Goal: Transaction & Acquisition: Purchase product/service

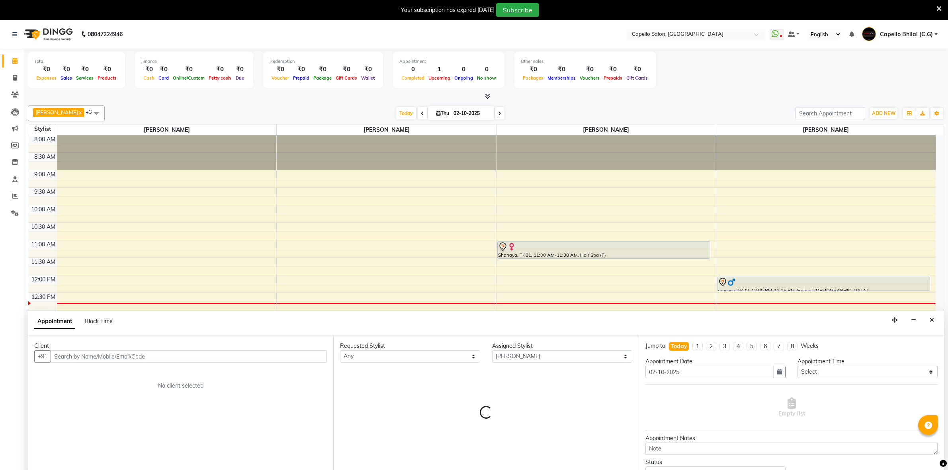
select select "60545"
select select "tentative"
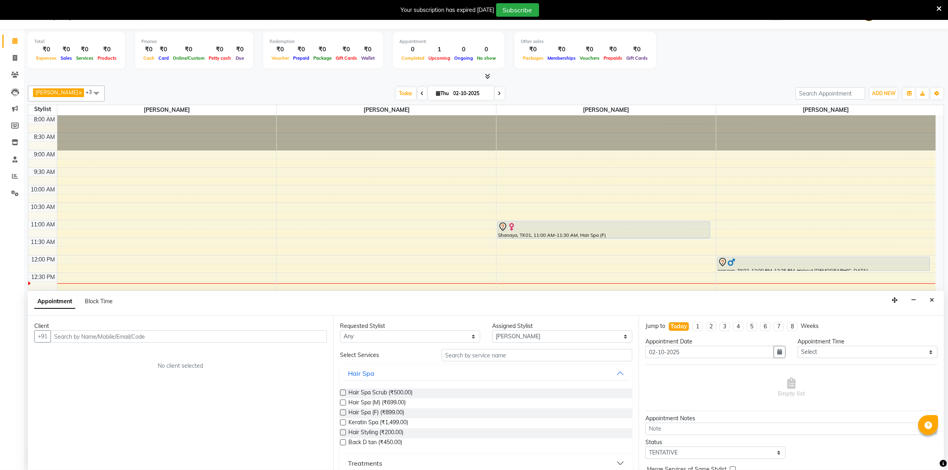
scroll to position [57, 0]
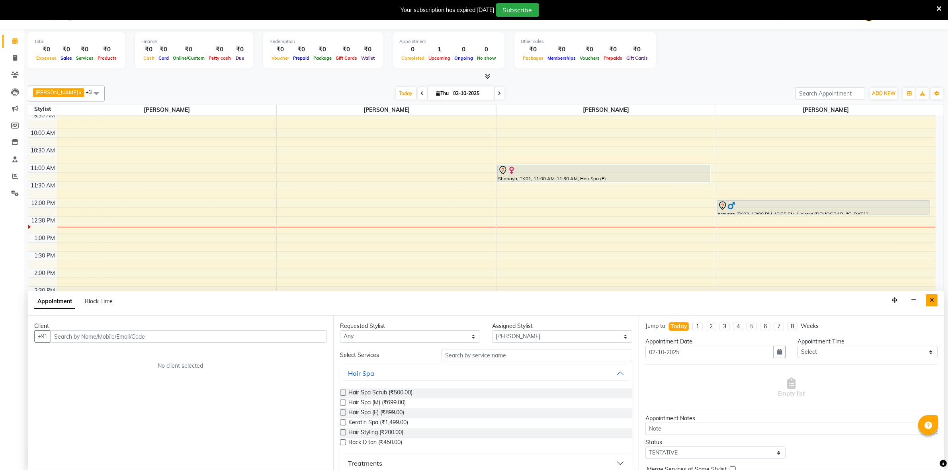
click at [933, 294] on button "Close" at bounding box center [932, 300] width 12 height 12
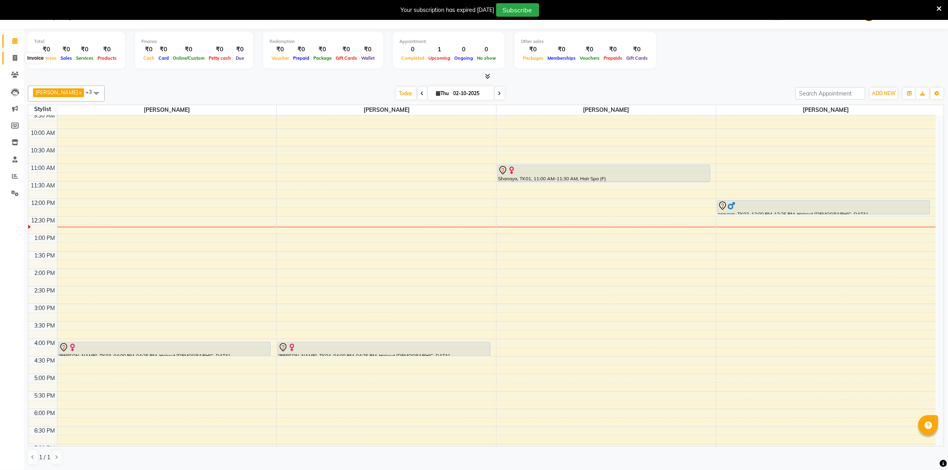
click at [12, 59] on span at bounding box center [15, 58] width 14 height 9
select select "809"
select select "service"
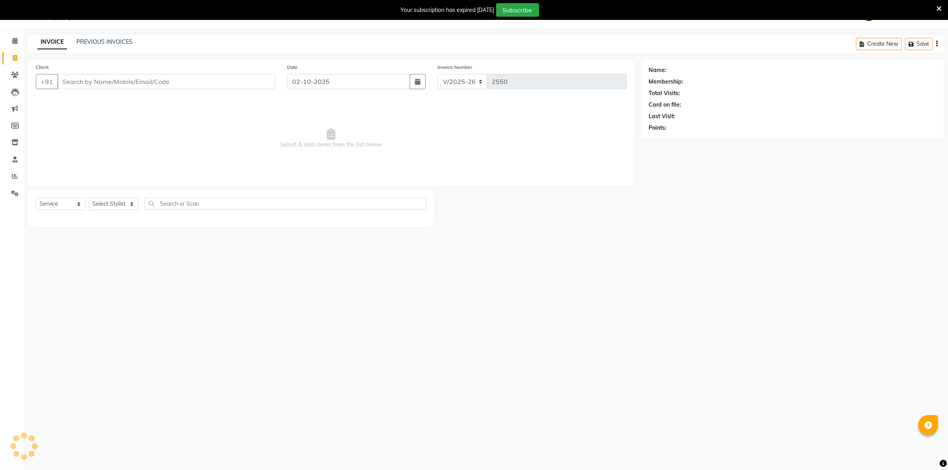
scroll to position [20, 0]
click at [110, 189] on div "Select Service Product Membership Package Voucher Prepaid Gift Card Select Styl…" at bounding box center [231, 208] width 406 height 38
drag, startPoint x: 125, startPoint y: 210, endPoint x: 119, endPoint y: 198, distance: 13.4
click at [121, 204] on div "Select Service Product Membership Package Voucher Prepaid Gift Card Select Styl…" at bounding box center [231, 206] width 390 height 19
click at [122, 198] on select "Select Stylist ADMIN Anjali Tandia Ashish Kadwe Capello Bhilai (C.G) Nazma Shei…" at bounding box center [114, 204] width 50 height 12
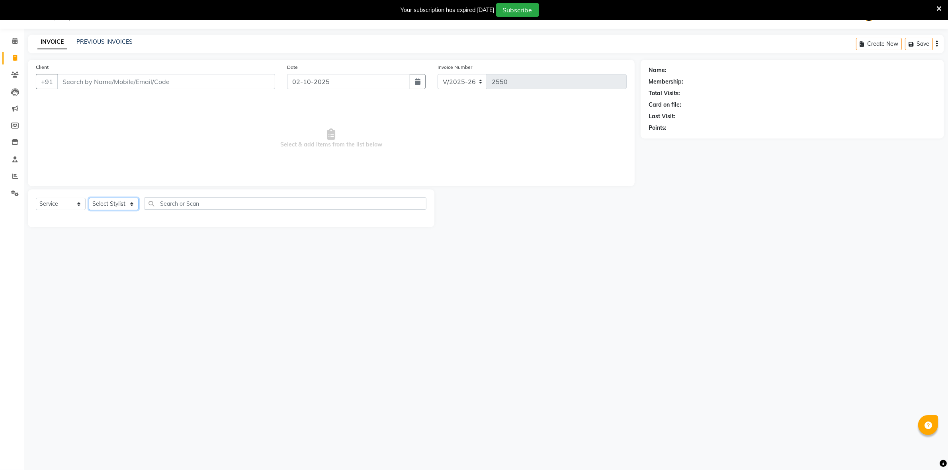
click at [122, 198] on select "Select Stylist ADMIN Anjali Tandia Ashish Kadwe Capello Bhilai (C.G) Nazma Shei…" at bounding box center [114, 204] width 50 height 12
click at [122, 202] on select "Select Stylist ADMIN Anjali Tandia Ashish Kadwe Capello Bhilai (C.G) Nazma Shei…" at bounding box center [114, 204] width 50 height 12
select select "17882"
click at [89, 198] on select "Select Stylist ADMIN Anjali Tandia Ashish Kadwe Capello Bhilai (C.G) Nazma Shei…" at bounding box center [114, 204] width 50 height 12
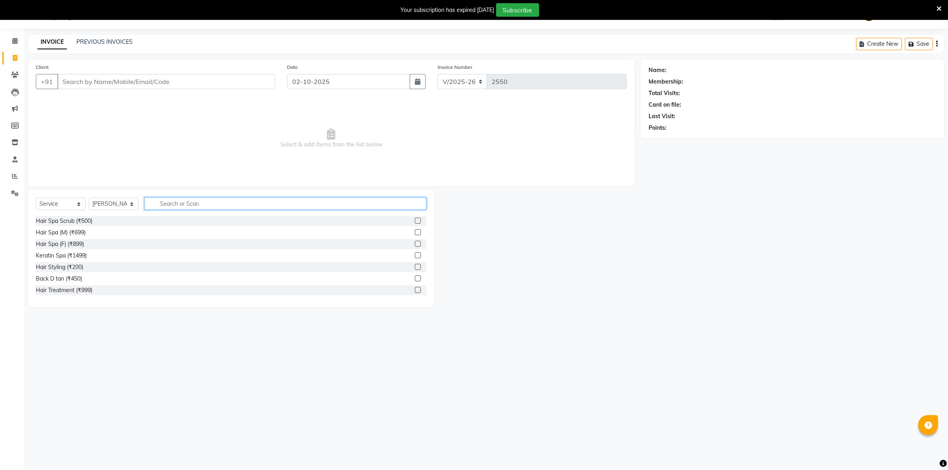
click at [180, 202] on input "text" at bounding box center [285, 203] width 282 height 12
type input "was"
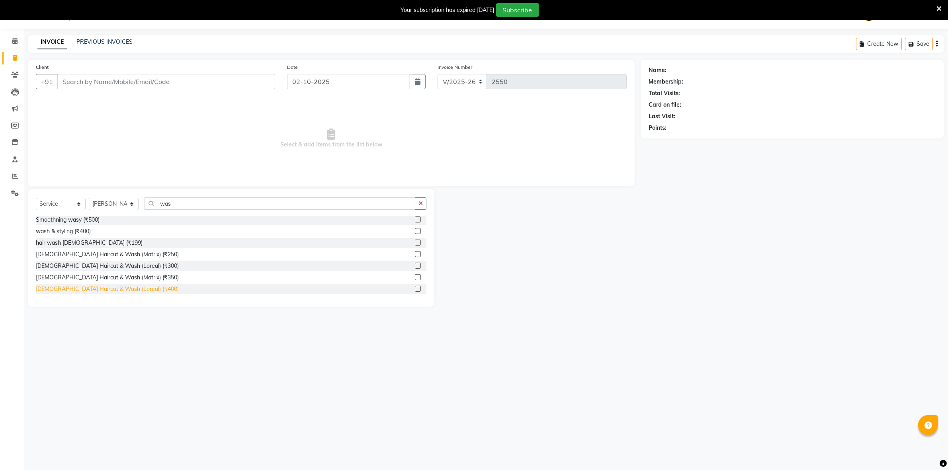
click at [102, 290] on div "Female Haircut & Wash (Loreal) (₹400)" at bounding box center [107, 289] width 143 height 8
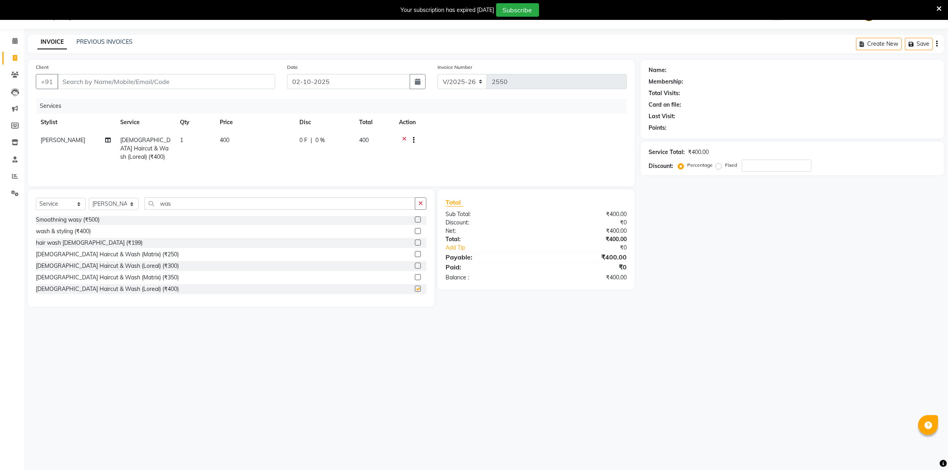
checkbox input "false"
click at [194, 207] on input "was" at bounding box center [279, 203] width 271 height 12
type input "w"
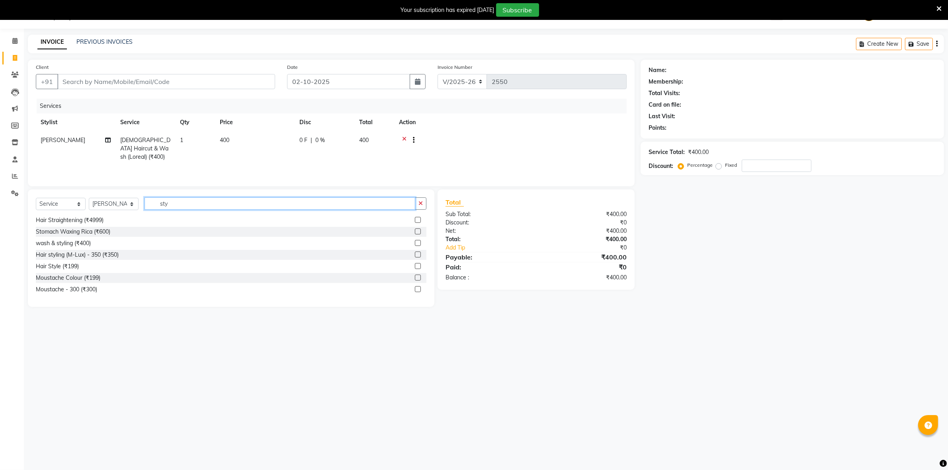
scroll to position [0, 0]
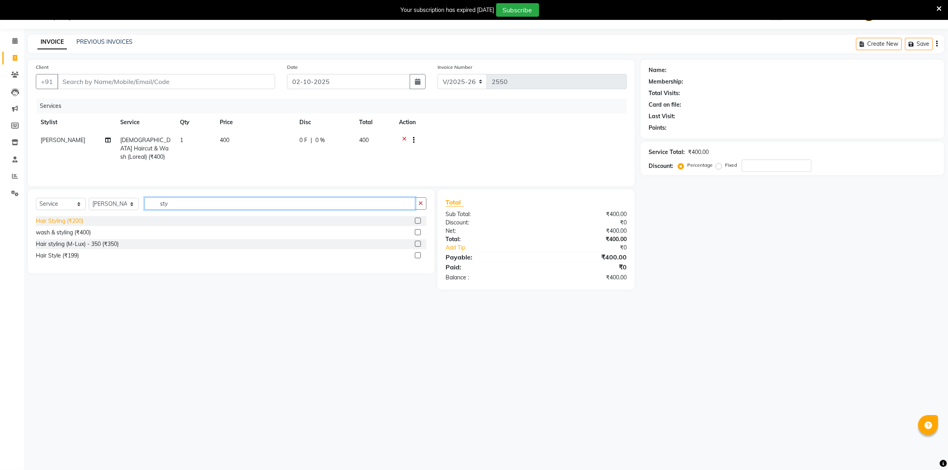
type input "sty"
click at [54, 224] on div "Hair Styling (₹200)" at bounding box center [59, 221] width 47 height 8
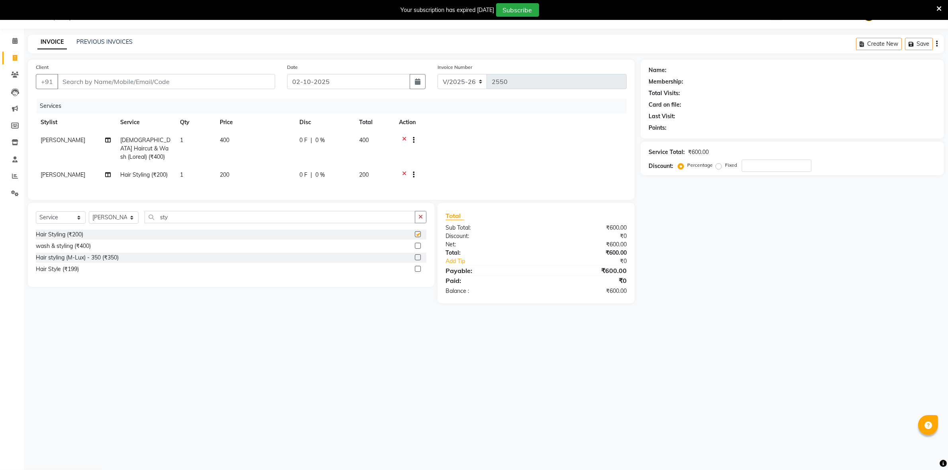
checkbox input "false"
click at [110, 82] on input "Client" at bounding box center [166, 81] width 218 height 15
click at [138, 224] on select "Select Stylist ADMIN Anjali Tandia Ashish Kadwe Capello Bhilai (C.G) Nazma Shei…" at bounding box center [114, 217] width 50 height 12
select select "49122"
click at [89, 218] on select "Select Stylist ADMIN Anjali Tandia Ashish Kadwe Capello Bhilai (C.G) Nazma Shei…" at bounding box center [114, 217] width 50 height 12
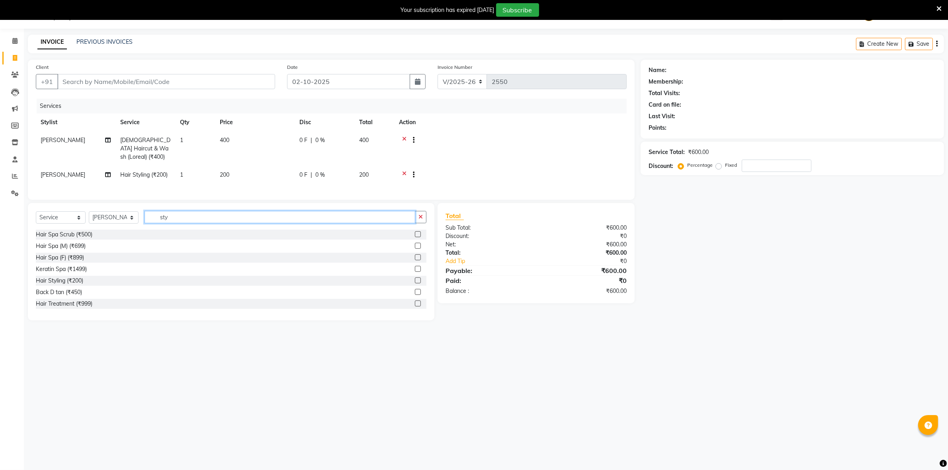
click at [185, 222] on input "sty" at bounding box center [279, 217] width 271 height 12
type input "s"
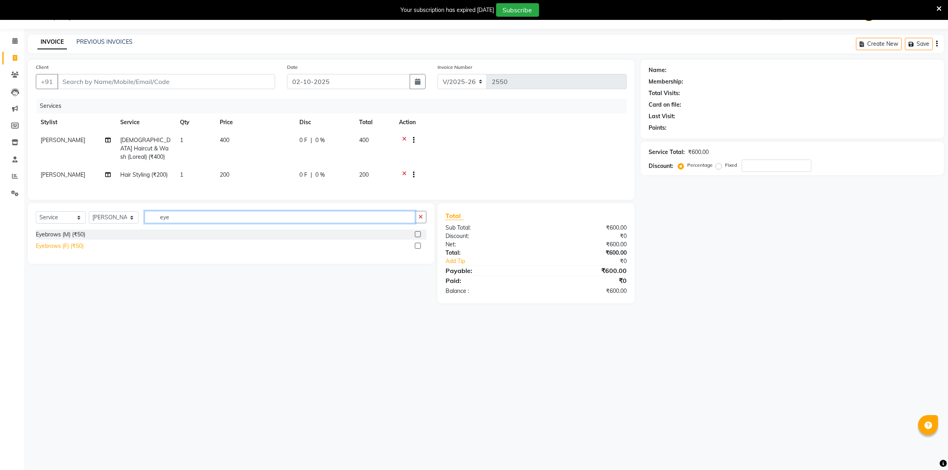
type input "eye"
click at [74, 250] on div "Eyebrows (F) (₹50)" at bounding box center [60, 246] width 48 height 8
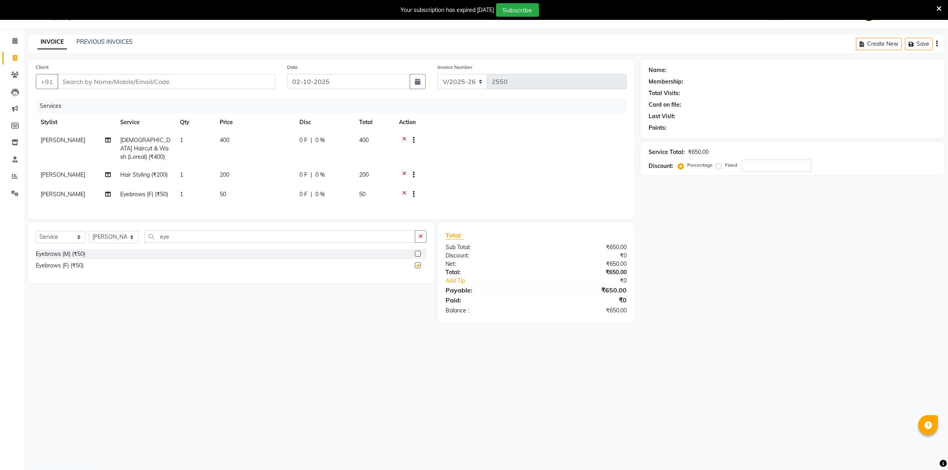
checkbox input "false"
click at [130, 84] on input "Client" at bounding box center [166, 81] width 218 height 15
type input "8"
type input "0"
type input "8871237159"
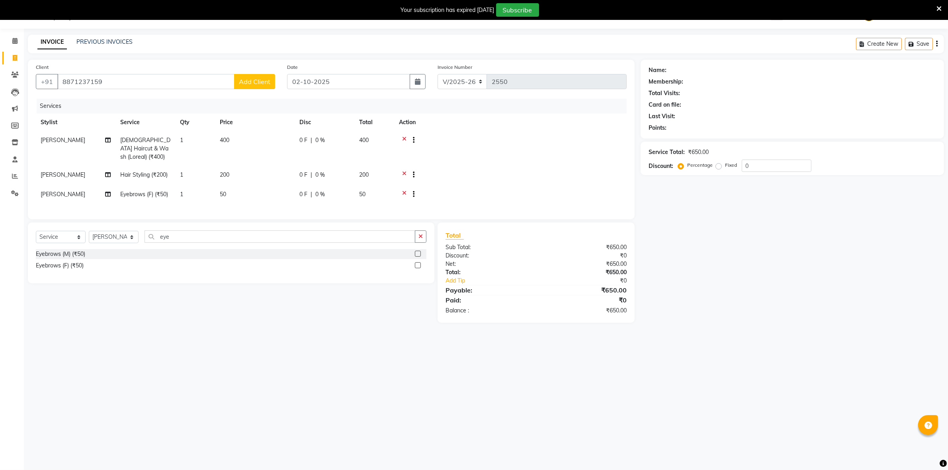
click at [258, 84] on span "Add Client" at bounding box center [254, 82] width 31 height 8
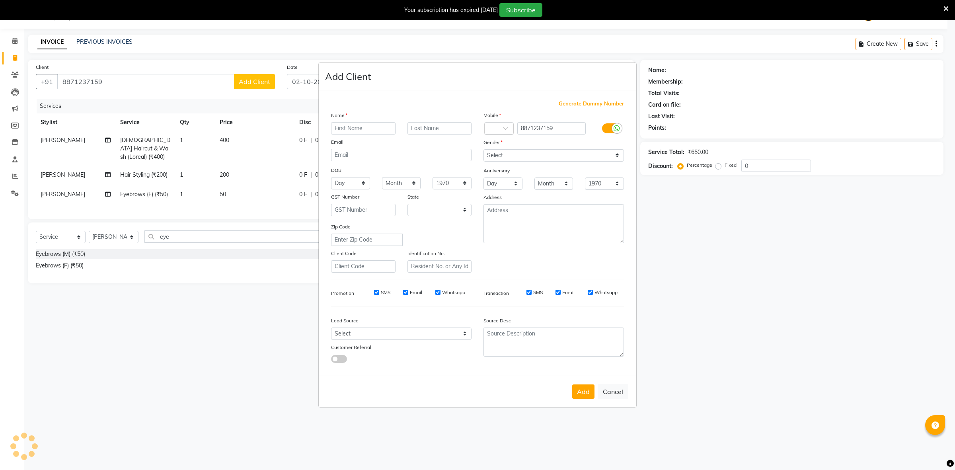
select select "7"
type input "n"
type input "Neelam"
drag, startPoint x: 567, startPoint y: 168, endPoint x: 560, endPoint y: 158, distance: 12.1
click at [566, 165] on div "Anniversary" at bounding box center [554, 171] width 152 height 13
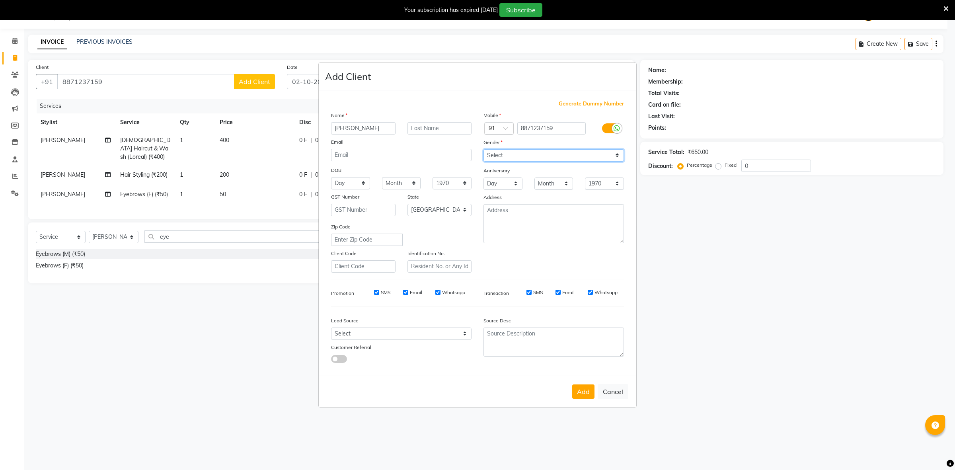
click at [560, 158] on select "Select Male Female Other Prefer Not To Say" at bounding box center [554, 155] width 140 height 12
select select "female"
click at [484, 150] on select "Select Male Female Other Prefer Not To Say" at bounding box center [554, 155] width 140 height 12
click at [580, 388] on button "Add" at bounding box center [583, 391] width 22 height 14
select select
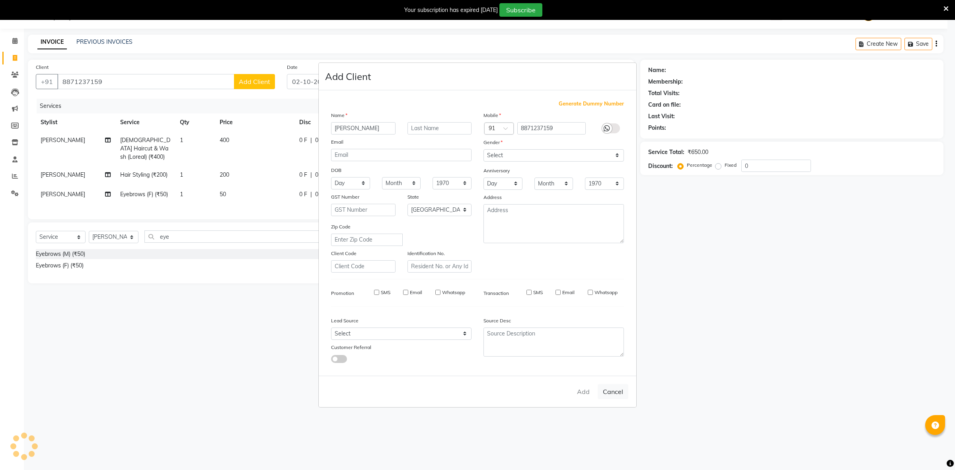
select select
select select "null"
select select
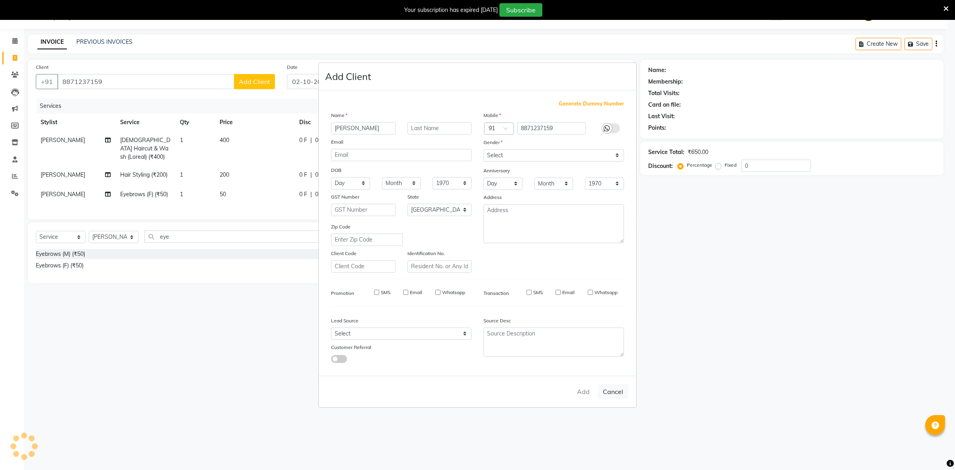
select select
checkbox input "false"
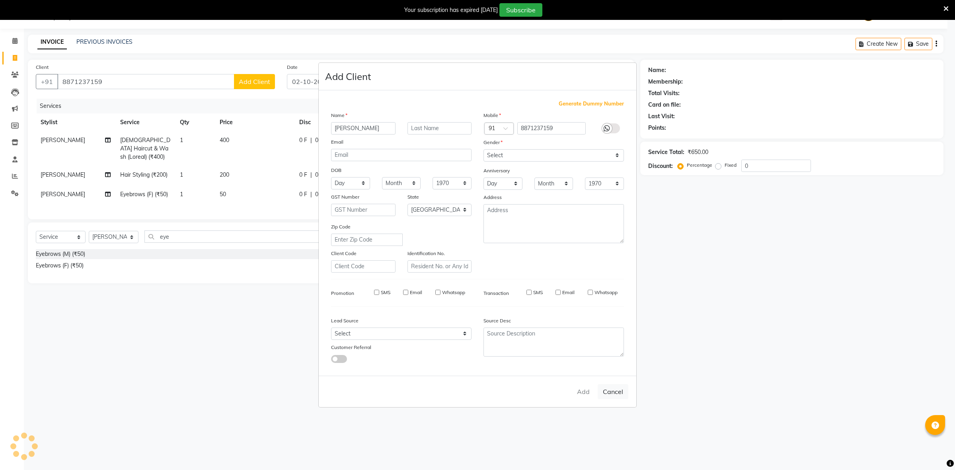
checkbox input "false"
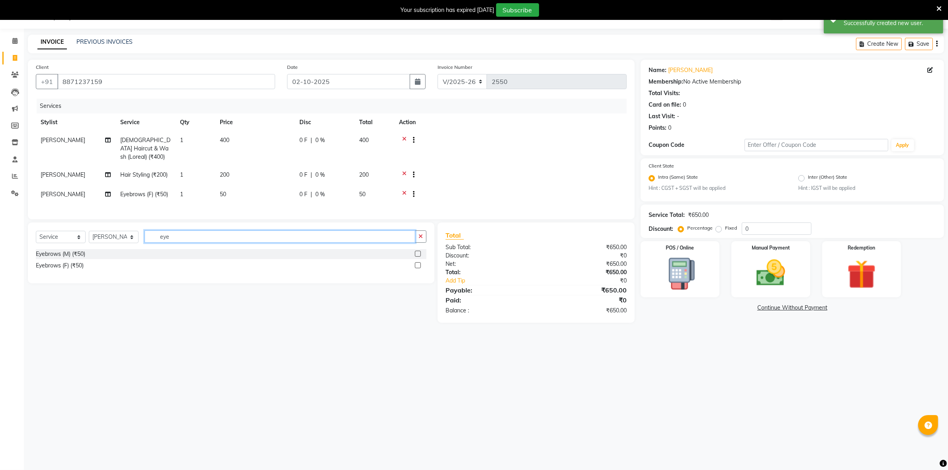
click at [201, 241] on input "eye" at bounding box center [279, 236] width 271 height 12
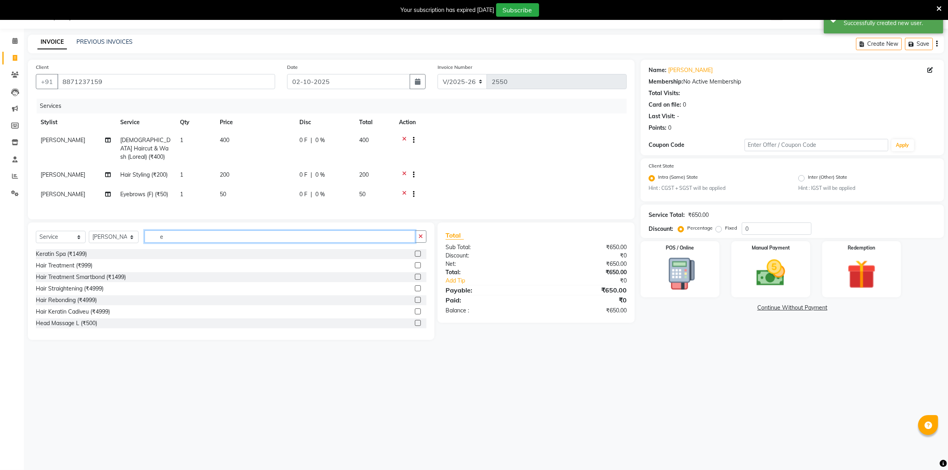
type input "e"
click at [178, 191] on td "1" at bounding box center [195, 195] width 40 height 20
select select "49122"
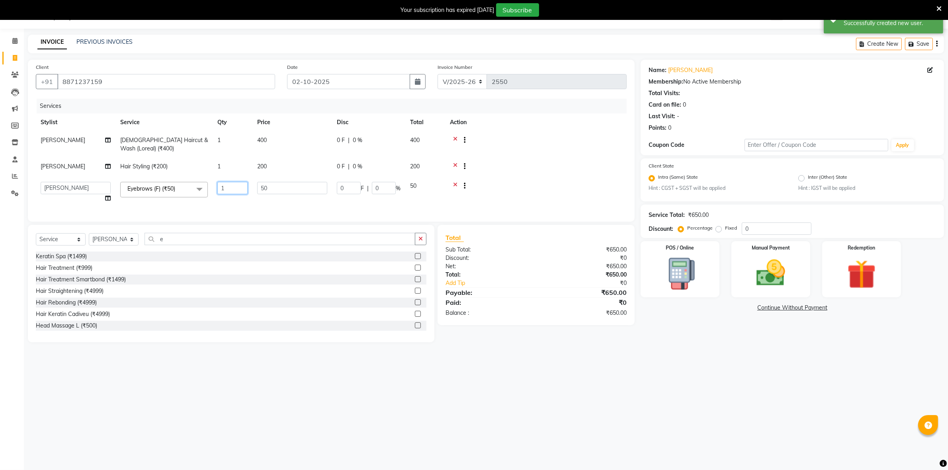
click at [225, 189] on input "1" at bounding box center [232, 188] width 30 height 12
type input "2"
click at [230, 201] on tr "Nazma Sheikh Eyebrows (F) (₹50) 2 50 0 F | 0 % 100" at bounding box center [331, 195] width 591 height 20
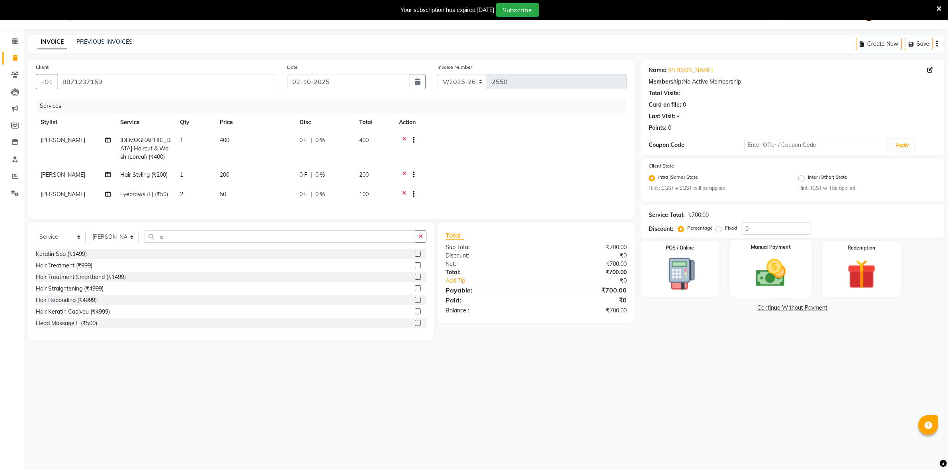
click at [746, 284] on img at bounding box center [770, 273] width 49 height 35
click at [768, 305] on span "CASH" at bounding box center [768, 308] width 17 height 9
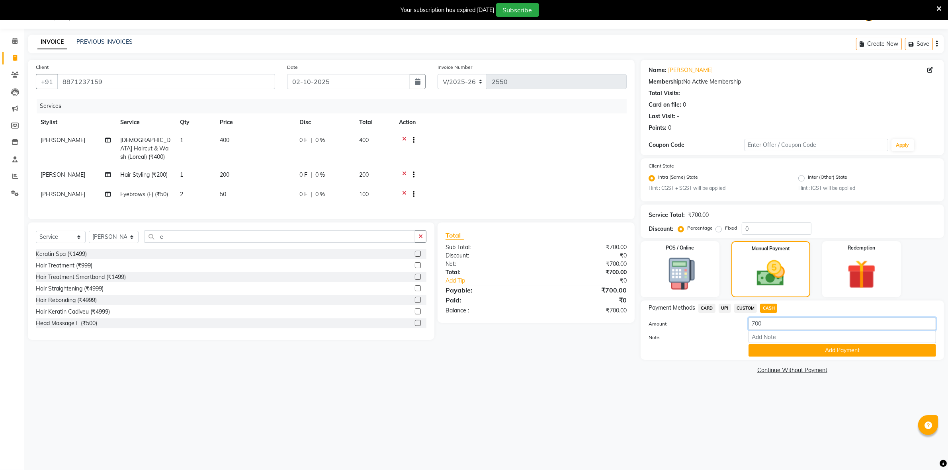
click at [784, 325] on input "700" at bounding box center [841, 324] width 187 height 12
type input "7"
type input "50"
click at [780, 345] on button "Add Payment" at bounding box center [841, 350] width 187 height 12
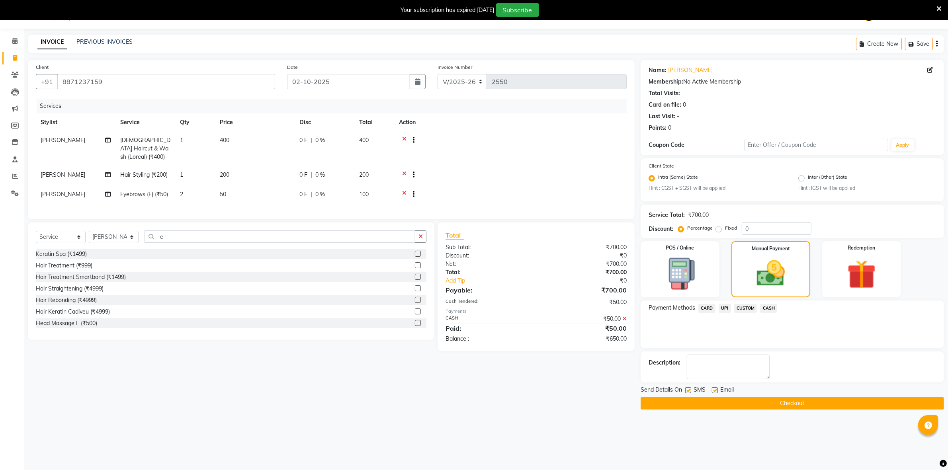
click at [727, 309] on span "UPI" at bounding box center [724, 308] width 12 height 9
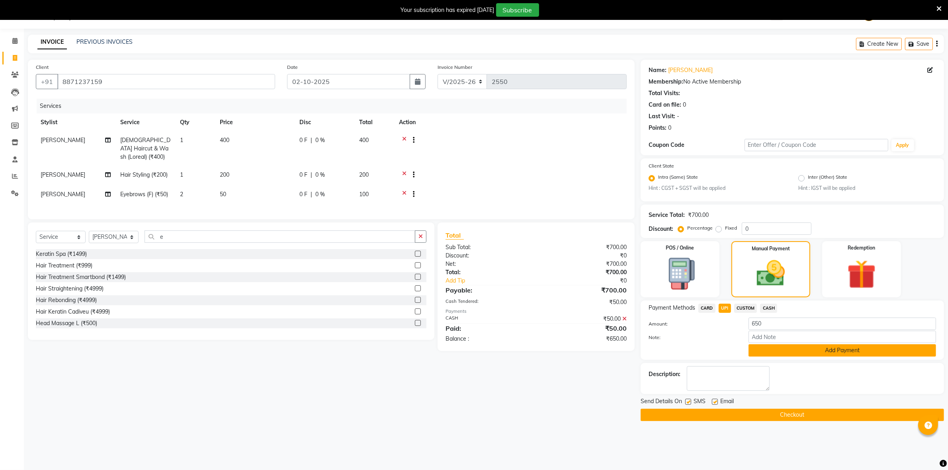
click at [775, 344] on button "Add Payment" at bounding box center [841, 350] width 187 height 12
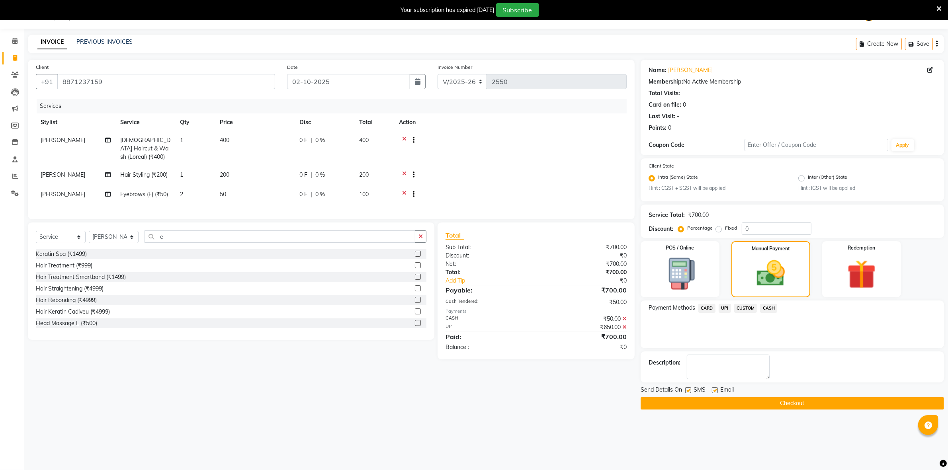
click at [687, 389] on label at bounding box center [688, 390] width 6 height 6
click at [687, 389] on input "checkbox" at bounding box center [687, 390] width 5 height 5
checkbox input "false"
click at [714, 388] on label at bounding box center [715, 390] width 6 height 6
click at [714, 388] on input "checkbox" at bounding box center [714, 390] width 5 height 5
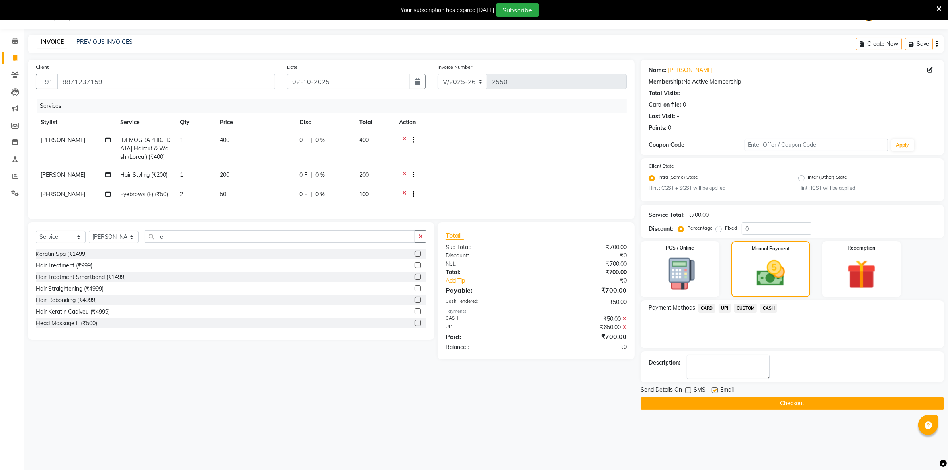
checkbox input "false"
click at [706, 401] on button "Checkout" at bounding box center [791, 403] width 303 height 12
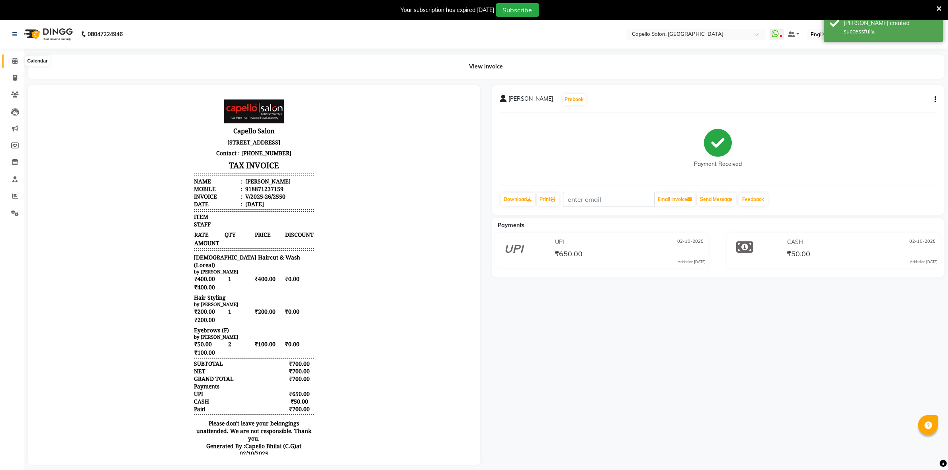
click at [19, 58] on span at bounding box center [15, 61] width 14 height 9
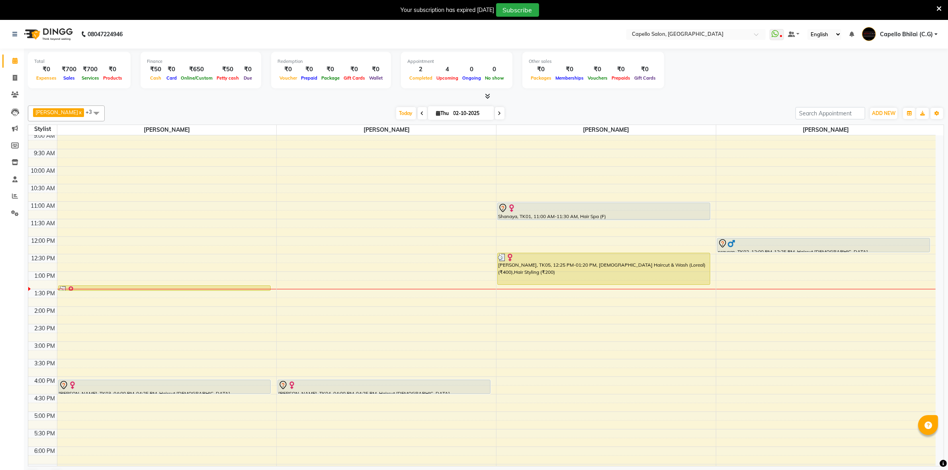
scroll to position [16, 0]
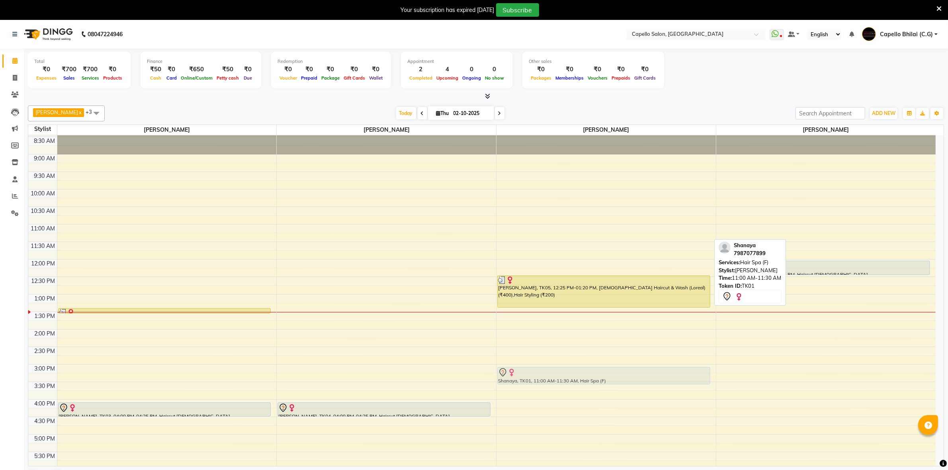
drag, startPoint x: 536, startPoint y: 229, endPoint x: 550, endPoint y: 375, distance: 146.7
click at [550, 375] on div "Shanaya, TK01, 11:00 AM-11:30 AM, Hair Spa (F) Neelam, TK05, 12:25 PM-01:20 PM,…" at bounding box center [605, 364] width 219 height 490
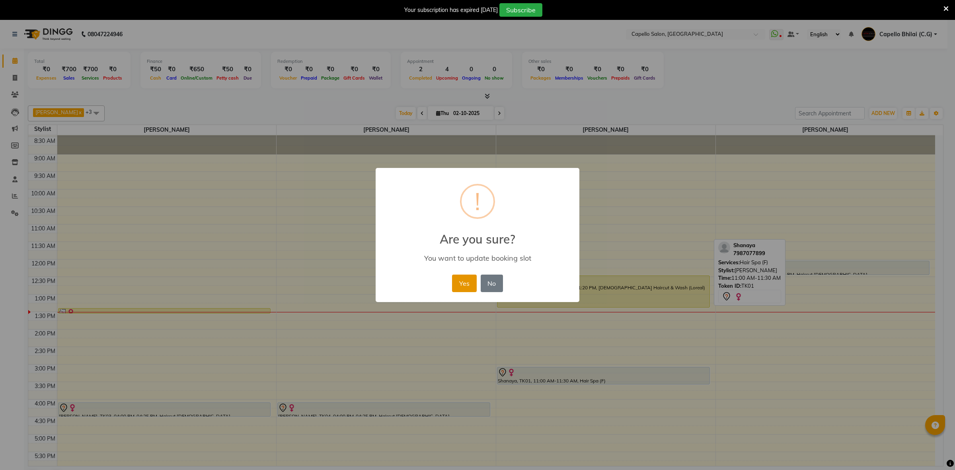
click at [460, 283] on button "Yes" at bounding box center [464, 284] width 24 height 18
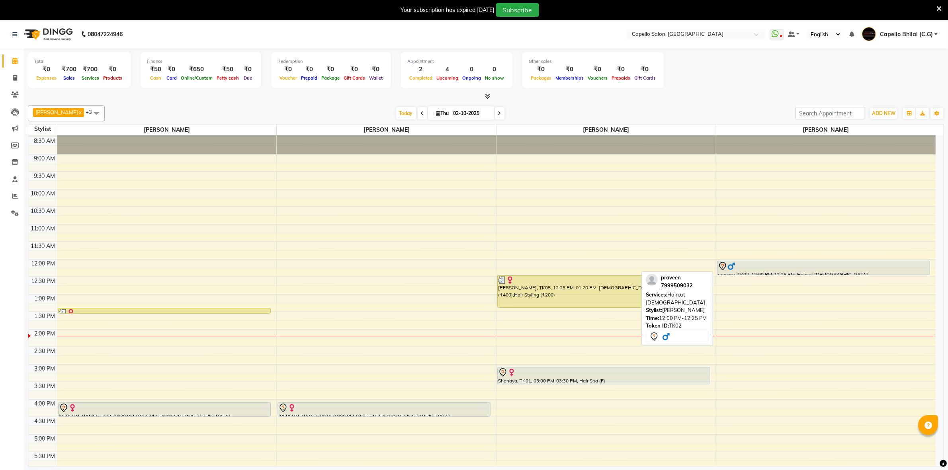
click at [806, 263] on div at bounding box center [823, 266] width 211 height 10
click at [776, 268] on div at bounding box center [823, 266] width 211 height 10
select select "7"
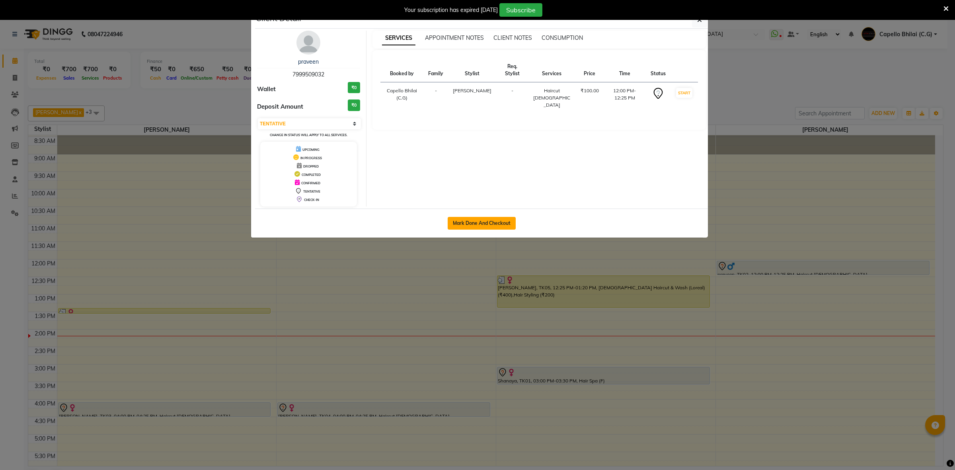
click at [486, 219] on button "Mark Done And Checkout" at bounding box center [482, 223] width 68 height 13
select select "service"
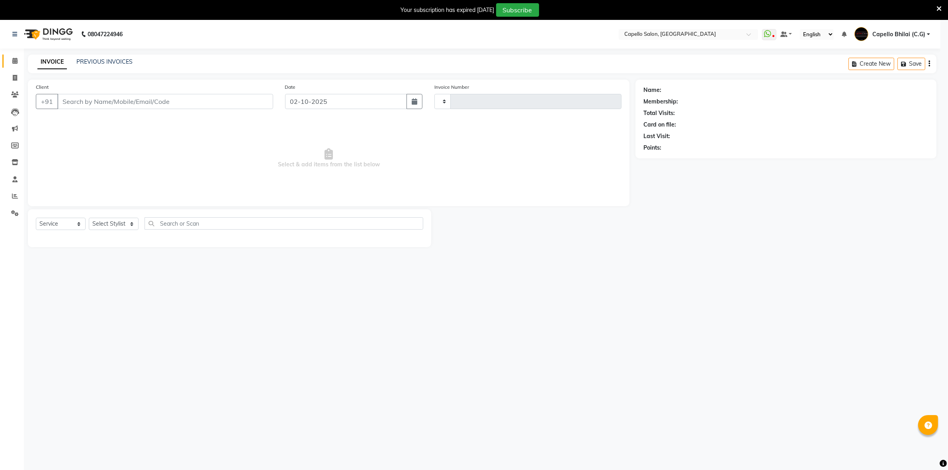
type input "2551"
select select "809"
type input "7999509032"
select select "60545"
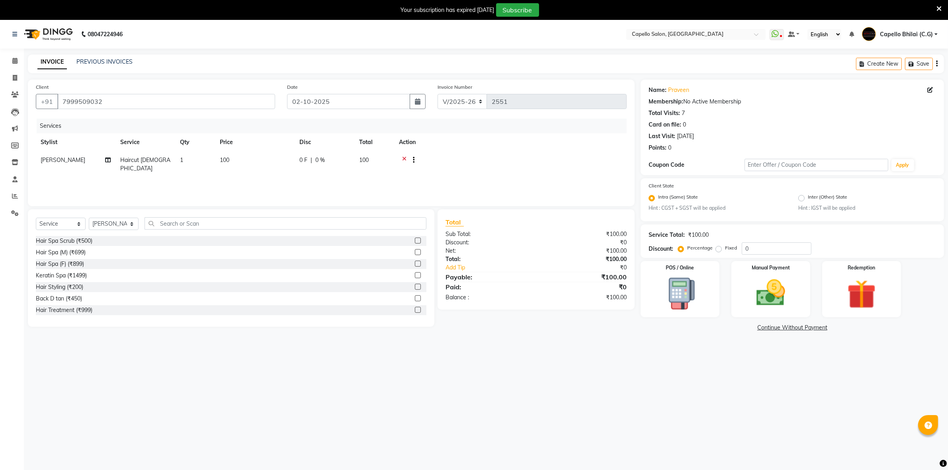
click at [249, 156] on td "100" at bounding box center [255, 164] width 80 height 26
select select "60545"
click at [293, 162] on input "100" at bounding box center [292, 162] width 70 height 12
type input "1"
type input "200"
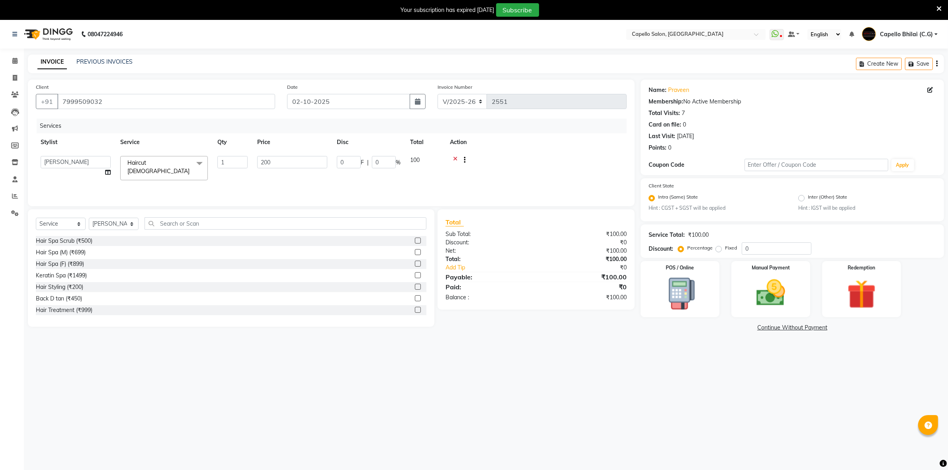
click at [292, 172] on div "Services Stylist Service Qty Price Disc Total Action ADMIN Anjali Tandia Ashish…" at bounding box center [331, 159] width 591 height 80
click at [123, 219] on select "Select Stylist ADMIN Anjali Tandia Ashish Kadwe Capello Bhilai (C.G) Nazma Shei…" at bounding box center [114, 224] width 50 height 12
click at [89, 218] on select "Select Stylist ADMIN Anjali Tandia Ashish Kadwe Capello Bhilai (C.G) Nazma Shei…" at bounding box center [114, 224] width 50 height 12
click at [177, 216] on div "Select Service Product Membership Package Voucher Prepaid Gift Card Select Styl…" at bounding box center [231, 267] width 406 height 117
click at [134, 227] on select "Select Stylist ADMIN Anjali Tandia Ashish Kadwe Capello Bhilai (C.G) Nazma Shei…" at bounding box center [114, 224] width 50 height 12
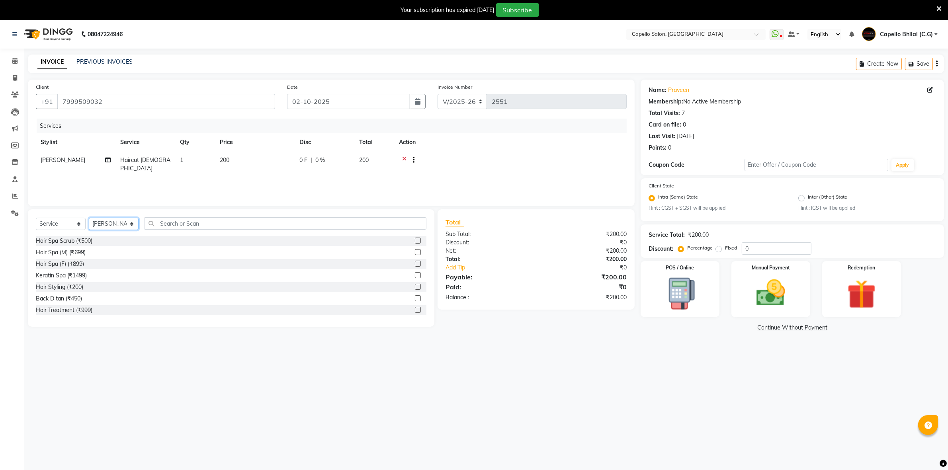
click at [89, 218] on select "Select Stylist ADMIN Anjali Tandia Ashish Kadwe Capello Bhilai (C.G) Nazma Shei…" at bounding box center [114, 224] width 50 height 12
click at [128, 222] on select "Select Stylist ADMIN Anjali Tandia Ashish Kadwe Capello Bhilai (C.G) Nazma Shei…" at bounding box center [114, 224] width 50 height 12
select select "49122"
click at [89, 218] on select "Select Stylist ADMIN Anjali Tandia Ashish Kadwe Capello Bhilai (C.G) Nazma Shei…" at bounding box center [114, 224] width 50 height 12
click at [191, 223] on input "text" at bounding box center [285, 223] width 282 height 12
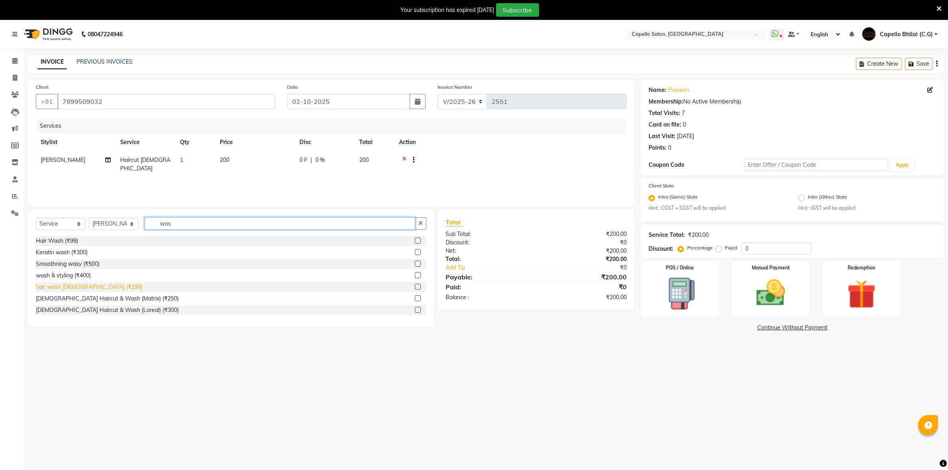
type input "was"
click at [80, 287] on div "hair wash female (₹199)" at bounding box center [89, 287] width 107 height 8
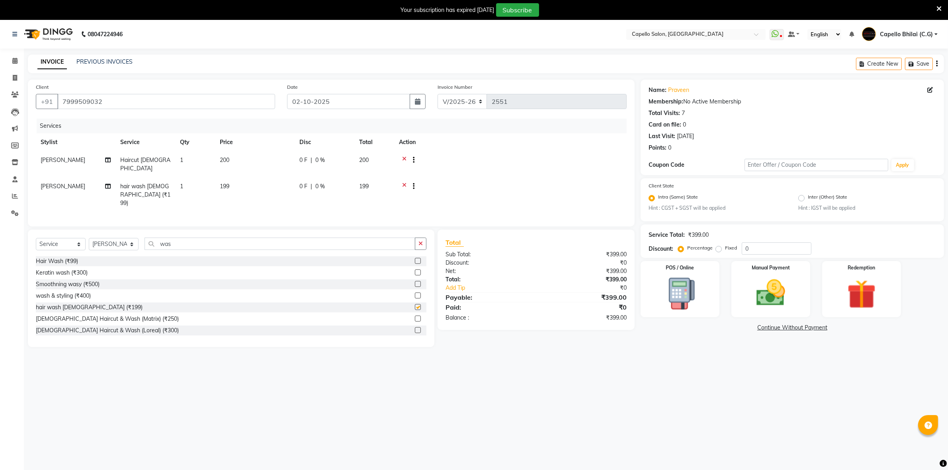
checkbox input "false"
click at [231, 177] on td "199" at bounding box center [255, 194] width 80 height 35
select select "49122"
drag, startPoint x: 285, startPoint y: 183, endPoint x: 291, endPoint y: 179, distance: 7.2
click at [288, 183] on input "199" at bounding box center [292, 182] width 70 height 12
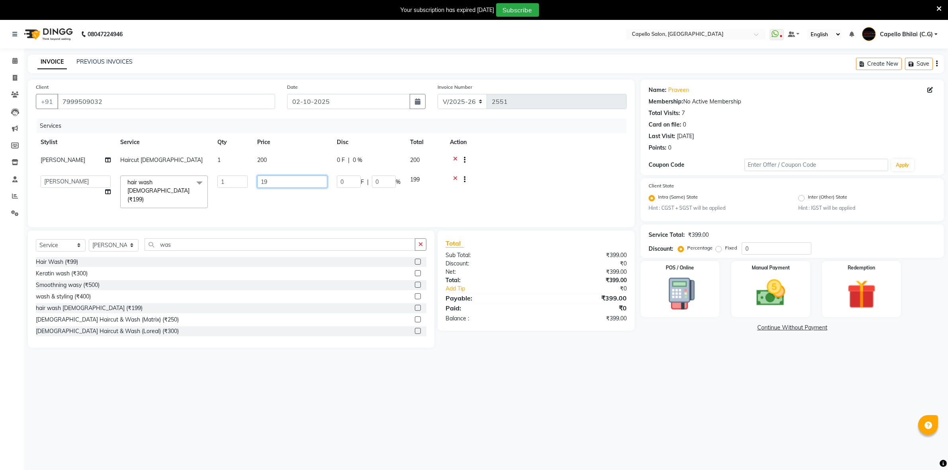
type input "1"
type input "200"
click at [310, 199] on div "Services Stylist Service Qty Price Disc Total Action Nitish Sen Haircut male 1 …" at bounding box center [331, 169] width 591 height 100
click at [764, 283] on img at bounding box center [770, 293] width 49 height 35
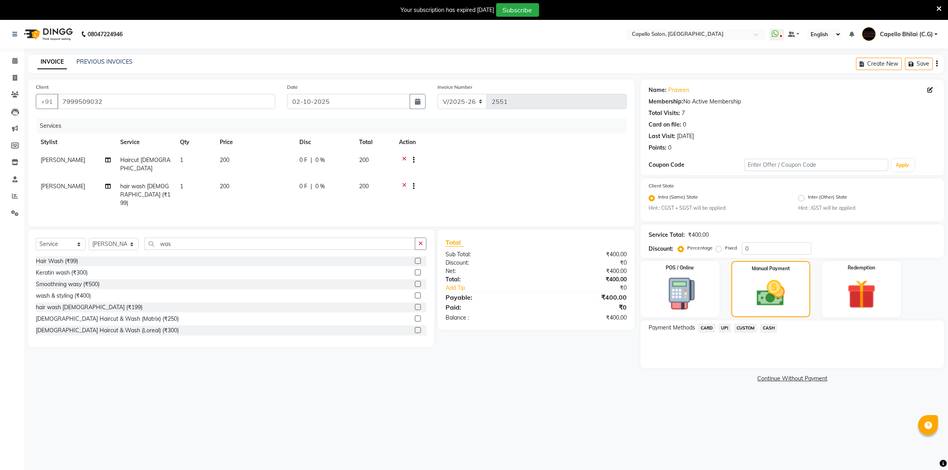
click at [706, 324] on span "CARD" at bounding box center [706, 328] width 17 height 9
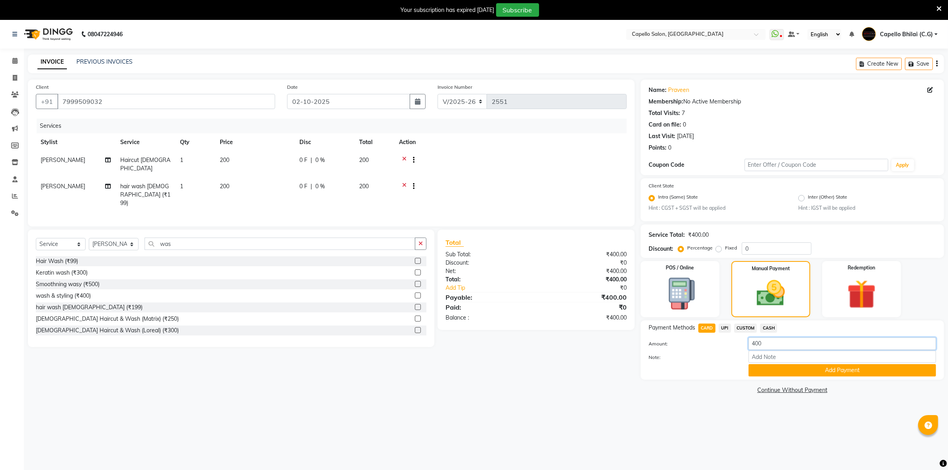
click at [776, 341] on input "400" at bounding box center [841, 343] width 187 height 12
type input "4"
type input "200"
click at [777, 371] on button "Add Payment" at bounding box center [841, 370] width 187 height 12
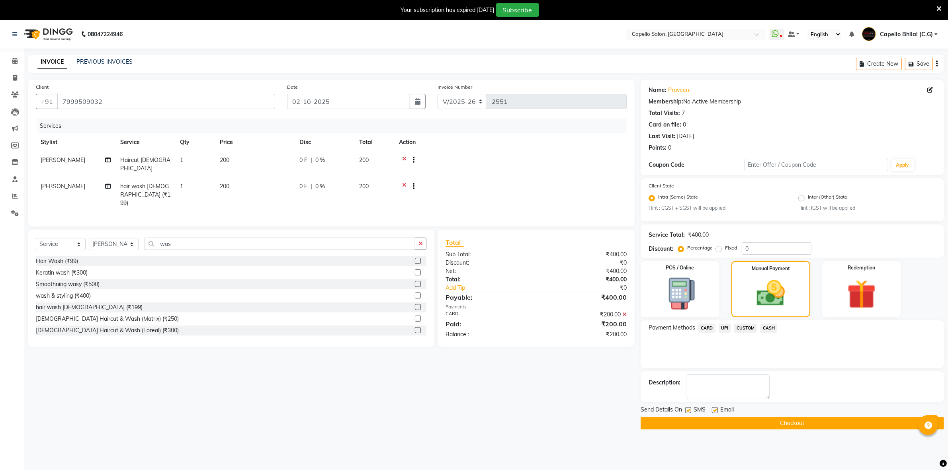
click at [726, 324] on span "UPI" at bounding box center [724, 328] width 12 height 9
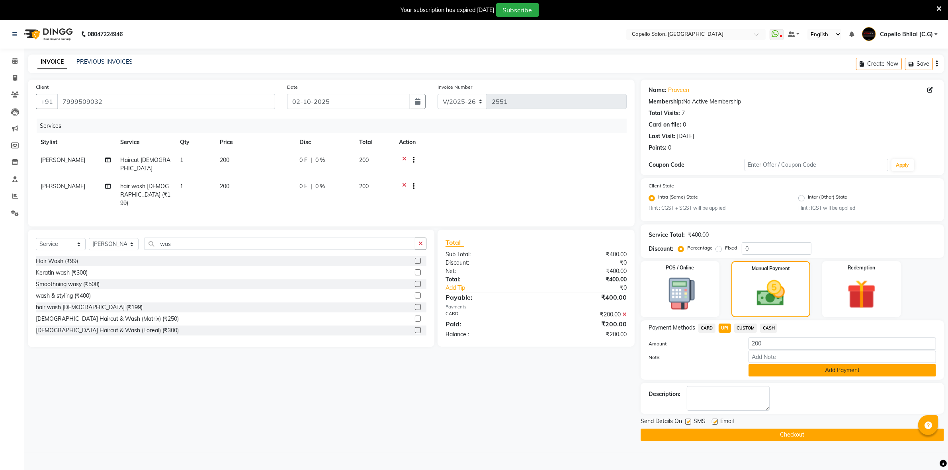
click at [762, 370] on button "Add Payment" at bounding box center [841, 370] width 187 height 12
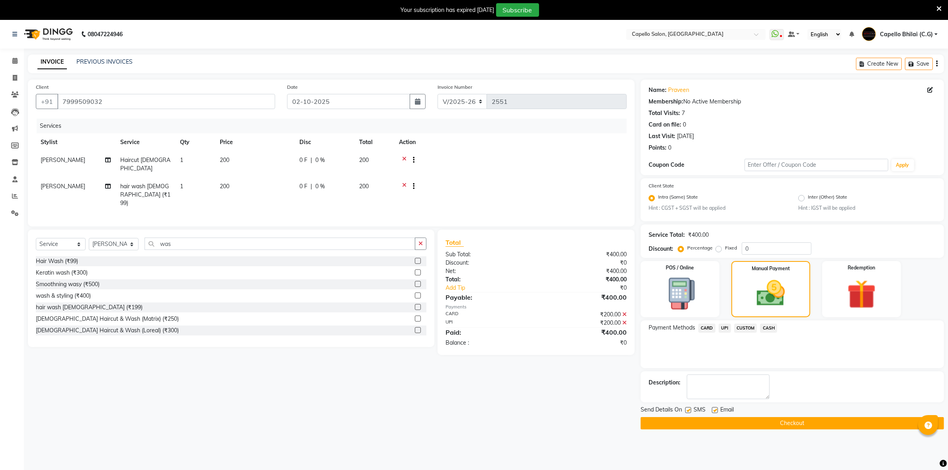
click at [711, 410] on div "Send Details On SMS Email" at bounding box center [791, 411] width 303 height 10
click at [715, 408] on label at bounding box center [715, 410] width 6 height 6
click at [715, 408] on input "checkbox" at bounding box center [714, 410] width 5 height 5
checkbox input "false"
click at [689, 410] on label at bounding box center [688, 410] width 6 height 6
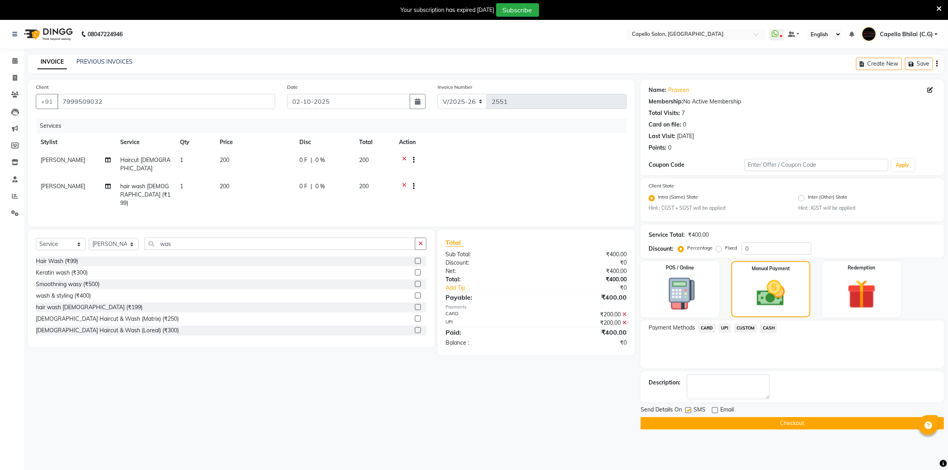
click at [689, 410] on input "checkbox" at bounding box center [687, 410] width 5 height 5
checkbox input "false"
click at [666, 423] on button "Checkout" at bounding box center [791, 423] width 303 height 12
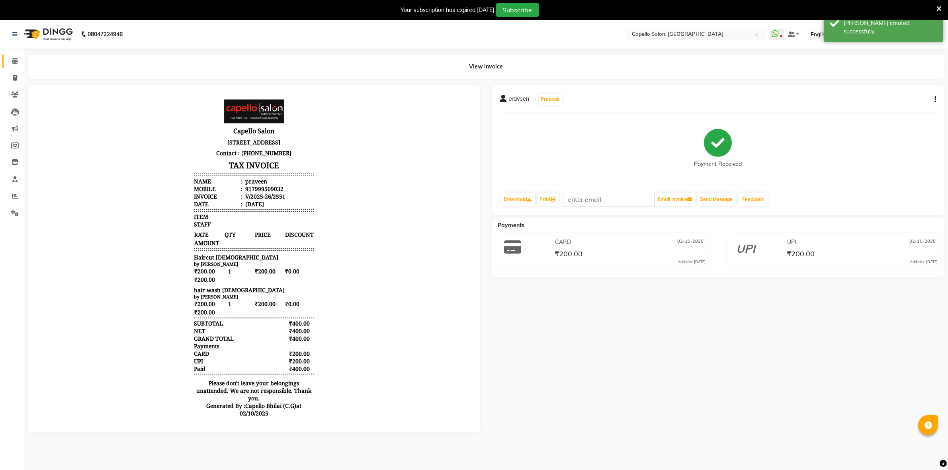
click at [14, 55] on link "Calendar" at bounding box center [11, 61] width 19 height 13
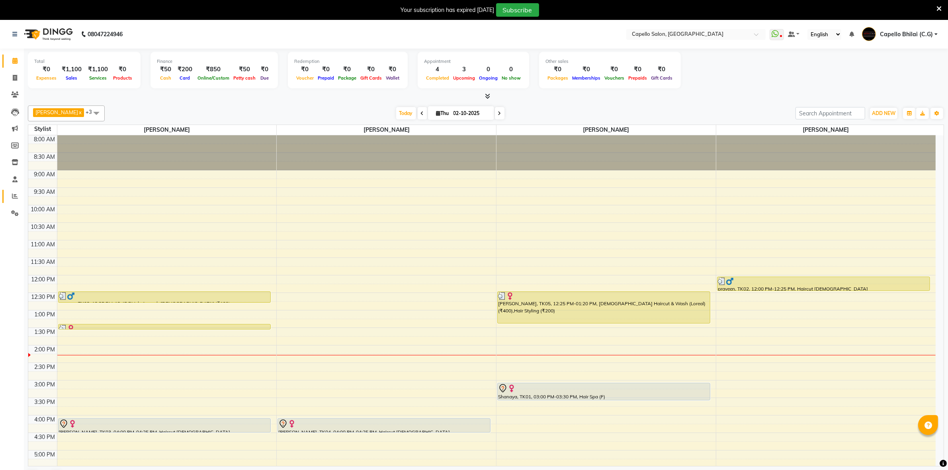
click at [16, 196] on icon at bounding box center [15, 196] width 6 height 6
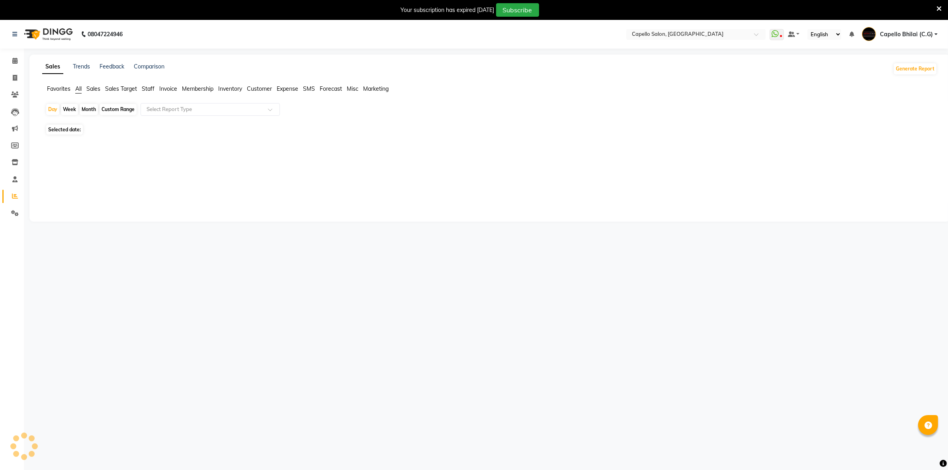
click at [13, 190] on link "Reports" at bounding box center [11, 196] width 19 height 13
click at [92, 109] on div "Month" at bounding box center [89, 109] width 18 height 11
select select "10"
select select "2025"
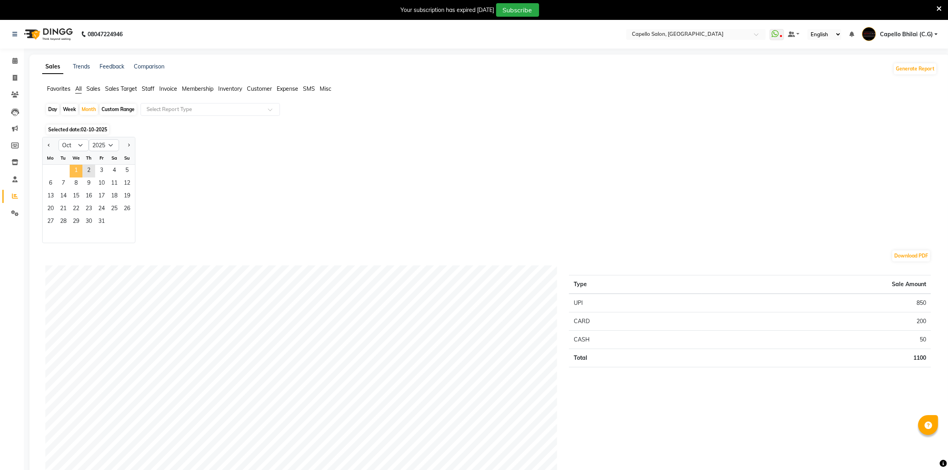
click at [76, 170] on span "1" at bounding box center [76, 171] width 13 height 13
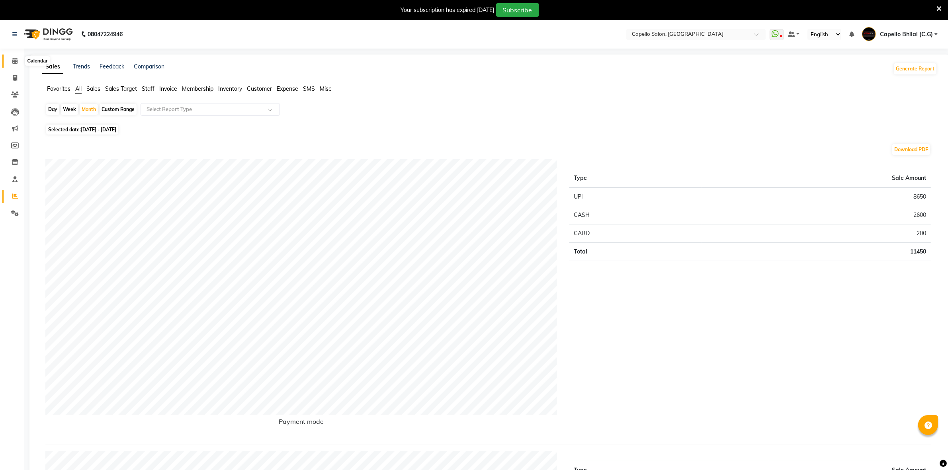
click at [12, 58] on icon at bounding box center [14, 61] width 5 height 6
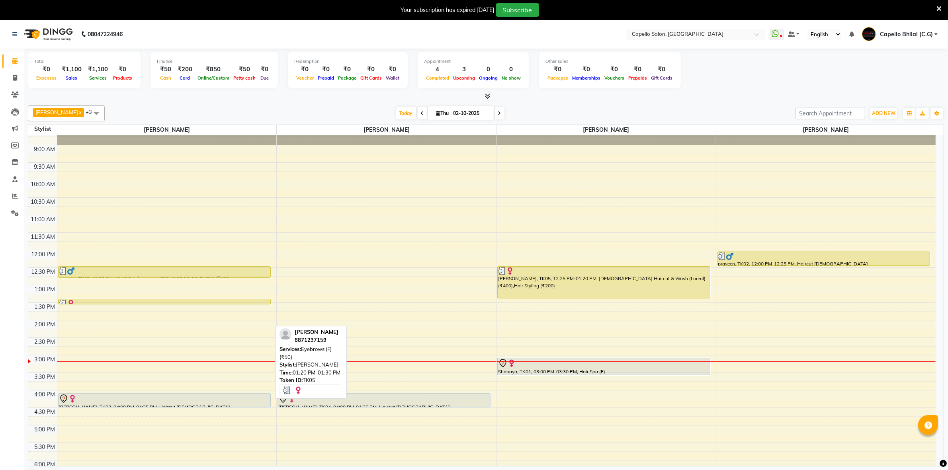
scroll to position [50, 0]
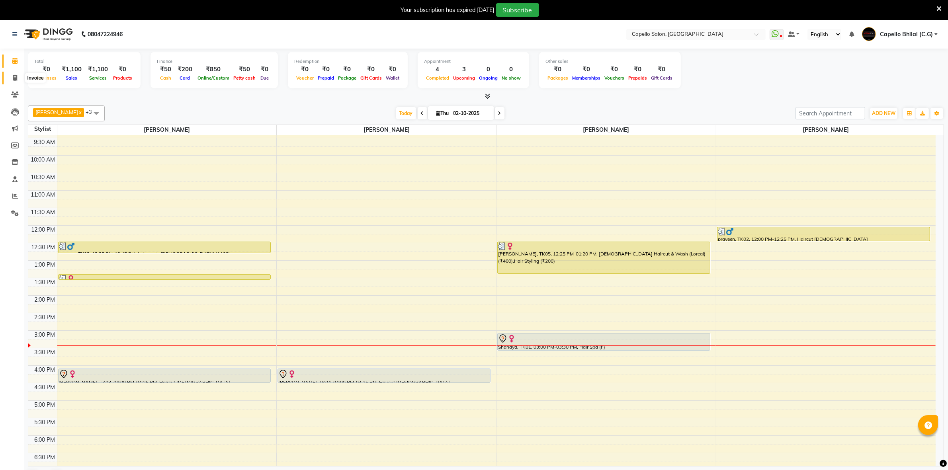
click at [15, 80] on icon at bounding box center [15, 78] width 4 height 6
select select "service"
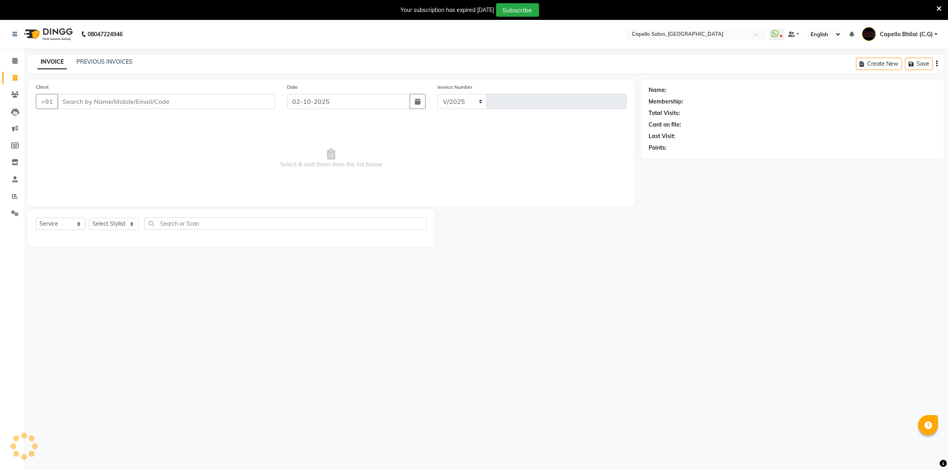
select select "809"
type input "2552"
click at [100, 216] on div "Select Service Product Membership Package Voucher Prepaid Gift Card Select Styl…" at bounding box center [231, 228] width 406 height 38
click at [105, 221] on select "Select Stylist" at bounding box center [114, 224] width 50 height 12
select select "49122"
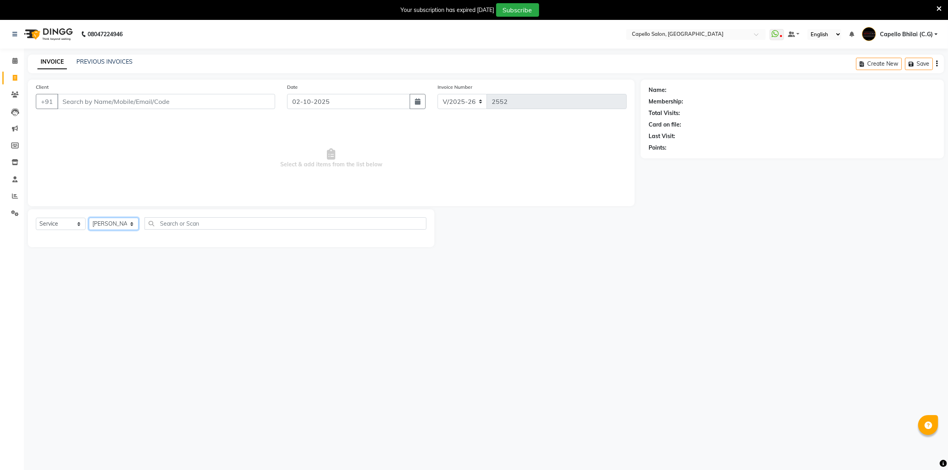
click at [89, 218] on select "Select Stylist ADMIN Anjali Tandia Ashish Kadwe Capello Bhilai (C.G) Nazma Shei…" at bounding box center [114, 224] width 50 height 12
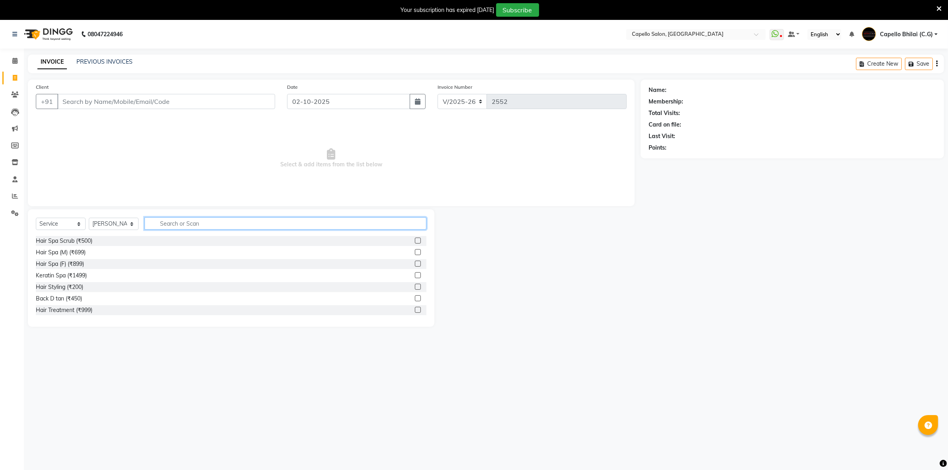
click at [176, 228] on input "text" at bounding box center [285, 223] width 282 height 12
type input "colo"
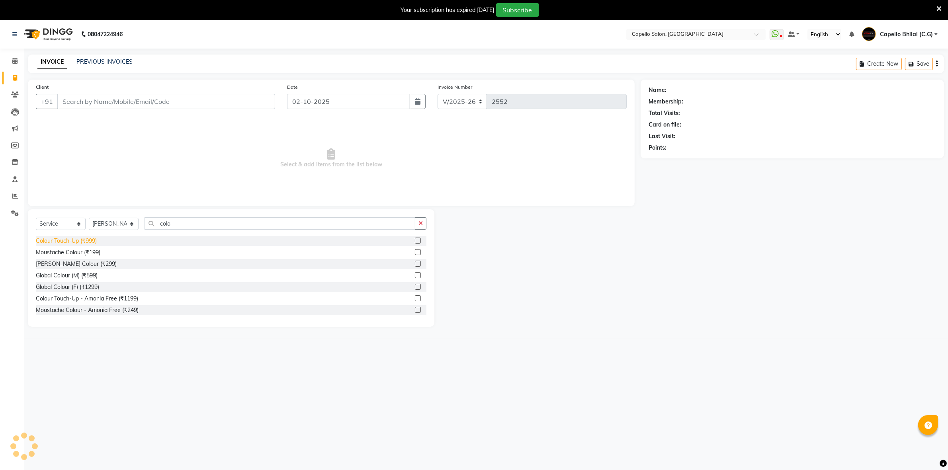
click at [82, 241] on div "Colour Touch-Up (₹999)" at bounding box center [66, 241] width 61 height 8
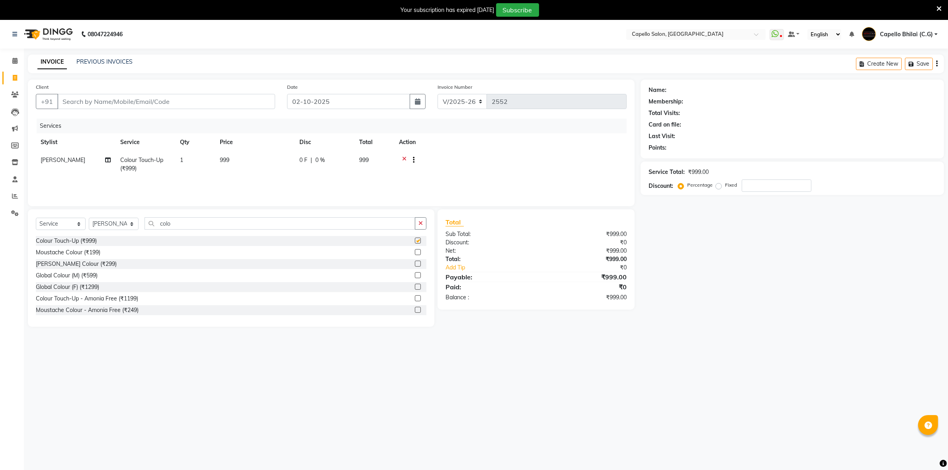
checkbox input "false"
click at [285, 162] on td "999" at bounding box center [255, 164] width 80 height 26
select select "49122"
click at [285, 162] on input "999" at bounding box center [292, 162] width 70 height 12
type input "9"
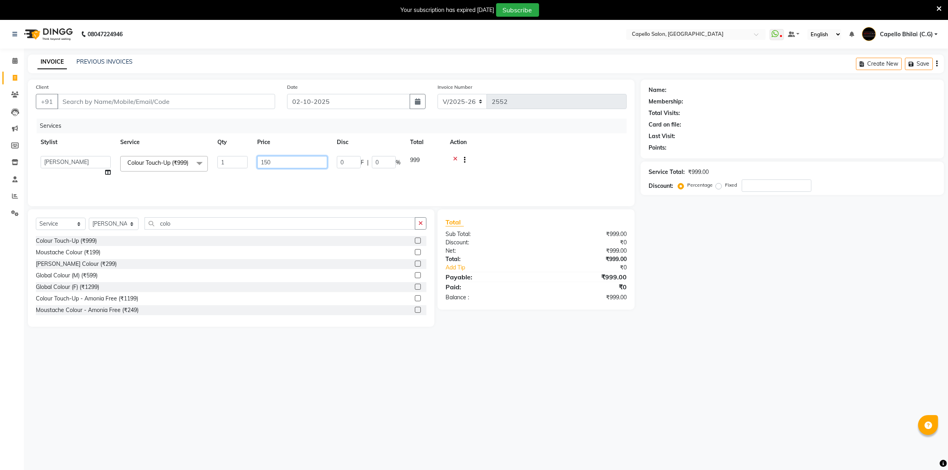
type input "1500"
click at [251, 183] on div "Services Stylist Service Qty Price Disc Total Action Nazma Sheikh Colour Touch-…" at bounding box center [331, 159] width 591 height 80
click at [211, 212] on div "Select Service Product Membership Package Voucher Prepaid Gift Card Select Styl…" at bounding box center [231, 267] width 406 height 117
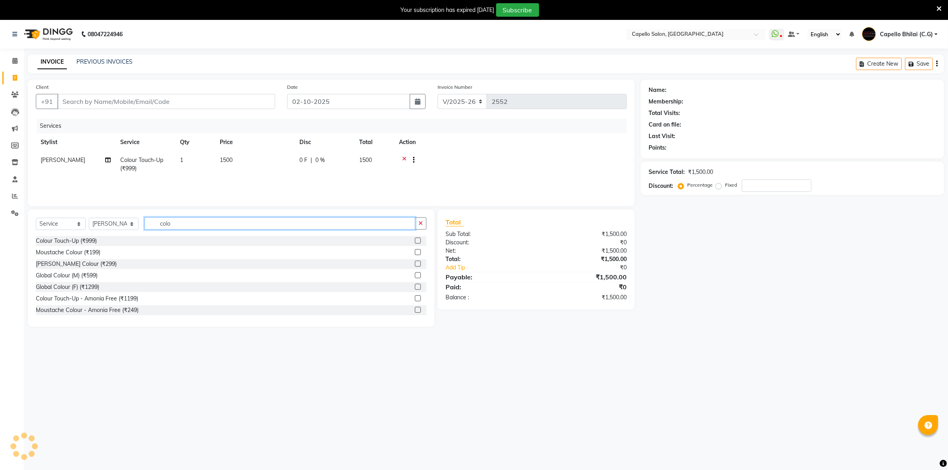
click at [207, 223] on input "colo" at bounding box center [279, 223] width 271 height 12
type input "c"
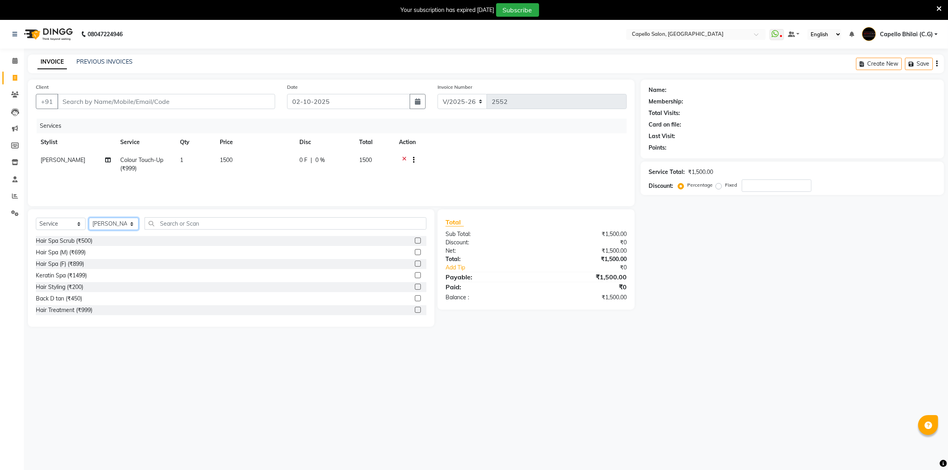
drag, startPoint x: 133, startPoint y: 224, endPoint x: 133, endPoint y: 229, distance: 5.6
click at [133, 224] on select "Select Stylist ADMIN Anjali Tandia Ashish Kadwe Capello Bhilai (C.G) Nazma Shei…" at bounding box center [114, 224] width 50 height 12
select select "17882"
click at [89, 218] on select "Select Stylist ADMIN Anjali Tandia Ashish Kadwe Capello Bhilai (C.G) Nazma Shei…" at bounding box center [114, 224] width 50 height 12
click at [183, 229] on input "text" at bounding box center [285, 223] width 282 height 12
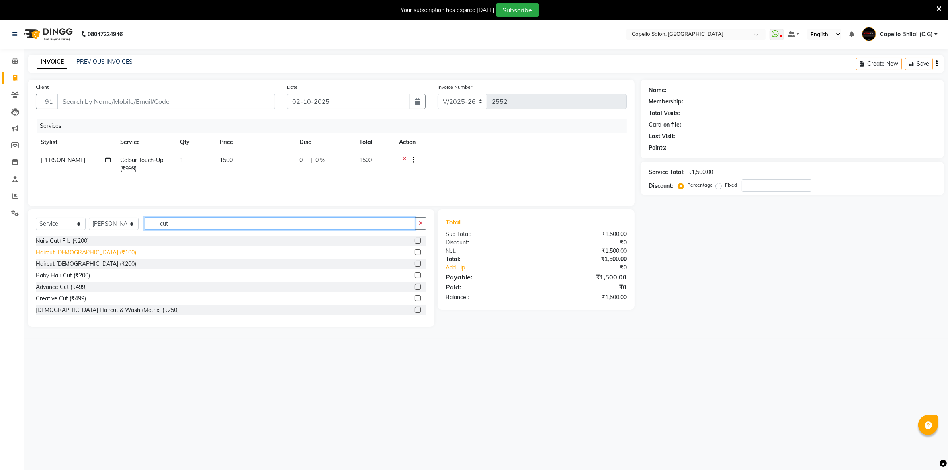
type input "cut"
click at [73, 249] on div "Haircut male (₹100)" at bounding box center [86, 252] width 100 height 8
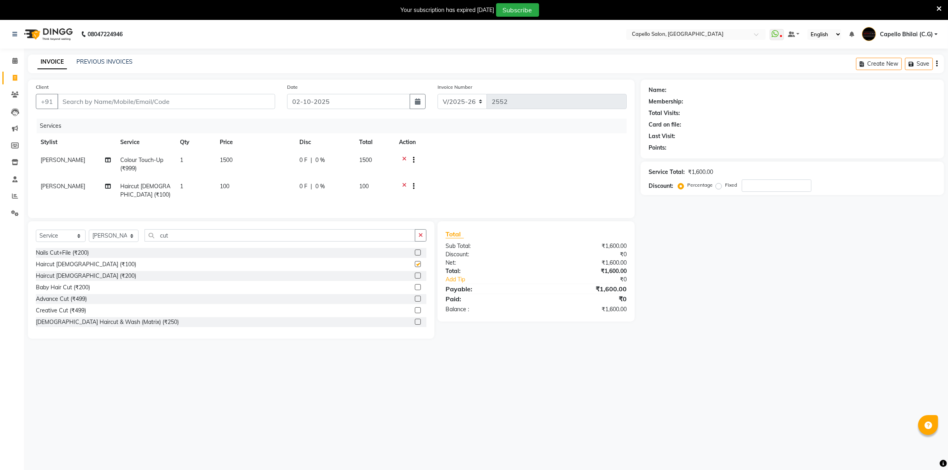
checkbox input "false"
click at [242, 191] on td "100" at bounding box center [255, 190] width 80 height 26
select select "17882"
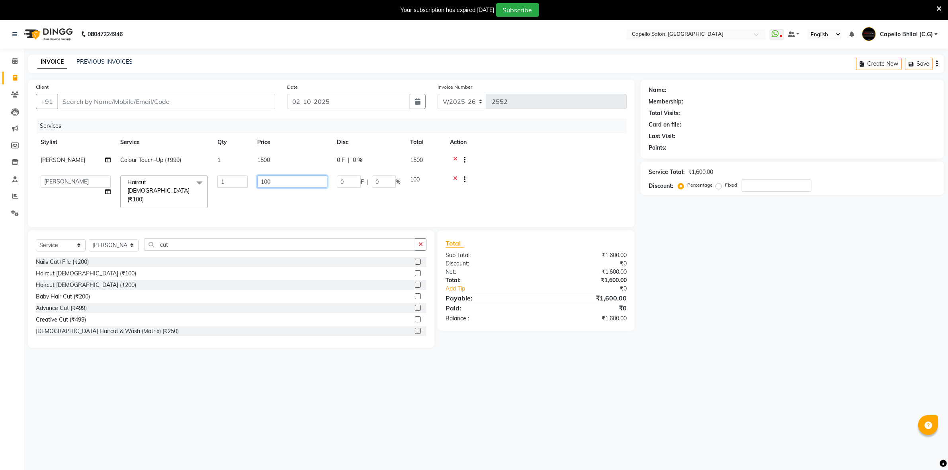
click at [280, 184] on input "100" at bounding box center [292, 182] width 70 height 12
type input "1"
type input "200"
click at [287, 202] on div "Services Stylist Service Qty Price Disc Total Action Nazma Sheikh Colour Touch-…" at bounding box center [331, 169] width 591 height 101
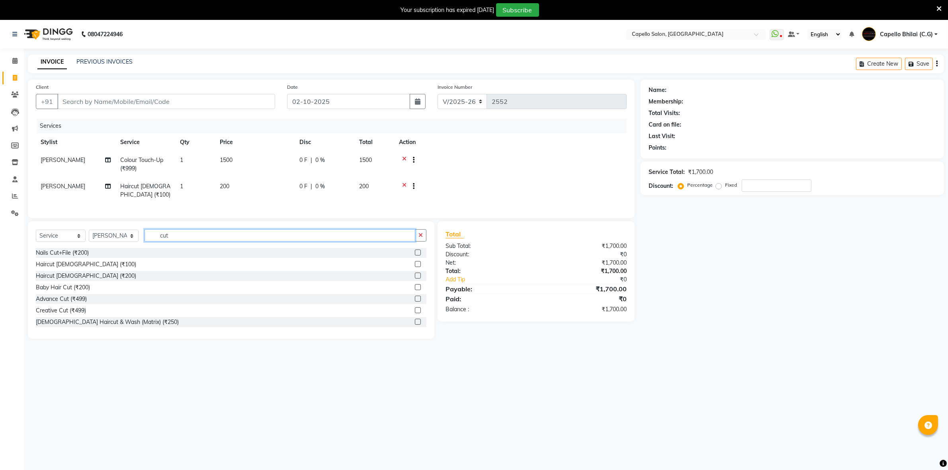
click at [238, 242] on input "cut" at bounding box center [279, 235] width 271 height 12
type input "c"
type input "be"
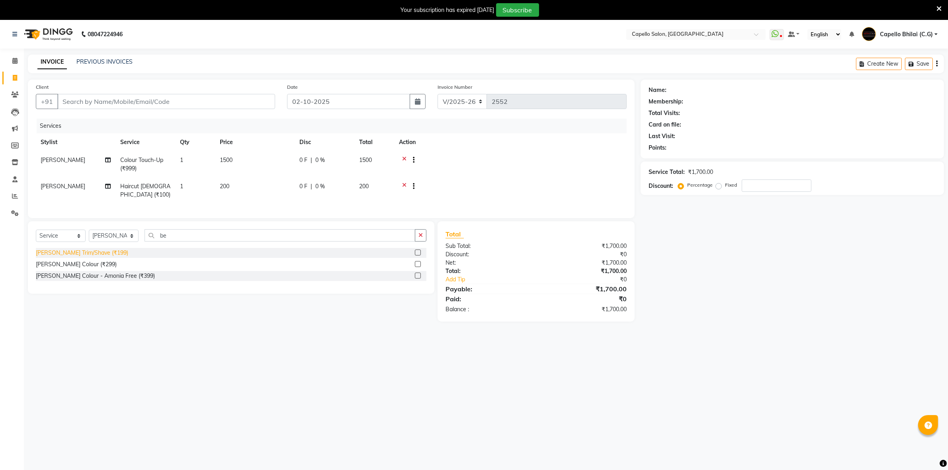
click at [80, 257] on div "Beard Trim/Shave (₹199)" at bounding box center [82, 253] width 92 height 8
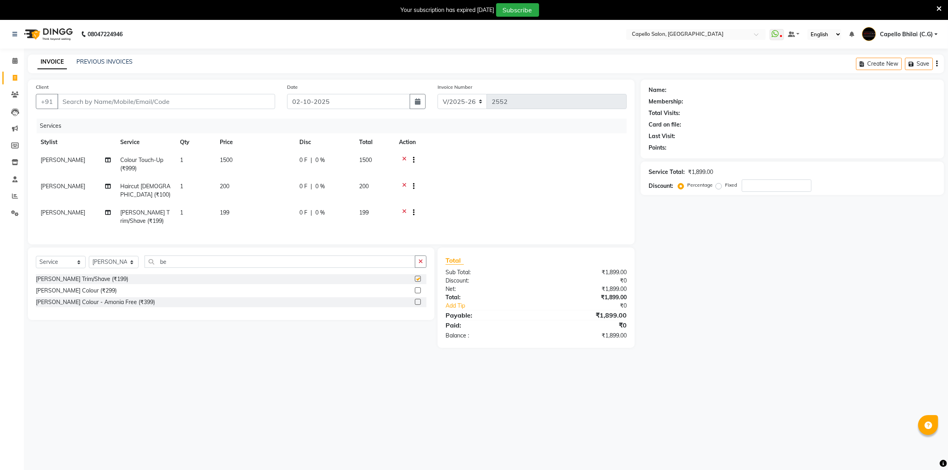
checkbox input "false"
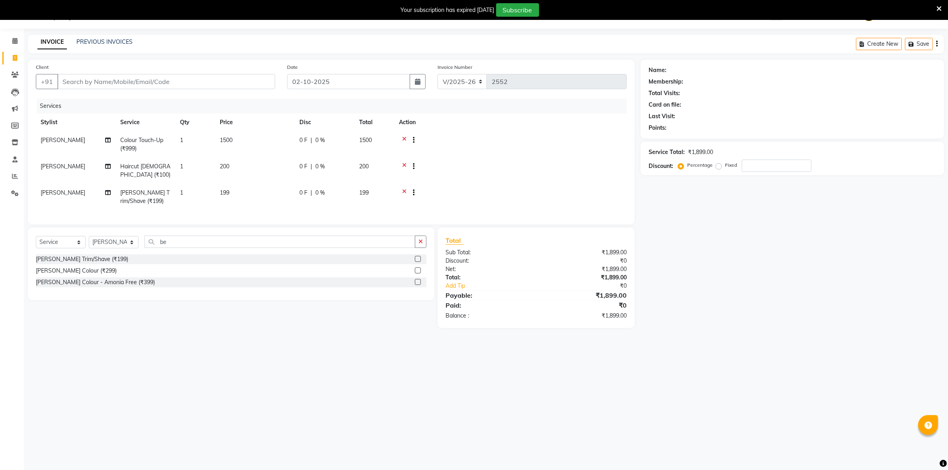
drag, startPoint x: 261, startPoint y: 191, endPoint x: 257, endPoint y: 192, distance: 4.4
click at [259, 191] on td "199" at bounding box center [255, 197] width 80 height 26
select select "17882"
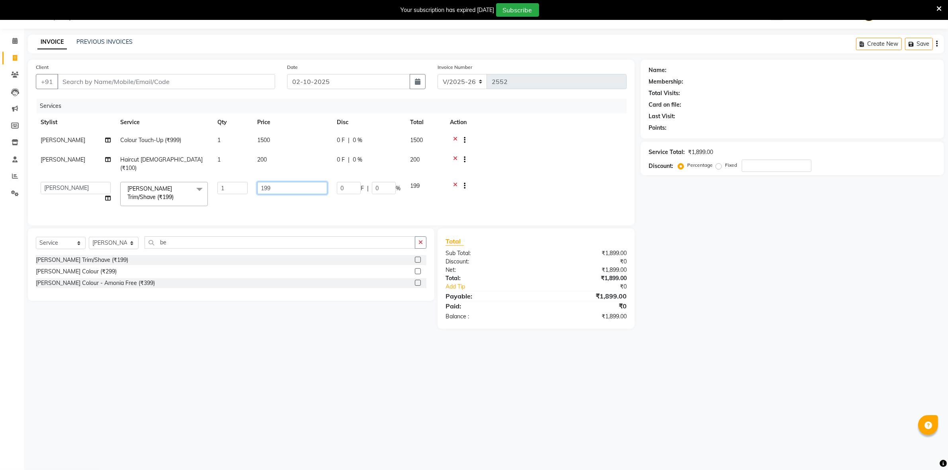
click at [285, 182] on input "199" at bounding box center [292, 188] width 70 height 12
type input "1"
type input "200"
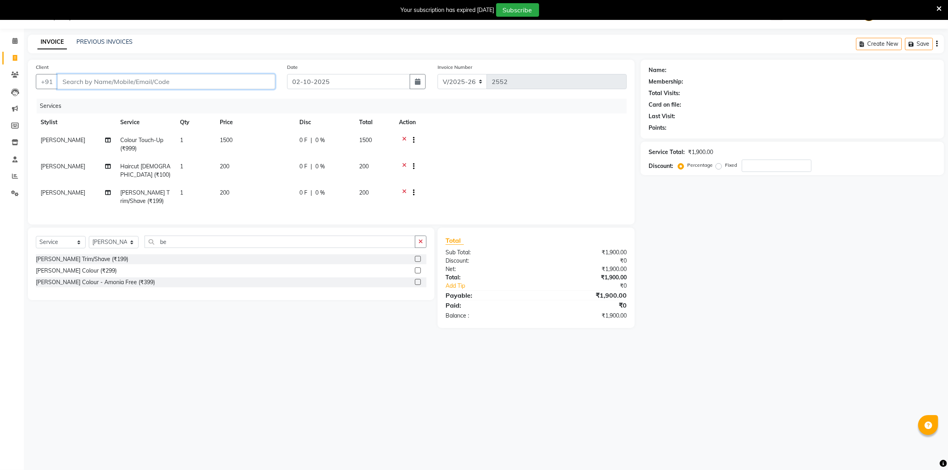
click at [181, 82] on input "Client" at bounding box center [166, 81] width 218 height 15
type input "9"
type input "0"
type input "9205006317"
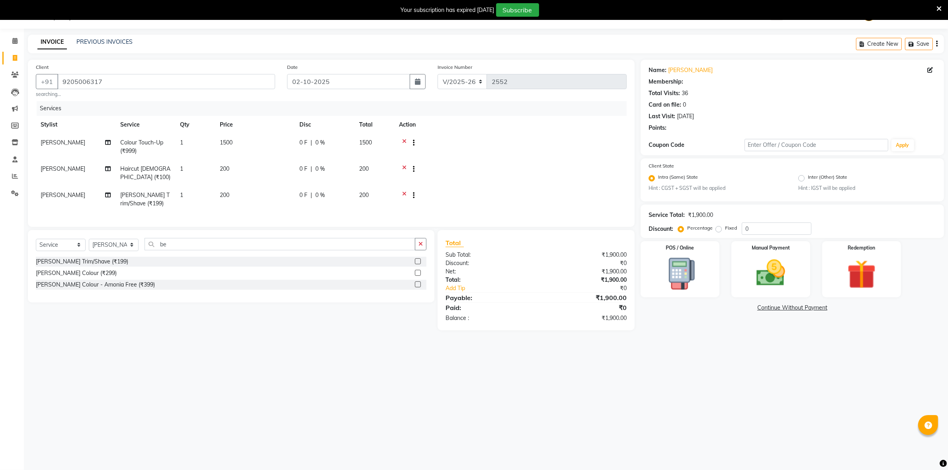
select select "1: Object"
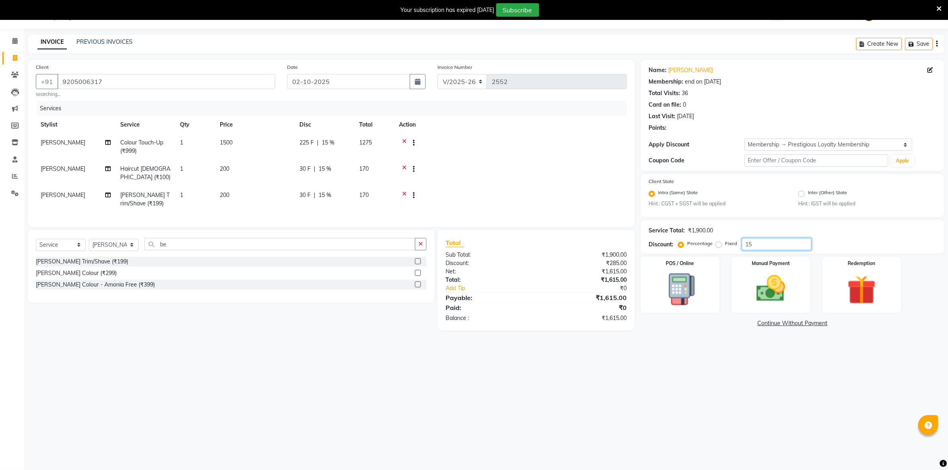
click at [757, 245] on input "15" at bounding box center [776, 244] width 70 height 12
type input "1"
click at [322, 140] on span "0 %" at bounding box center [320, 142] width 10 height 8
select select "49122"
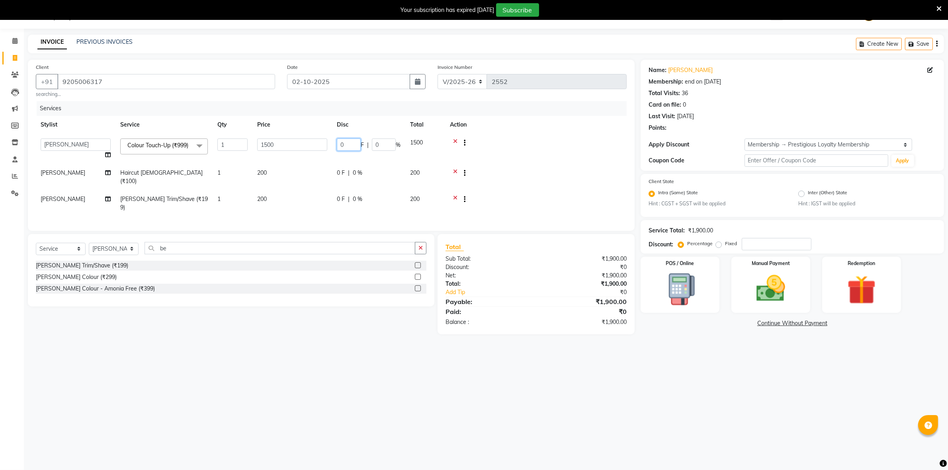
click at [358, 142] on input "0" at bounding box center [349, 144] width 24 height 12
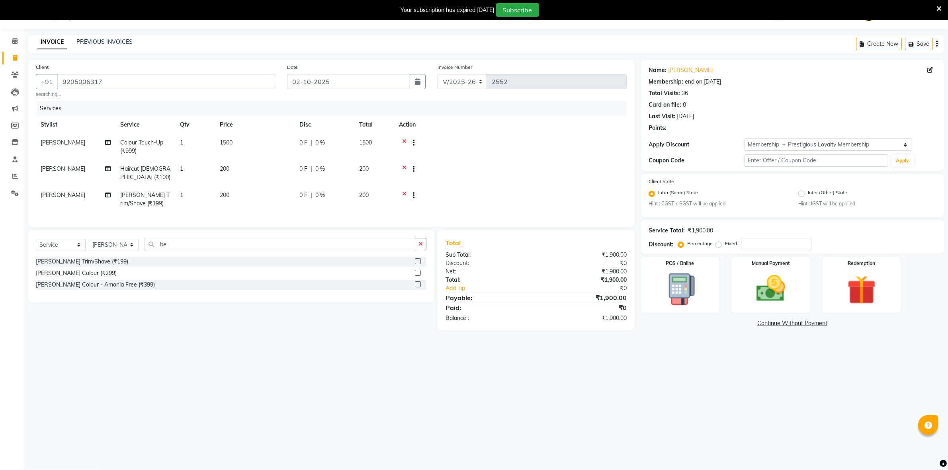
click at [323, 138] on span "0 %" at bounding box center [320, 142] width 10 height 8
select select "49122"
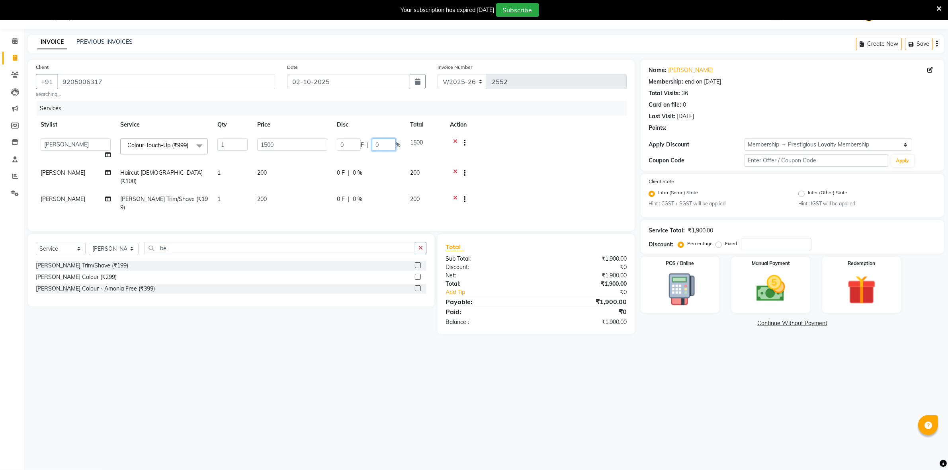
click at [383, 144] on input "0" at bounding box center [384, 144] width 24 height 12
type input "10"
click at [396, 181] on tr "YOGENDRA SEN Haircut male (₹100) 1 200 0 F | 0 % 200" at bounding box center [331, 177] width 591 height 26
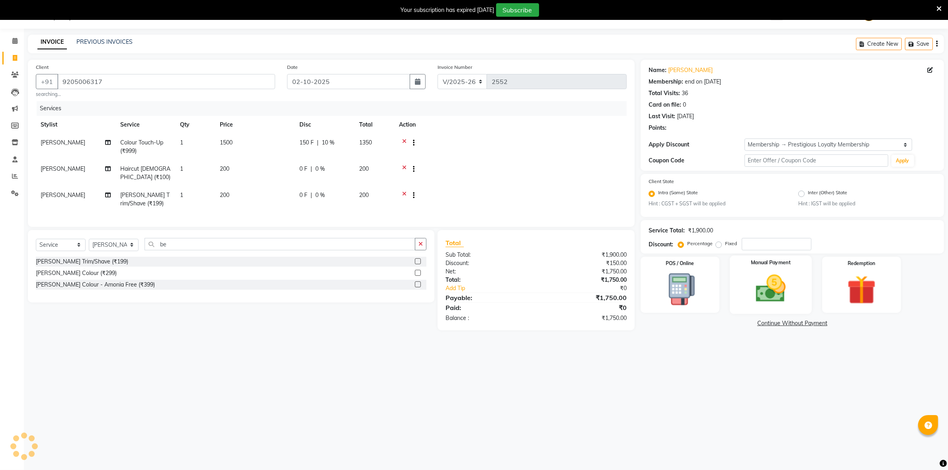
click at [743, 281] on div "Manual Payment" at bounding box center [770, 285] width 82 height 58
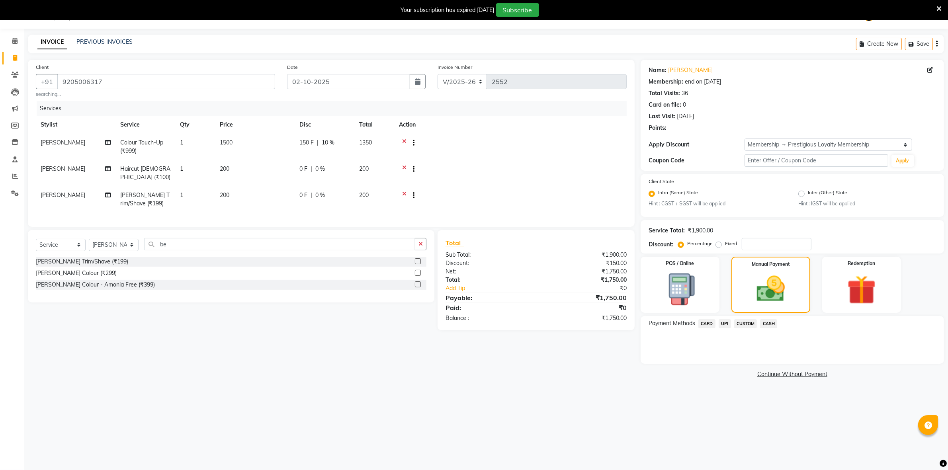
click at [725, 324] on span "UPI" at bounding box center [724, 323] width 12 height 9
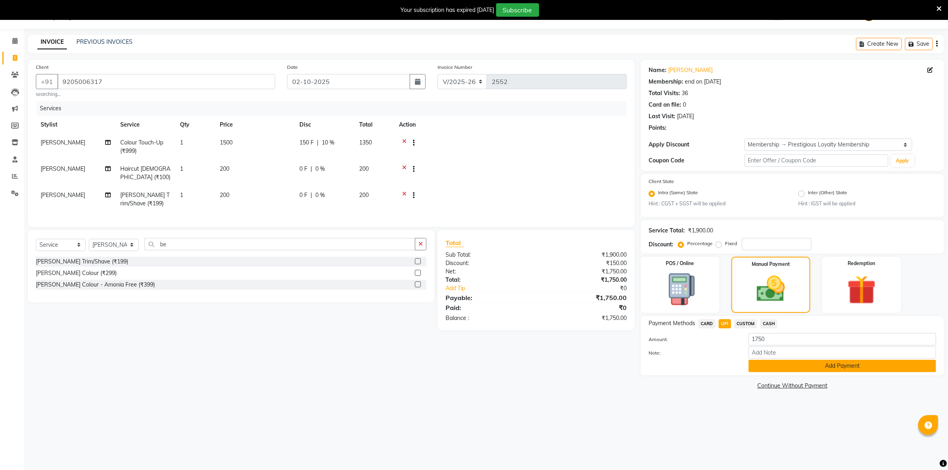
click at [772, 361] on button "Add Payment" at bounding box center [841, 366] width 187 height 12
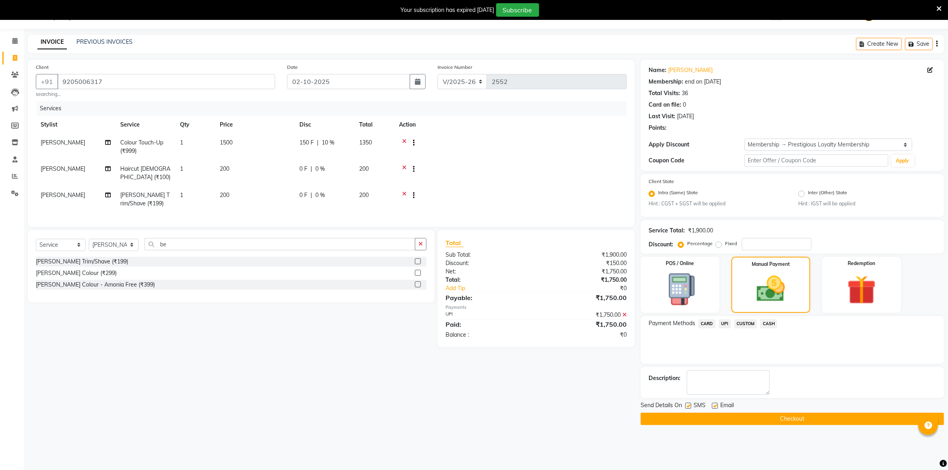
click at [739, 417] on button "Checkout" at bounding box center [791, 419] width 303 height 12
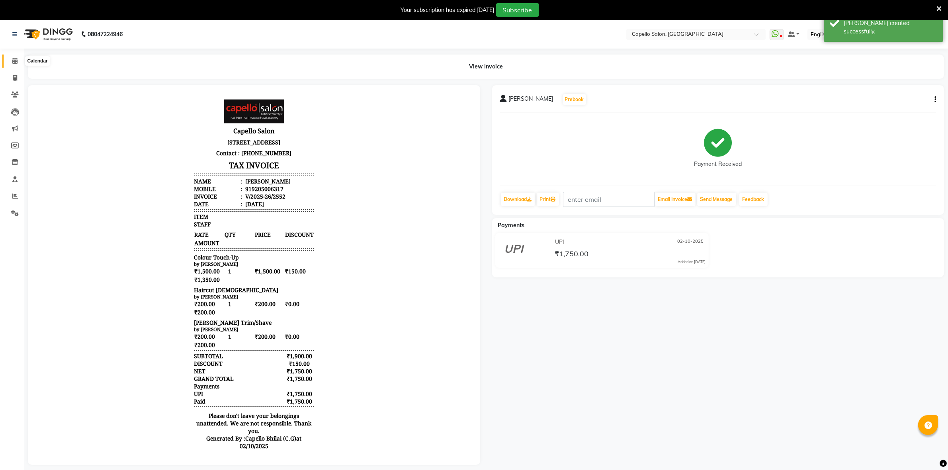
click at [12, 62] on icon at bounding box center [14, 61] width 5 height 6
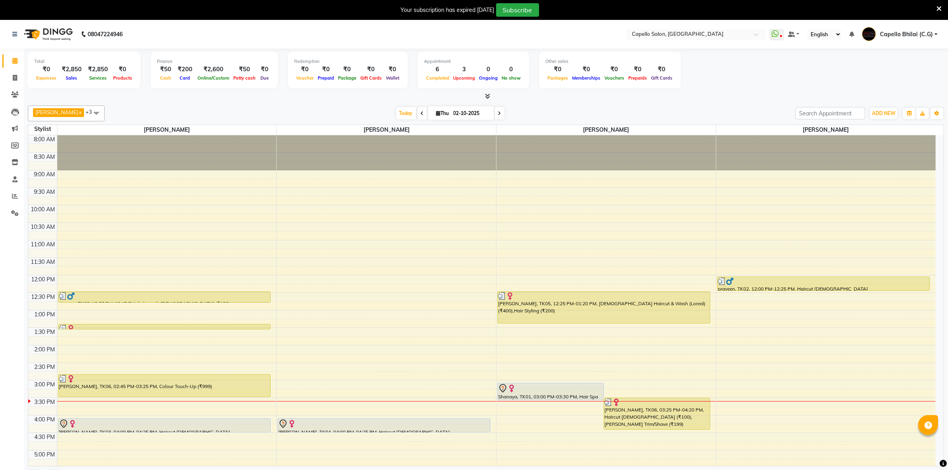
click at [934, 458] on div "8:00 AM 8:30 AM 9:00 AM 9:30 AM 10:00 AM 10:30 AM 11:00 AM 11:30 AM 12:00 PM 12…" at bounding box center [481, 380] width 907 height 490
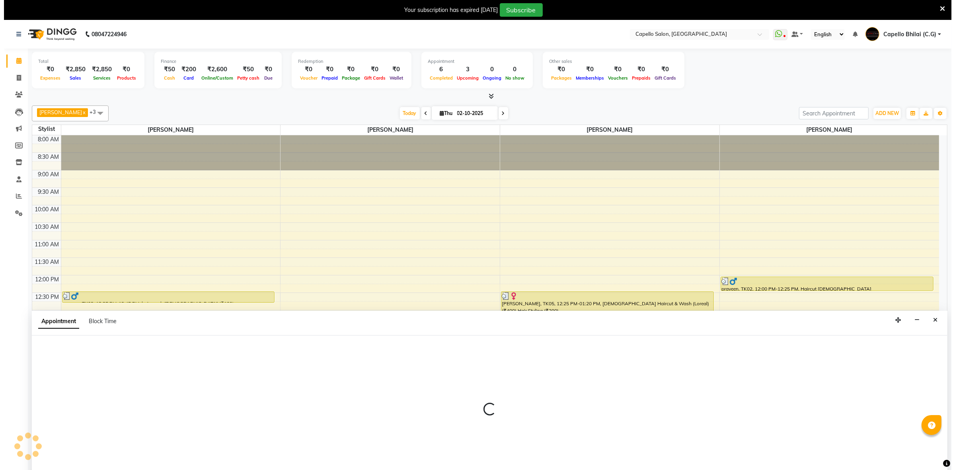
scroll to position [20, 0]
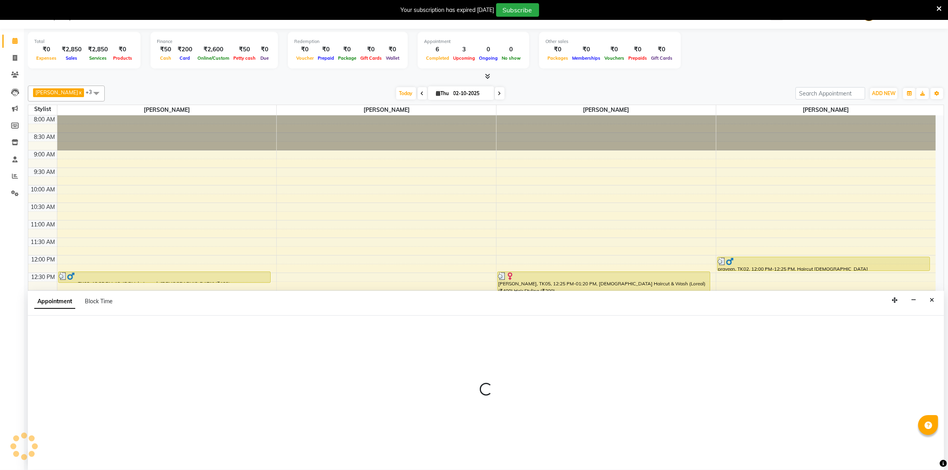
select select "60545"
select select "1020"
select select "tentative"
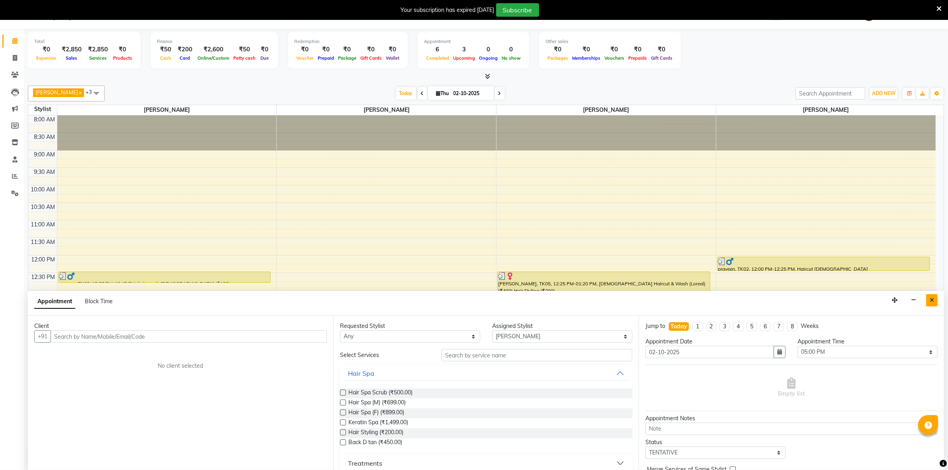
click at [932, 303] on button "Close" at bounding box center [932, 300] width 12 height 12
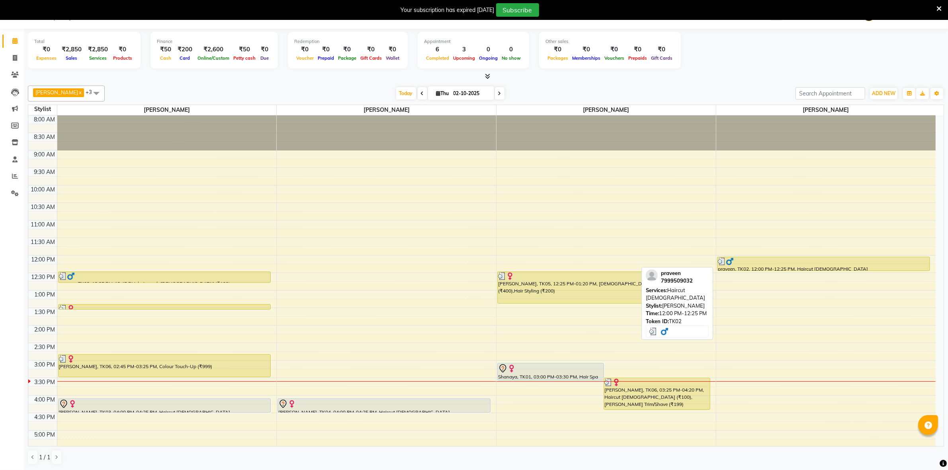
click at [753, 263] on div at bounding box center [823, 261] width 211 height 8
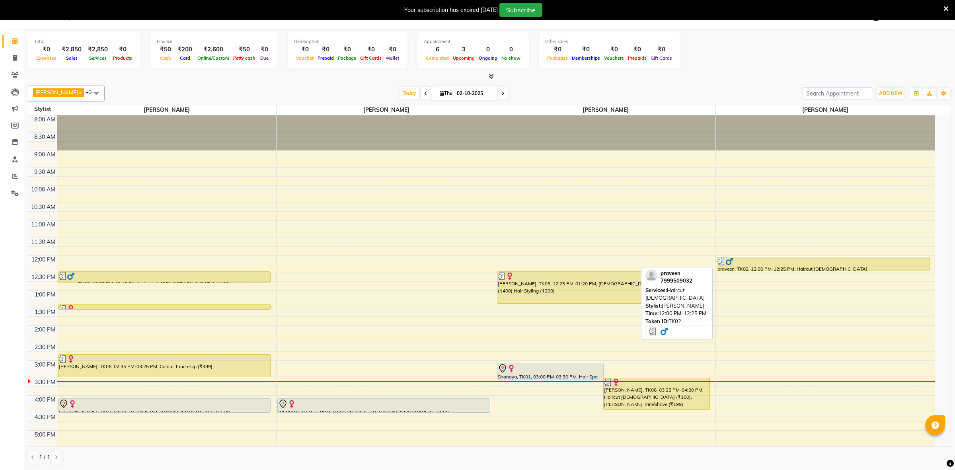
select select "3"
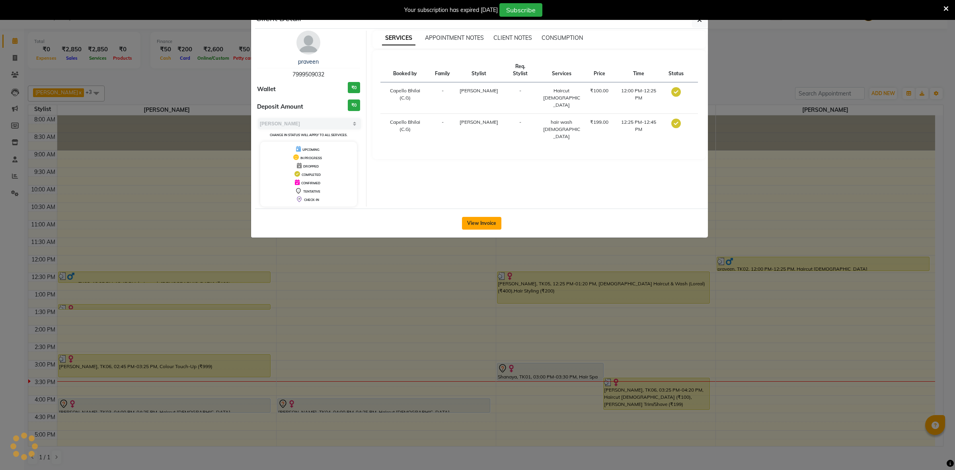
click at [488, 219] on button "View Invoice" at bounding box center [481, 223] width 39 height 13
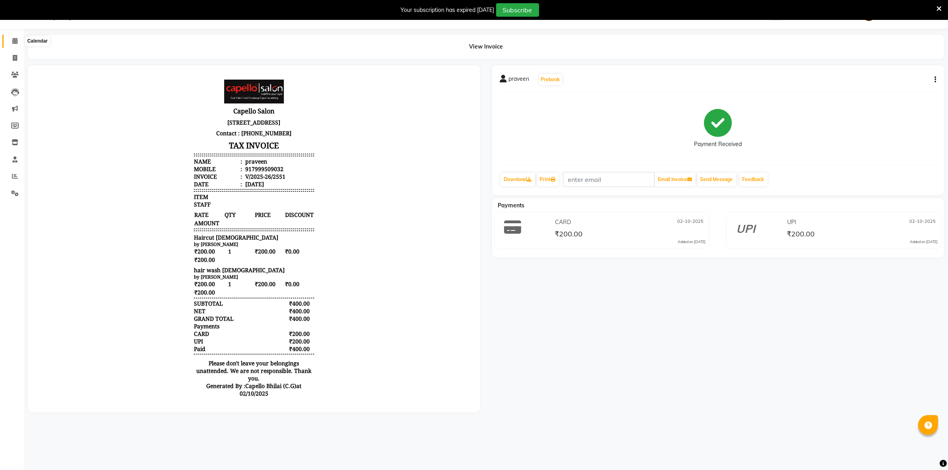
click at [10, 40] on span at bounding box center [15, 41] width 14 height 9
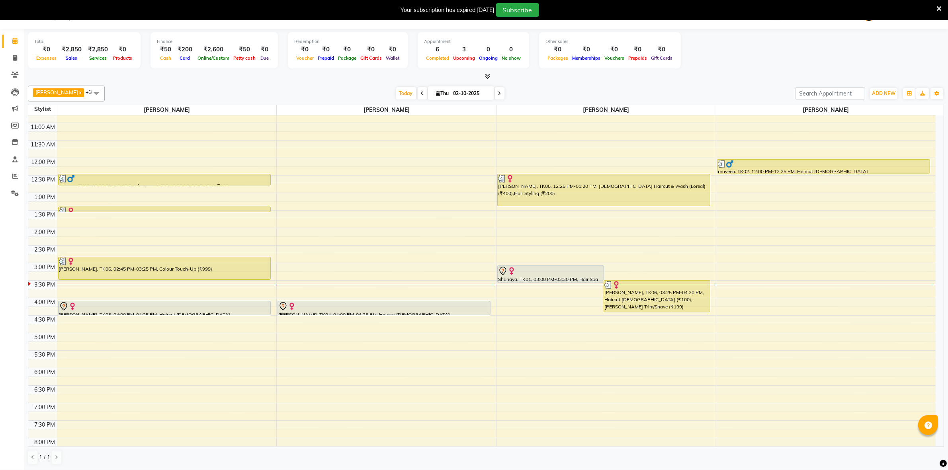
scroll to position [100, 0]
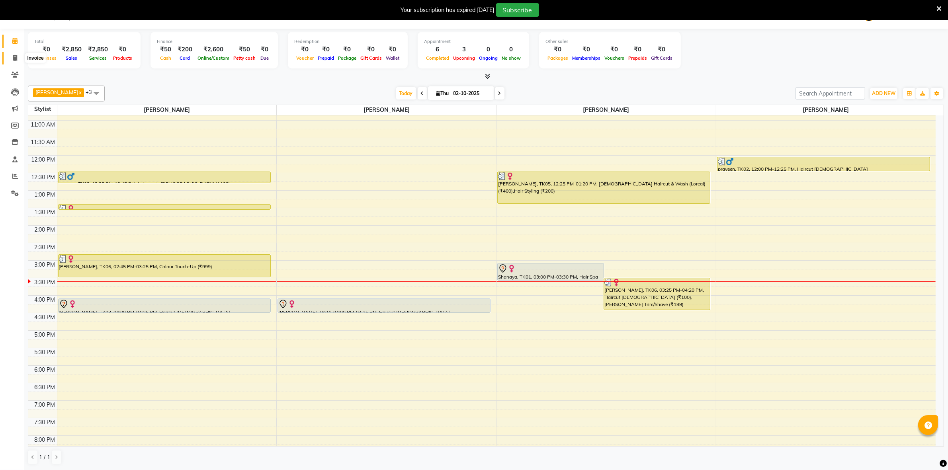
click at [16, 59] on icon at bounding box center [15, 58] width 4 height 6
select select "service"
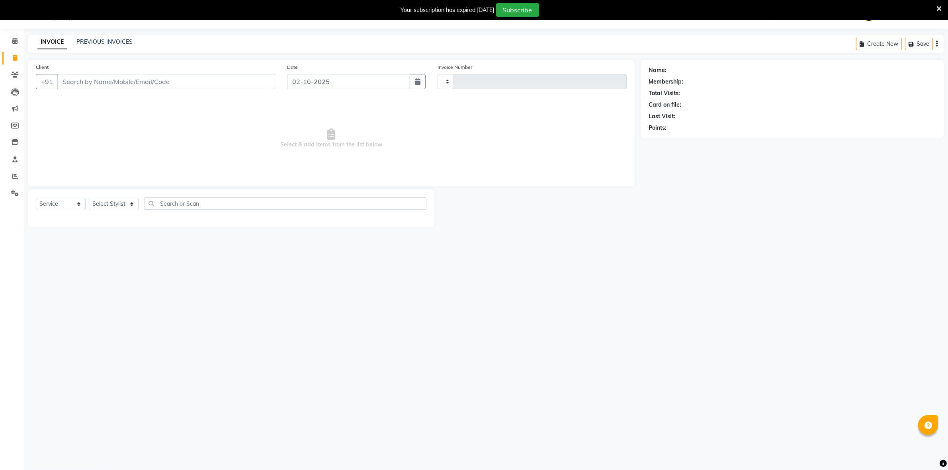
type input "2553"
select select "809"
click at [114, 206] on select "Select Stylist ADMIN Anjali Tandia Ashish Kadwe Capello Bhilai (C.G) Nazma Shei…" at bounding box center [114, 204] width 50 height 12
select select "21871"
click at [89, 198] on select "Select Stylist ADMIN Anjali Tandia Ashish Kadwe Capello Bhilai (C.G) Nazma Shei…" at bounding box center [114, 204] width 50 height 12
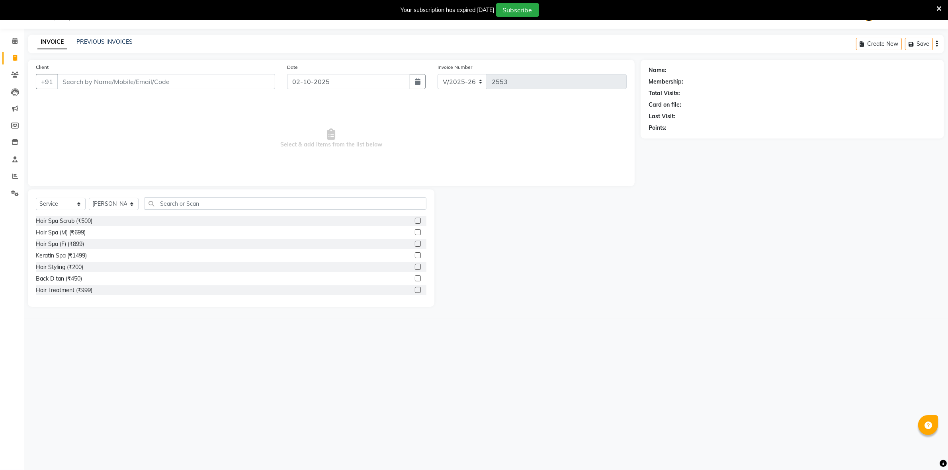
click at [210, 213] on div "Select Service Product Membership Package Voucher Prepaid Gift Card Select Styl…" at bounding box center [231, 206] width 390 height 19
click at [205, 203] on input "text" at bounding box center [285, 203] width 282 height 12
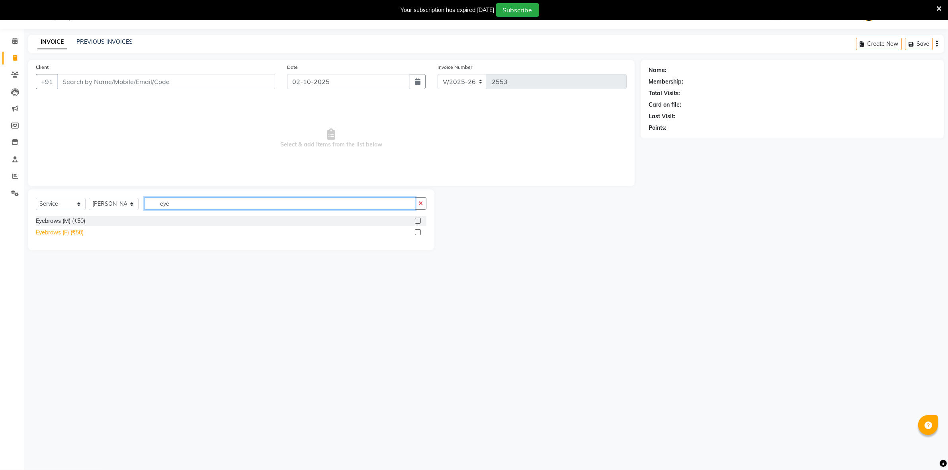
type input "eye"
click at [60, 233] on div "Eyebrows (F) (₹50)" at bounding box center [60, 232] width 48 height 8
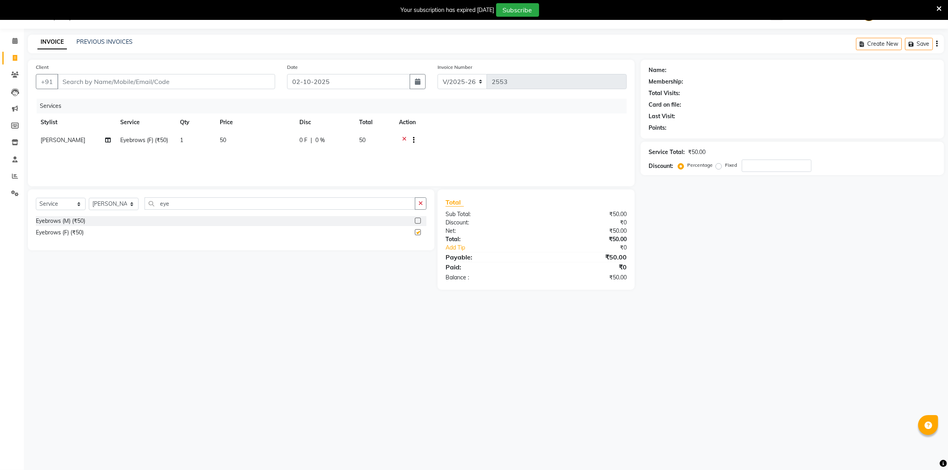
checkbox input "false"
drag, startPoint x: 121, startPoint y: 202, endPoint x: 122, endPoint y: 207, distance: 5.0
click at [121, 202] on select "Select Stylist ADMIN Anjali Tandia Ashish Kadwe Capello Bhilai (C.G) Nazma Shei…" at bounding box center [114, 204] width 50 height 12
select select "60545"
click at [89, 198] on select "Select Stylist ADMIN Anjali Tandia Ashish Kadwe Capello Bhilai (C.G) Nazma Shei…" at bounding box center [114, 204] width 50 height 12
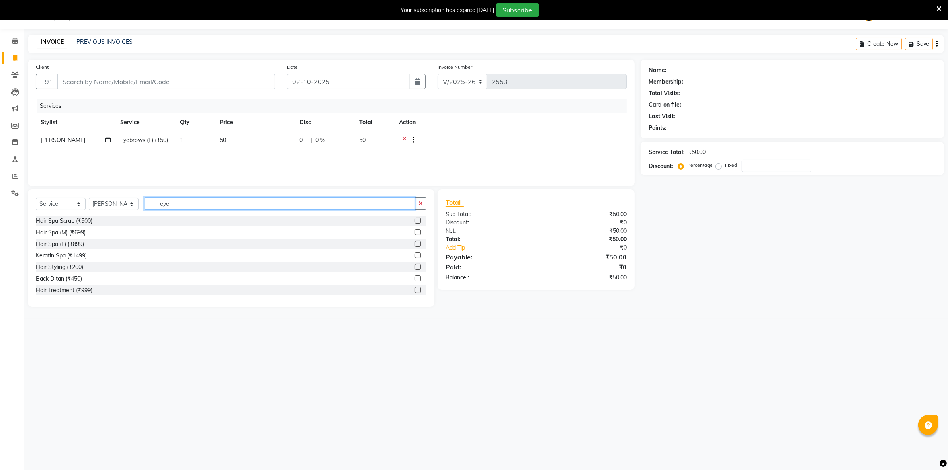
click at [202, 208] on input "eye" at bounding box center [279, 203] width 271 height 12
type input "e"
type input "cut"
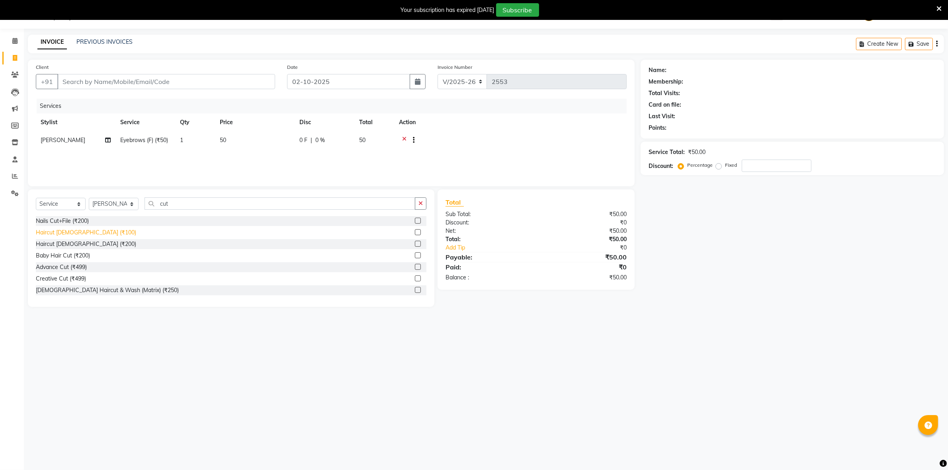
click at [80, 230] on div "Haircut male (₹100)" at bounding box center [86, 232] width 100 height 8
checkbox input "false"
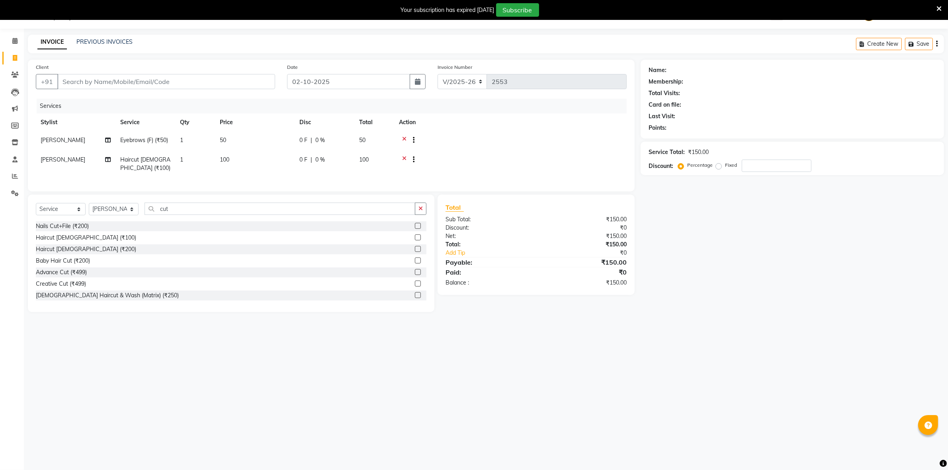
click at [250, 174] on td "100" at bounding box center [255, 164] width 80 height 26
select select "60545"
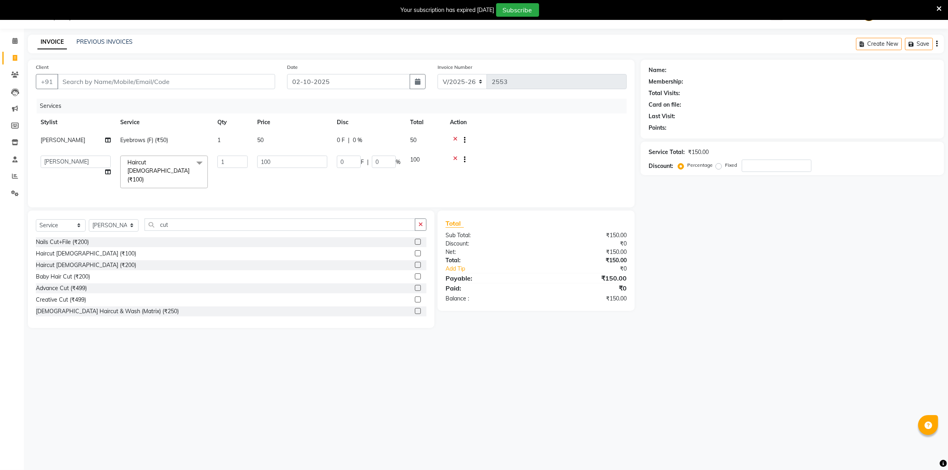
click at [293, 161] on td "100" at bounding box center [292, 172] width 80 height 42
click at [287, 168] on input "100" at bounding box center [292, 162] width 70 height 12
type input "1"
type input "200"
click at [241, 179] on tr "ADMIN Anjali Tandia Ashish Kadwe Capello Bhilai (C.G) Nazma Sheikh Nitish Sen P…" at bounding box center [331, 172] width 591 height 42
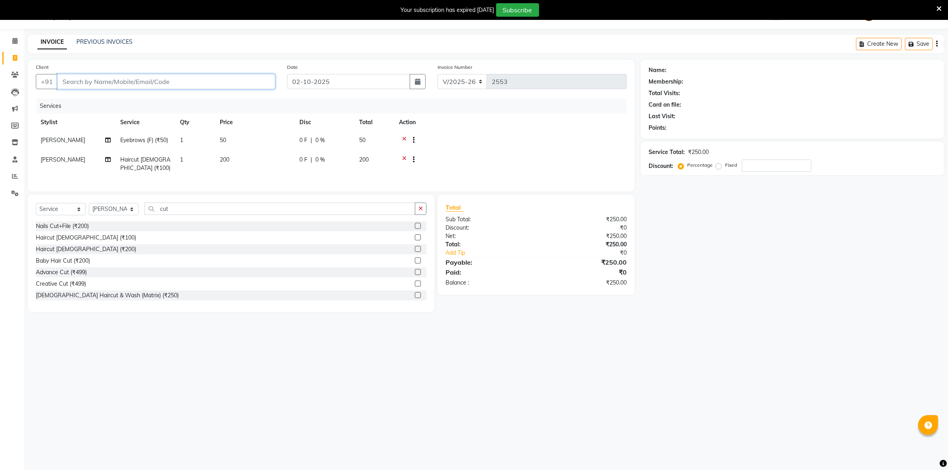
click at [109, 82] on input "Client" at bounding box center [166, 81] width 218 height 15
type input "9"
type input "0"
type input "9011299777"
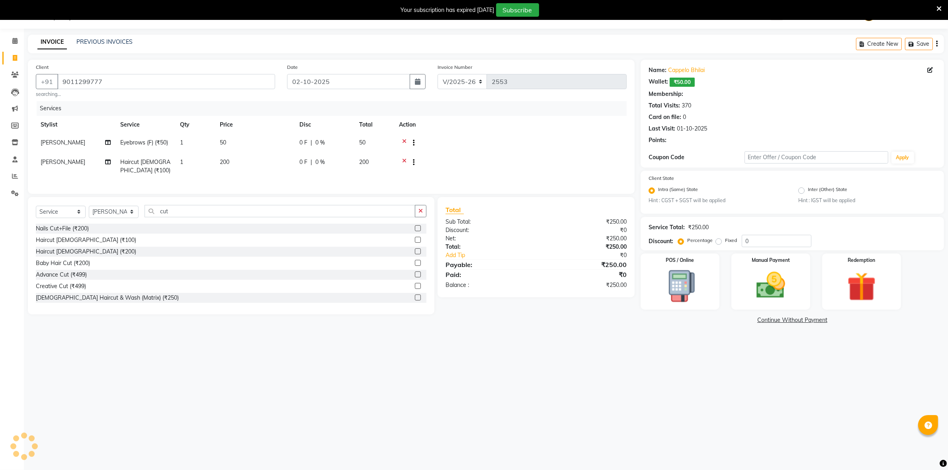
type input "15"
select select "1: Object"
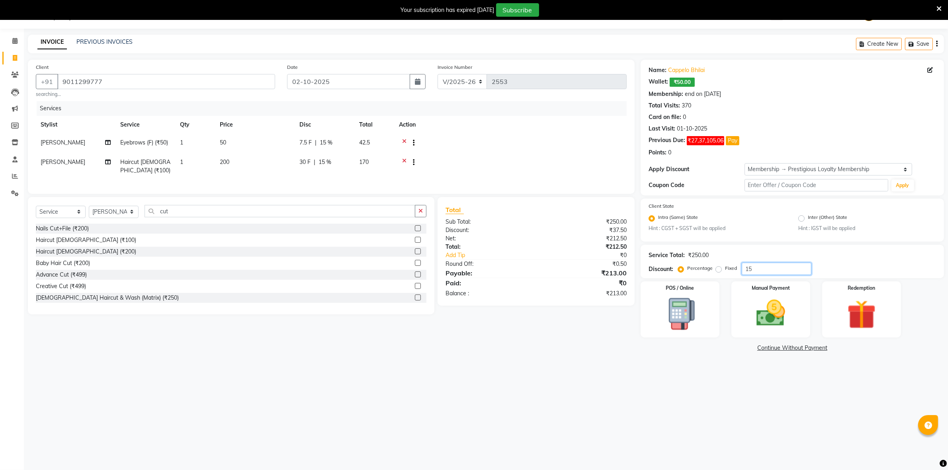
click at [754, 263] on input "15" at bounding box center [776, 269] width 70 height 12
type input "1"
type input "0"
click at [528, 371] on div "08047224946 Select Location × Capello Salon, Bhilai WhatsApp Status ✕ Status: D…" at bounding box center [474, 235] width 948 height 470
click at [776, 321] on img at bounding box center [770, 313] width 49 height 35
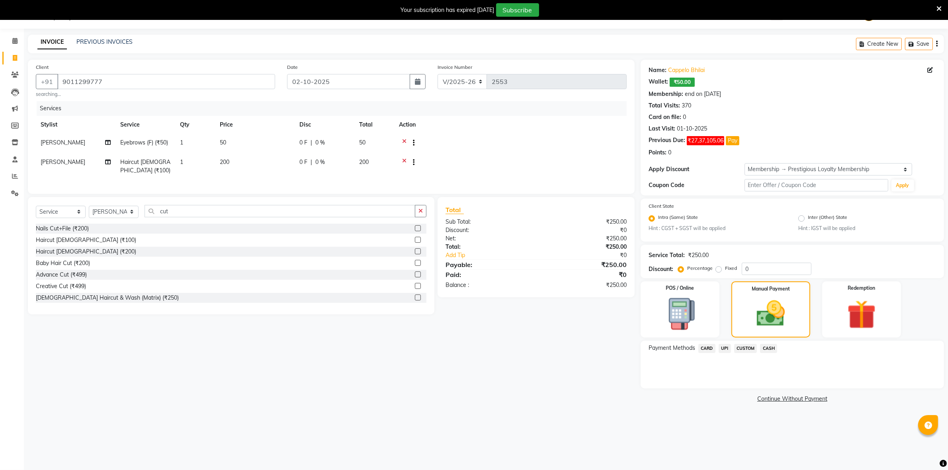
click at [766, 347] on span "CASH" at bounding box center [768, 348] width 17 height 9
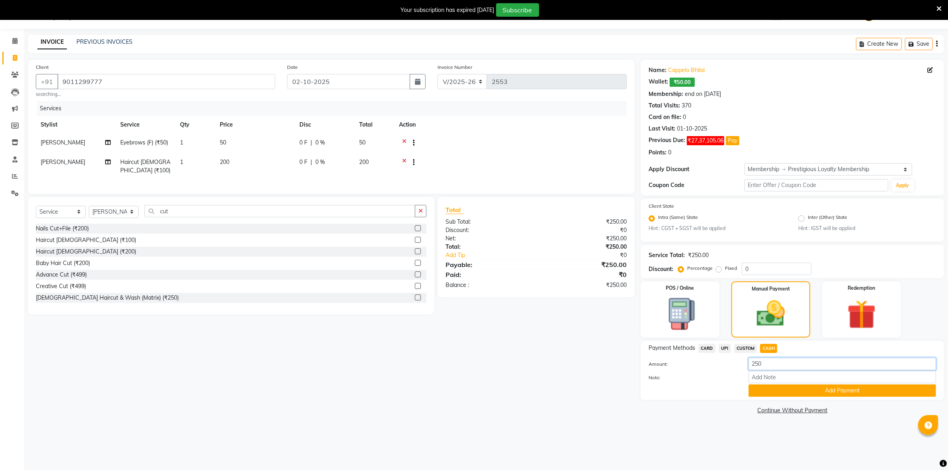
click at [764, 364] on input "250" at bounding box center [841, 364] width 187 height 12
click at [755, 364] on input "250" at bounding box center [841, 364] width 187 height 12
type input "50"
click at [777, 392] on button "Add Payment" at bounding box center [841, 390] width 187 height 12
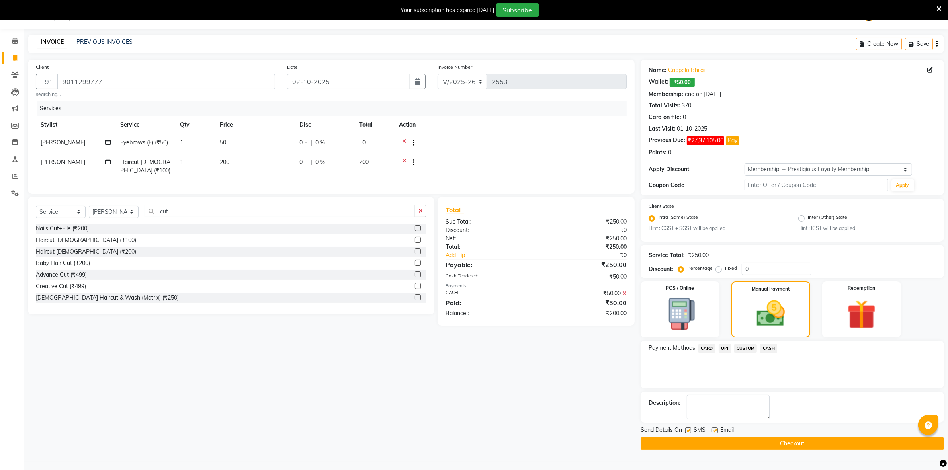
click at [708, 345] on span "CARD" at bounding box center [706, 348] width 17 height 9
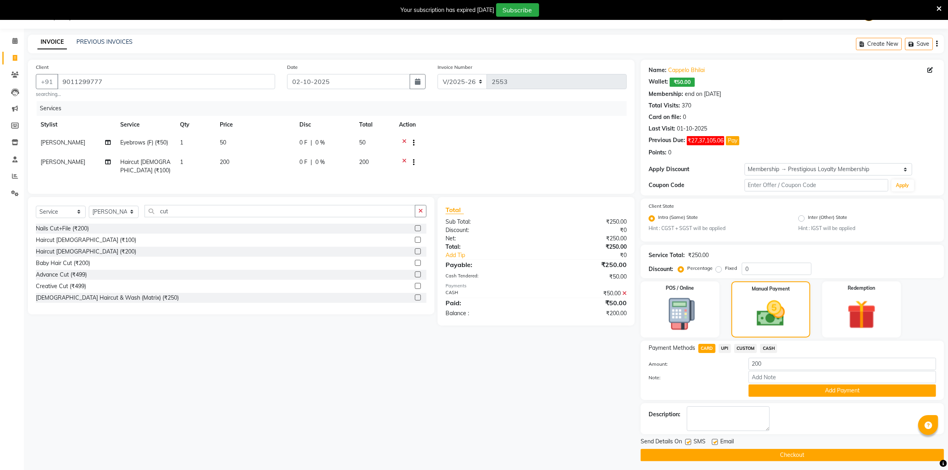
click at [787, 396] on div "Payment Methods CARD UPI CUSTOM CASH Amount: 200 Note: Add Payment" at bounding box center [791, 370] width 303 height 59
click at [785, 395] on button "Add Payment" at bounding box center [841, 390] width 187 height 12
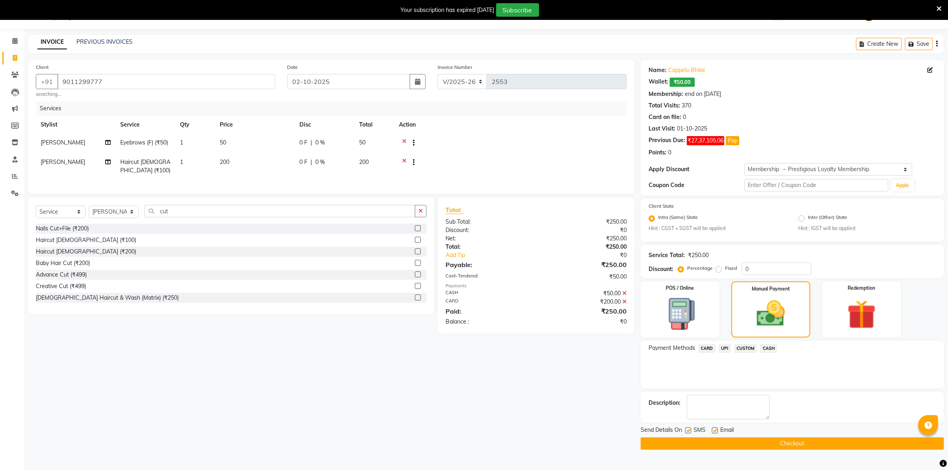
click at [716, 430] on label at bounding box center [715, 430] width 6 height 6
click at [716, 430] on input "checkbox" at bounding box center [714, 430] width 5 height 5
checkbox input "false"
click at [687, 431] on label at bounding box center [688, 430] width 6 height 6
click at [687, 431] on input "checkbox" at bounding box center [687, 430] width 5 height 5
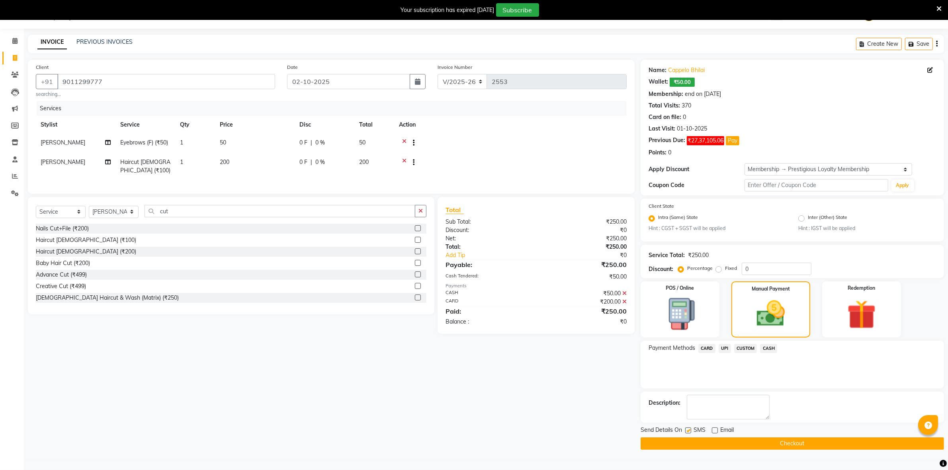
checkbox input "false"
click at [709, 449] on button "Checkout" at bounding box center [791, 443] width 303 height 12
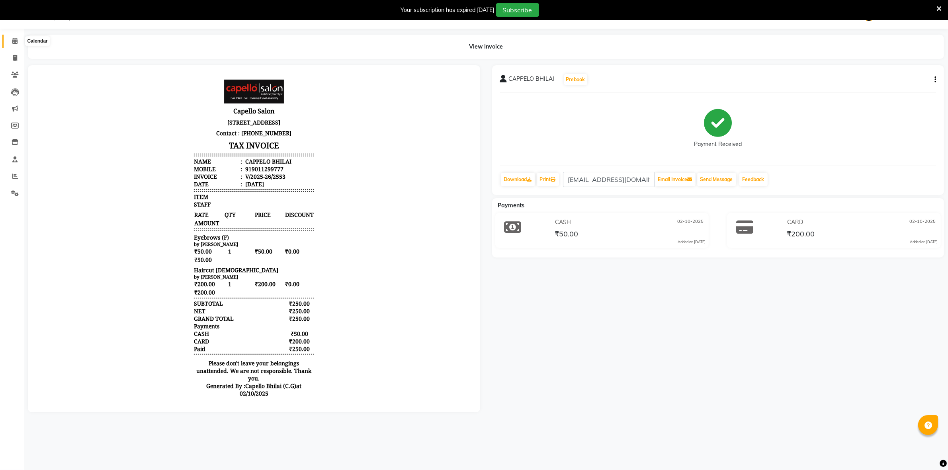
click at [12, 41] on icon at bounding box center [14, 41] width 5 height 6
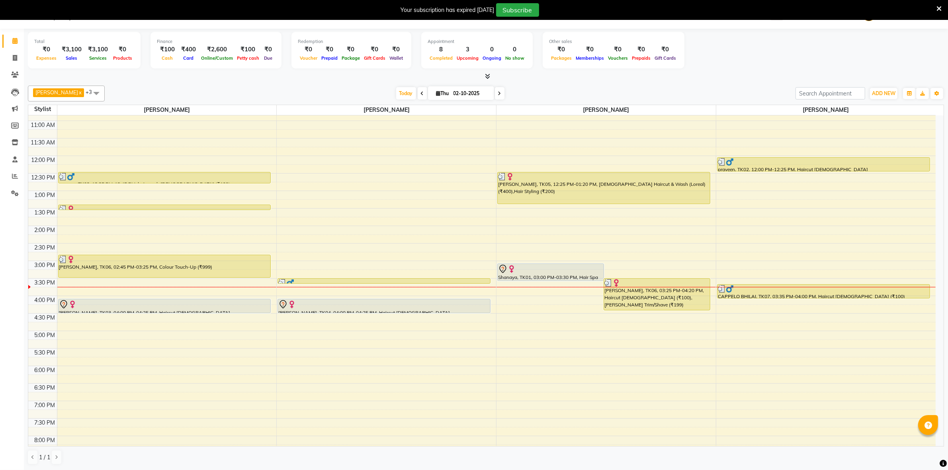
scroll to position [20, 0]
click at [13, 174] on icon at bounding box center [15, 176] width 6 height 6
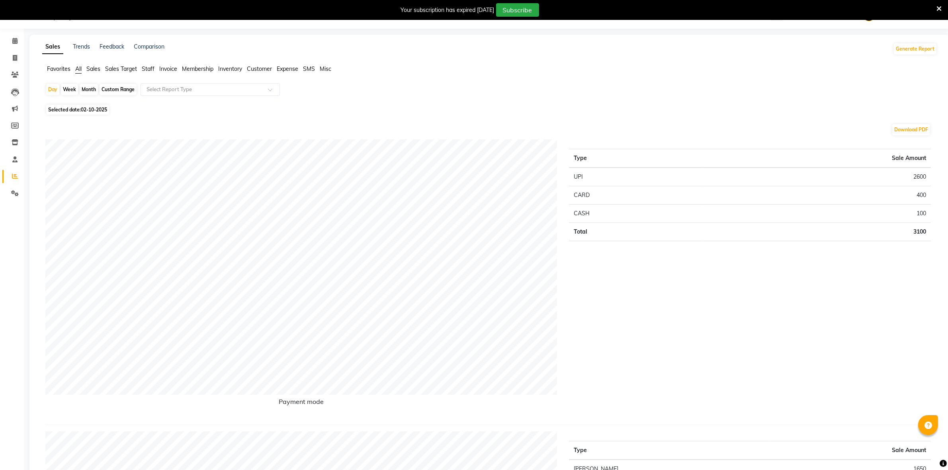
scroll to position [20, 0]
click at [84, 86] on div "Month" at bounding box center [89, 89] width 18 height 11
select select "10"
select select "2025"
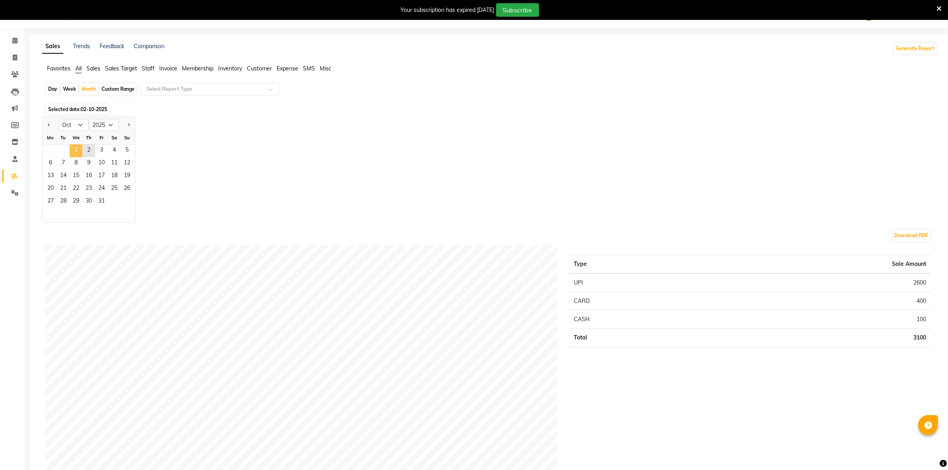
click at [77, 145] on span "1" at bounding box center [76, 150] width 13 height 13
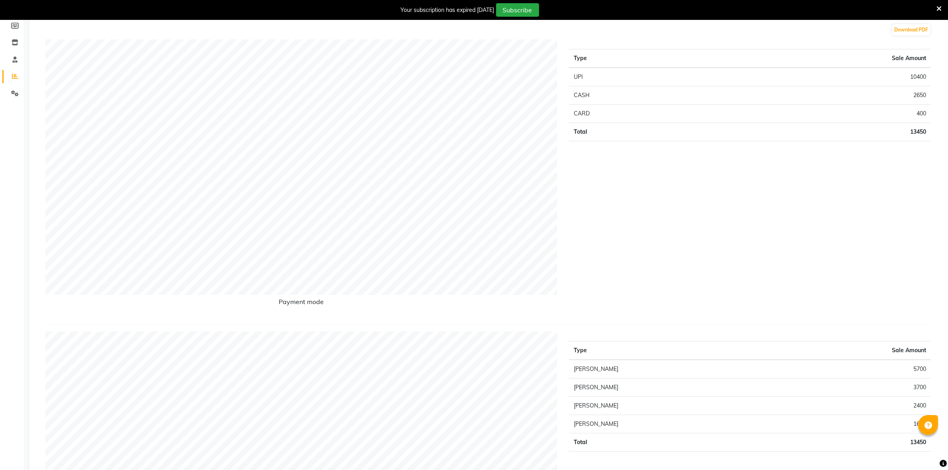
scroll to position [0, 0]
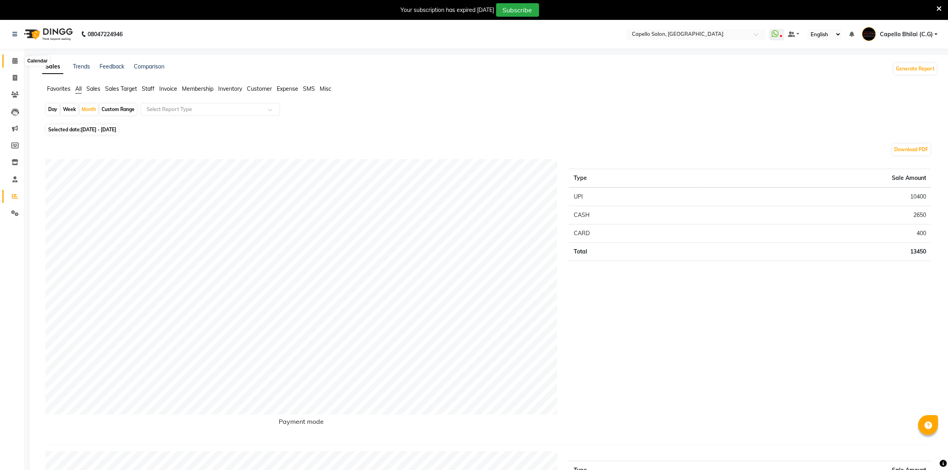
click at [17, 62] on span at bounding box center [15, 61] width 14 height 9
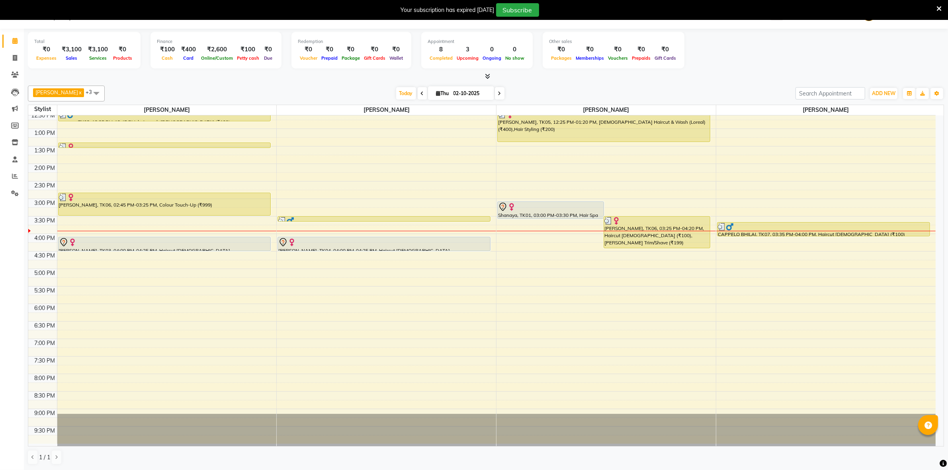
scroll to position [165, 0]
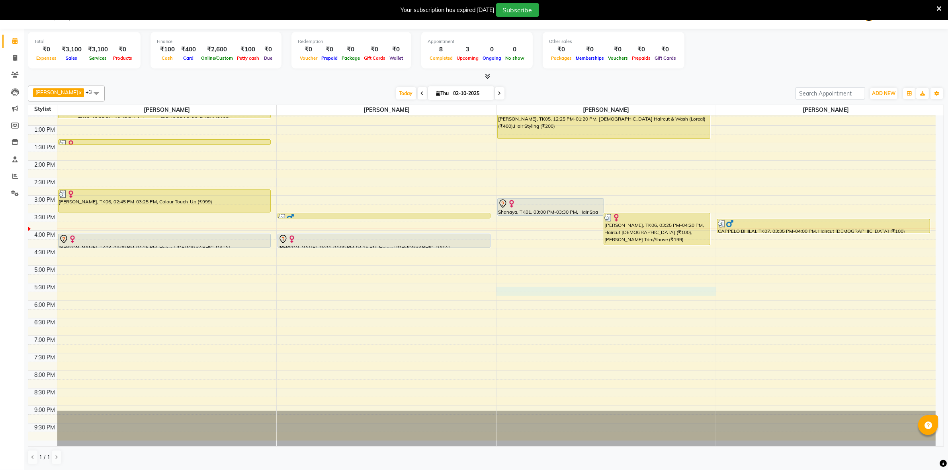
click at [624, 291] on div "8:00 AM 8:30 AM 9:00 AM 9:30 AM 10:00 AM 10:30 AM 11:00 AM 11:30 AM 12:00 PM 12…" at bounding box center [481, 196] width 907 height 490
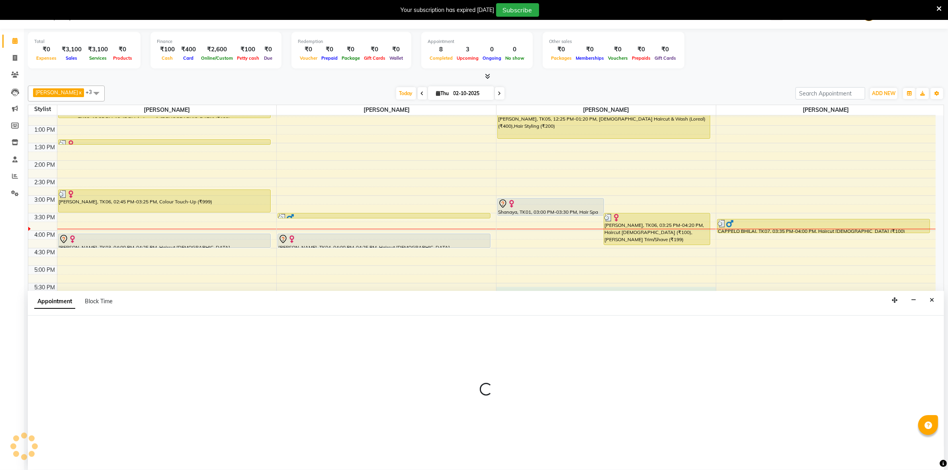
select select "17882"
select select "1050"
select select "tentative"
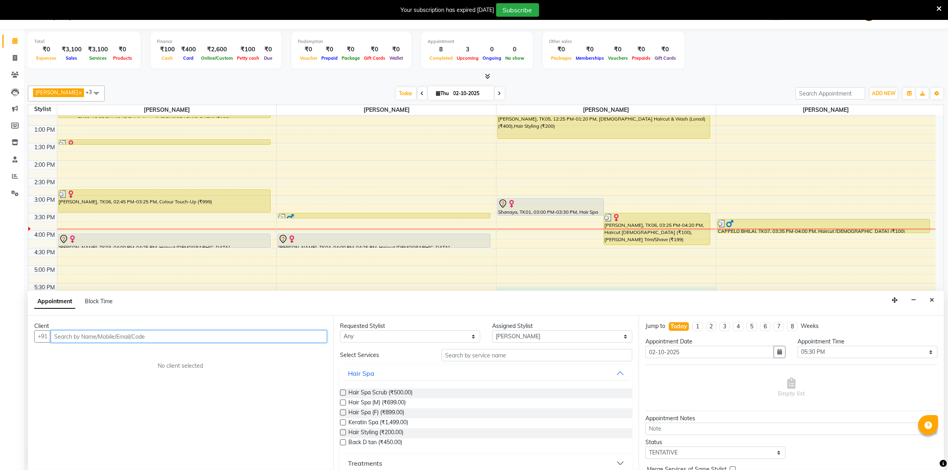
click at [110, 337] on input "text" at bounding box center [189, 336] width 276 height 12
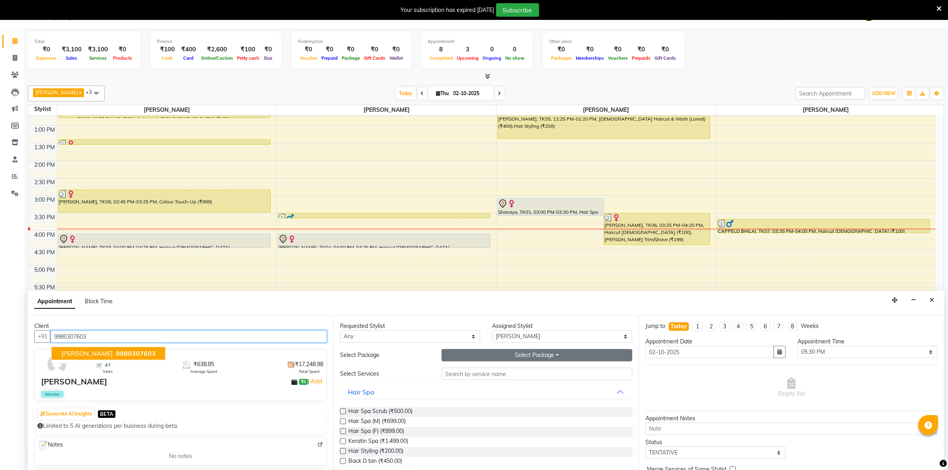
type input "9980307603"
click at [488, 358] on button "Select Package Toggle Dropdown" at bounding box center [536, 355] width 191 height 12
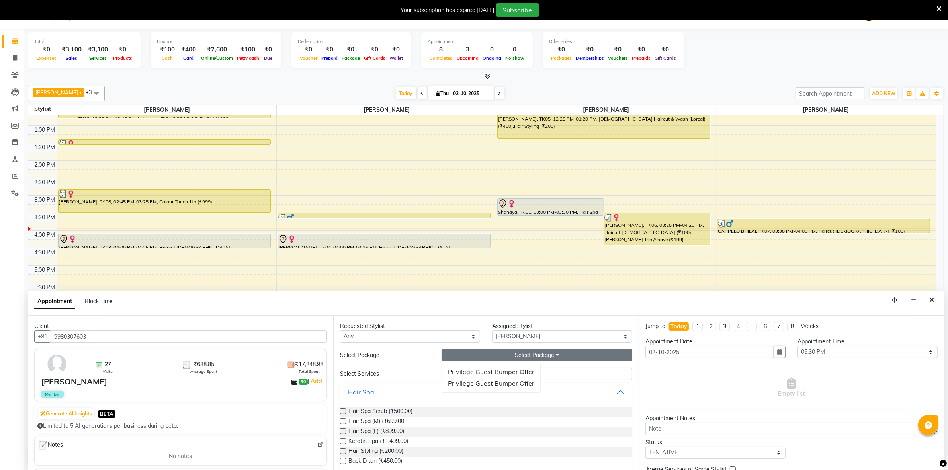
click at [615, 391] on button "Hair Spa" at bounding box center [486, 392] width 286 height 14
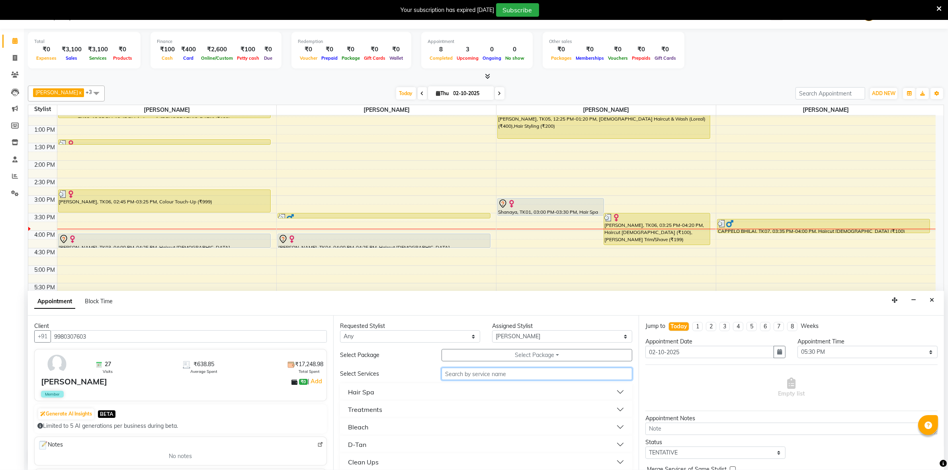
click at [470, 378] on input "text" at bounding box center [536, 374] width 191 height 12
type input "d"
type input "cut"
click at [386, 433] on div "Haircut + Style" at bounding box center [370, 432] width 44 height 10
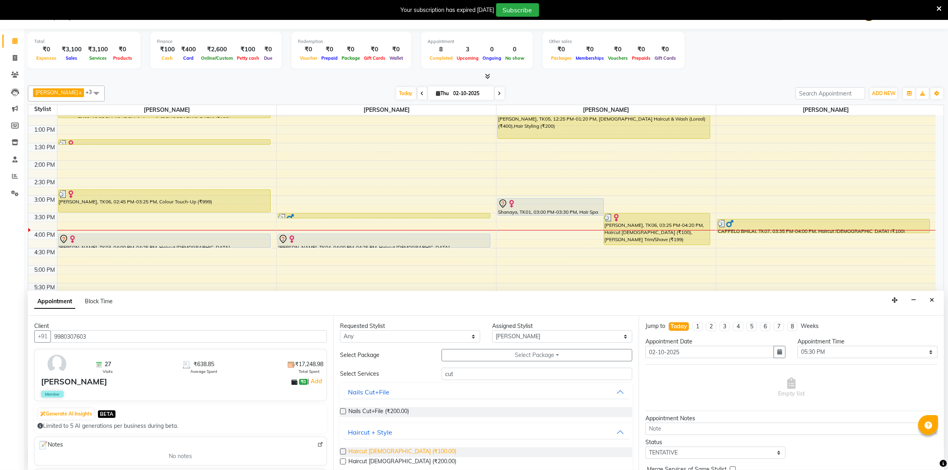
click at [384, 452] on span "Haircut male (₹100.00)" at bounding box center [402, 452] width 108 height 10
checkbox input "false"
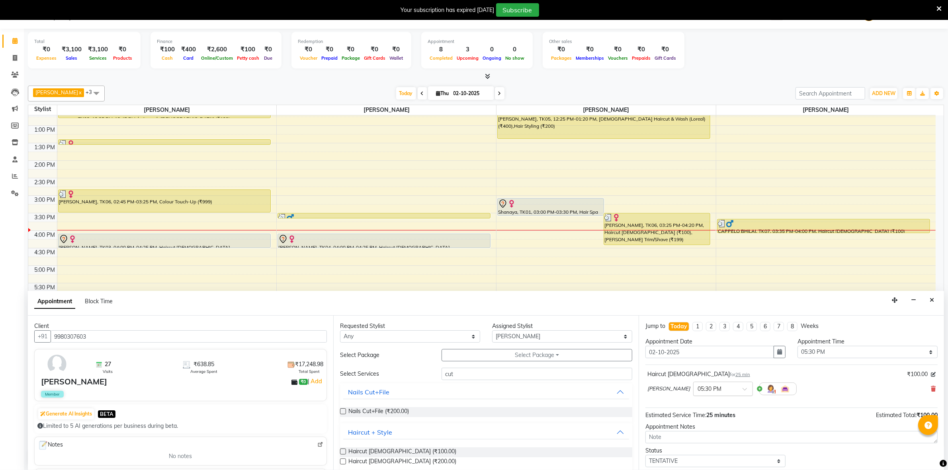
click at [715, 387] on input "text" at bounding box center [714, 388] width 35 height 8
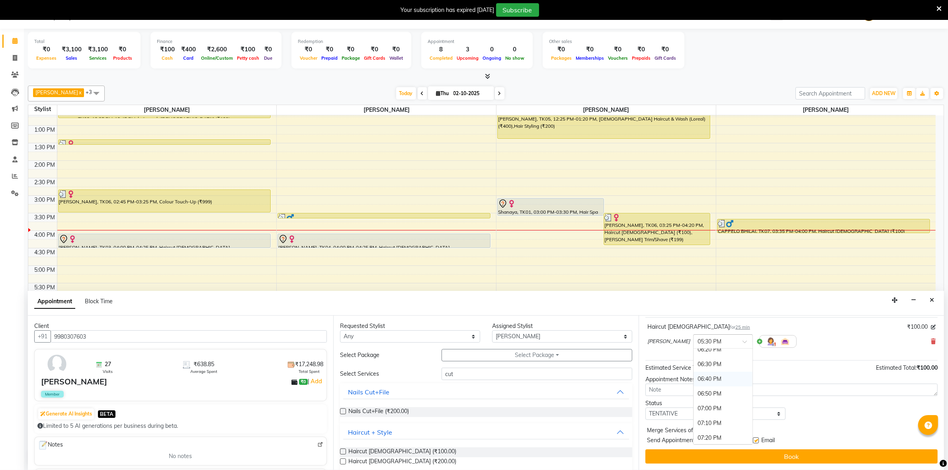
scroll to position [864, 0]
click at [720, 390] on div "07:00 PM" at bounding box center [722, 386] width 59 height 15
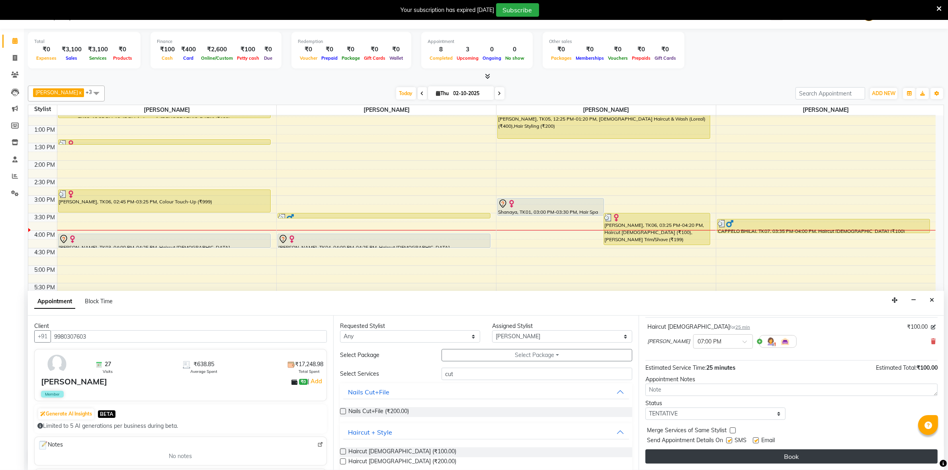
click at [795, 460] on button "Book" at bounding box center [791, 456] width 292 height 14
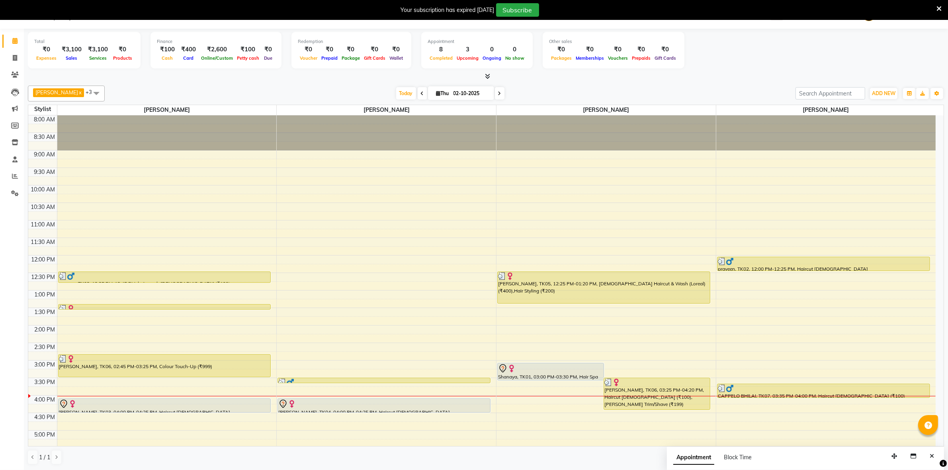
scroll to position [165, 0]
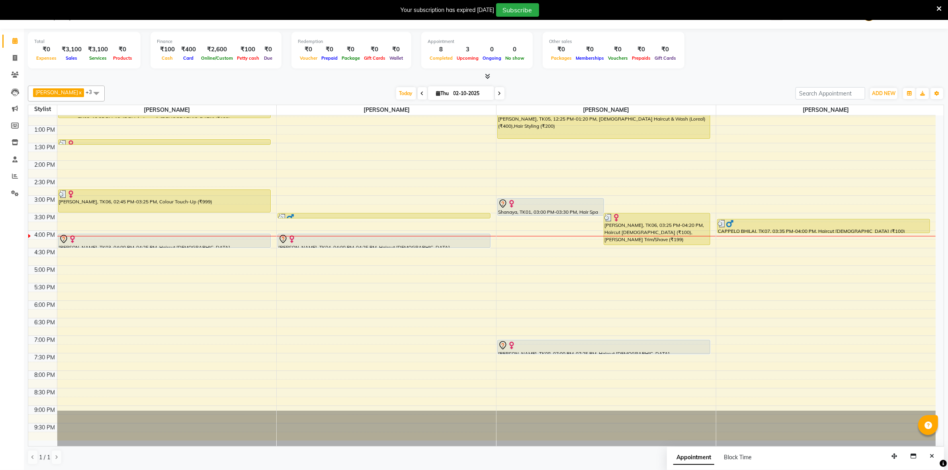
click at [501, 92] on icon at bounding box center [499, 93] width 3 height 5
type input "03-10-2025"
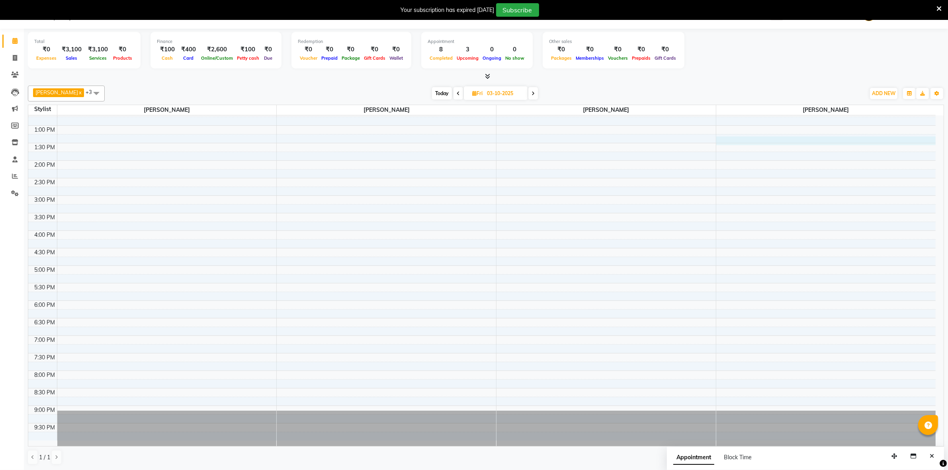
click at [764, 142] on div "8:00 AM 8:30 AM 9:00 AM 9:30 AM 10:00 AM 10:30 AM 11:00 AM 11:30 AM 12:00 PM 12…" at bounding box center [481, 196] width 907 height 490
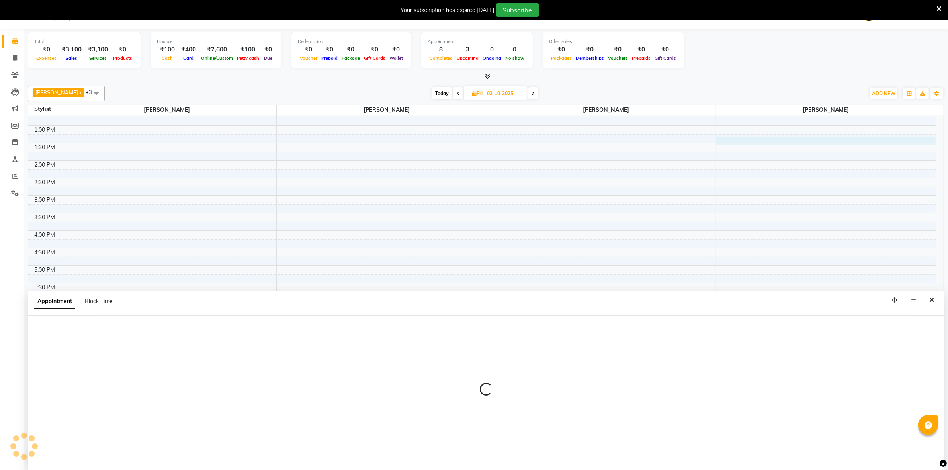
select select "60545"
select select "tentative"
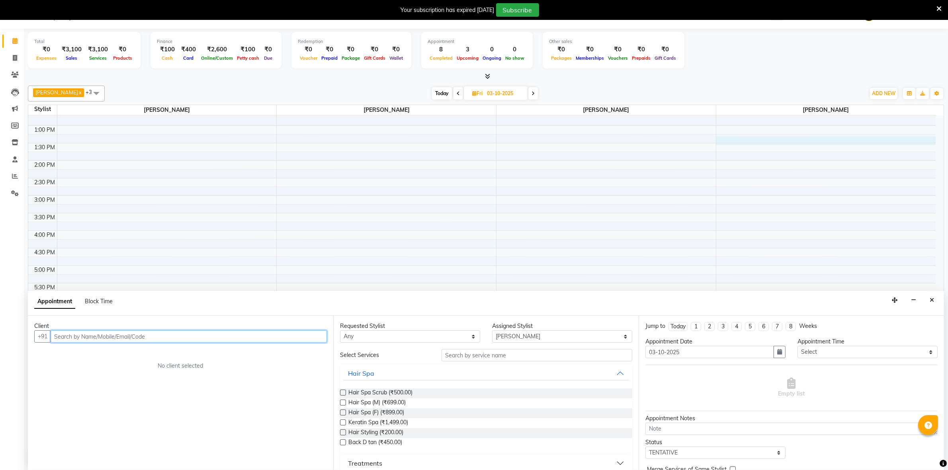
click at [80, 339] on input "text" at bounding box center [189, 336] width 276 height 12
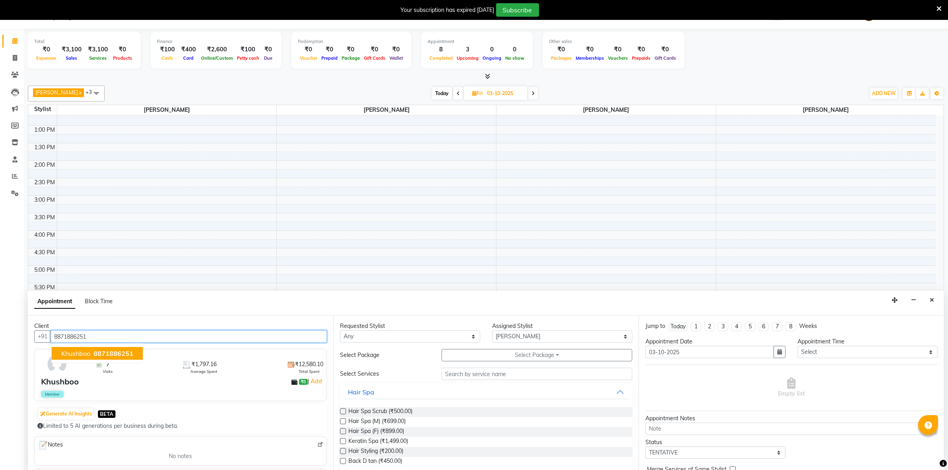
type input "8871886251"
click at [472, 377] on input "text" at bounding box center [536, 374] width 191 height 12
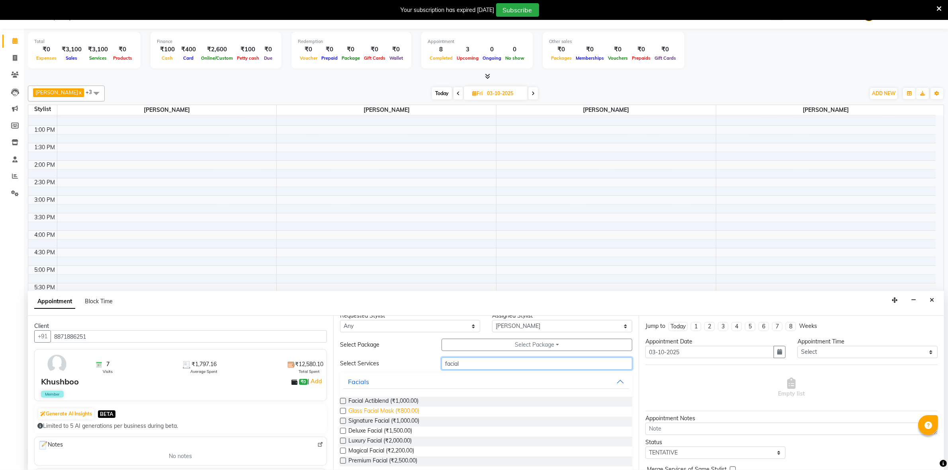
scroll to position [19, 0]
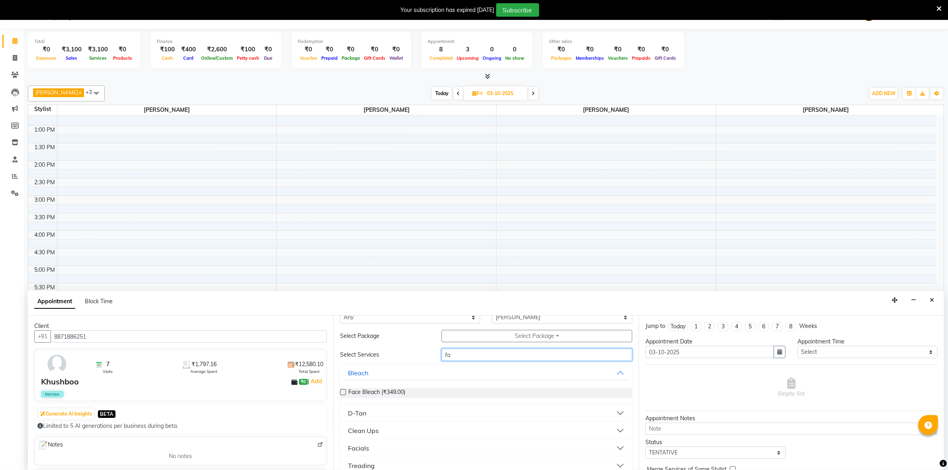
type input "f"
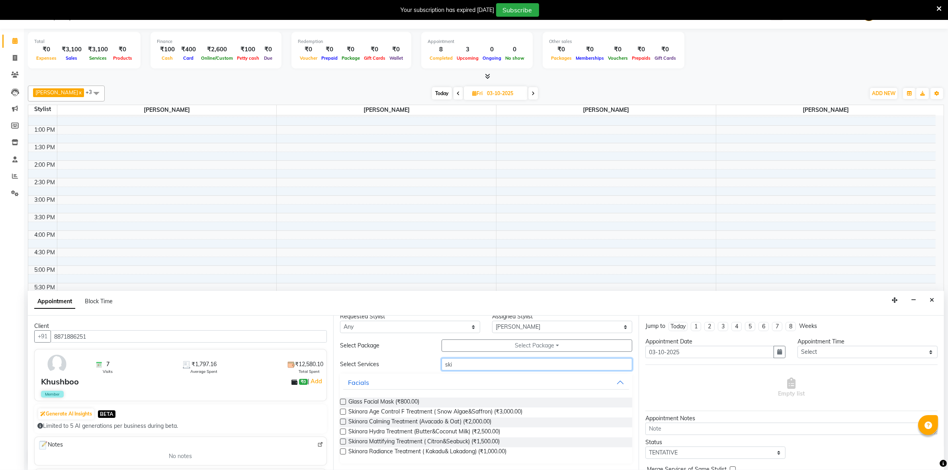
scroll to position [0, 0]
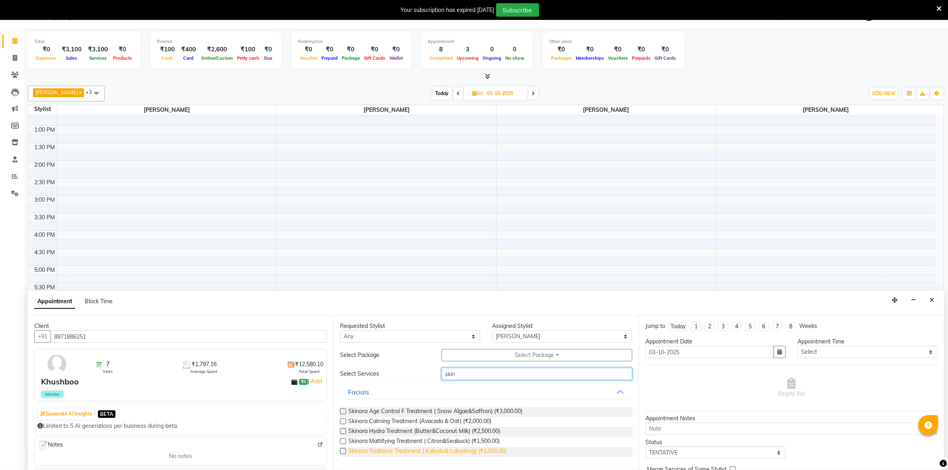
type input "skin"
click at [393, 450] on span "Skinora Radiance Treatment ( Kakadu& Lakadong) (₹1,000.00)" at bounding box center [427, 452] width 158 height 10
checkbox input "false"
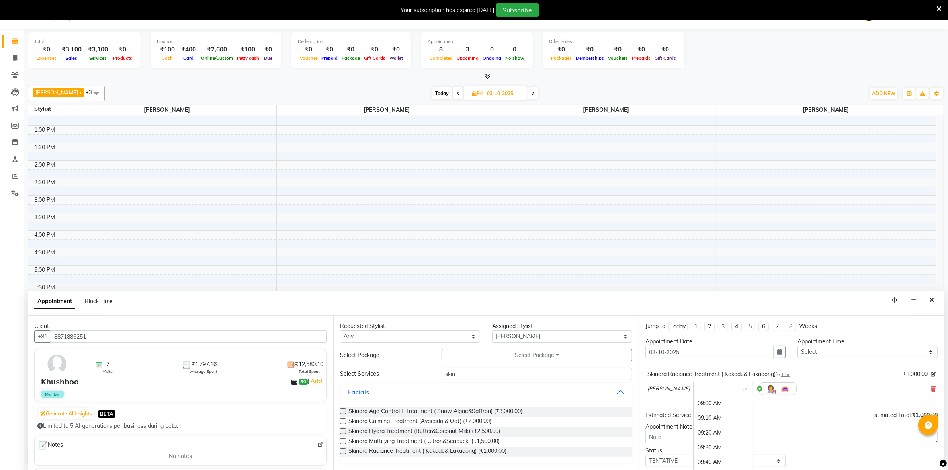
click at [742, 389] on span at bounding box center [747, 391] width 10 height 8
click at [693, 424] on div "12:00 PM" at bounding box center [722, 419] width 59 height 15
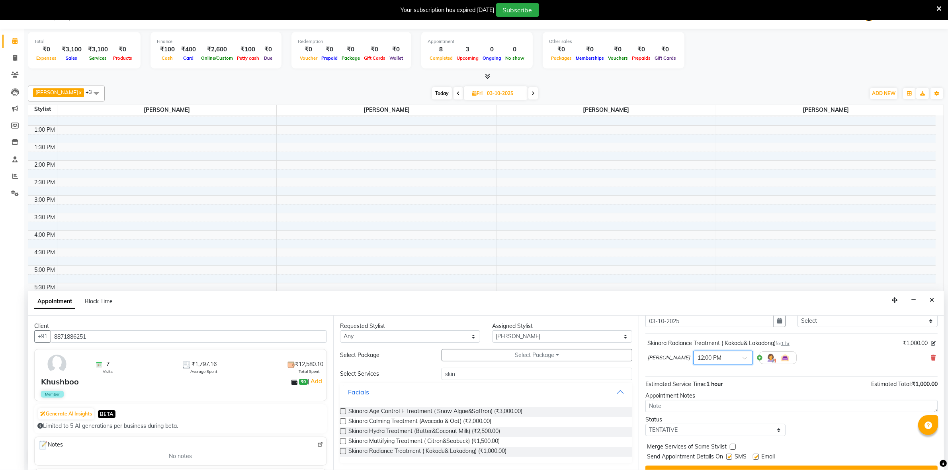
scroll to position [48, 0]
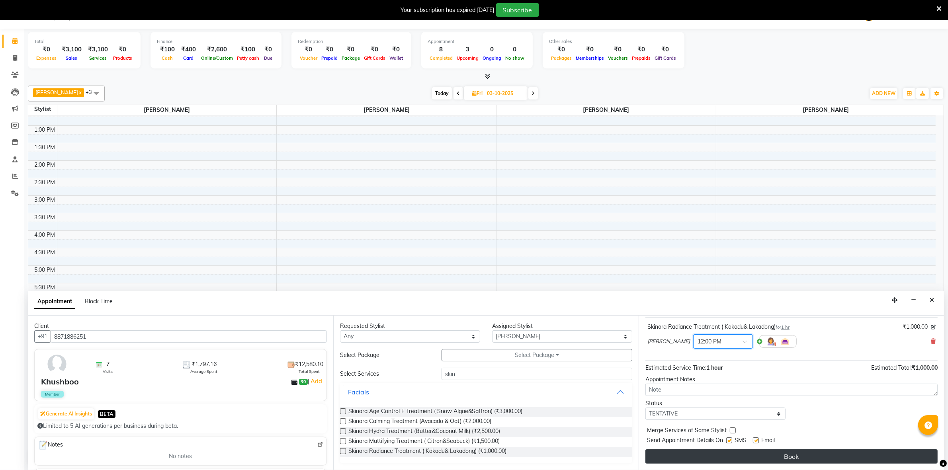
click at [792, 457] on button "Book" at bounding box center [791, 456] width 292 height 14
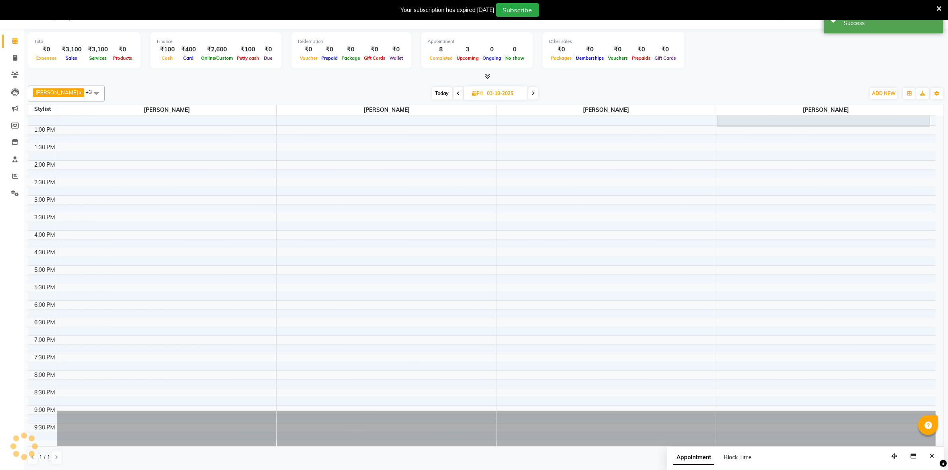
scroll to position [0, 0]
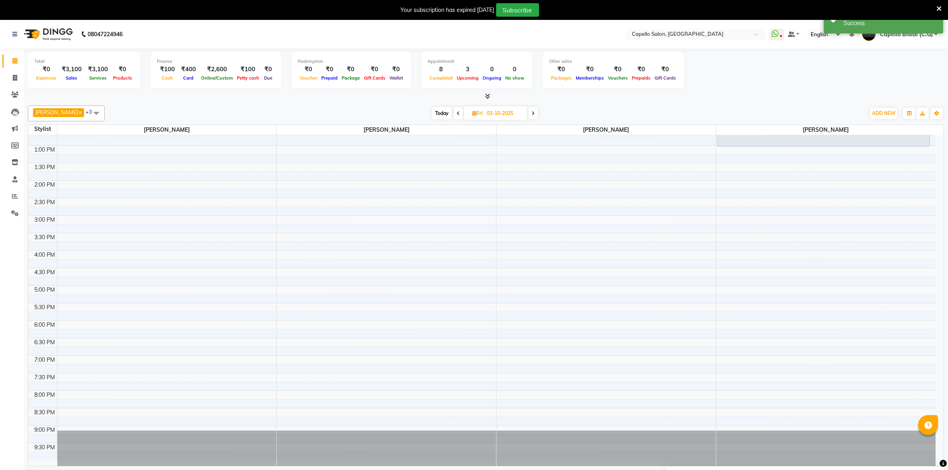
click at [463, 113] on span at bounding box center [458, 113] width 10 height 12
type input "02-10-2025"
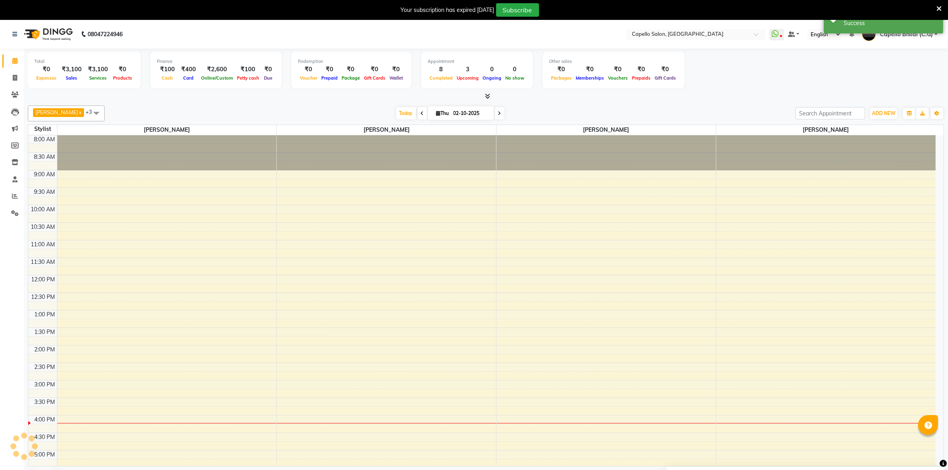
scroll to position [165, 0]
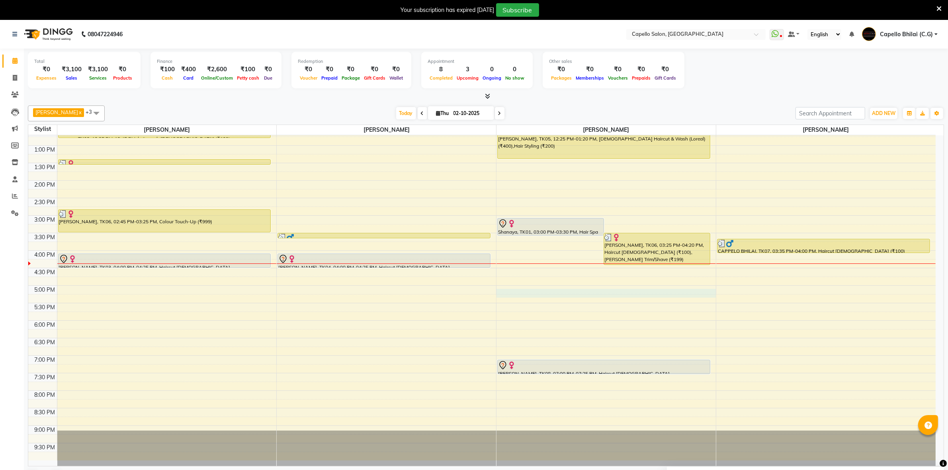
click at [512, 291] on div "8:00 AM 8:30 AM 9:00 AM 9:30 AM 10:00 AM 10:30 AM 11:00 AM 11:30 AM 12:00 PM 12…" at bounding box center [481, 216] width 907 height 490
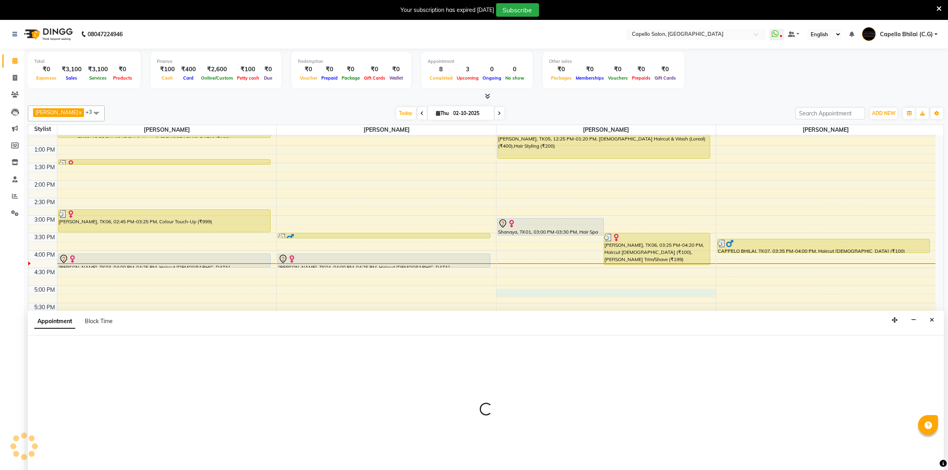
scroll to position [20, 0]
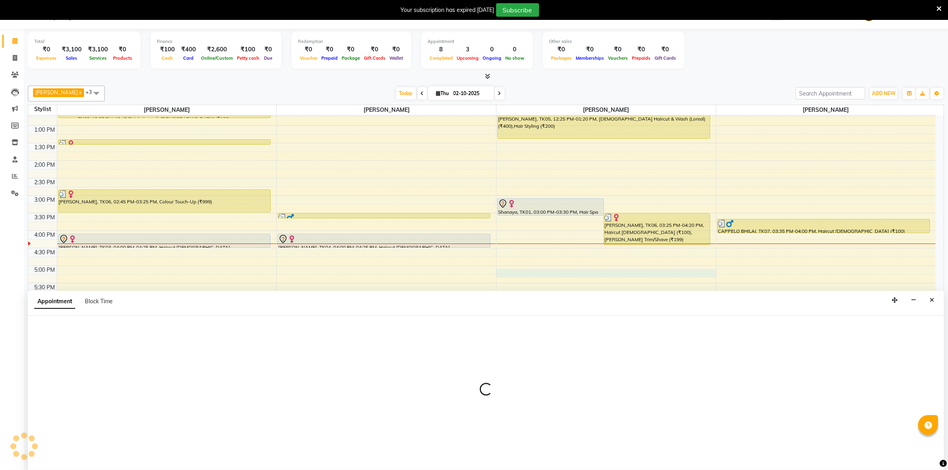
select select "17882"
select select "1020"
select select "tentative"
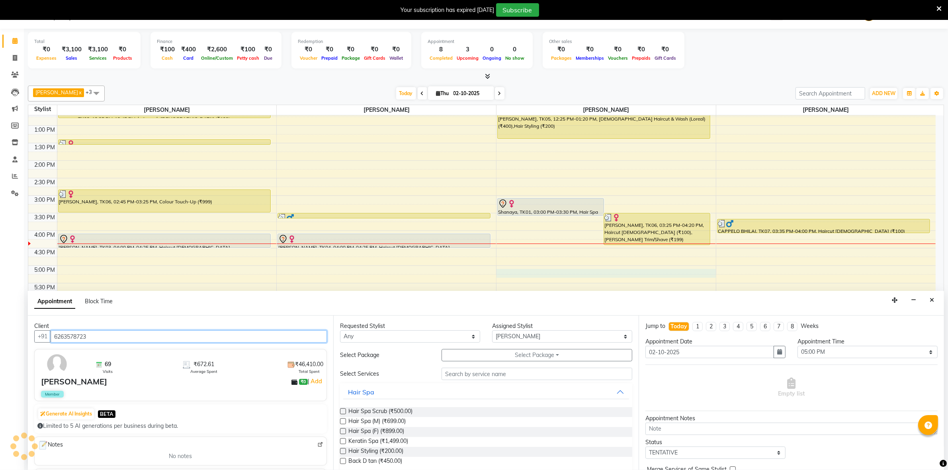
type input "6263578723"
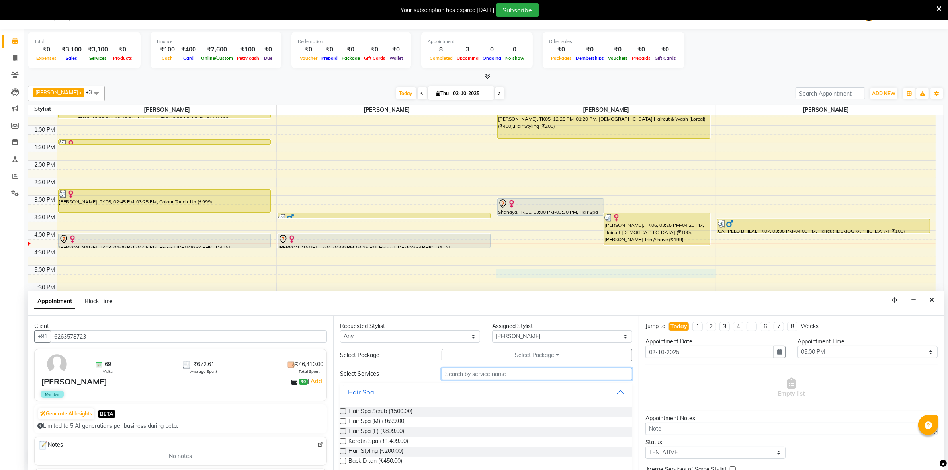
click at [482, 371] on input "text" at bounding box center [536, 374] width 191 height 12
type input "cut"
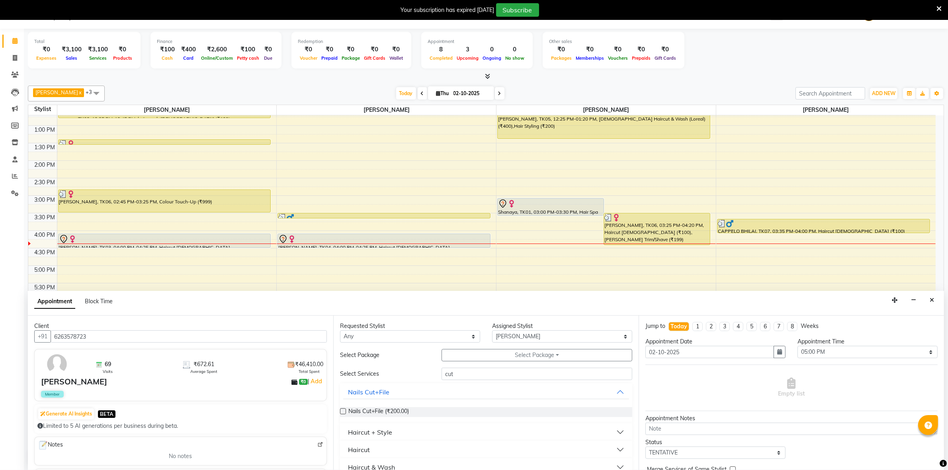
click at [426, 432] on button "Haircut + Style" at bounding box center [486, 432] width 286 height 14
click at [400, 450] on span "Haircut male (₹100.00)" at bounding box center [402, 452] width 108 height 10
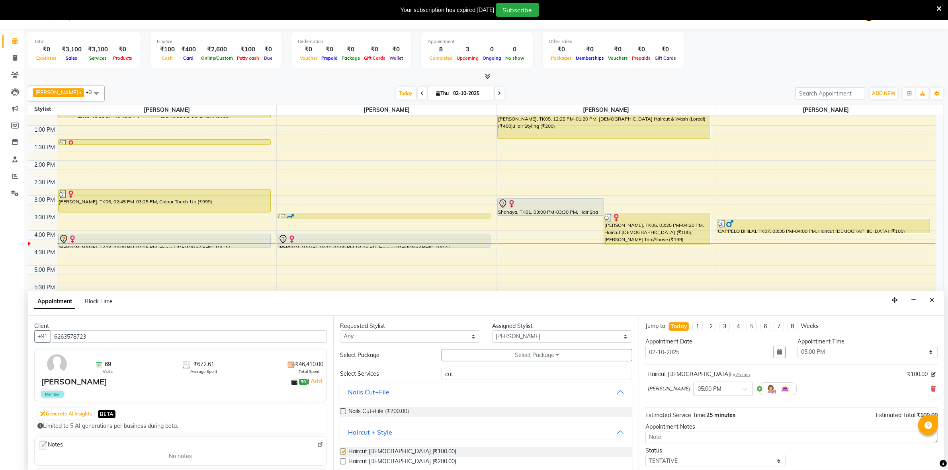
checkbox input "false"
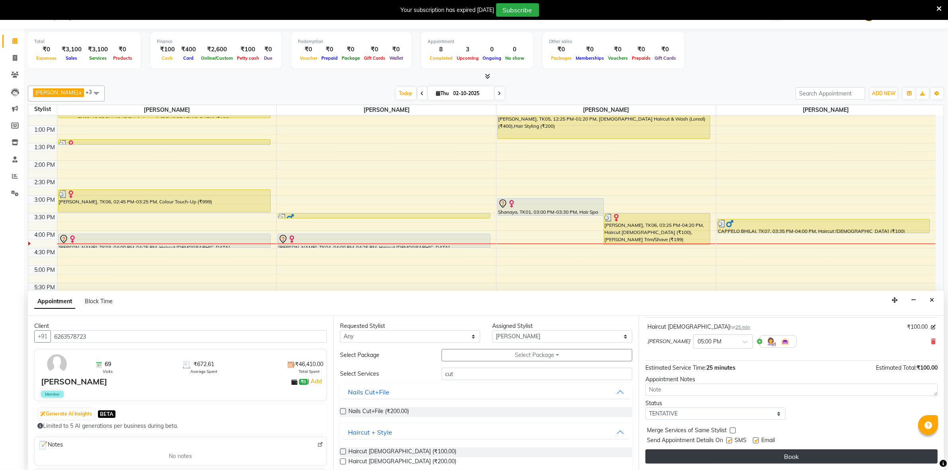
click at [751, 460] on button "Book" at bounding box center [791, 456] width 292 height 14
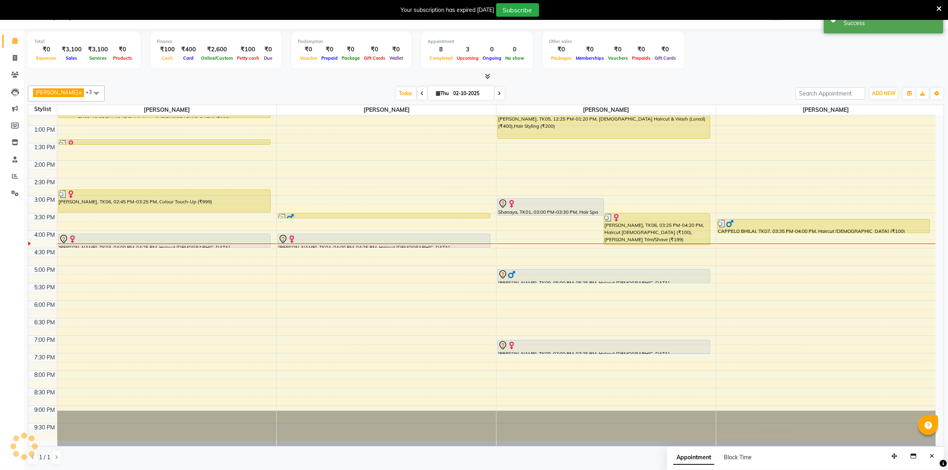
scroll to position [0, 0]
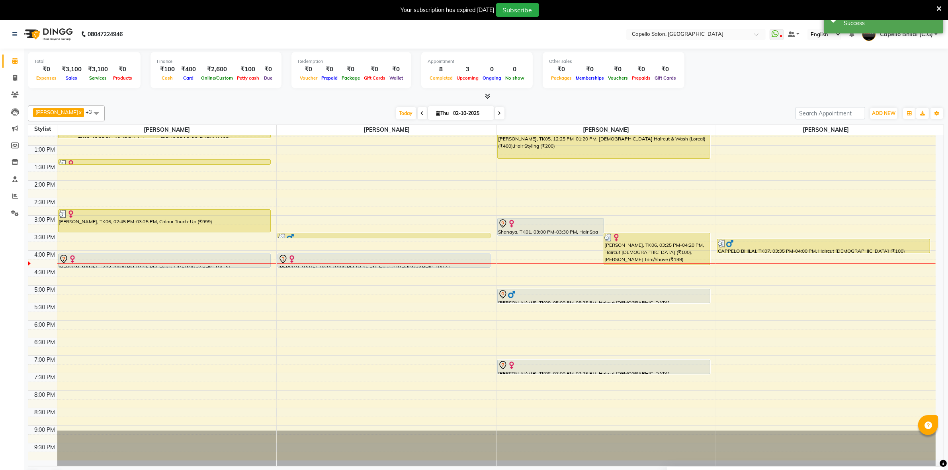
click at [727, 295] on div "8:00 AM 8:30 AM 9:00 AM 9:30 AM 10:00 AM 10:30 AM 11:00 AM 11:30 AM 12:00 PM 12…" at bounding box center [481, 216] width 907 height 490
select select "60545"
select select "tentative"
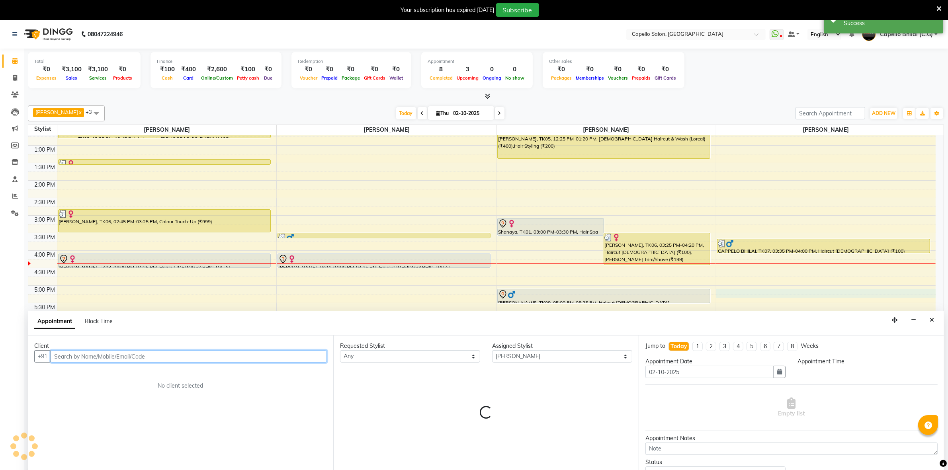
select select "1020"
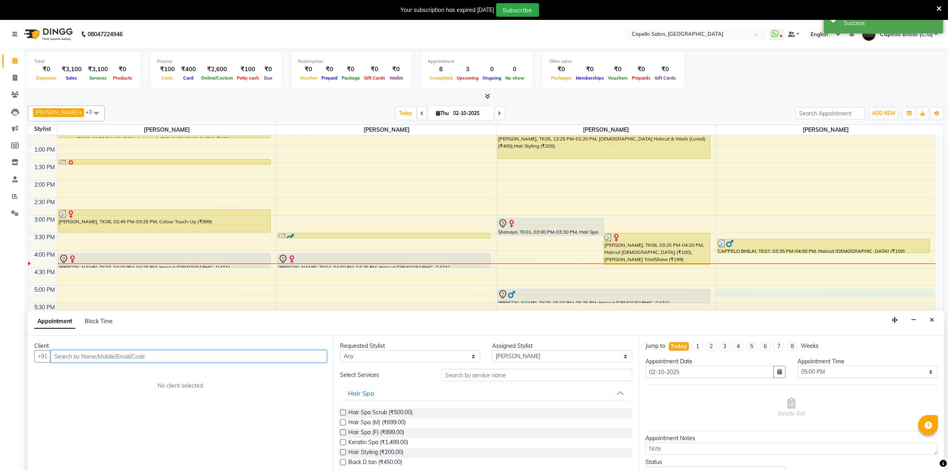
scroll to position [20, 0]
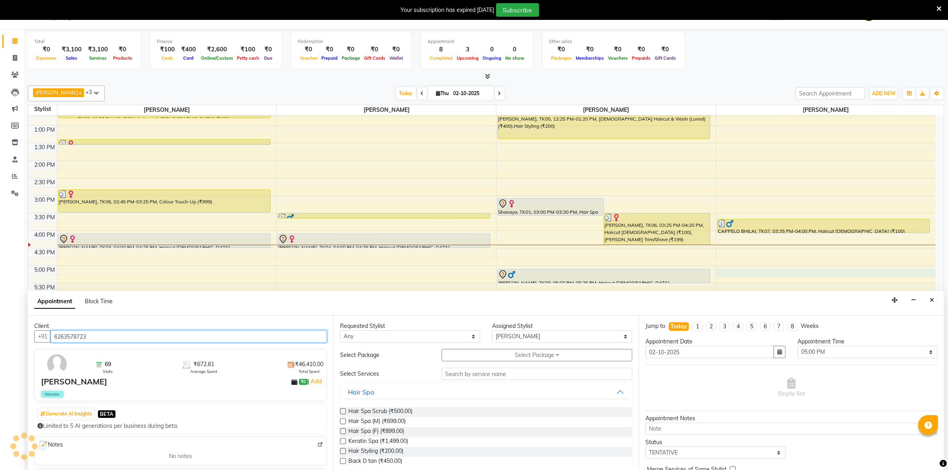
type input "6263578723"
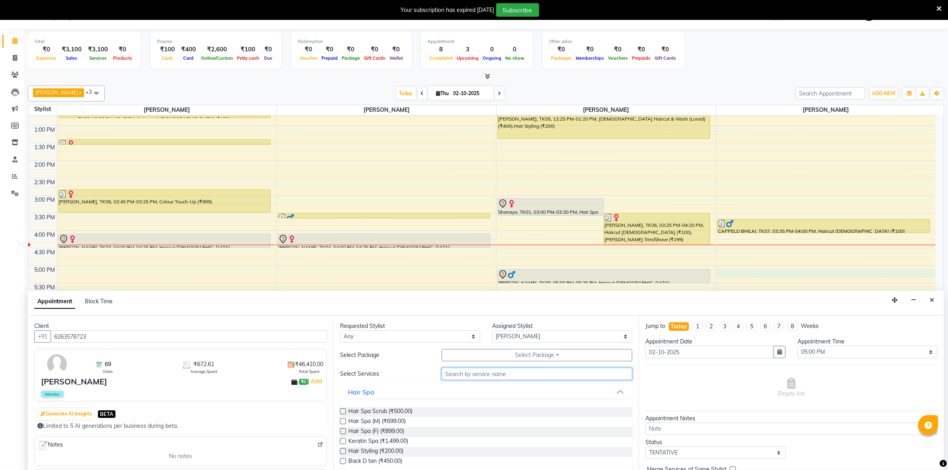
click at [476, 375] on input "text" at bounding box center [536, 374] width 191 height 12
type input "cut"
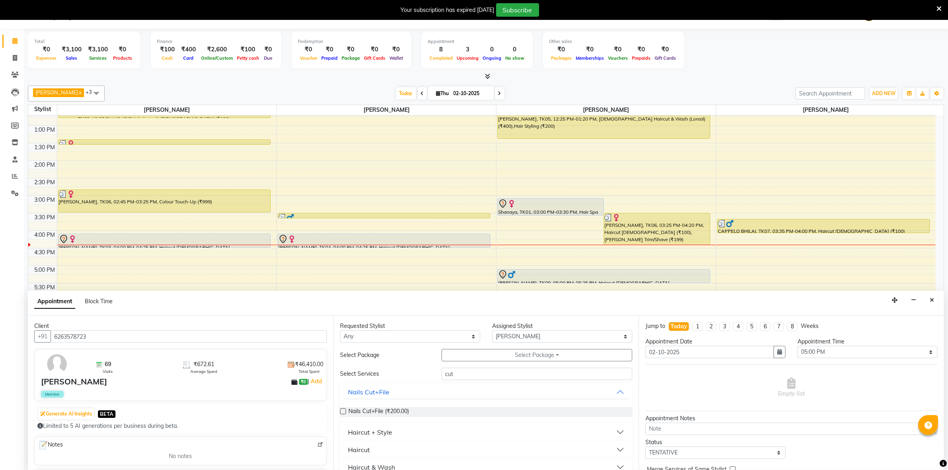
click at [388, 427] on div "Haircut + Style" at bounding box center [370, 432] width 44 height 10
click at [394, 450] on span "Haircut male (₹100.00)" at bounding box center [402, 452] width 108 height 10
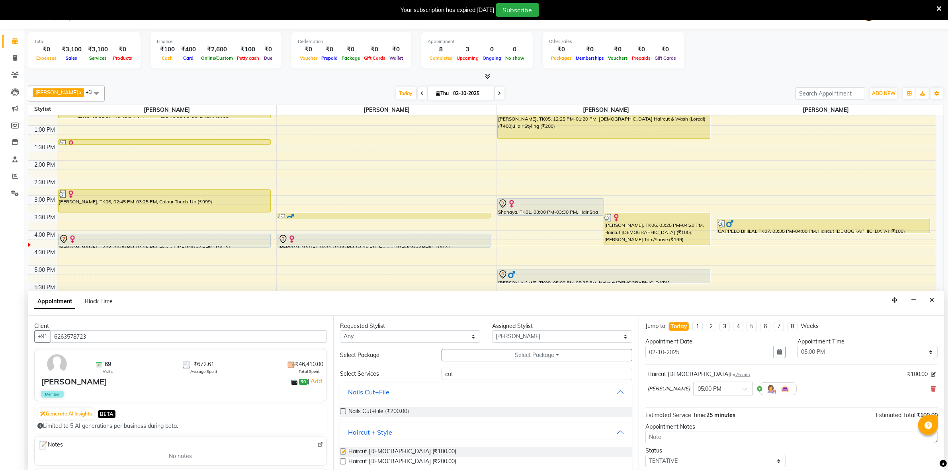
checkbox input "false"
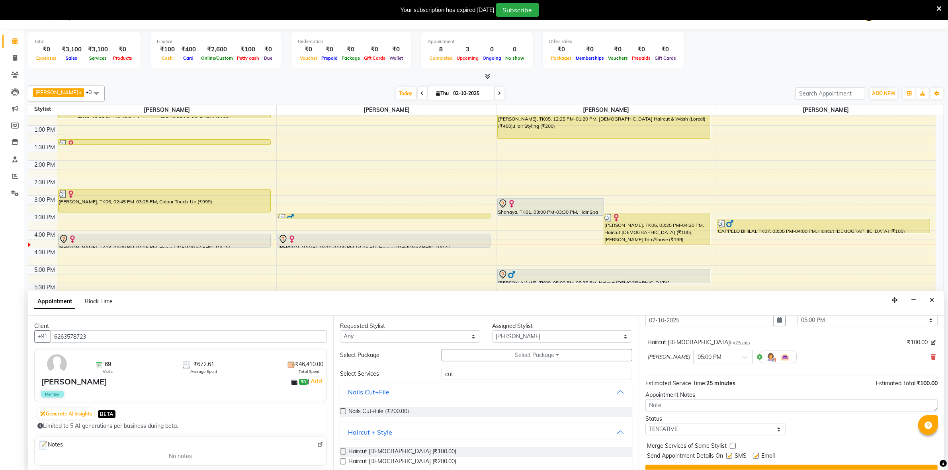
scroll to position [48, 0]
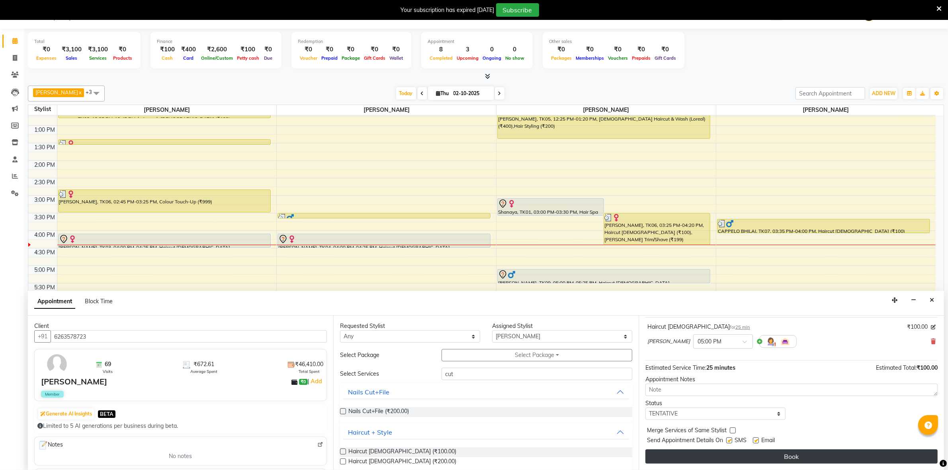
click at [737, 454] on button "Book" at bounding box center [791, 456] width 292 height 14
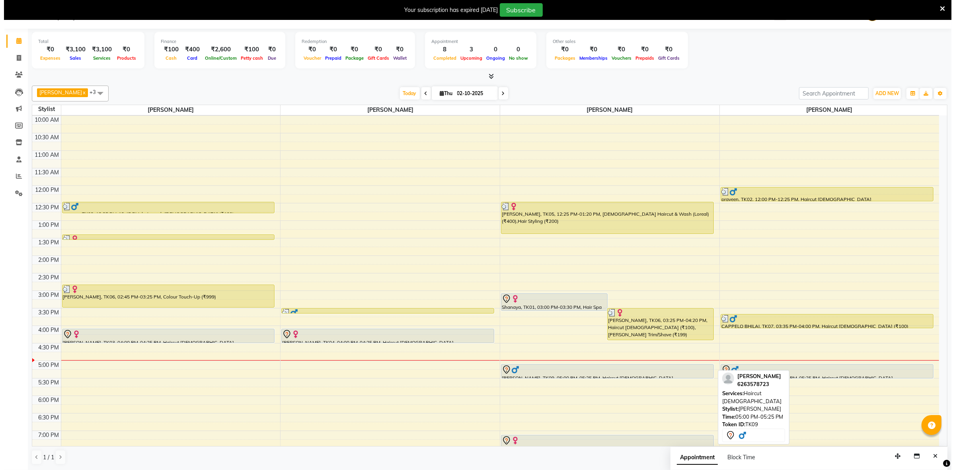
scroll to position [165, 0]
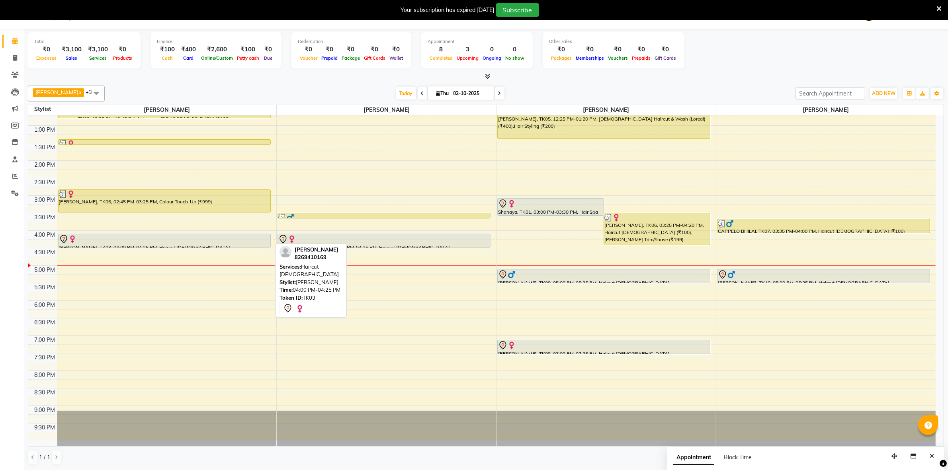
click at [209, 243] on div at bounding box center [164, 239] width 211 height 10
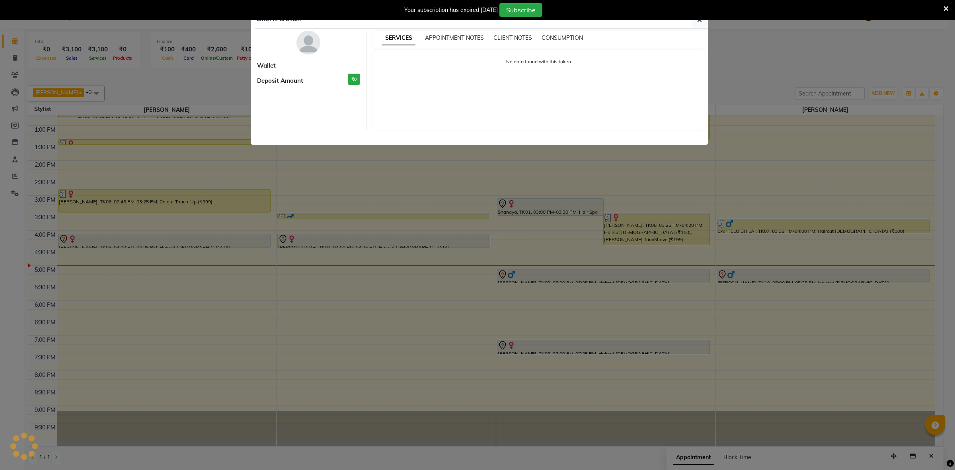
select select "7"
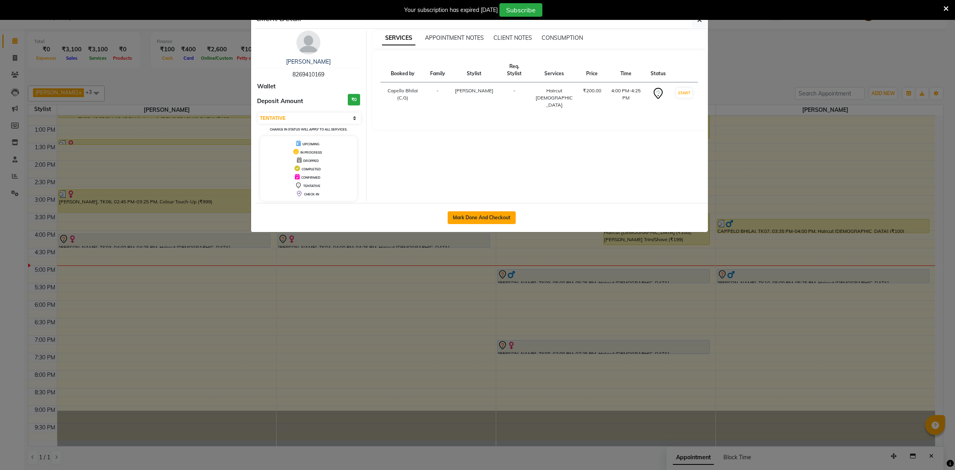
click at [460, 212] on button "Mark Done And Checkout" at bounding box center [482, 217] width 68 height 13
select select "service"
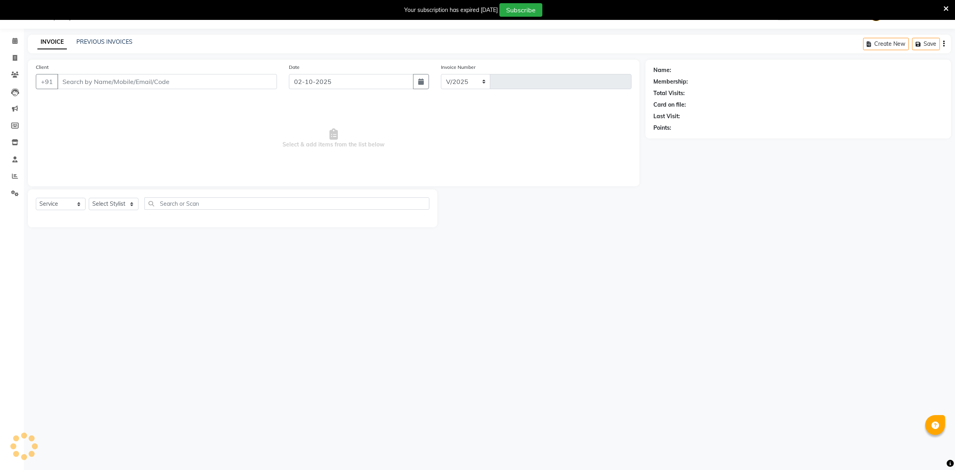
select select "809"
type input "2554"
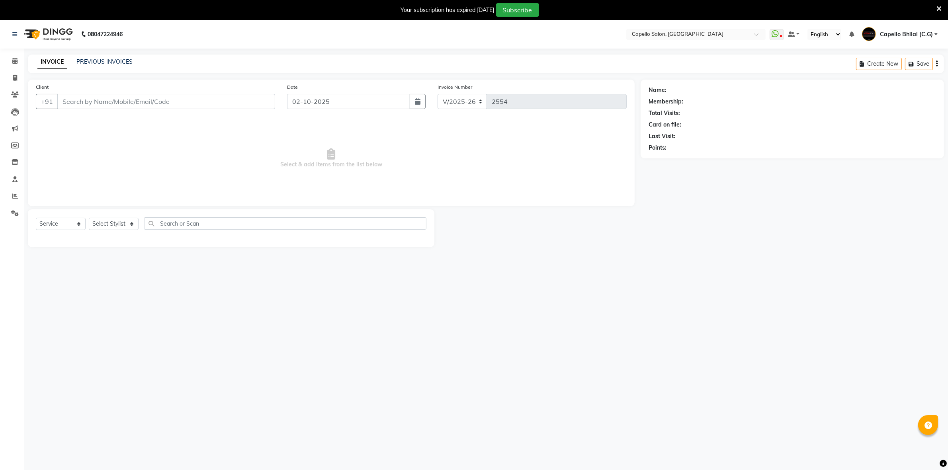
type input "8269410169"
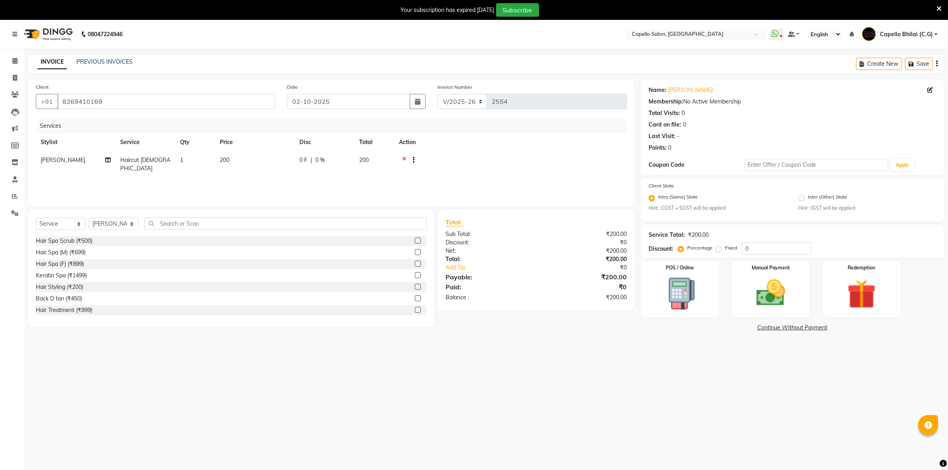
scroll to position [20, 0]
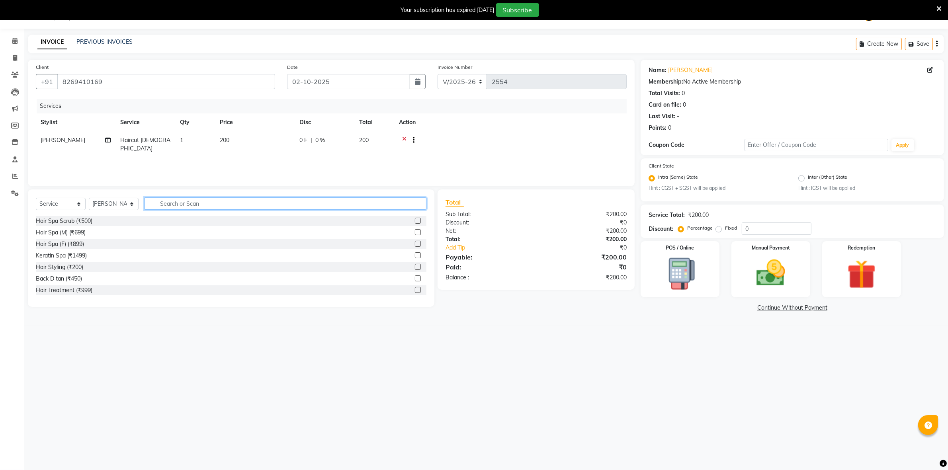
click at [205, 200] on input "text" at bounding box center [285, 203] width 282 height 12
click at [118, 207] on select "Select Stylist ADMIN Anjali Tandia Ashish Kadwe Capello Bhilai (C.G) Nazma Shei…" at bounding box center [114, 204] width 50 height 12
select select "21871"
click at [89, 198] on select "Select Stylist ADMIN Anjali Tandia Ashish Kadwe Capello Bhilai (C.G) Nazma Shei…" at bounding box center [114, 204] width 50 height 12
click at [172, 207] on input "text" at bounding box center [285, 203] width 282 height 12
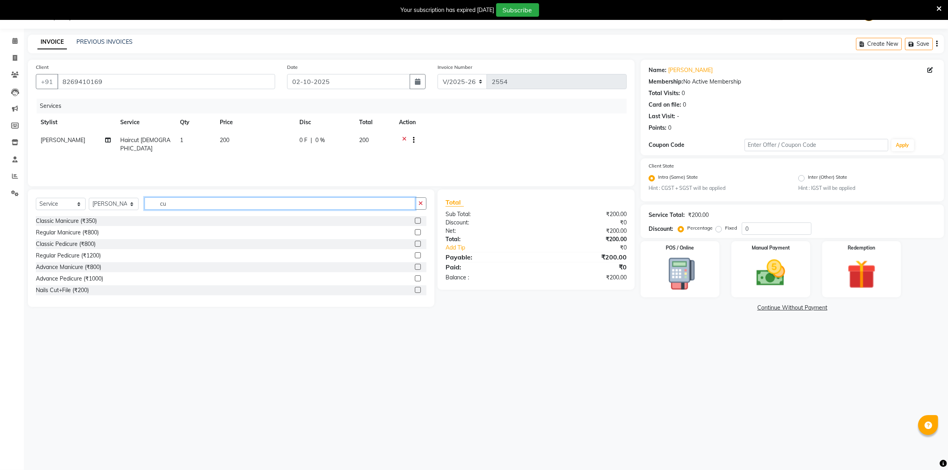
type input "c"
click at [403, 137] on icon at bounding box center [404, 141] width 4 height 10
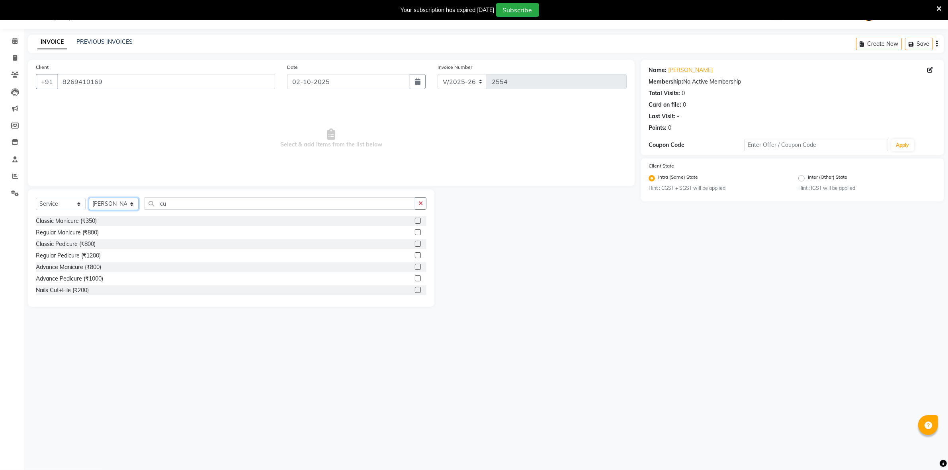
click at [134, 206] on select "Select Stylist ADMIN Anjali Tandia Ashish Kadwe Capello Bhilai (C.G) Nazma Shei…" at bounding box center [114, 204] width 50 height 12
click at [190, 206] on input "cu" at bounding box center [279, 203] width 271 height 12
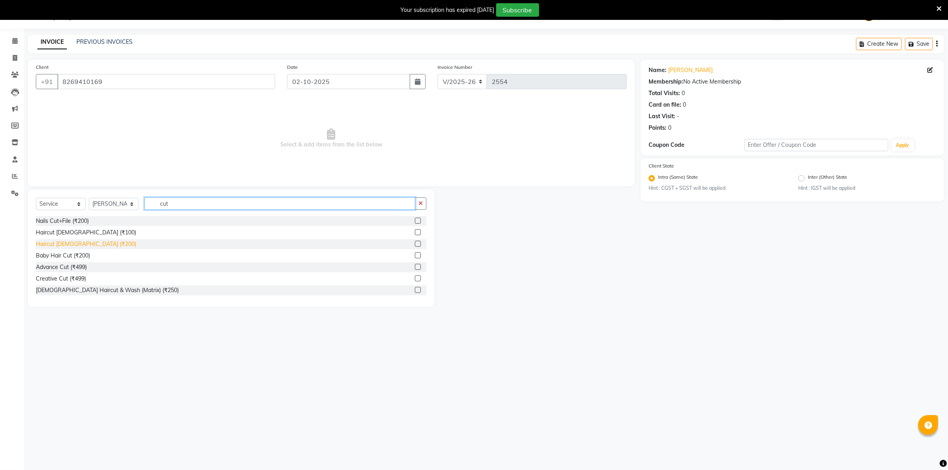
type input "cut"
click at [86, 243] on div "Haircut [DEMOGRAPHIC_DATA] (₹200)" at bounding box center [86, 244] width 100 height 8
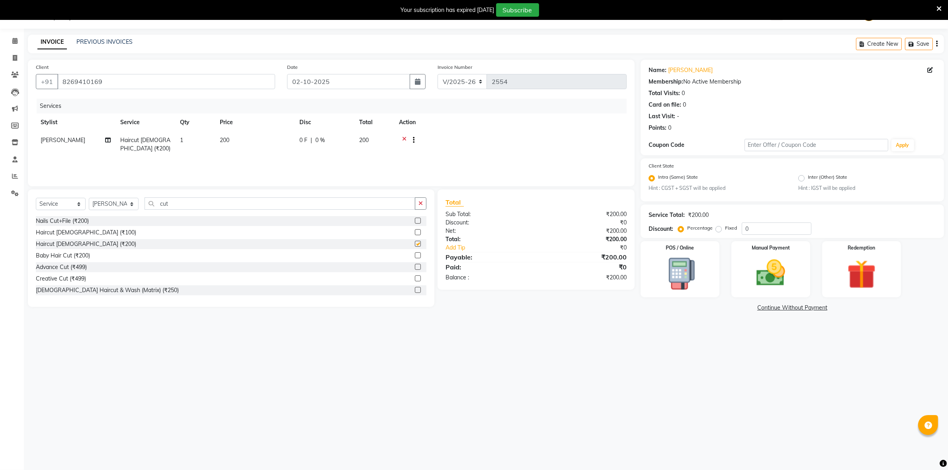
checkbox input "false"
click at [128, 201] on select "Select Stylist ADMIN Anjali Tandia Ashish Kadwe Capello Bhilai (C.G) Nazma Shei…" at bounding box center [114, 204] width 50 height 12
select select "17882"
click at [89, 198] on select "Select Stylist ADMIN Anjali Tandia Ashish Kadwe Capello Bhilai (C.G) Nazma Shei…" at bounding box center [114, 204] width 50 height 12
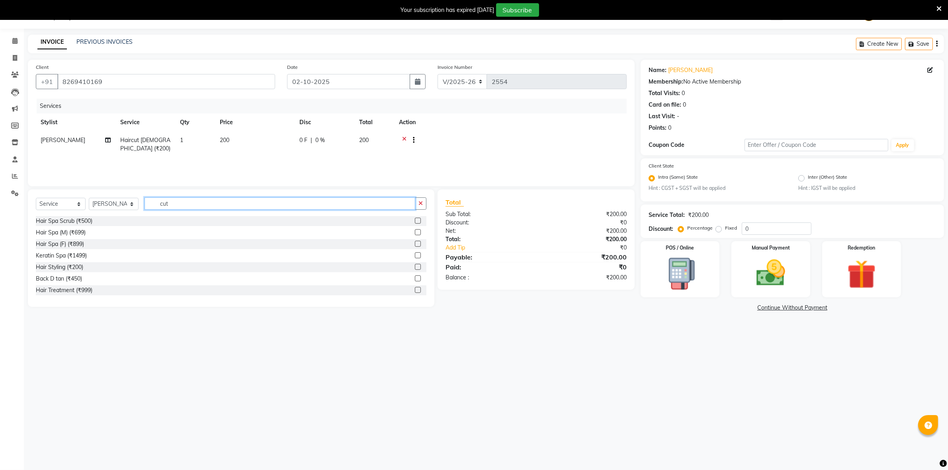
click at [207, 204] on input "cut" at bounding box center [279, 203] width 271 height 12
type input "c"
type input "cut"
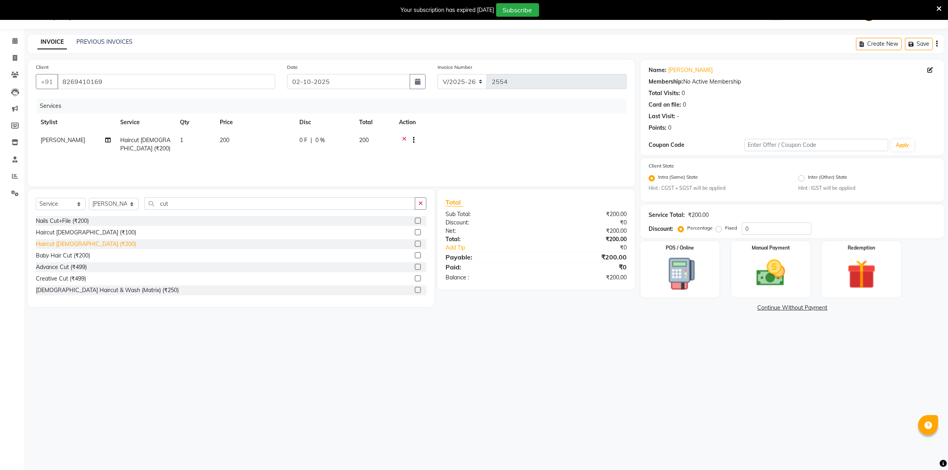
click at [72, 244] on div "Haircut [DEMOGRAPHIC_DATA] (₹200)" at bounding box center [86, 244] width 100 height 8
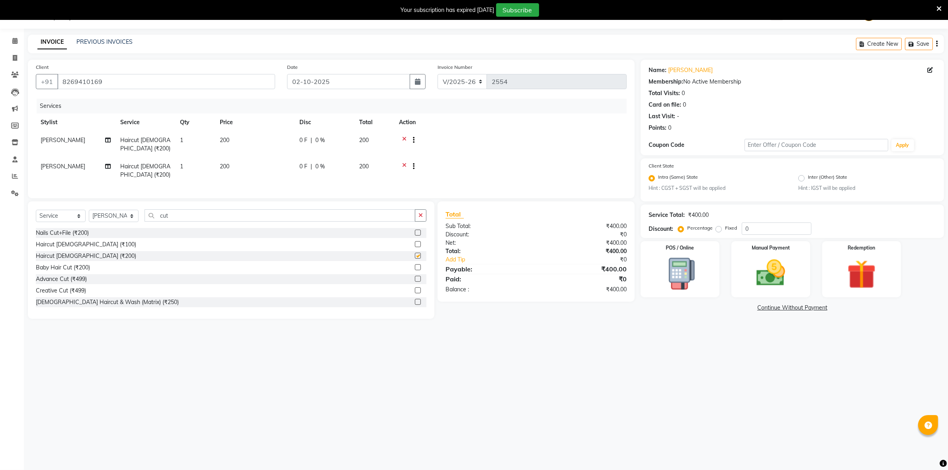
checkbox input "false"
click at [749, 282] on img at bounding box center [770, 273] width 49 height 35
click at [723, 307] on span "UPI" at bounding box center [724, 308] width 12 height 9
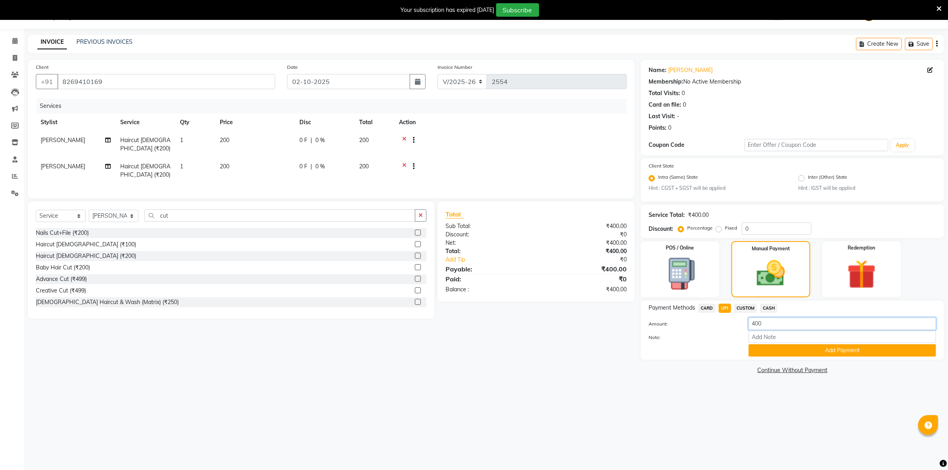
click at [761, 322] on input "400" at bounding box center [841, 324] width 187 height 12
type input "4"
type input "200"
click at [800, 347] on button "Add Payment" at bounding box center [841, 350] width 187 height 12
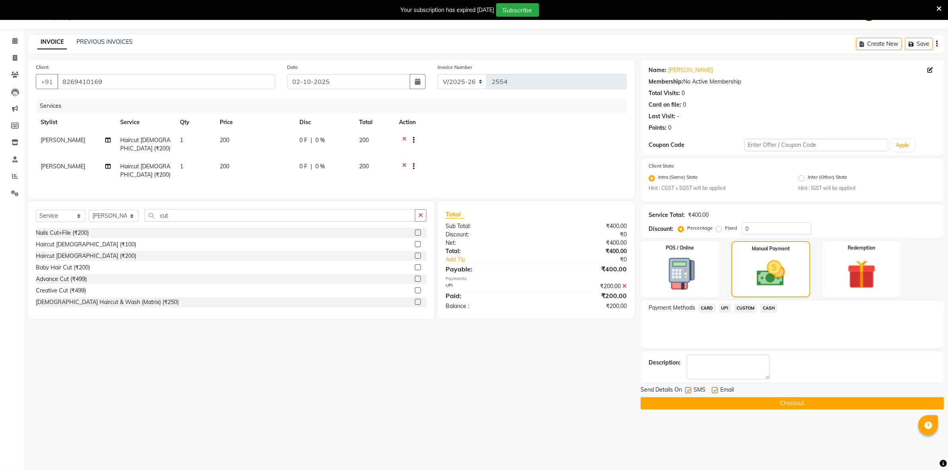
click at [765, 301] on div "Payment Methods CARD UPI CUSTOM CASH" at bounding box center [791, 324] width 303 height 48
click at [768, 306] on span "CASH" at bounding box center [768, 308] width 17 height 9
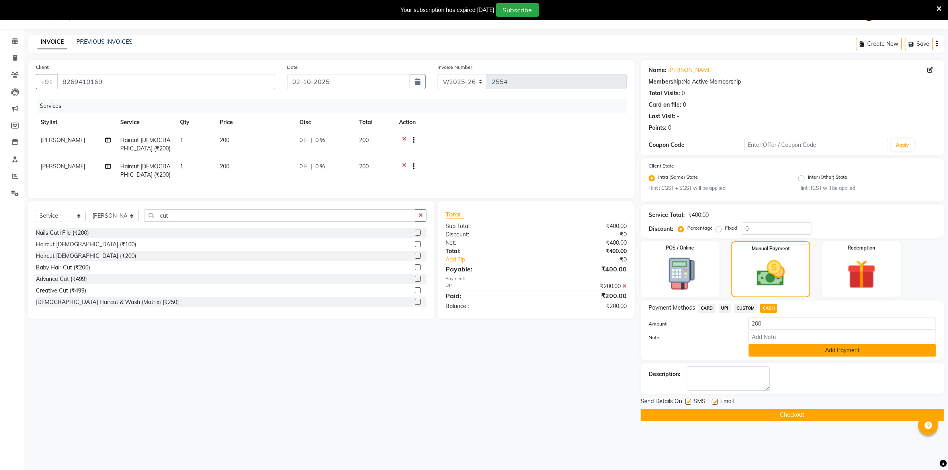
click at [789, 353] on button "Add Payment" at bounding box center [841, 350] width 187 height 12
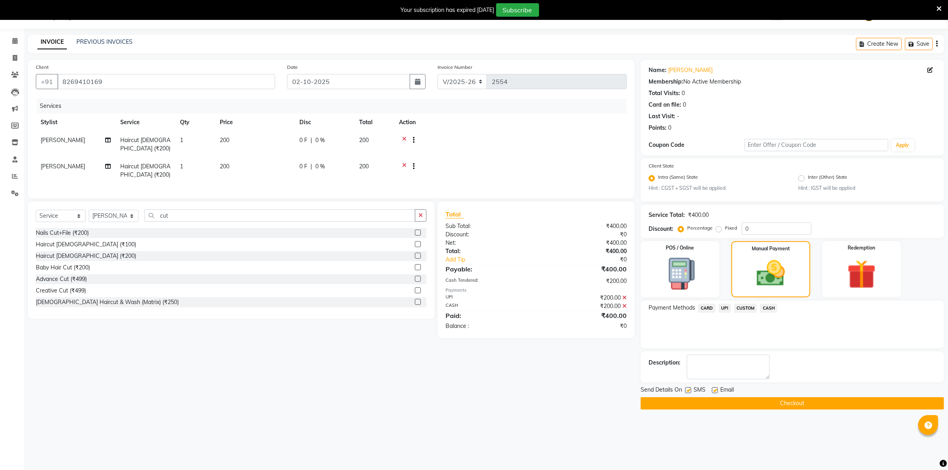
click at [712, 387] on label at bounding box center [715, 390] width 6 height 6
click at [712, 388] on input "checkbox" at bounding box center [714, 390] width 5 height 5
checkbox input "false"
click at [688, 388] on label at bounding box center [688, 390] width 6 height 6
click at [688, 388] on input "checkbox" at bounding box center [687, 390] width 5 height 5
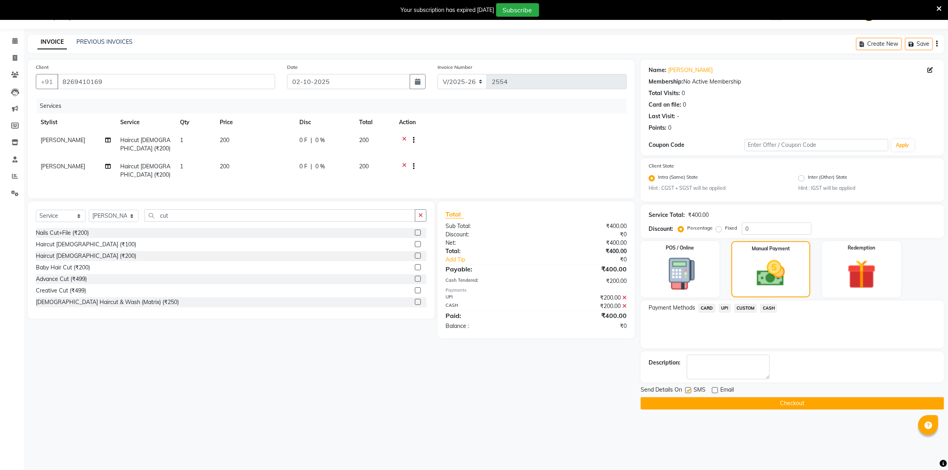
checkbox input "false"
click at [697, 400] on button "Checkout" at bounding box center [791, 403] width 303 height 12
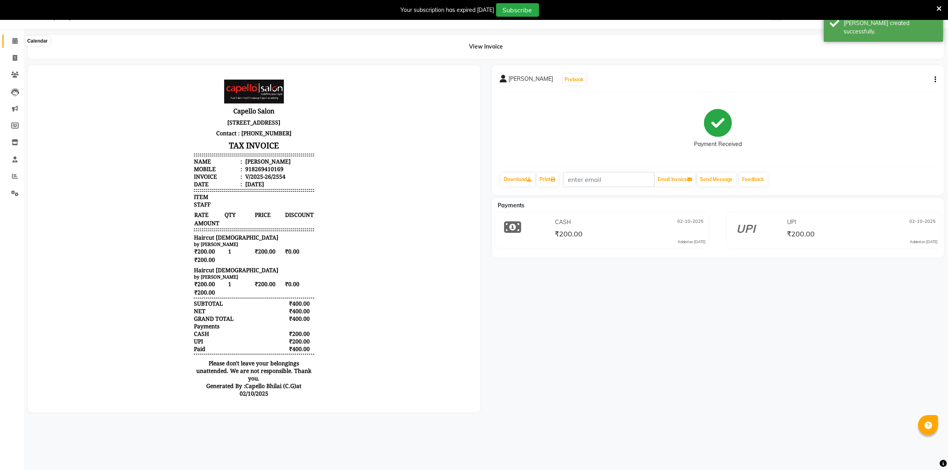
click at [13, 38] on icon at bounding box center [14, 41] width 5 height 6
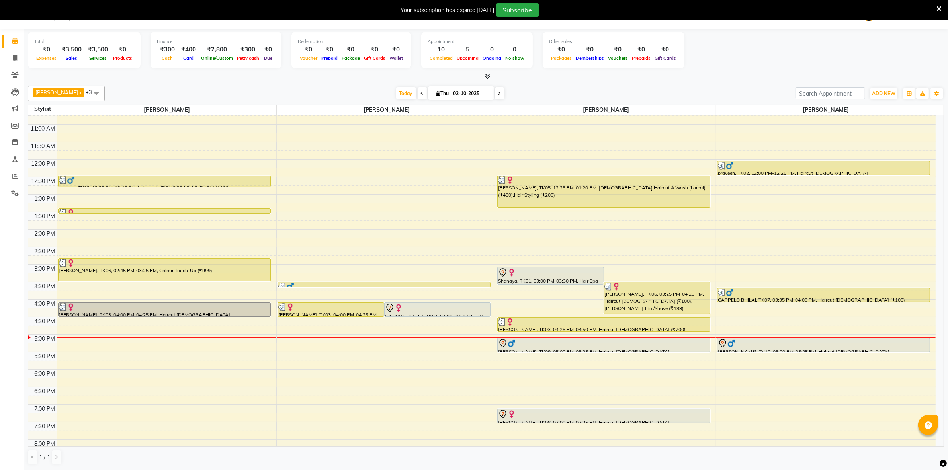
scroll to position [99, 0]
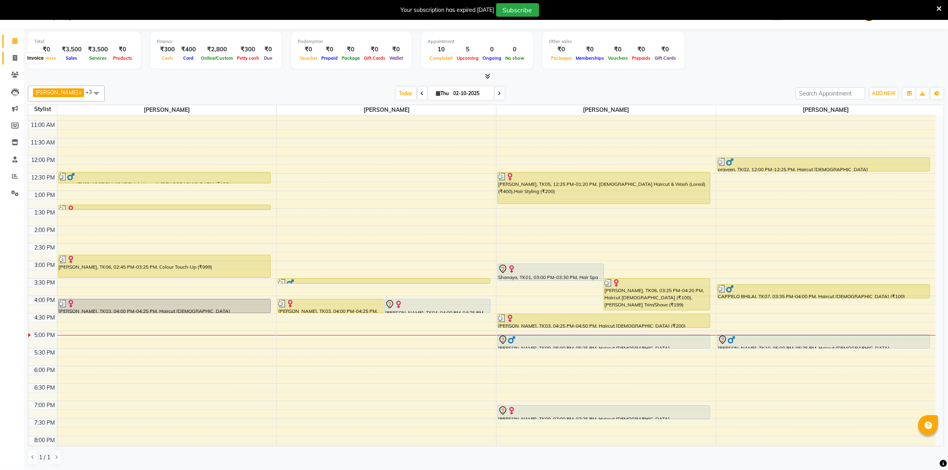
click at [10, 56] on span at bounding box center [15, 58] width 14 height 9
select select "service"
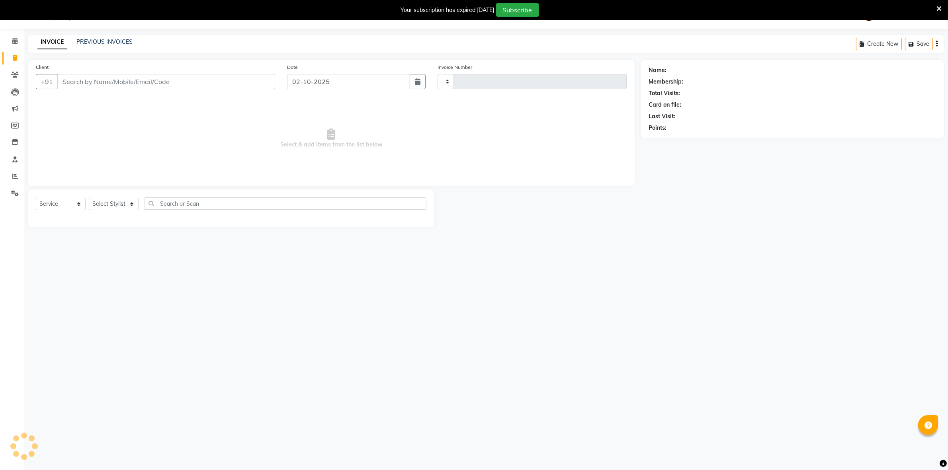
type input "2555"
select select "809"
click at [109, 201] on select "Select Stylist" at bounding box center [114, 204] width 50 height 12
click at [71, 201] on select "Select Service Product Membership Package Voucher Prepaid Gift Card" at bounding box center [61, 204] width 50 height 12
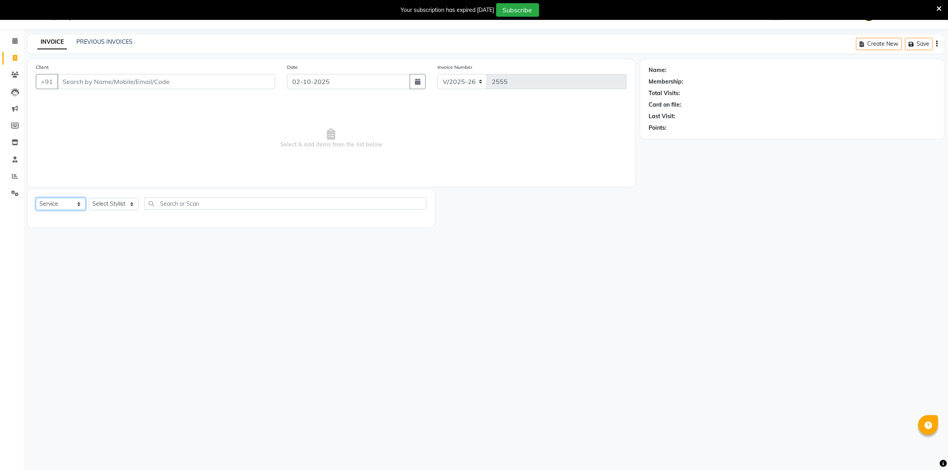
click at [71, 201] on select "Select Service Product Membership Package Voucher Prepaid Gift Card" at bounding box center [61, 204] width 50 height 12
click at [104, 204] on select "Select Stylist ADMIN Anjali Tandia Ashish Kadwe Capello Bhilai (C.G) Nazma Shei…" at bounding box center [114, 204] width 50 height 12
select select "60545"
click at [89, 198] on select "Select Stylist ADMIN Anjali Tandia Ashish Kadwe Capello Bhilai (C.G) Nazma Shei…" at bounding box center [114, 204] width 50 height 12
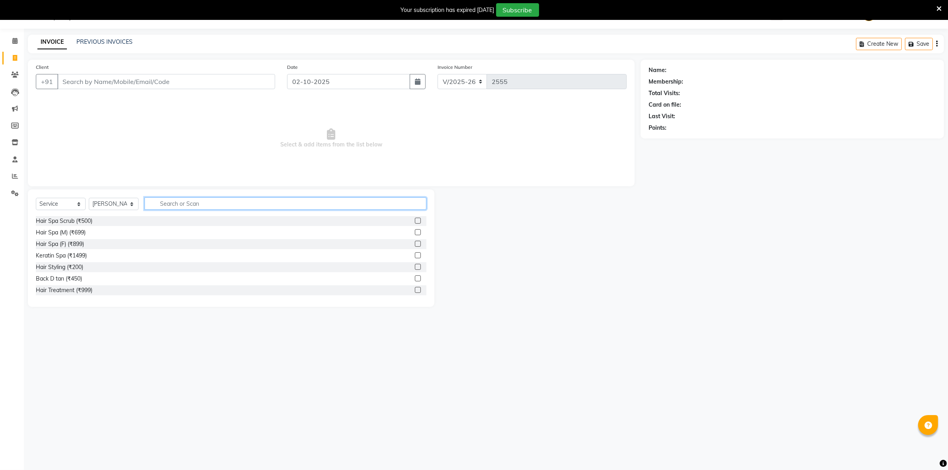
click at [192, 206] on input "text" at bounding box center [285, 203] width 282 height 12
type input "hair"
click at [72, 269] on div "Hair Treatment (₹999)" at bounding box center [64, 267] width 57 height 8
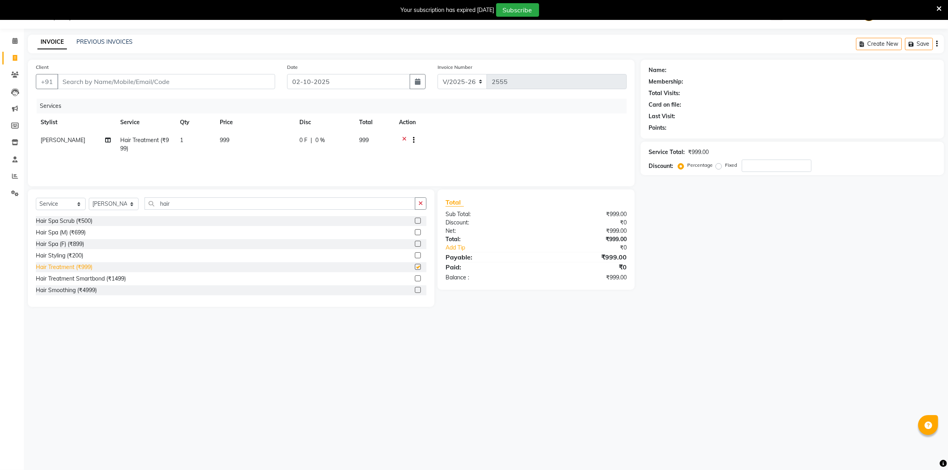
checkbox input "false"
click at [66, 206] on select "Select Service Product Membership Package Voucher Prepaid Gift Card" at bounding box center [61, 204] width 50 height 12
select select "product"
click at [36, 198] on select "Select Service Product Membership Package Voucher Prepaid Gift Card" at bounding box center [61, 204] width 50 height 12
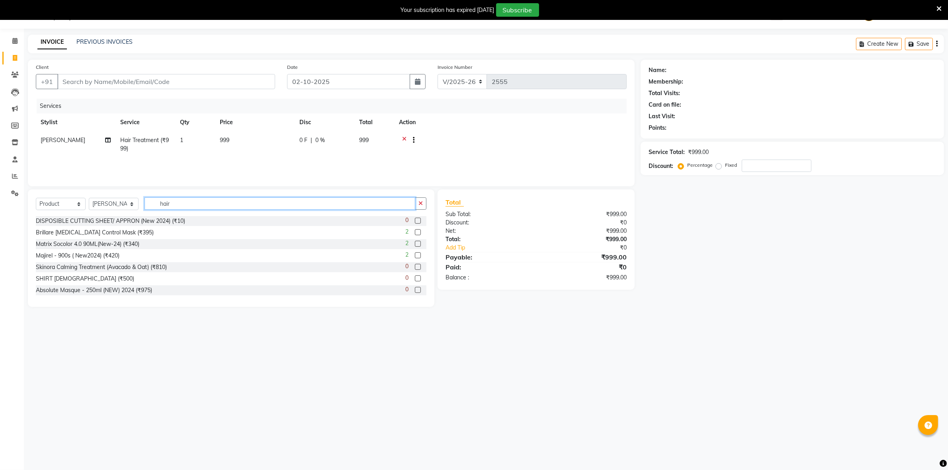
click at [187, 204] on input "hair" at bounding box center [279, 203] width 271 height 12
click at [119, 232] on div "Brillare Dandruff Control Mask (₹395)" at bounding box center [95, 232] width 118 height 8
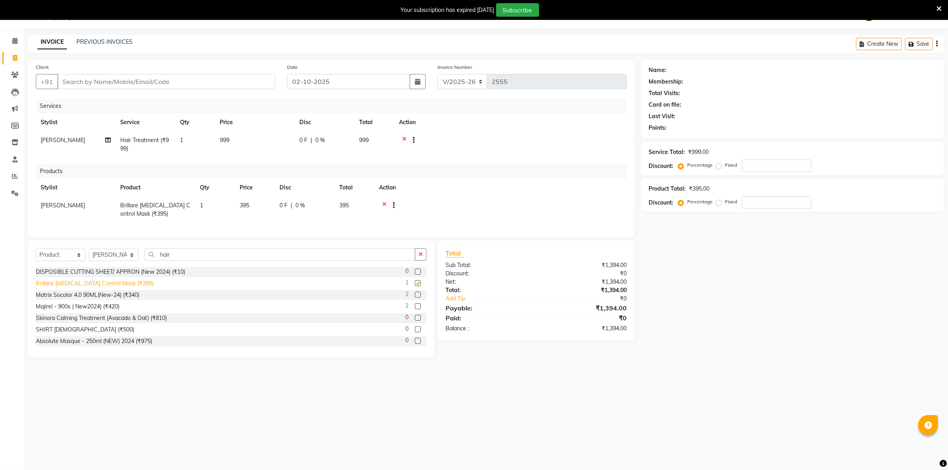
checkbox input "false"
click at [248, 144] on td "999" at bounding box center [255, 144] width 80 height 26
select select "60545"
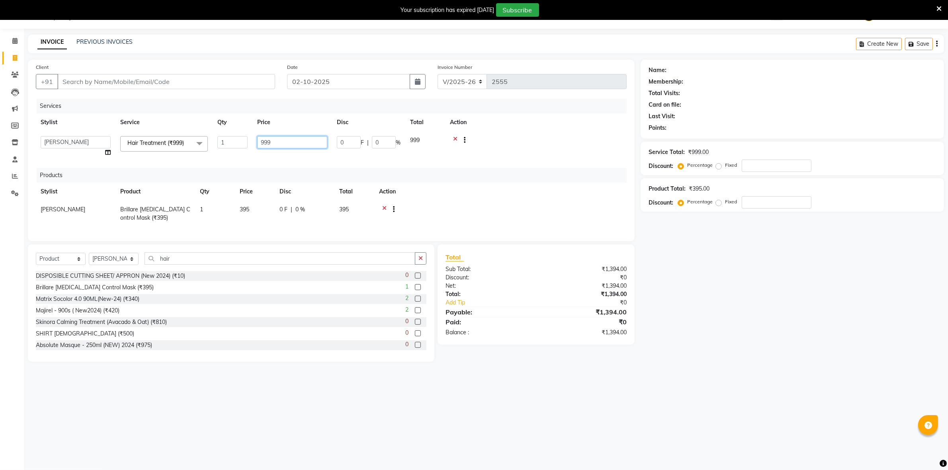
click at [278, 142] on input "999" at bounding box center [292, 142] width 70 height 12
type input "9"
type input "1000"
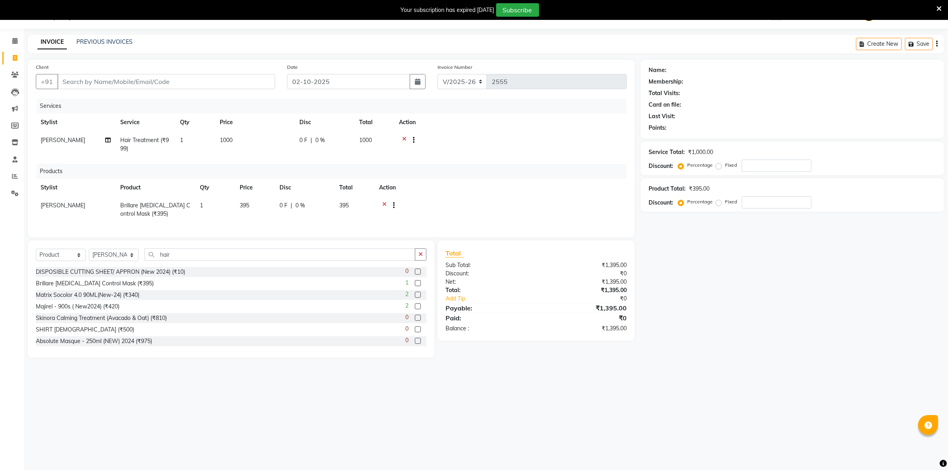
click at [383, 208] on icon at bounding box center [384, 206] width 4 height 10
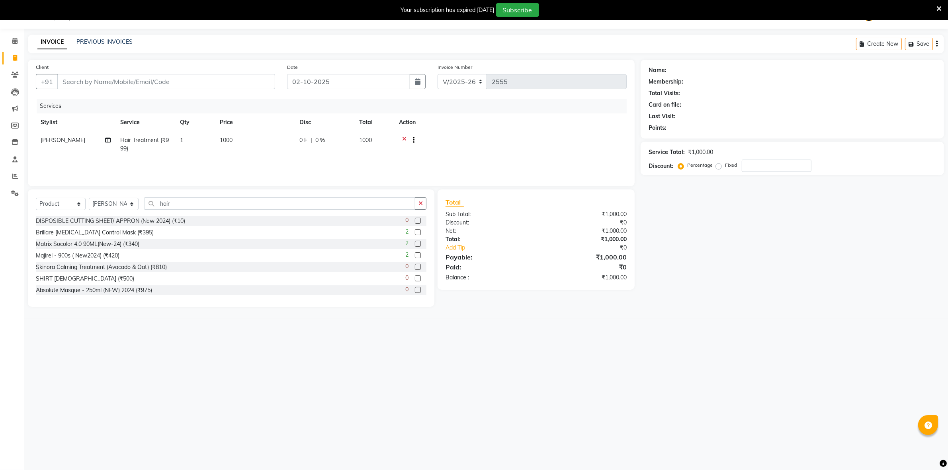
click at [405, 138] on icon at bounding box center [404, 141] width 4 height 10
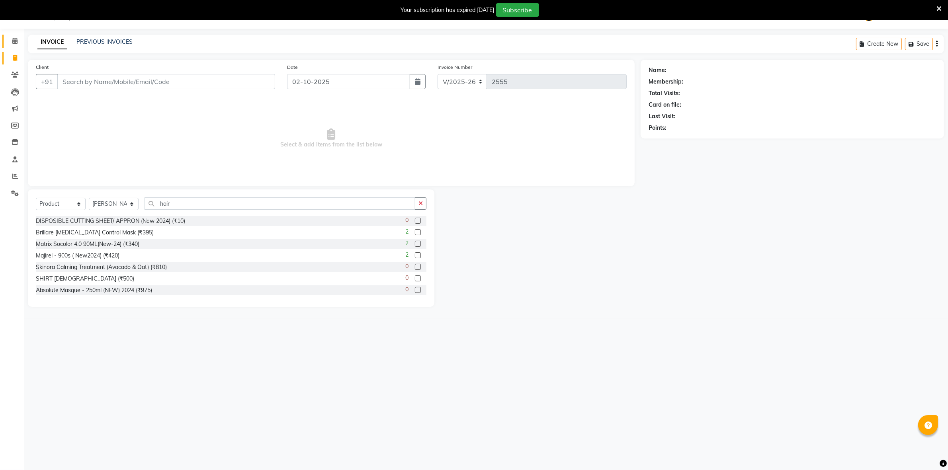
click at [9, 47] on link "Calendar" at bounding box center [11, 41] width 19 height 13
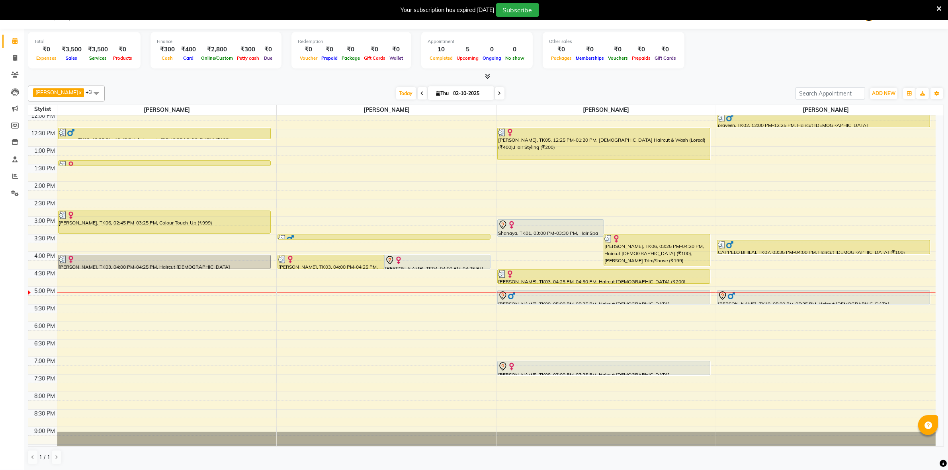
scroll to position [149, 0]
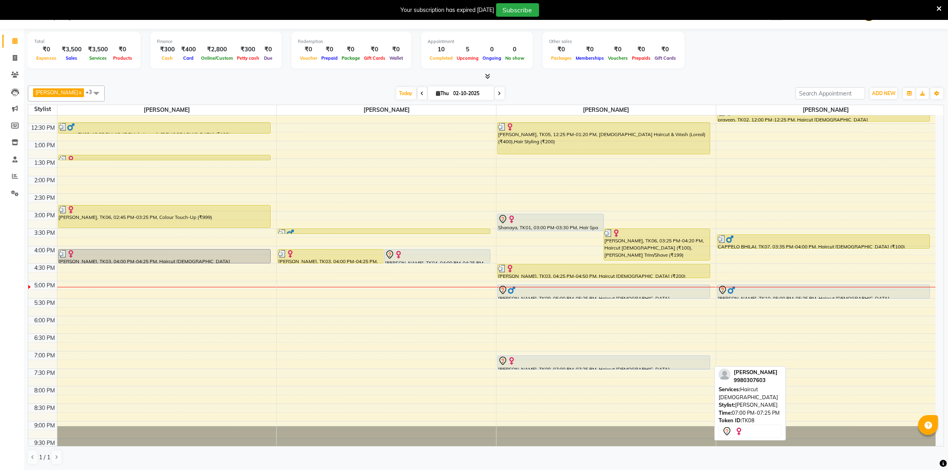
click at [572, 369] on div at bounding box center [603, 369] width 212 height 3
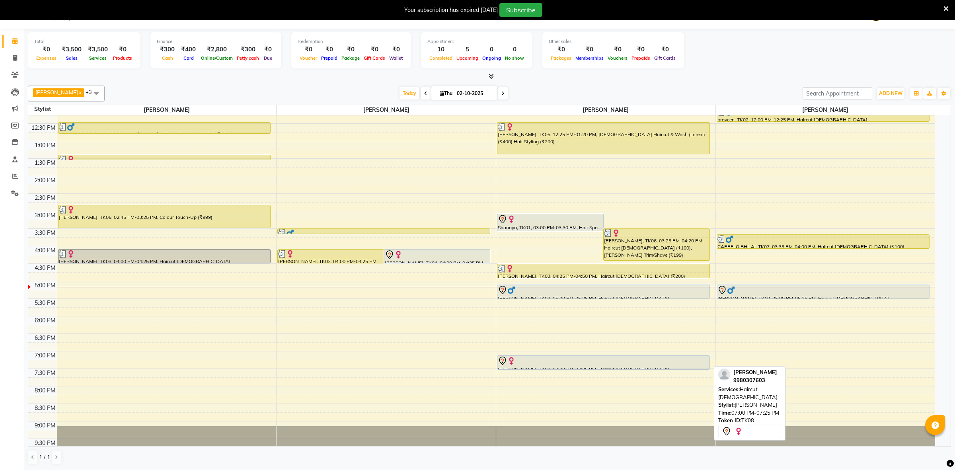
select select "7"
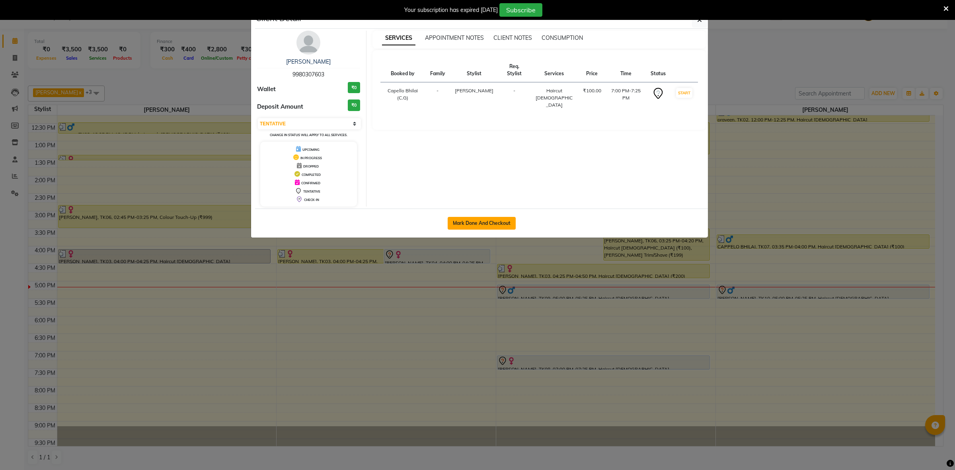
click at [479, 223] on button "Mark Done And Checkout" at bounding box center [482, 223] width 68 height 13
select select "service"
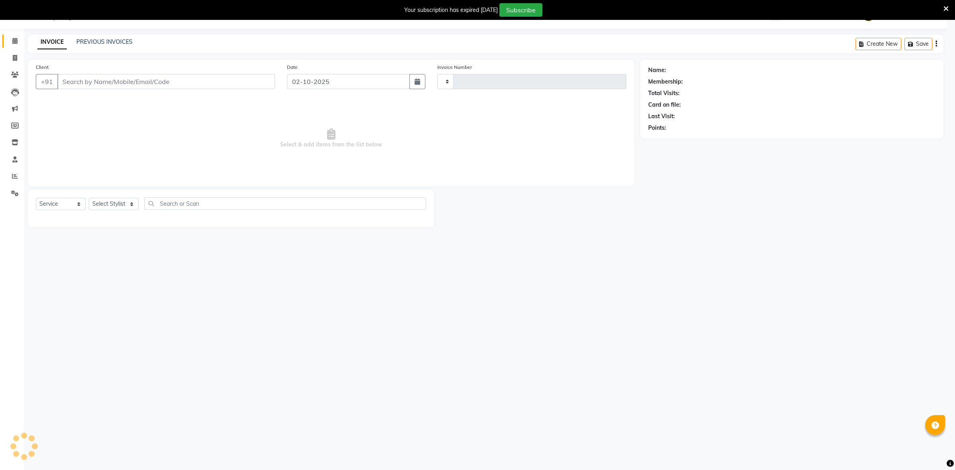
type input "2555"
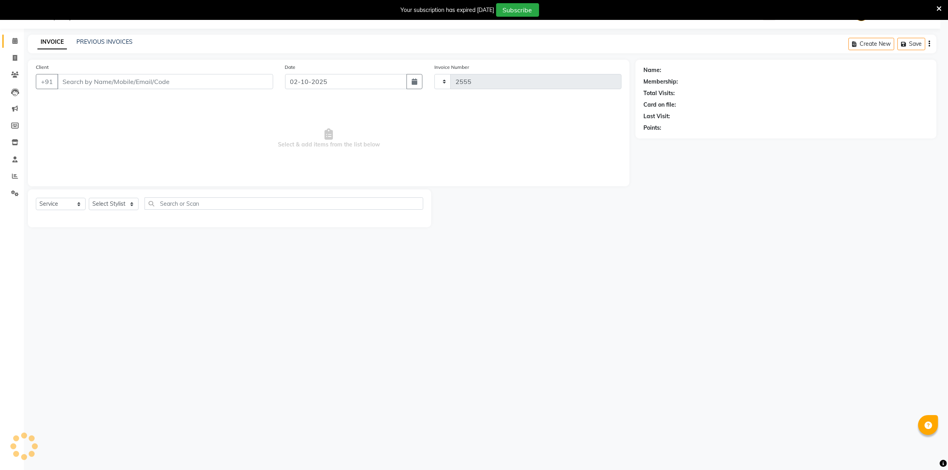
select select "809"
type input "9980307603"
select select "17882"
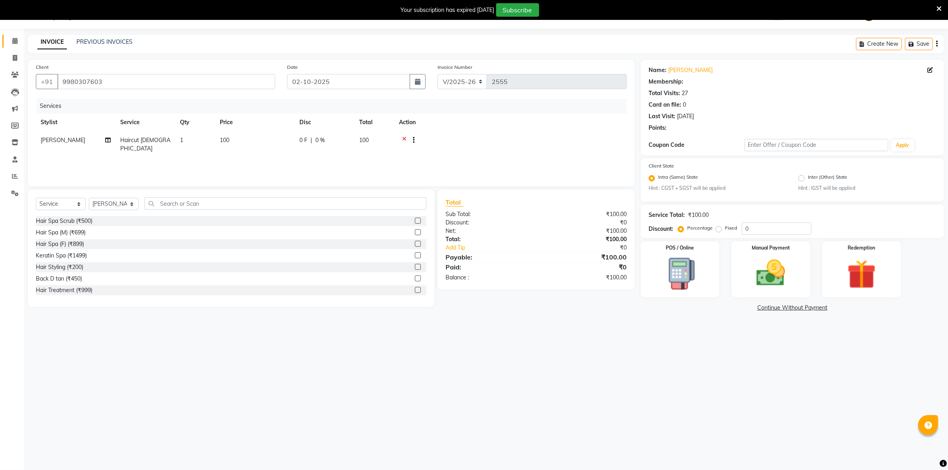
select select "1: Object"
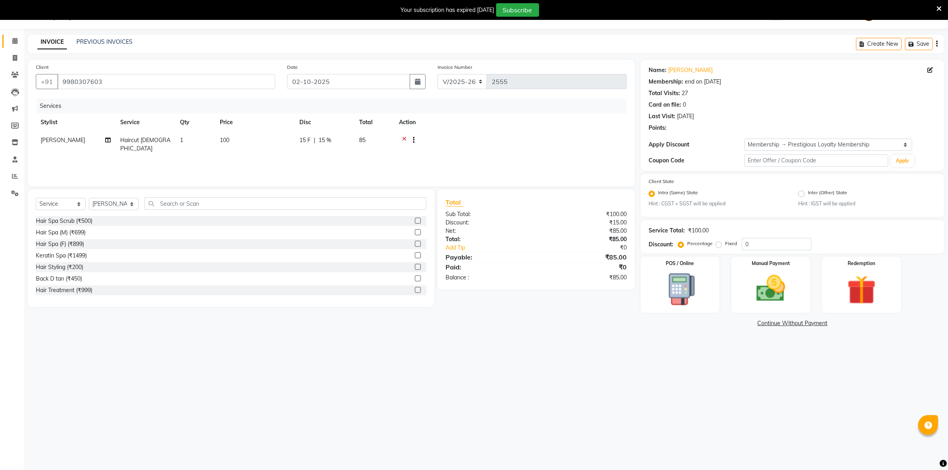
type input "15"
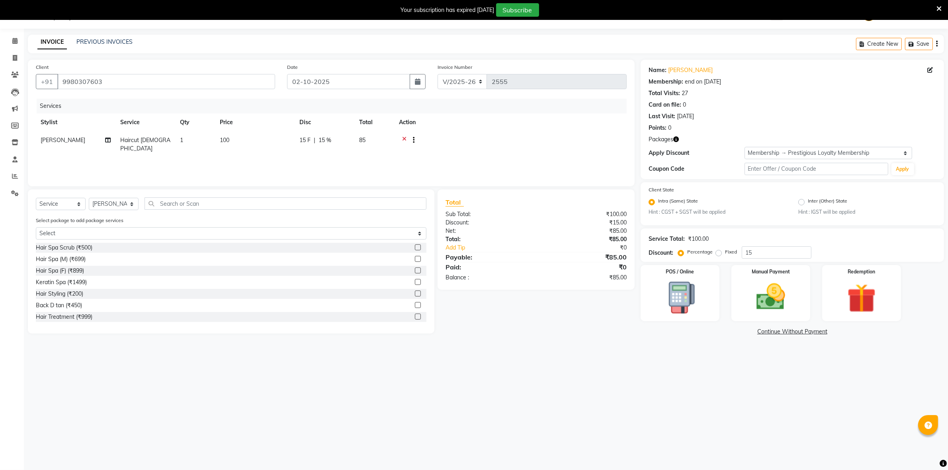
click at [403, 136] on icon at bounding box center [404, 141] width 4 height 10
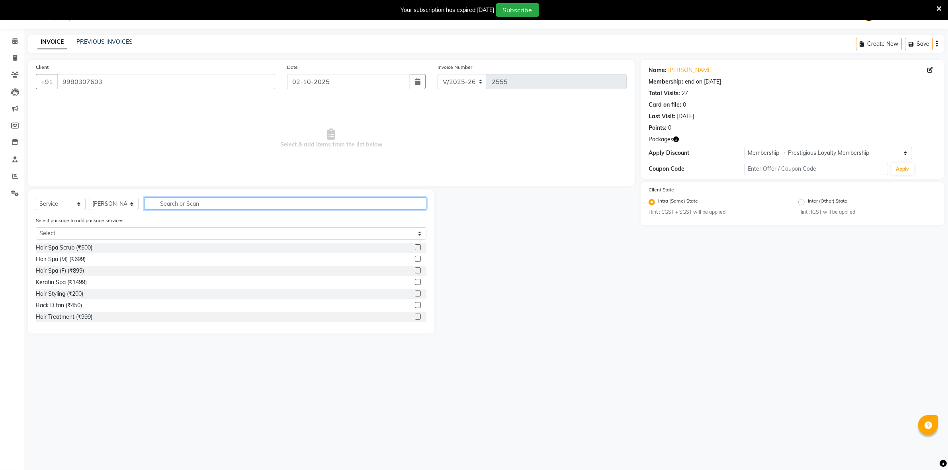
click at [183, 197] on input "text" at bounding box center [285, 203] width 282 height 12
click at [138, 205] on select "Select Stylist ADMIN Anjali Tandia Ashish Kadwe Capello Bhilai (C.G) Nazma Shei…" at bounding box center [114, 204] width 50 height 12
select select "60545"
click at [89, 198] on select "Select Stylist ADMIN Anjali Tandia Ashish Kadwe Capello Bhilai (C.G) Nazma Shei…" at bounding box center [114, 204] width 50 height 12
click at [202, 210] on div "Select Service Product Membership Package Voucher Prepaid Gift Card Select Styl…" at bounding box center [231, 206] width 390 height 19
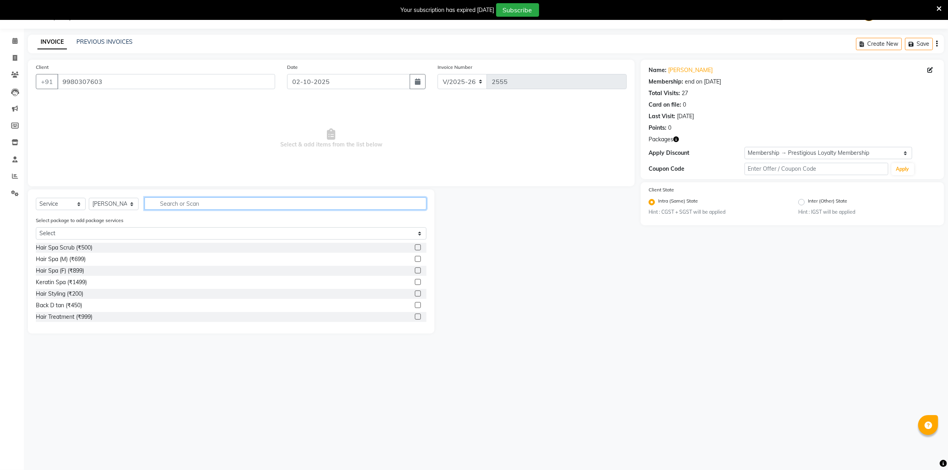
click at [201, 203] on input "text" at bounding box center [285, 203] width 282 height 12
type input "hair"
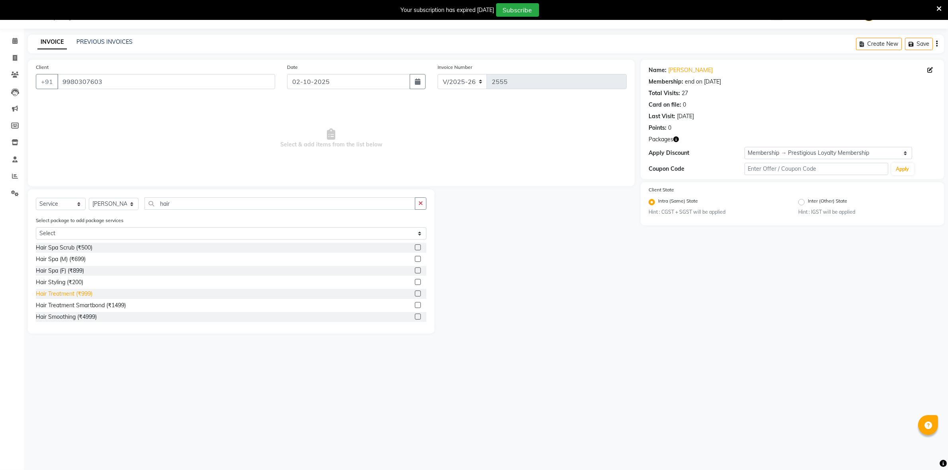
click at [57, 297] on div "Hair Treatment (₹999)" at bounding box center [64, 294] width 57 height 8
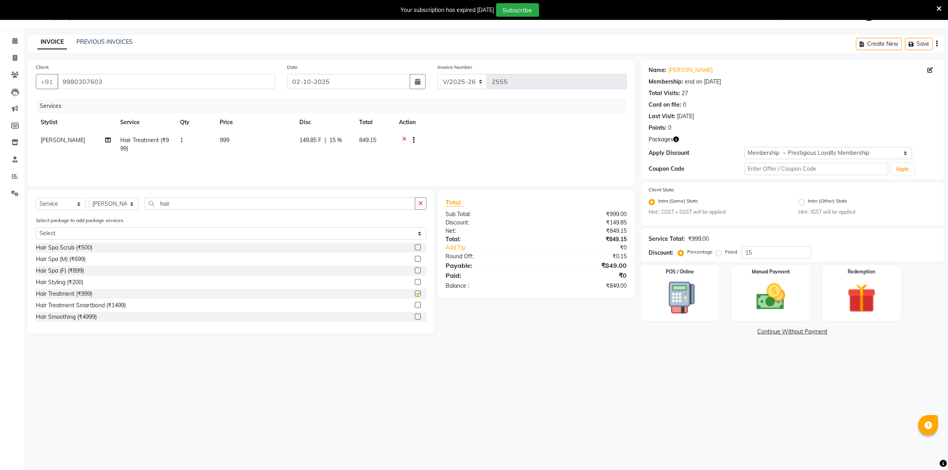
checkbox input "false"
click at [265, 136] on td "999" at bounding box center [255, 144] width 80 height 26
select select "60545"
click at [301, 137] on input "999" at bounding box center [292, 142] width 70 height 12
type input "9"
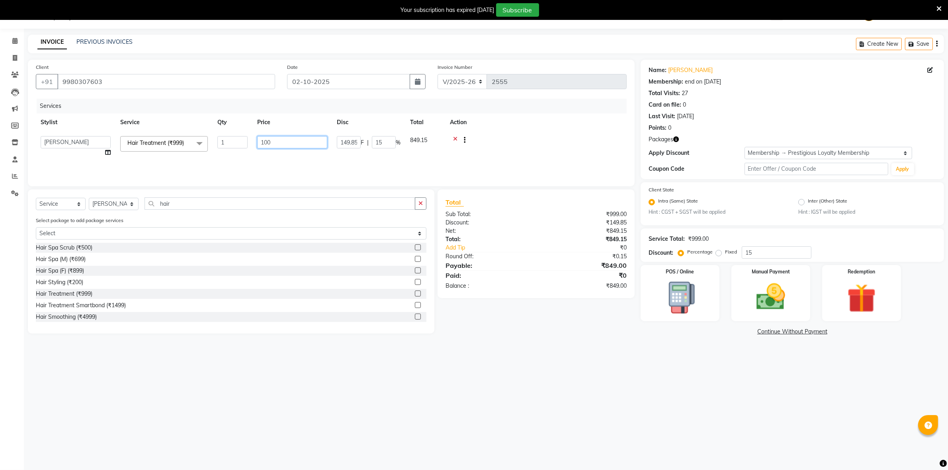
type input "1000"
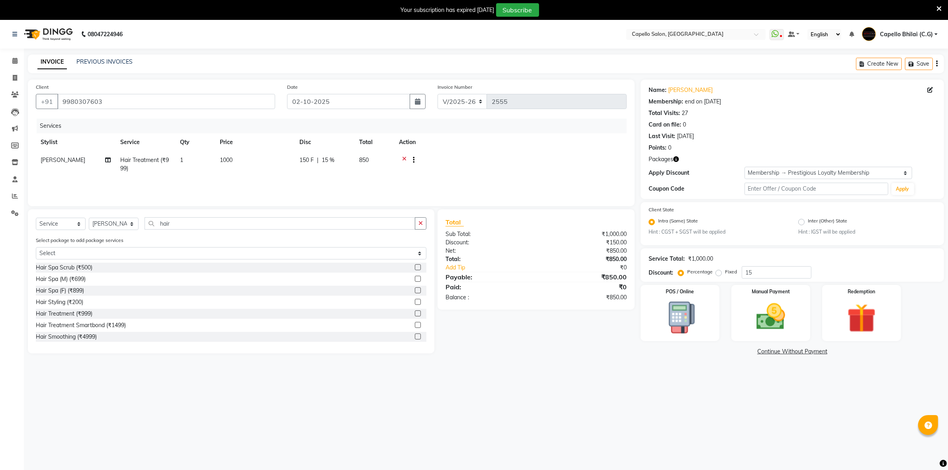
click at [359, 177] on div "Services Stylist Service Qty Price Disc Total Action Nitish Sen Hair Treatment …" at bounding box center [331, 159] width 591 height 80
click at [763, 273] on input "15" at bounding box center [776, 272] width 70 height 12
type input "1"
type input "0"
click at [523, 354] on div "Client +91 9980307603 Date 02-10-2025 Invoice Number V/2025 V/2025-26 2555 Serv…" at bounding box center [331, 219] width 618 height 278
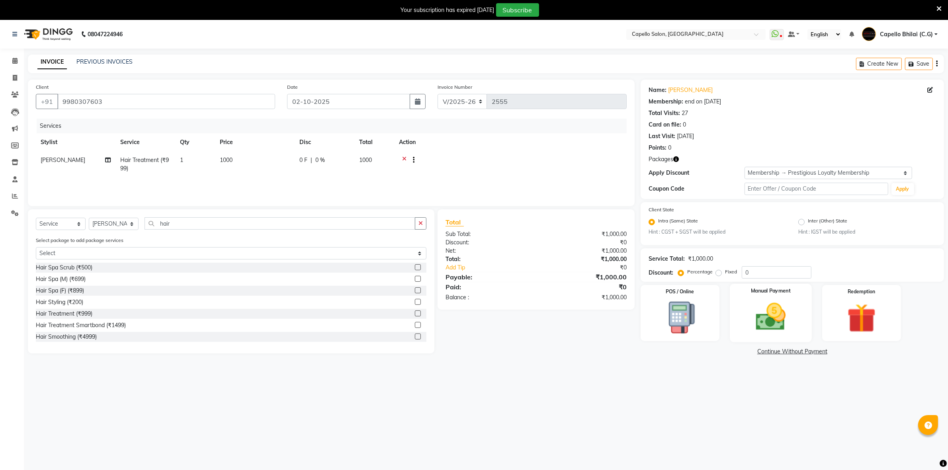
click at [764, 317] on img at bounding box center [770, 317] width 49 height 35
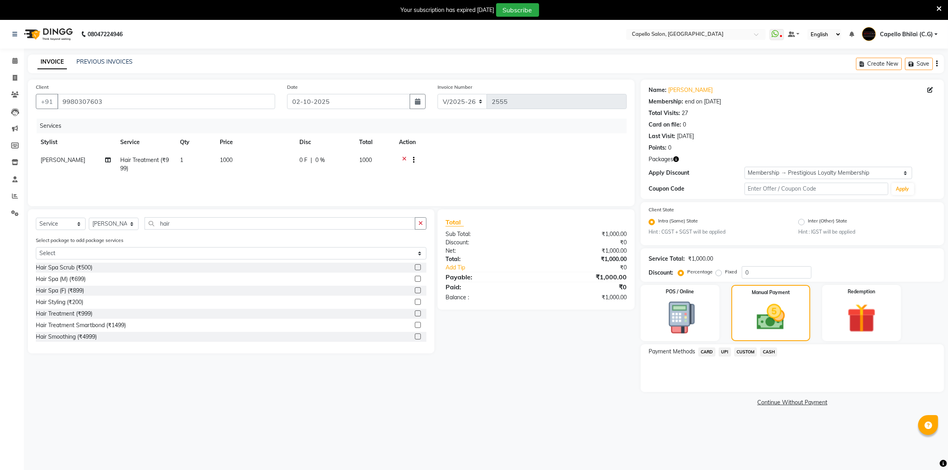
click at [727, 353] on span "UPI" at bounding box center [724, 351] width 12 height 9
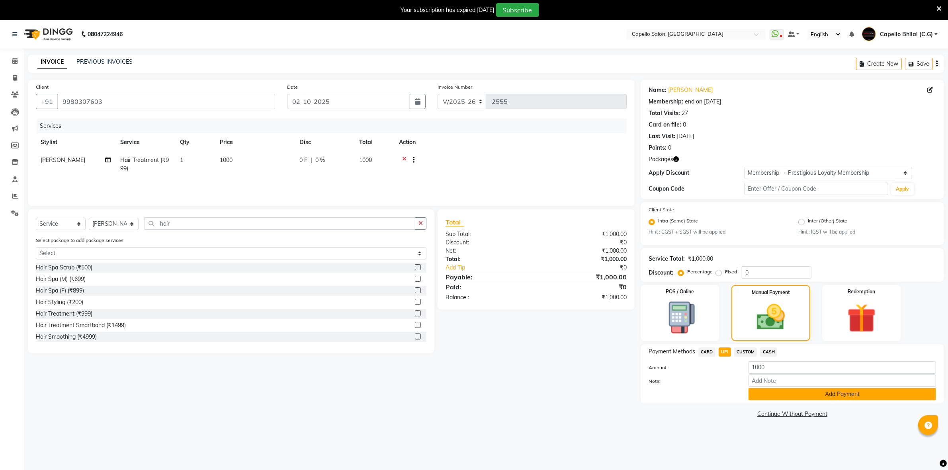
click at [764, 391] on button "Add Payment" at bounding box center [841, 394] width 187 height 12
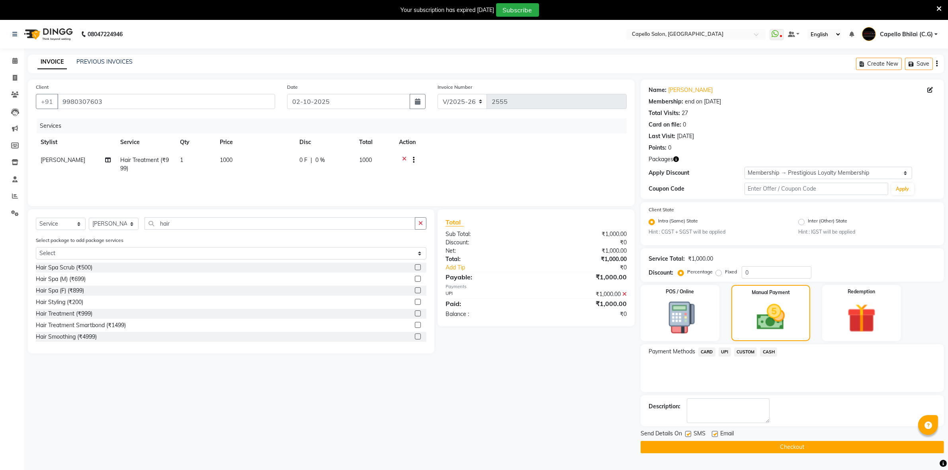
scroll to position [20, 0]
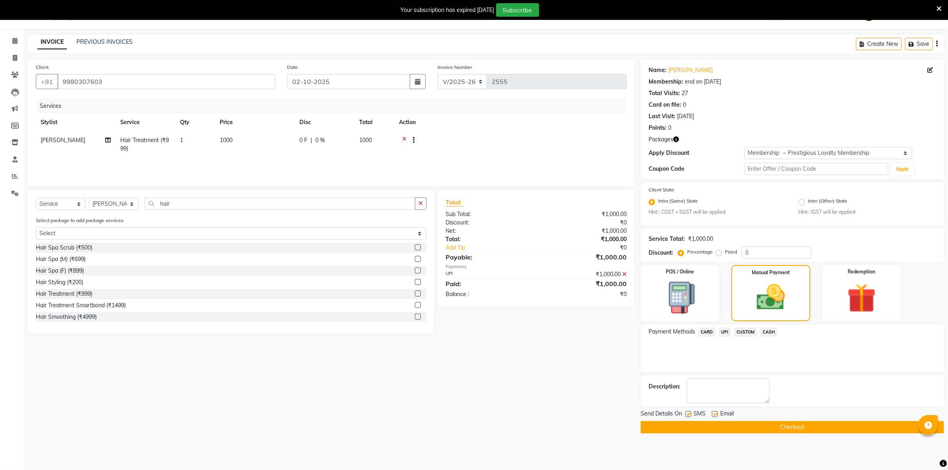
click at [699, 421] on button "Checkout" at bounding box center [791, 427] width 303 height 12
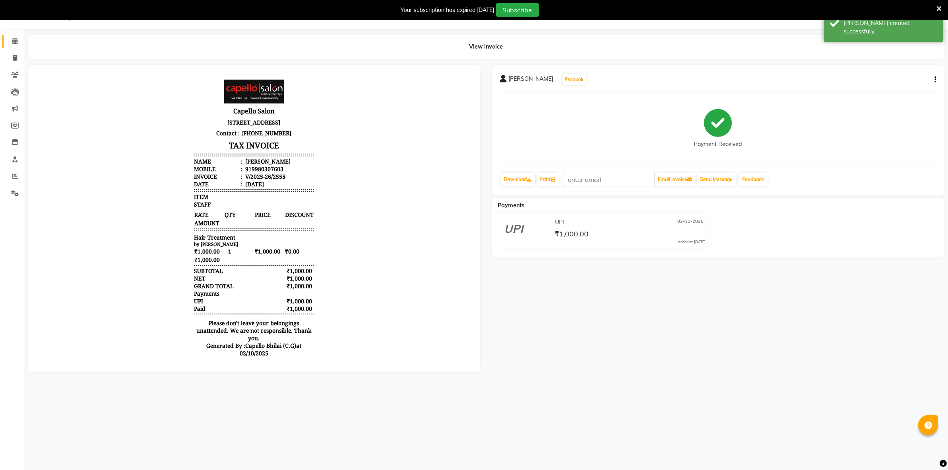
click at [10, 36] on link "Calendar" at bounding box center [11, 41] width 19 height 13
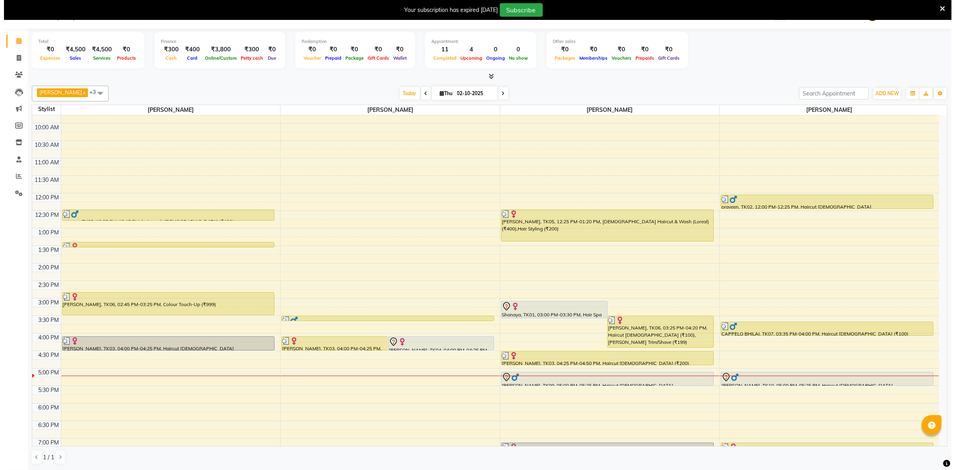
scroll to position [149, 0]
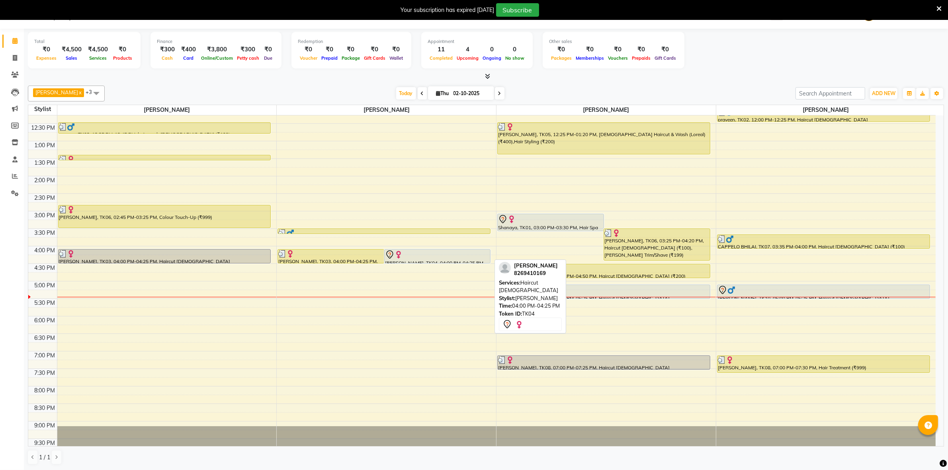
click at [406, 259] on div "[PERSON_NAME], TK04, 04:00 PM-04:25 PM, Haircut [DEMOGRAPHIC_DATA]" at bounding box center [437, 257] width 106 height 14
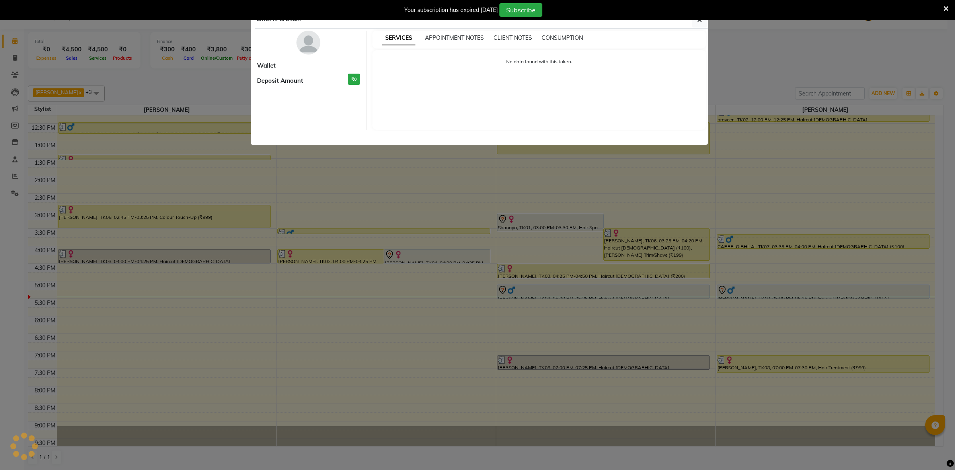
select select "7"
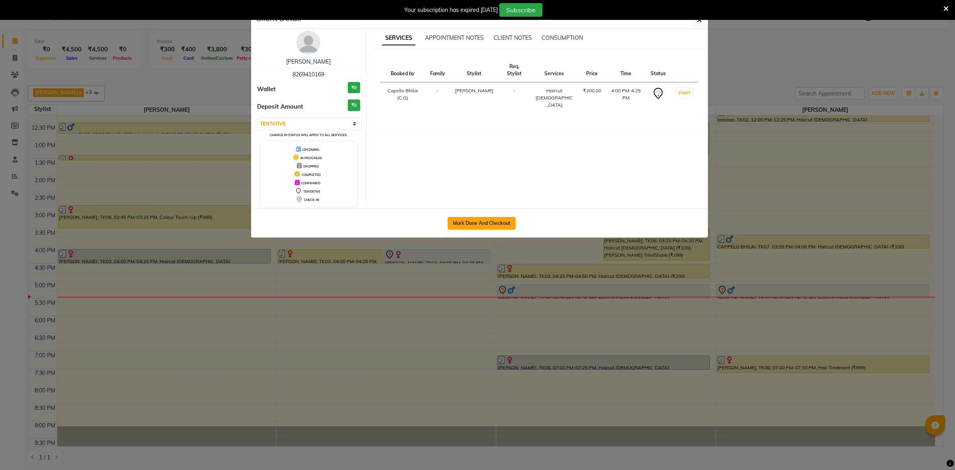
click at [462, 224] on button "Mark Done And Checkout" at bounding box center [482, 223] width 68 height 13
select select "service"
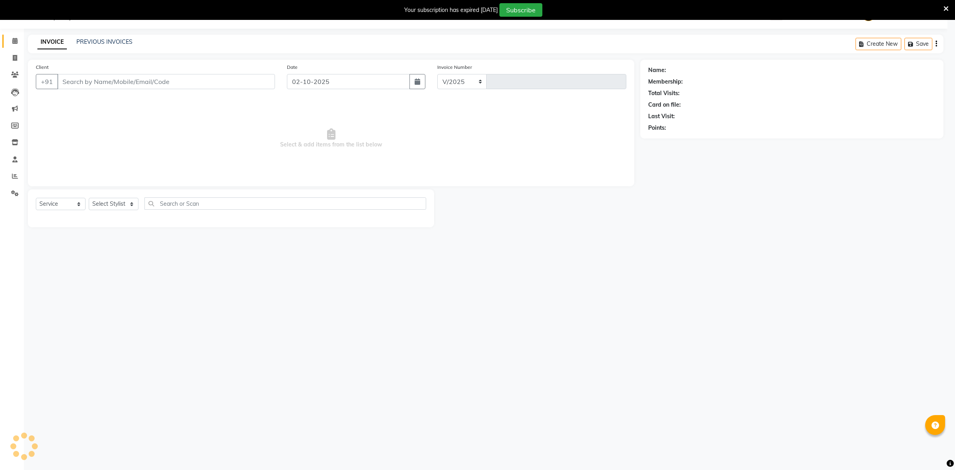
select select "809"
type input "2556"
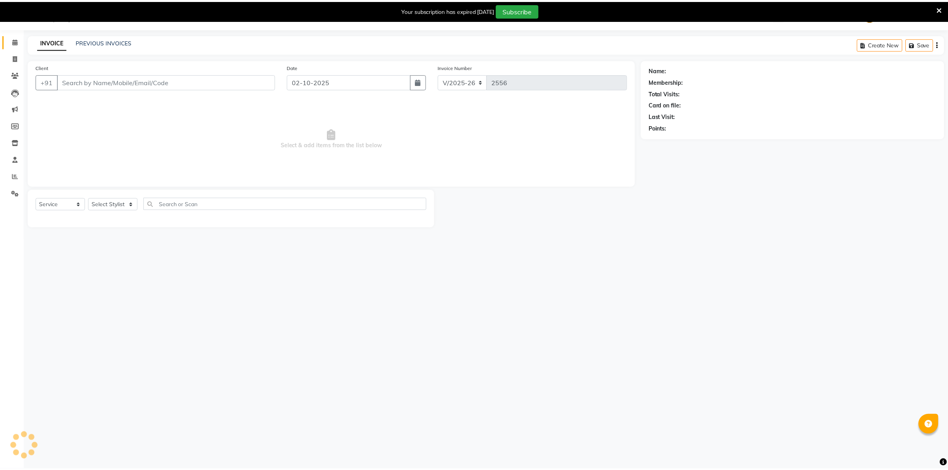
scroll to position [20, 0]
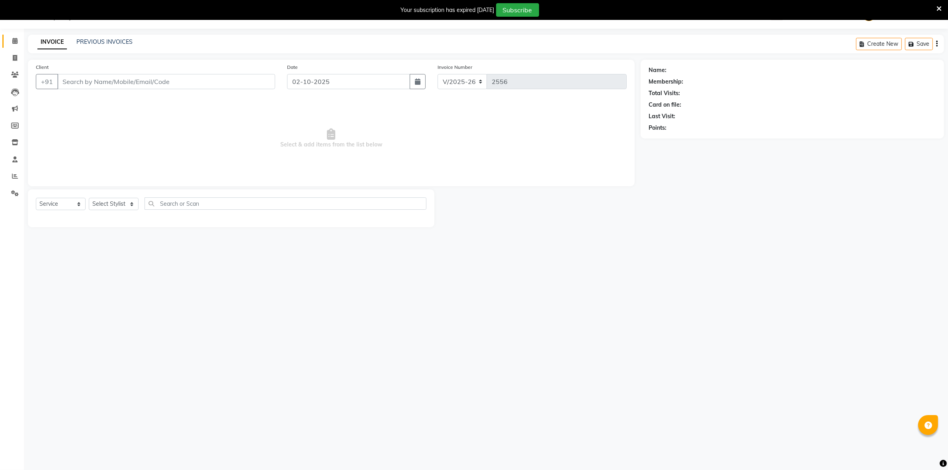
type input "8269410169"
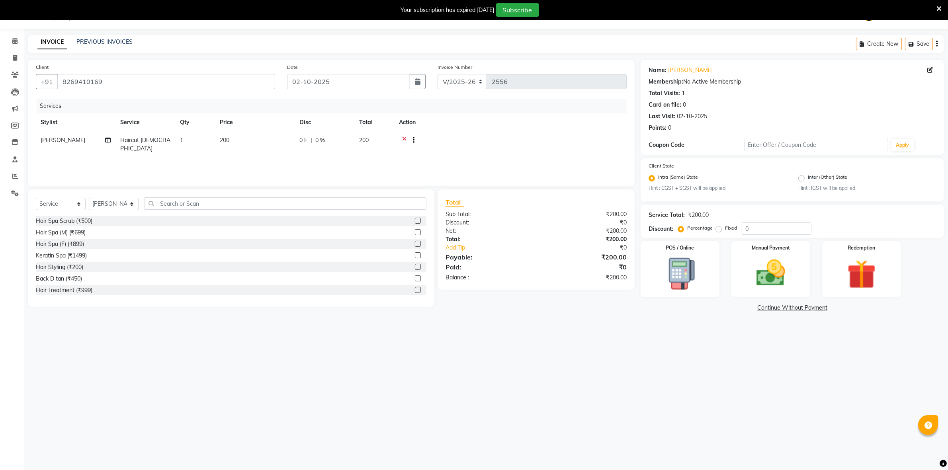
click at [404, 138] on icon at bounding box center [404, 141] width 4 height 10
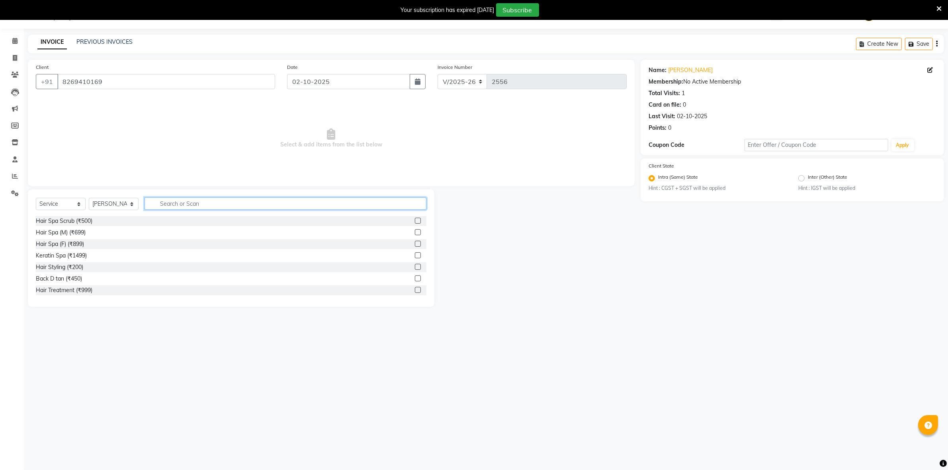
click at [241, 202] on input "text" at bounding box center [285, 203] width 282 height 12
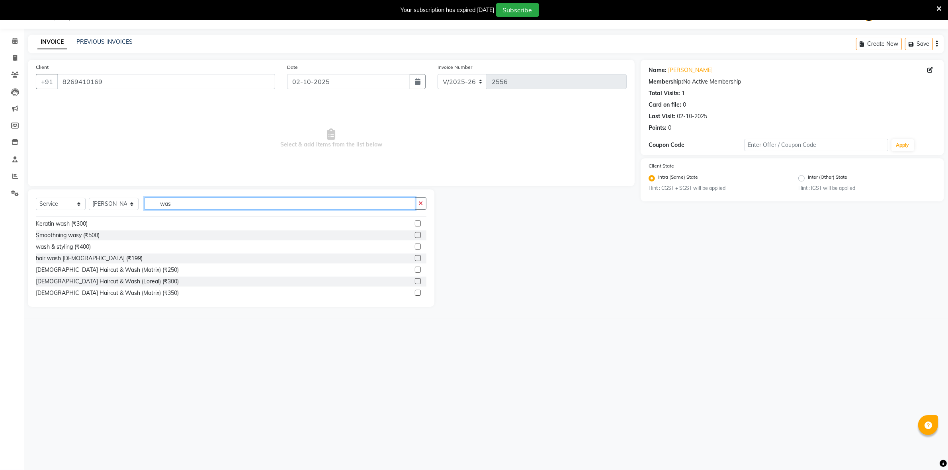
scroll to position [24, 0]
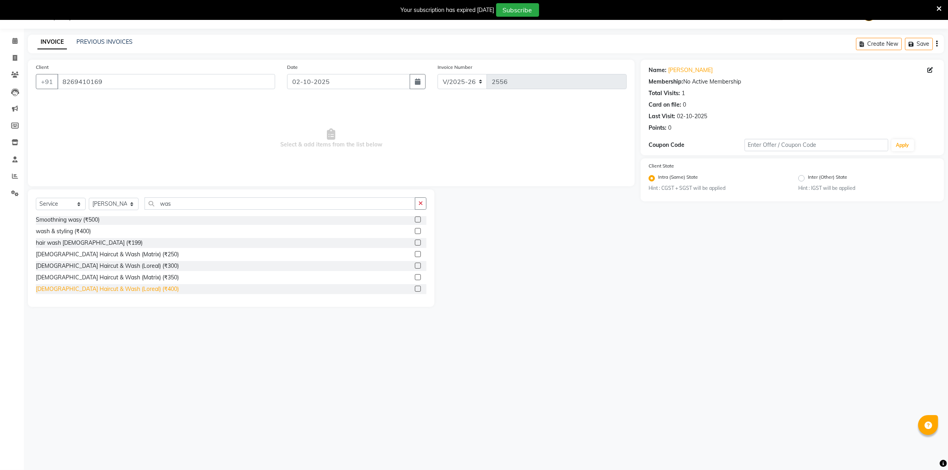
click at [62, 291] on div "Female Haircut & Wash (Loreal) (₹400)" at bounding box center [107, 289] width 143 height 8
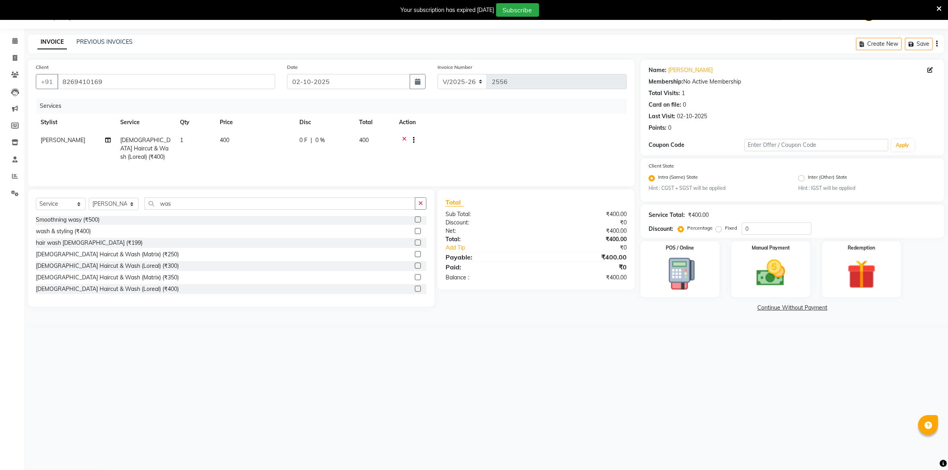
click at [403, 140] on icon at bounding box center [404, 141] width 4 height 10
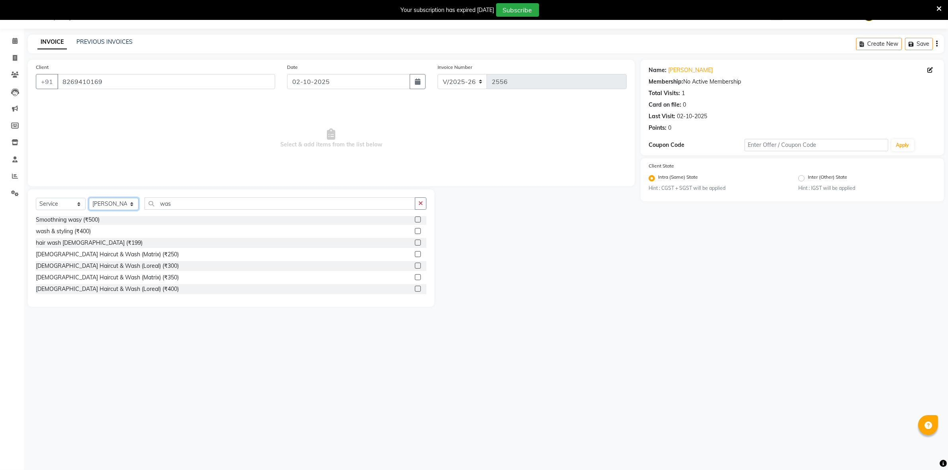
click at [126, 199] on select "Select Stylist ADMIN Anjali Tandia Ashish Kadwe Capello Bhilai (C.G) Nazma Shei…" at bounding box center [114, 204] width 50 height 12
click at [89, 198] on select "Select Stylist ADMIN Anjali Tandia Ashish Kadwe Capello Bhilai (C.G) Nazma Shei…" at bounding box center [114, 204] width 50 height 12
click at [119, 193] on div "Select Service Product Membership Package Voucher Prepaid Gift Card Select Styl…" at bounding box center [231, 247] width 406 height 117
click at [123, 202] on select "Select Stylist ADMIN Anjali Tandia Ashish Kadwe Capello Bhilai (C.G) Nazma Shei…" at bounding box center [114, 204] width 50 height 12
click at [124, 202] on select "Select Stylist ADMIN Anjali Tandia Ashish Kadwe Capello Bhilai (C.G) Nazma Shei…" at bounding box center [114, 204] width 50 height 12
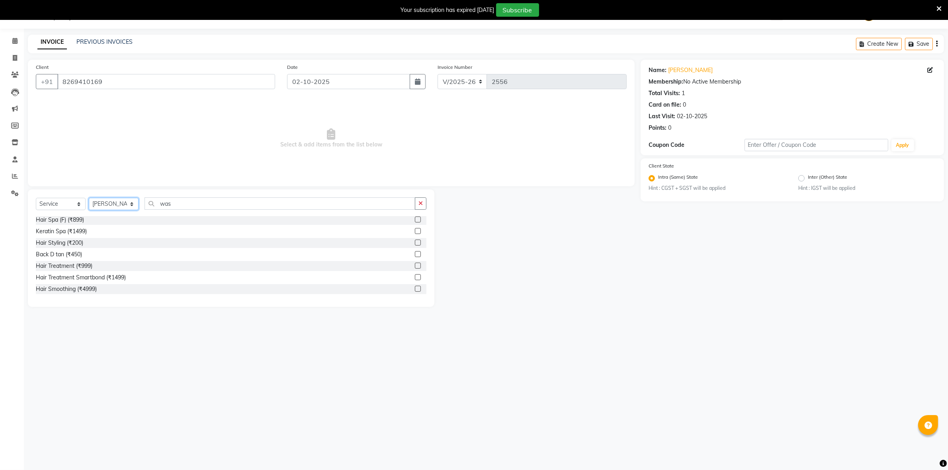
click at [124, 202] on select "Select Stylist ADMIN Anjali Tandia Ashish Kadwe Capello Bhilai (C.G) Nazma Shei…" at bounding box center [114, 204] width 50 height 12
click at [89, 198] on select "Select Stylist ADMIN Anjali Tandia Ashish Kadwe Capello Bhilai (C.G) Nazma Shei…" at bounding box center [114, 204] width 50 height 12
click at [189, 203] on input "was" at bounding box center [279, 203] width 271 height 12
click at [114, 287] on div "Female Haircut & Wash (Loreal) (₹400)" at bounding box center [107, 289] width 143 height 8
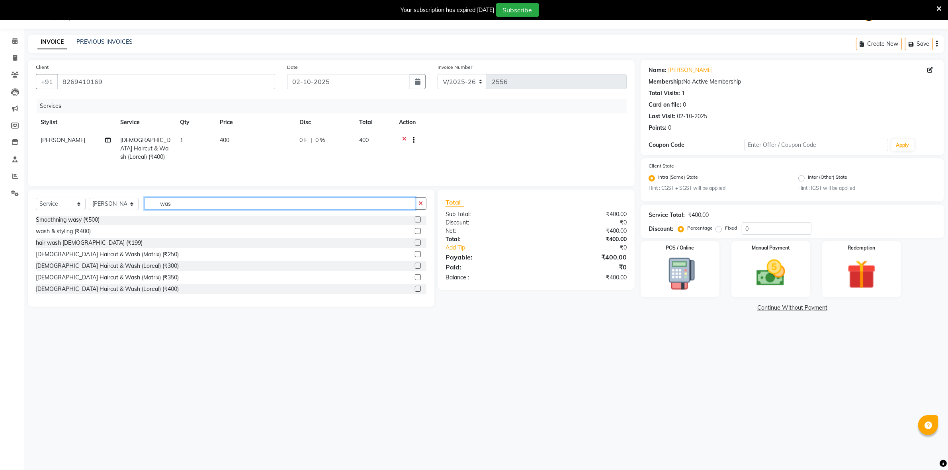
click at [188, 202] on input "was" at bounding box center [279, 203] width 271 height 12
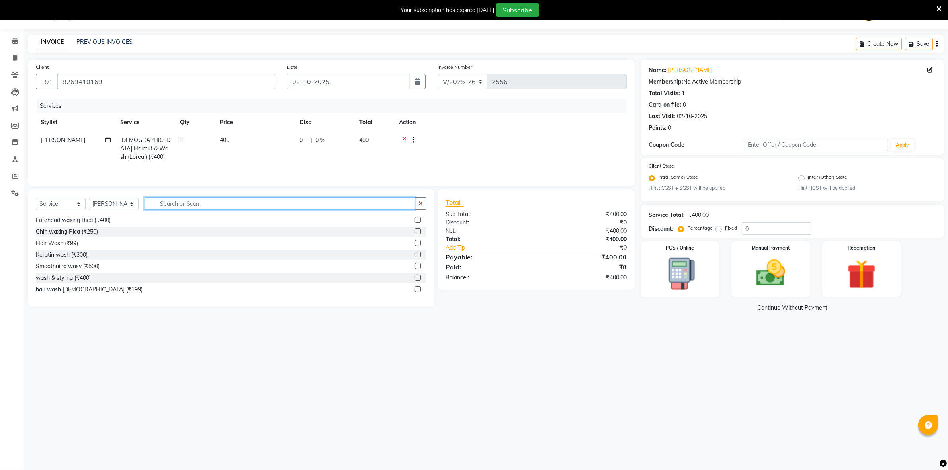
scroll to position [243, 0]
click at [195, 138] on td "1" at bounding box center [195, 148] width 40 height 35
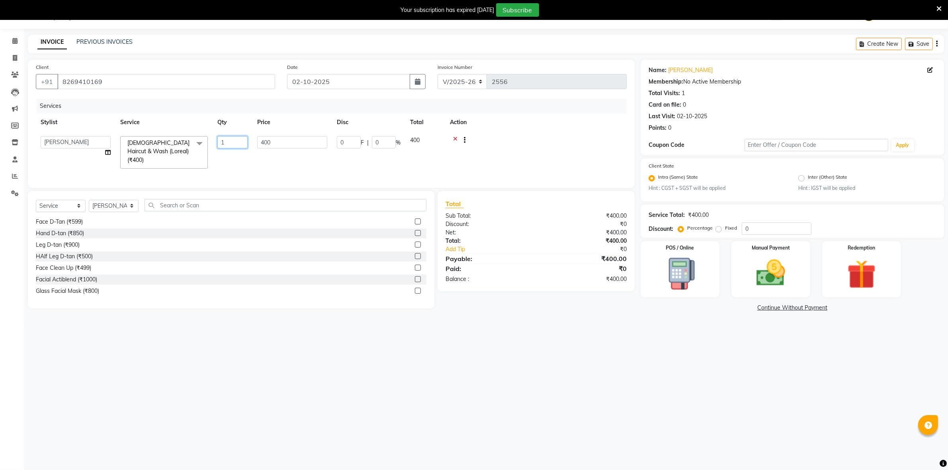
click at [234, 140] on input "1" at bounding box center [232, 142] width 30 height 12
click at [263, 162] on td "400" at bounding box center [255, 148] width 80 height 35
click at [798, 277] on div "Manual Payment" at bounding box center [770, 269] width 82 height 58
click at [726, 304] on span "UPI" at bounding box center [724, 308] width 12 height 9
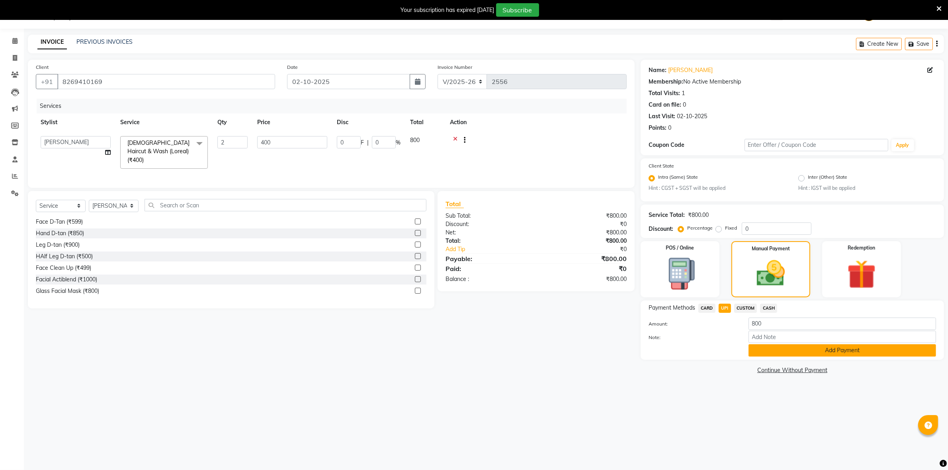
click at [764, 351] on button "Add Payment" at bounding box center [841, 350] width 187 height 12
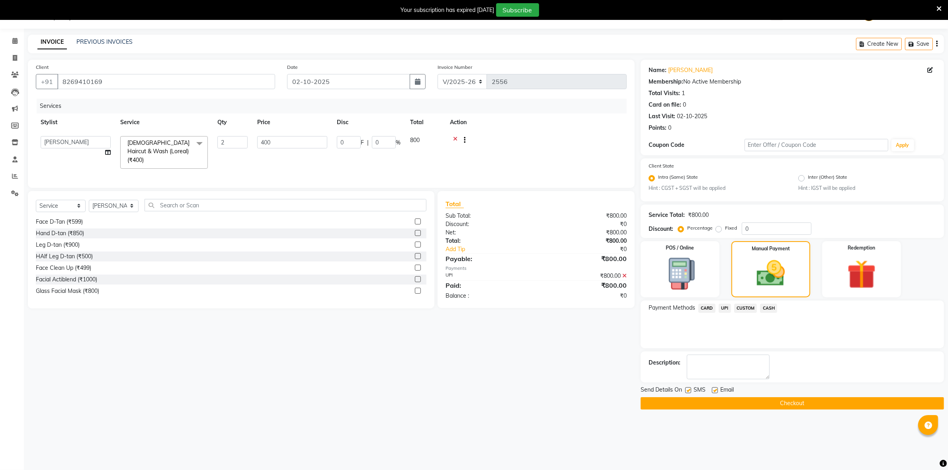
click at [713, 403] on button "Checkout" at bounding box center [791, 403] width 303 height 12
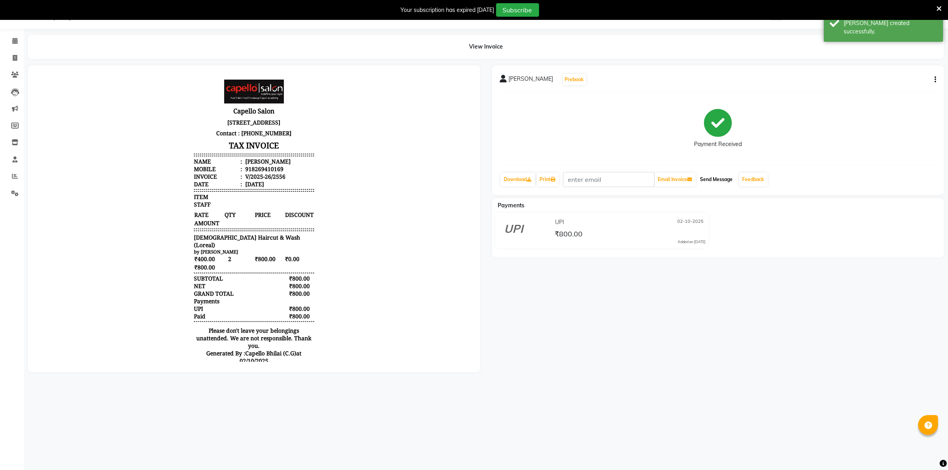
click at [713, 183] on button "Send Message" at bounding box center [716, 180] width 39 height 14
click at [5, 46] on link "Calendar" at bounding box center [11, 41] width 19 height 13
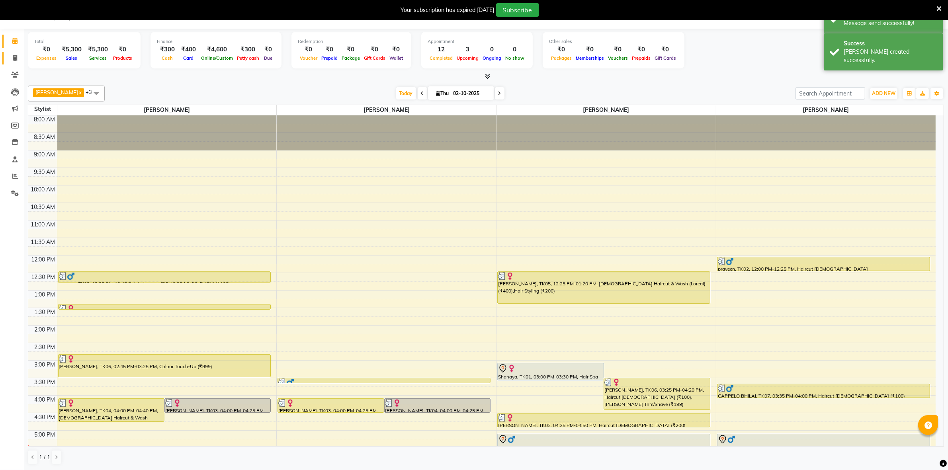
click at [11, 64] on link "Invoice" at bounding box center [11, 58] width 19 height 13
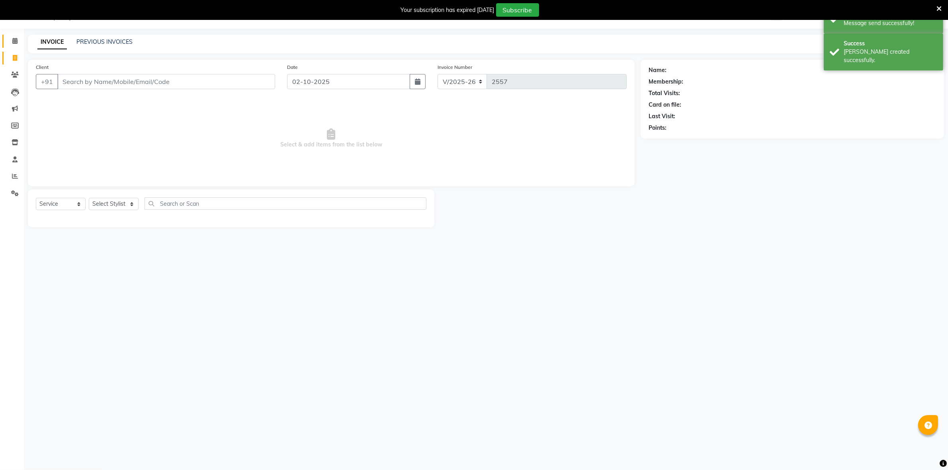
click at [9, 37] on span at bounding box center [15, 41] width 14 height 9
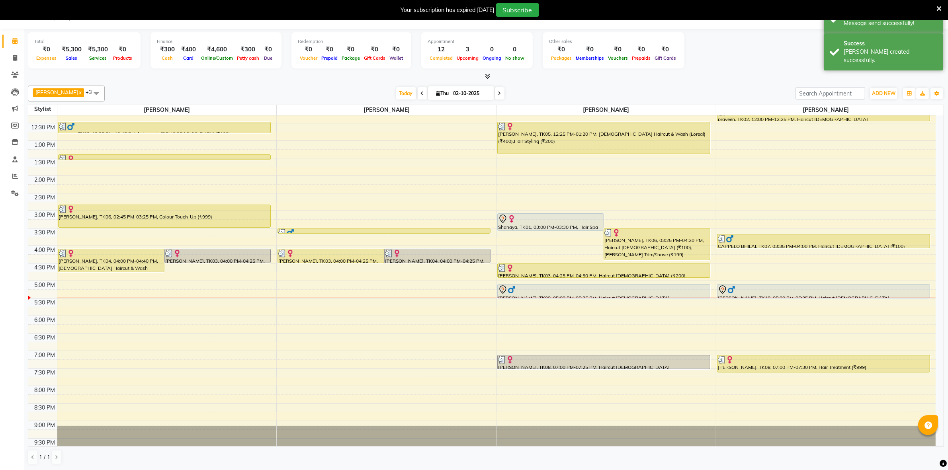
scroll to position [165, 0]
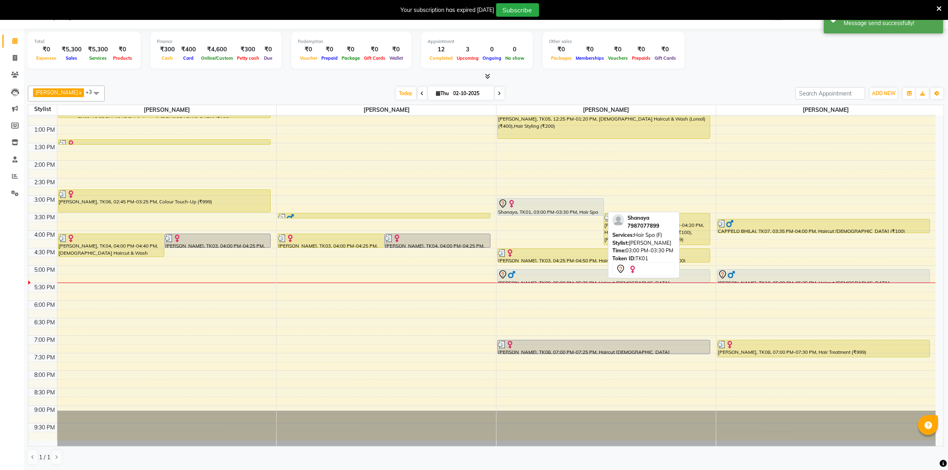
click at [538, 209] on div "Shanaya, TK01, 03:00 PM-03:30 PM, Hair Spa (F)" at bounding box center [550, 207] width 106 height 17
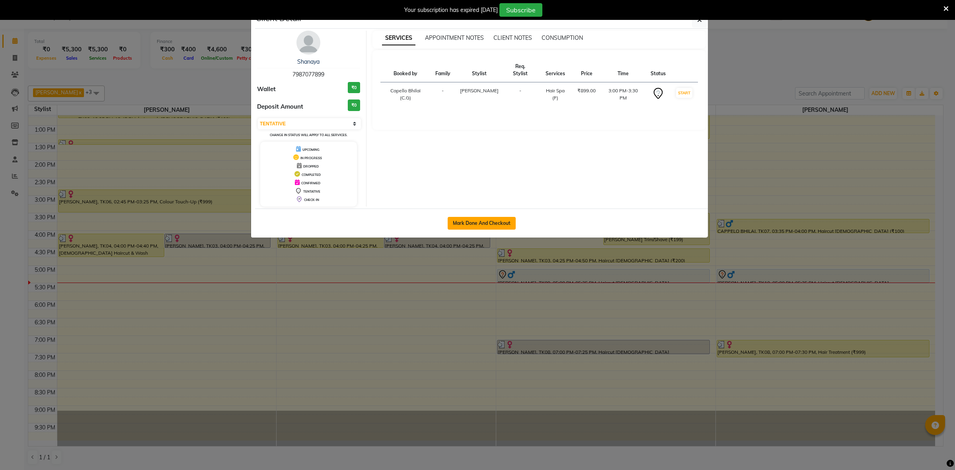
click at [496, 220] on button "Mark Done And Checkout" at bounding box center [482, 223] width 68 height 13
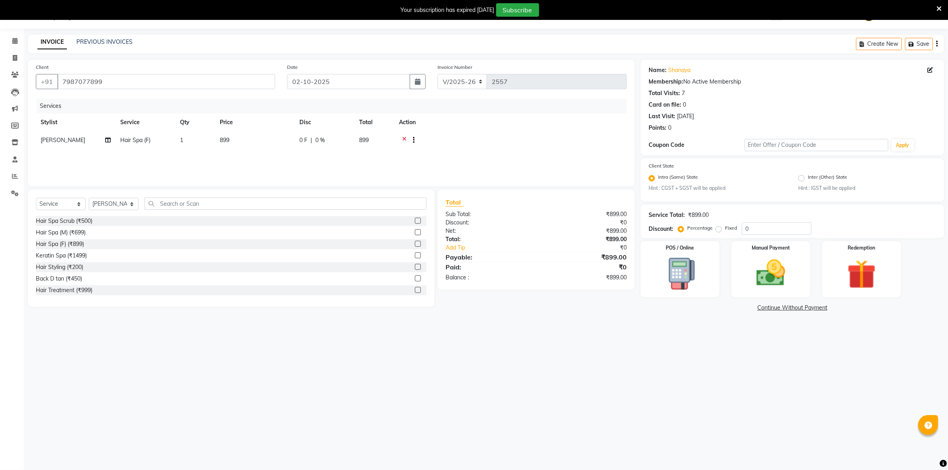
click at [258, 135] on td "899" at bounding box center [255, 141] width 80 height 20
click at [299, 137] on input "899" at bounding box center [292, 142] width 70 height 12
click at [456, 140] on div at bounding box center [536, 141] width 172 height 10
click at [239, 206] on input "text" at bounding box center [285, 203] width 282 height 12
click at [400, 138] on div at bounding box center [510, 141] width 223 height 10
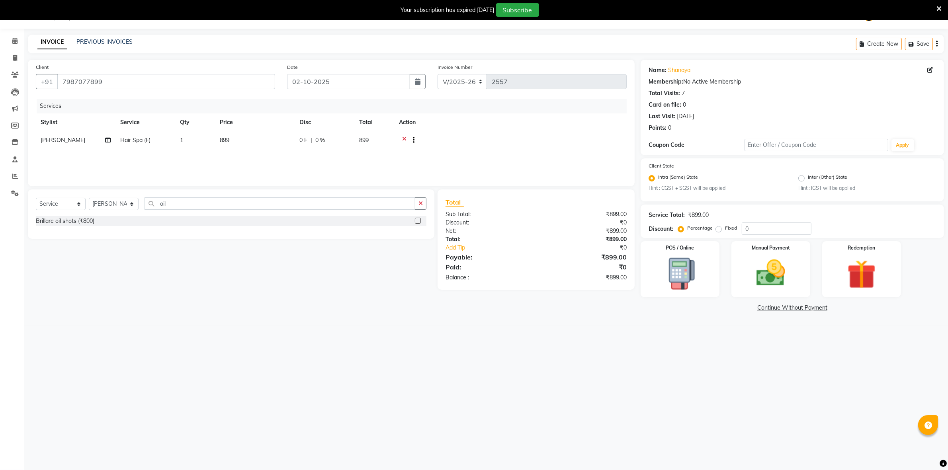
click at [402, 137] on icon at bounding box center [404, 141] width 4 height 10
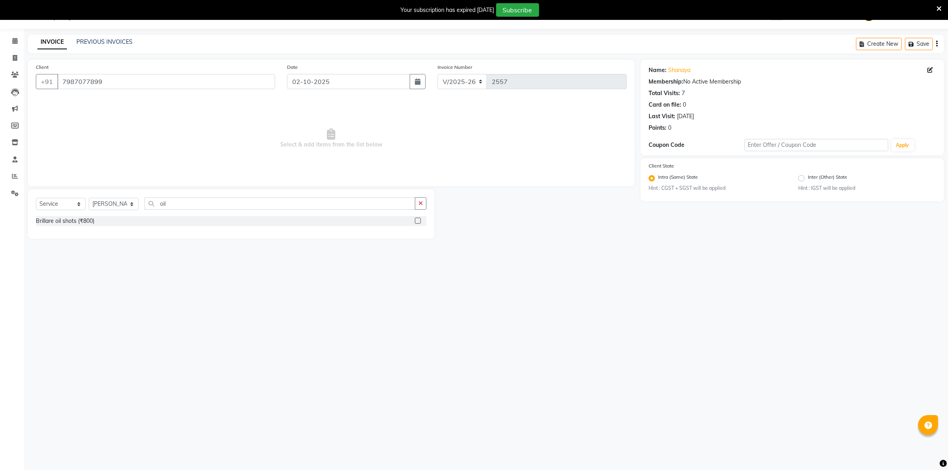
click at [207, 196] on div "Select Service Product Membership Package Voucher Prepaid Gift Card Select Styl…" at bounding box center [231, 213] width 406 height 49
click at [211, 202] on input "oil" at bounding box center [279, 203] width 271 height 12
click at [79, 224] on div "Brillare oil shots (₹800)" at bounding box center [65, 221] width 59 height 8
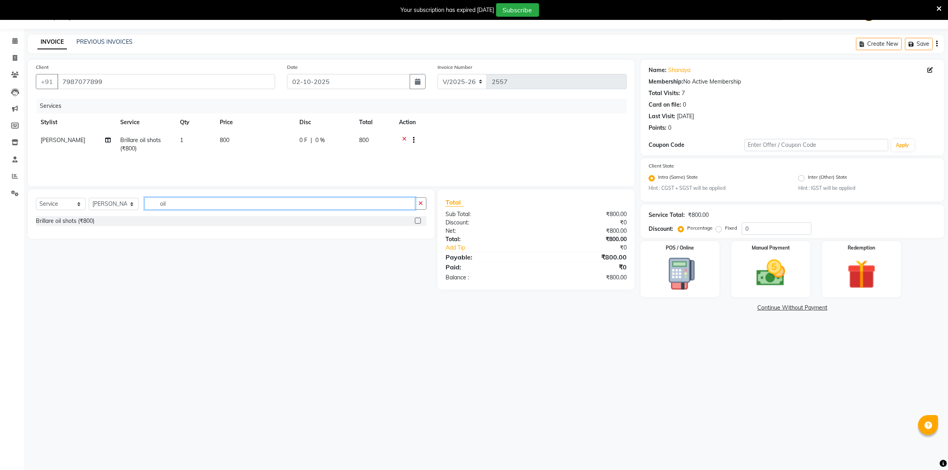
click at [183, 201] on input "oil" at bounding box center [279, 203] width 271 height 12
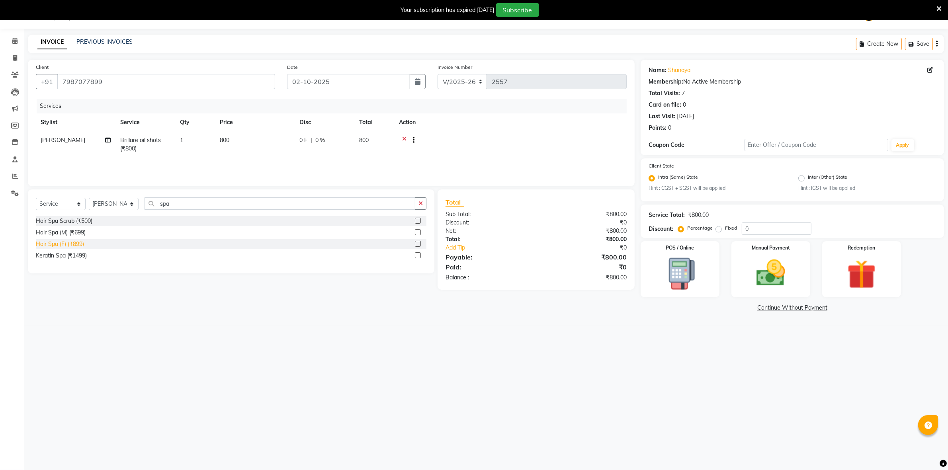
click at [73, 246] on div "Hair Spa (F) (₹899)" at bounding box center [60, 244] width 48 height 8
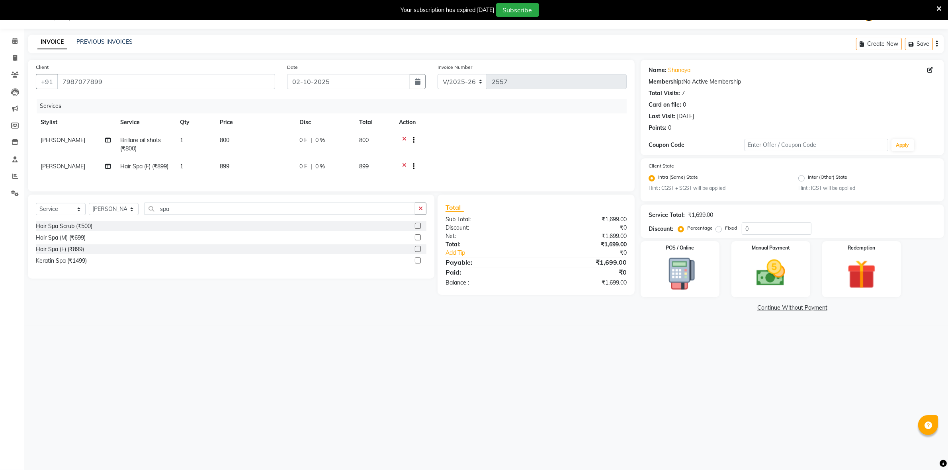
click at [242, 163] on td "899" at bounding box center [255, 168] width 80 height 20
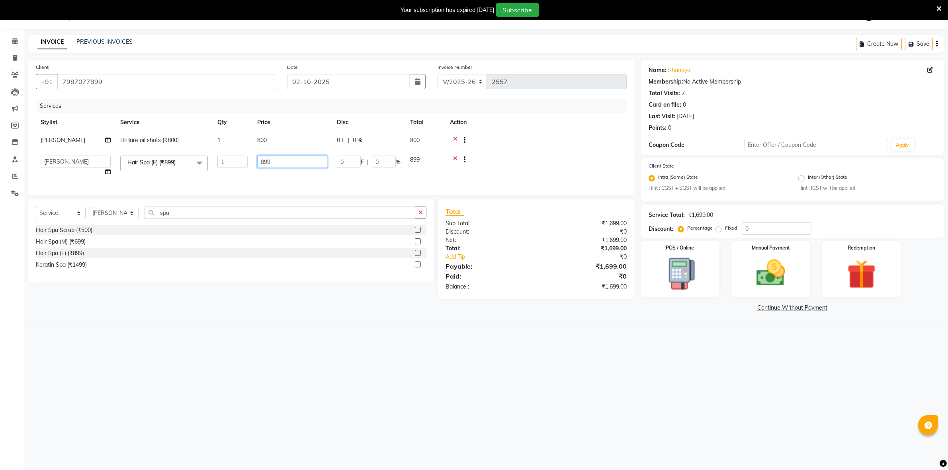
click at [295, 160] on input "899" at bounding box center [292, 162] width 70 height 12
click at [299, 176] on tr "ADMIN Anjali Tandia Ashish Kadwe Capello Bhilai (C.G) Nazma Sheikh Nitish Sen P…" at bounding box center [331, 166] width 591 height 30
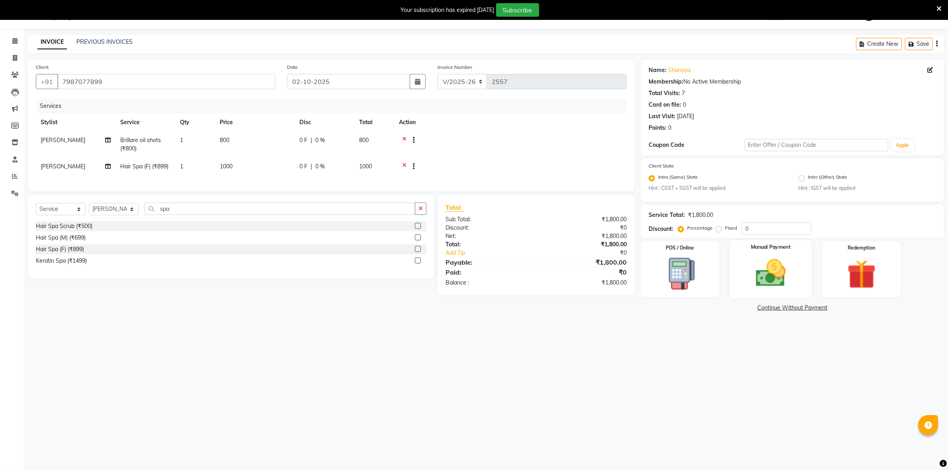
click at [751, 281] on img at bounding box center [770, 273] width 49 height 35
click at [719, 308] on span "UPI" at bounding box center [724, 308] width 12 height 9
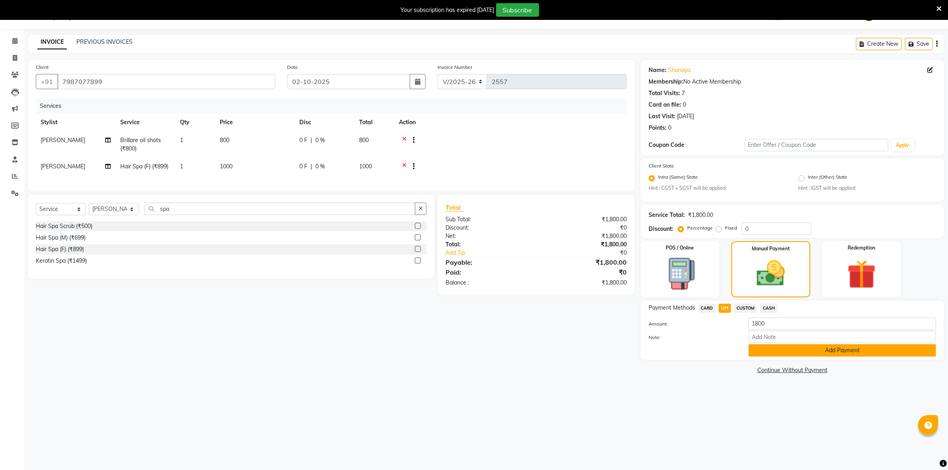
click at [772, 344] on button "Add Payment" at bounding box center [841, 350] width 187 height 12
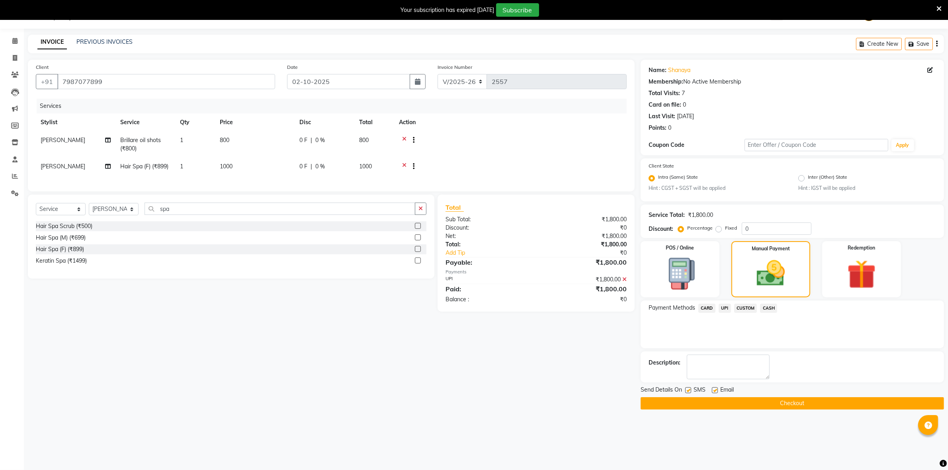
click at [714, 391] on label at bounding box center [715, 390] width 6 height 6
click at [714, 391] on input "checkbox" at bounding box center [714, 390] width 5 height 5
click at [686, 389] on label at bounding box center [688, 390] width 6 height 6
click at [686, 389] on input "checkbox" at bounding box center [687, 390] width 5 height 5
click at [219, 214] on input "spa" at bounding box center [279, 209] width 271 height 12
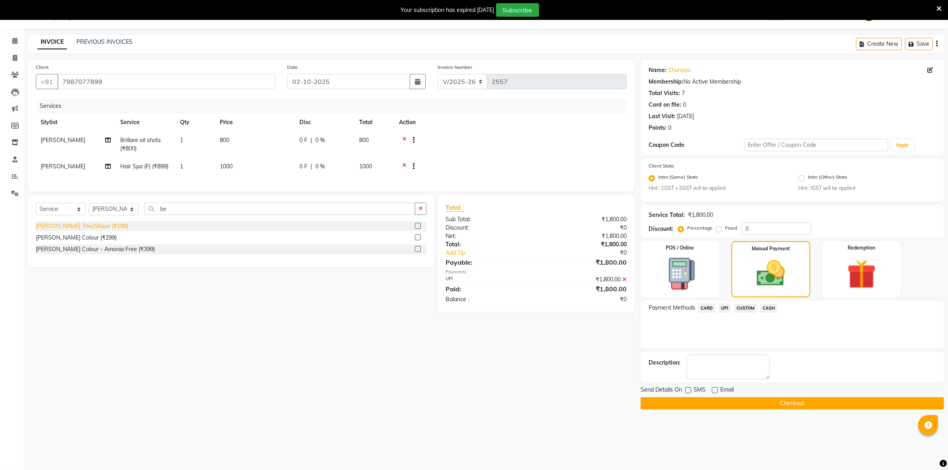
click at [86, 230] on div "Beard Trim/Shave (₹199)" at bounding box center [82, 226] width 92 height 8
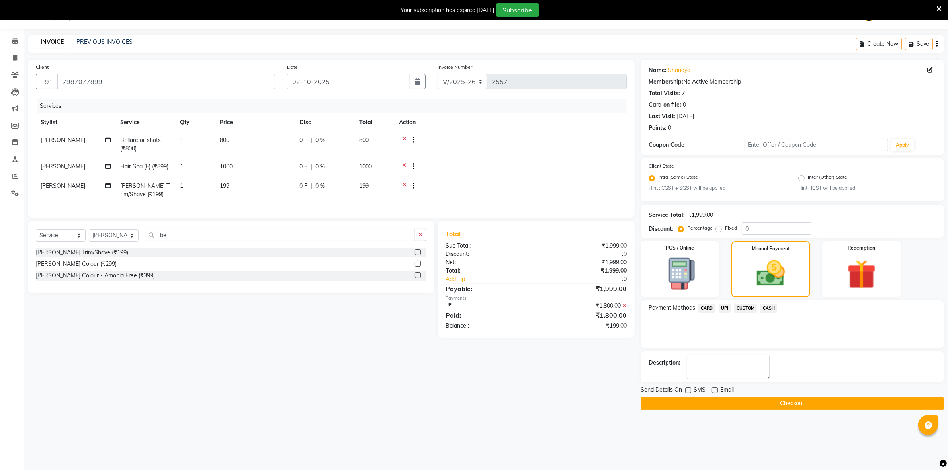
click at [238, 188] on td "199" at bounding box center [255, 190] width 80 height 26
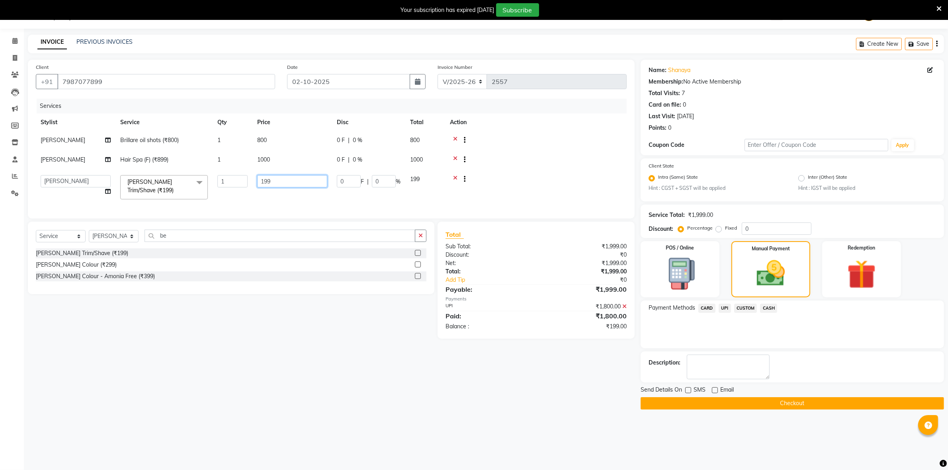
click at [275, 185] on input "199" at bounding box center [292, 181] width 70 height 12
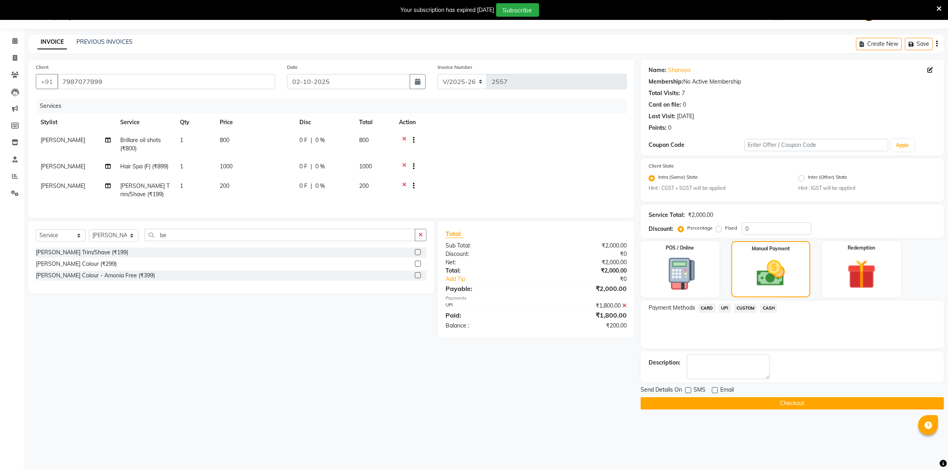
click at [290, 199] on td "200" at bounding box center [255, 190] width 80 height 26
click at [621, 311] on div "₹1,800.00" at bounding box center [584, 306] width 97 height 8
click at [624, 309] on icon at bounding box center [624, 307] width 4 height 6
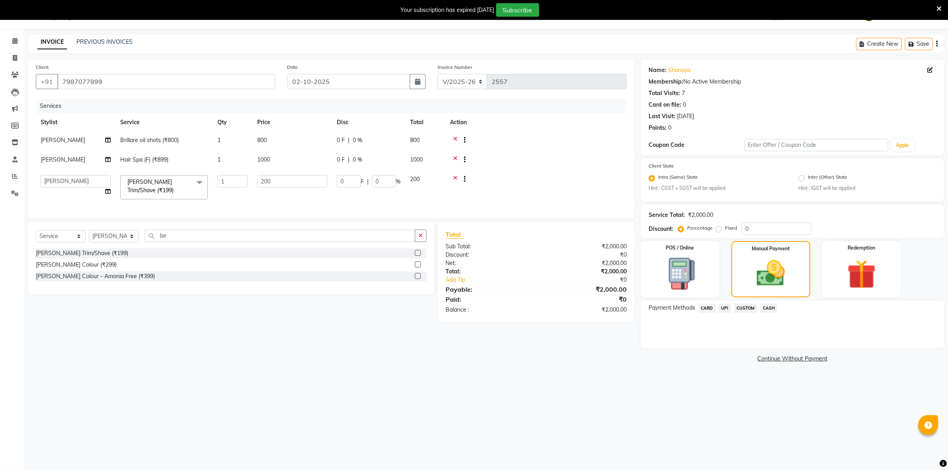
click at [726, 305] on span "UPI" at bounding box center [724, 308] width 12 height 9
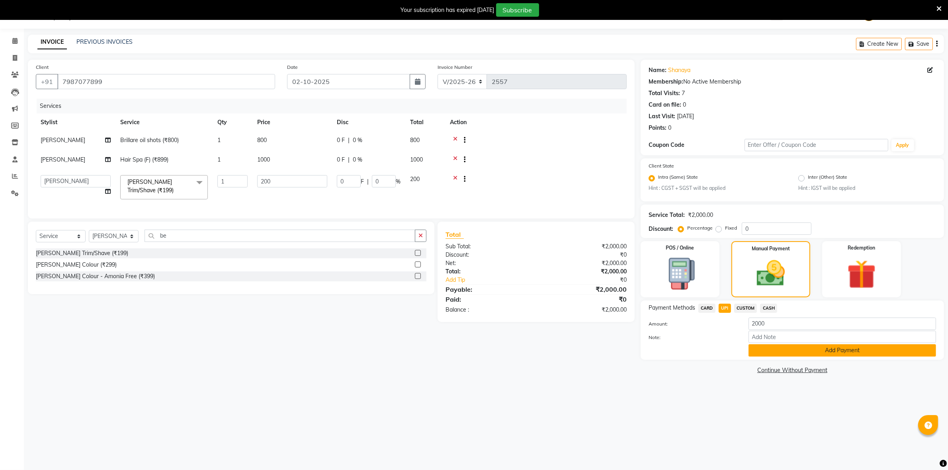
click at [793, 351] on button "Add Payment" at bounding box center [841, 350] width 187 height 12
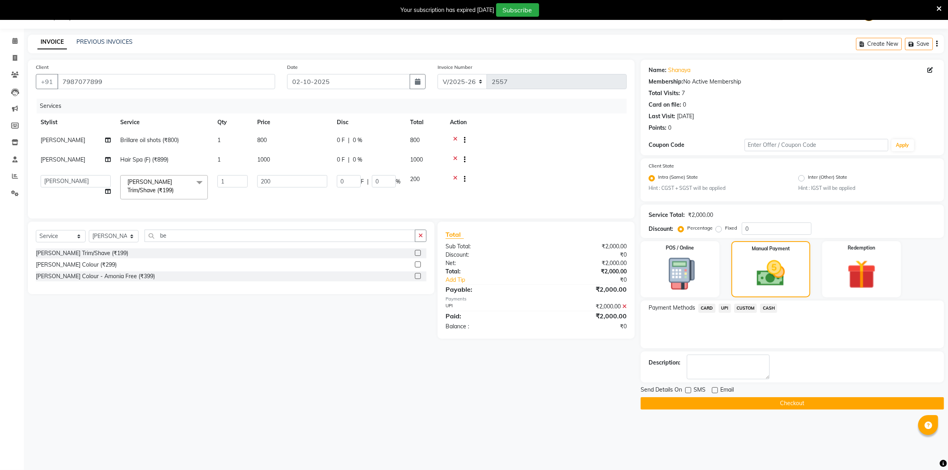
click at [707, 402] on button "Checkout" at bounding box center [791, 403] width 303 height 12
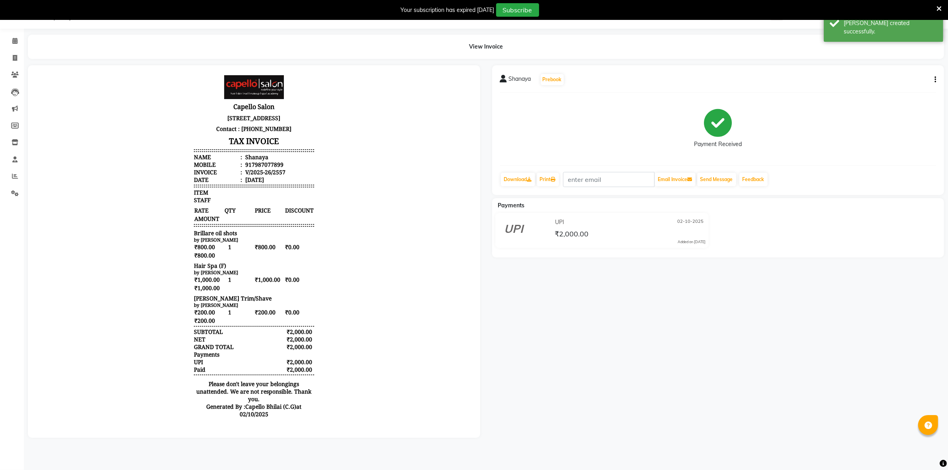
scroll to position [6, 0]
click at [15, 39] on icon at bounding box center [14, 41] width 5 height 6
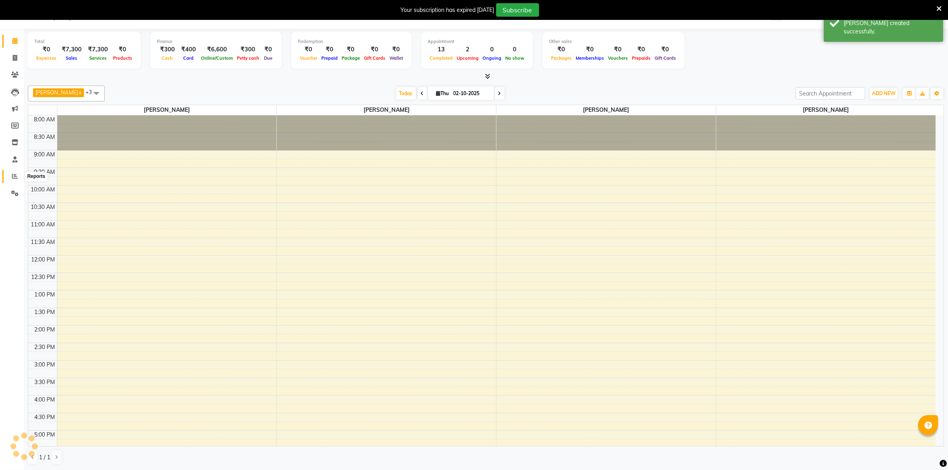
click at [12, 176] on icon at bounding box center [15, 176] width 6 height 6
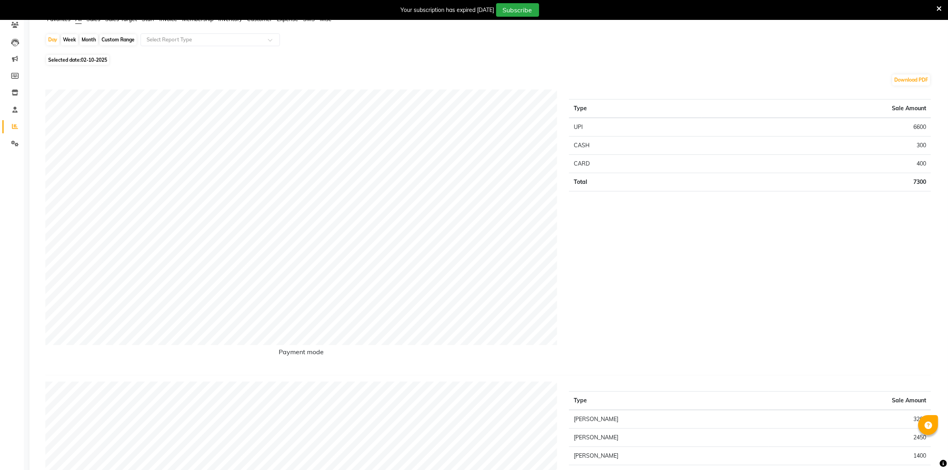
scroll to position [20, 0]
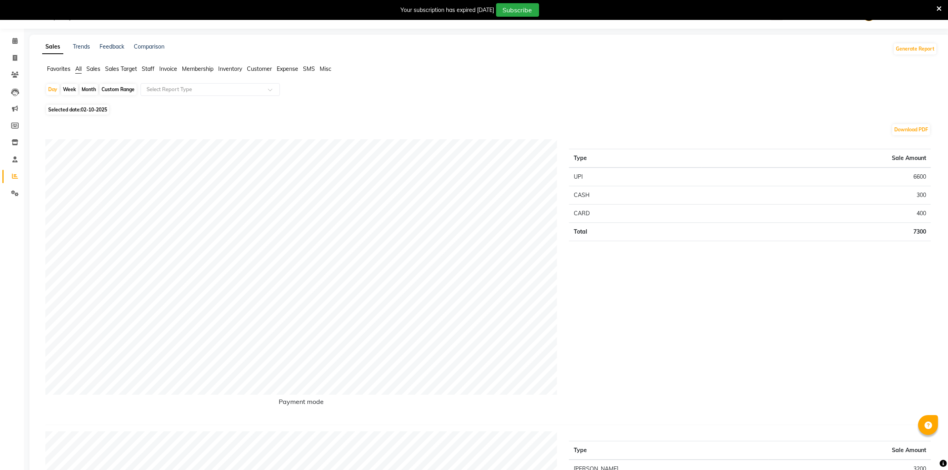
click at [86, 88] on div "Month" at bounding box center [89, 89] width 18 height 11
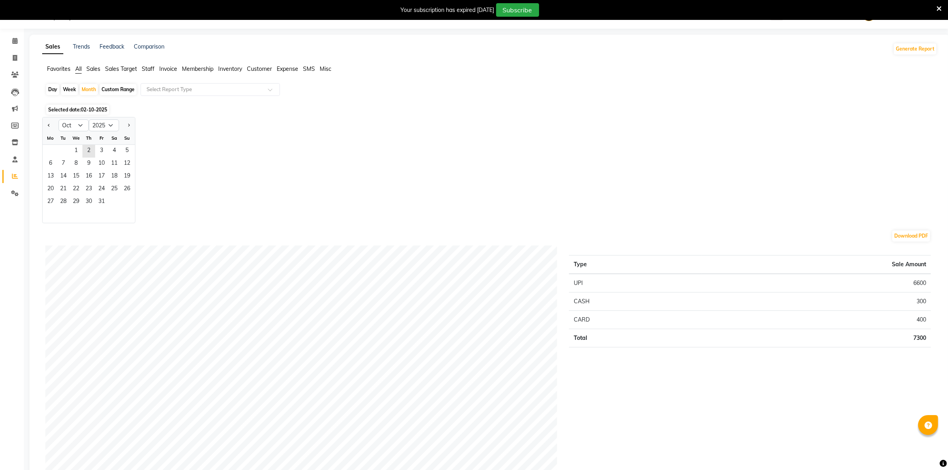
click at [11, 34] on li "Calendar" at bounding box center [12, 41] width 24 height 17
click at [17, 50] on li "Invoice" at bounding box center [12, 58] width 24 height 17
click at [15, 41] on icon at bounding box center [14, 41] width 5 height 6
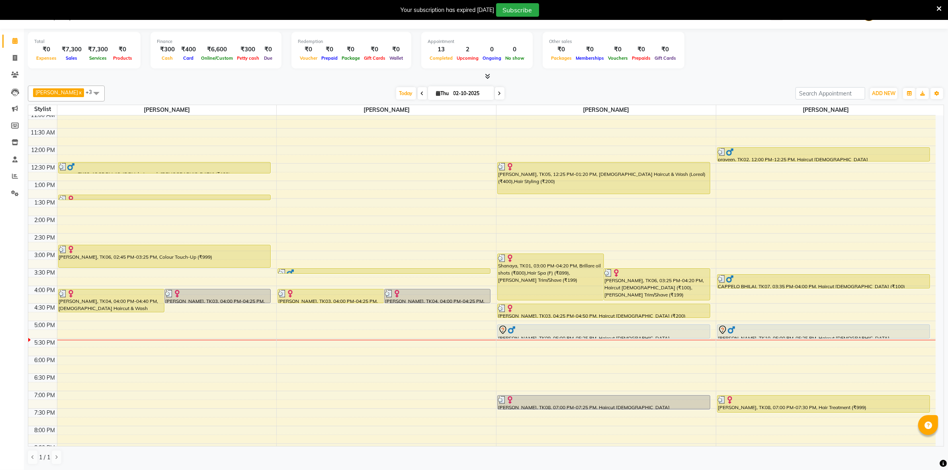
scroll to position [149, 0]
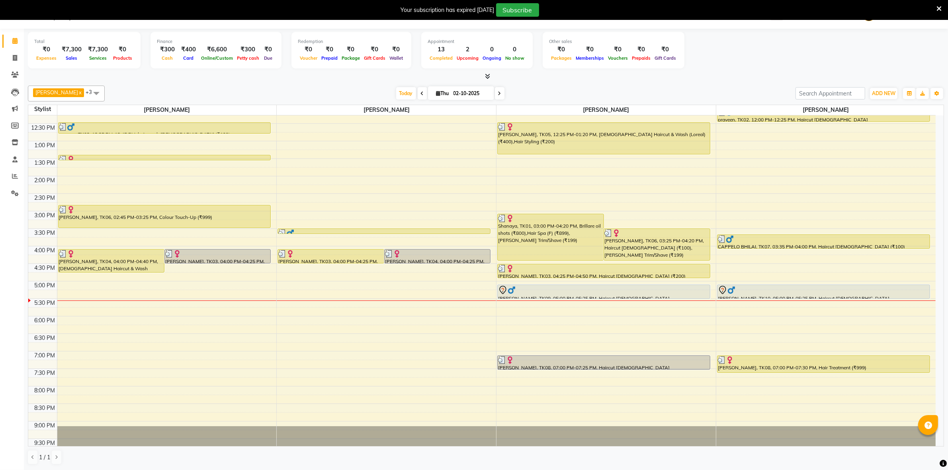
click at [504, 91] on span at bounding box center [500, 93] width 10 height 12
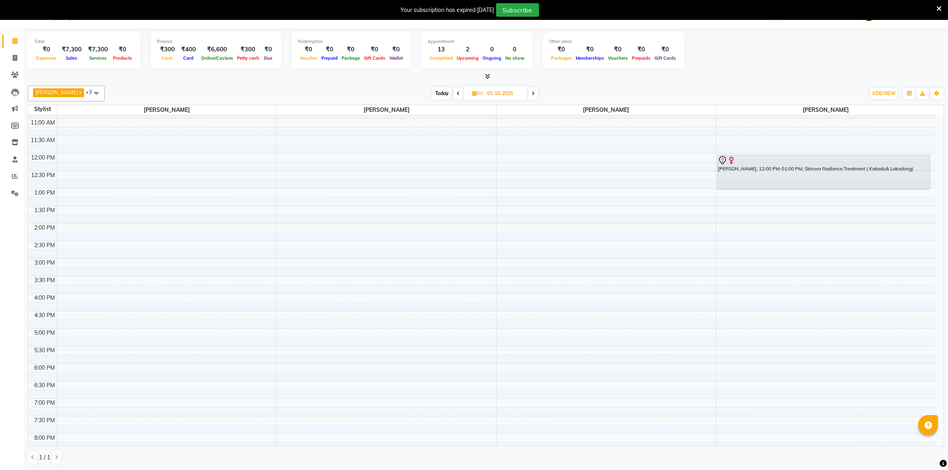
scroll to position [66, 0]
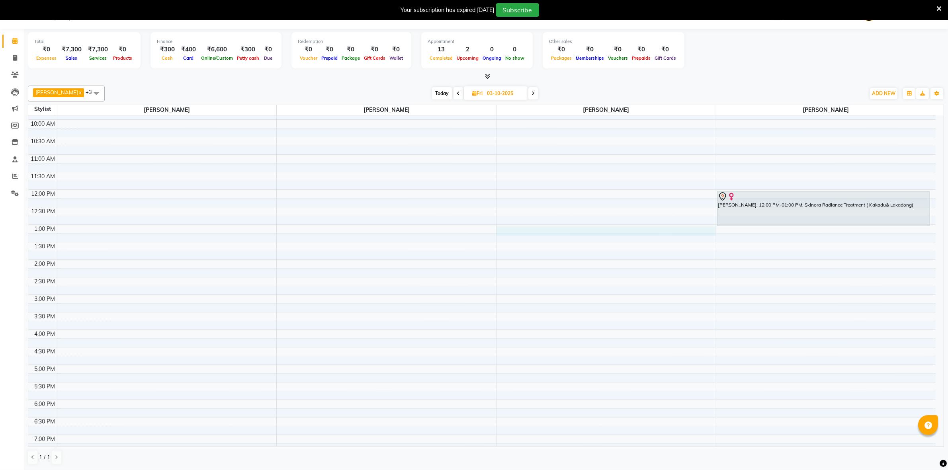
click at [507, 232] on div "8:00 AM 8:30 AM 9:00 AM 9:30 AM 10:00 AM 10:30 AM 11:00 AM 11:30 AM 12:00 PM 12…" at bounding box center [481, 295] width 907 height 490
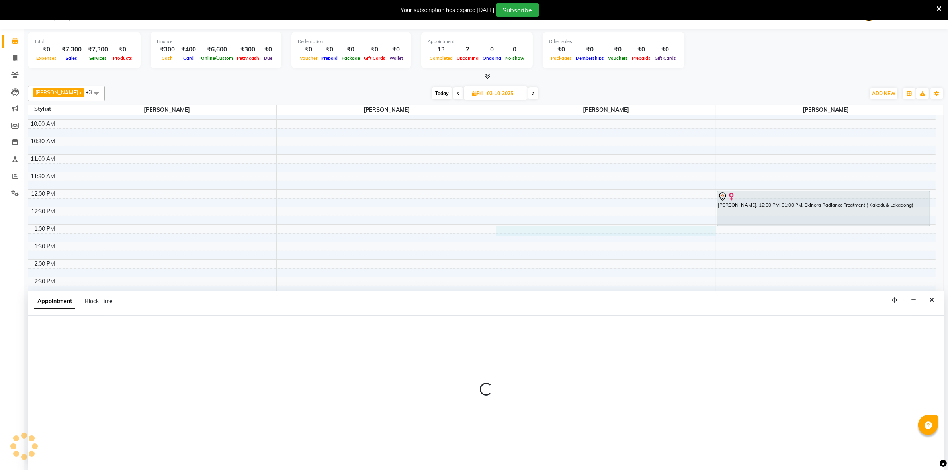
scroll to position [20, 0]
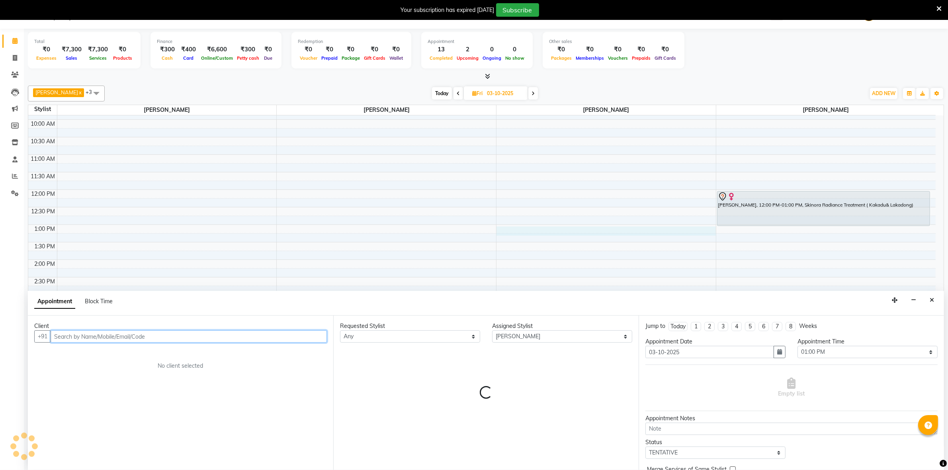
click at [511, 241] on div "8:00 AM 8:30 AM 9:00 AM 9:30 AM 10:00 AM 10:30 AM 11:00 AM 11:30 AM 12:00 PM 12…" at bounding box center [481, 295] width 907 height 490
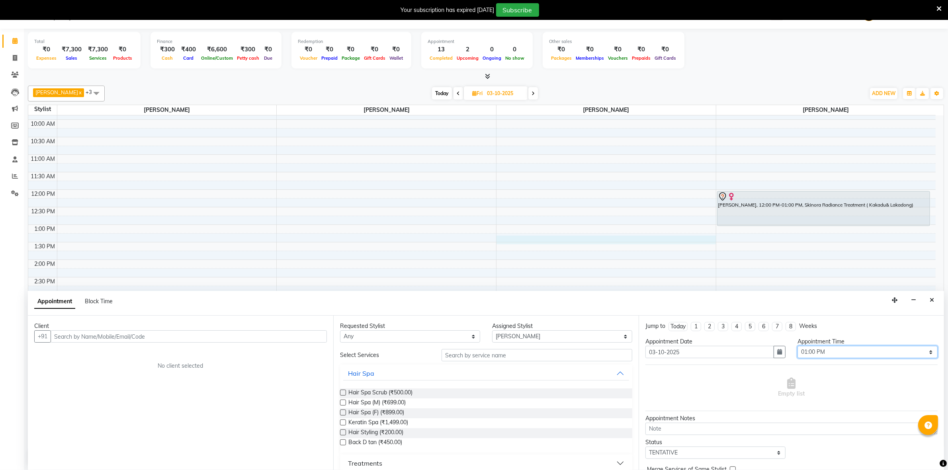
click at [913, 353] on select "Select 09:00 AM 09:10 AM 09:20 AM 09:30 AM 09:40 AM 09:50 AM 10:00 AM 10:10 AM …" at bounding box center [867, 352] width 140 height 12
click at [797, 346] on select "Select 09:00 AM 09:10 AM 09:20 AM 09:30 AM 09:40 AM 09:50 AM 10:00 AM 10:10 AM …" at bounding box center [867, 352] width 140 height 12
click at [260, 333] on input "text" at bounding box center [189, 336] width 276 height 12
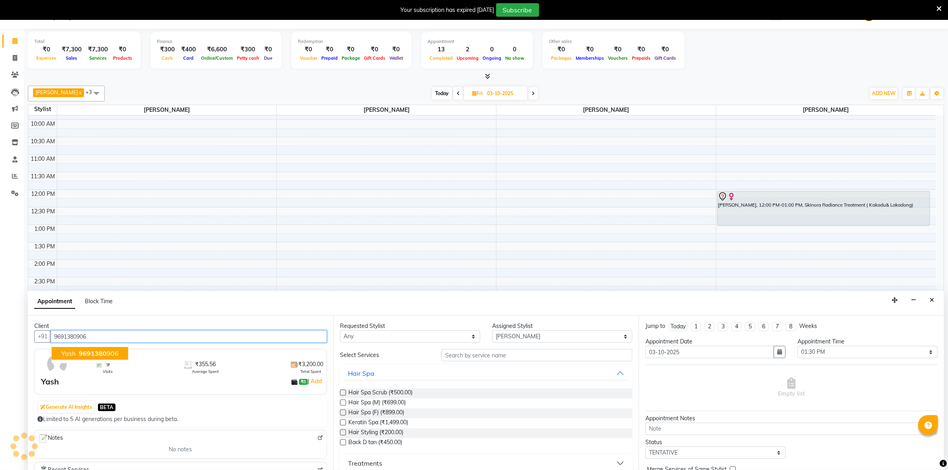
click at [102, 350] on span "9691380" at bounding box center [93, 353] width 28 height 8
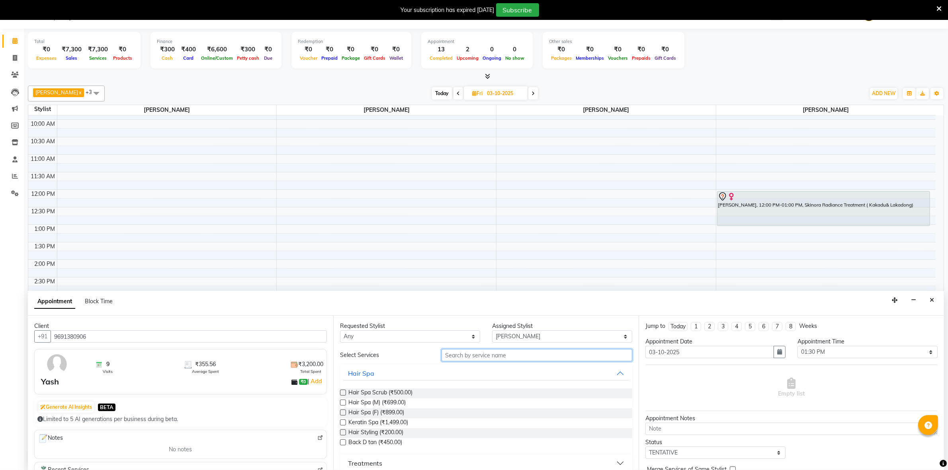
click at [476, 353] on input "text" at bounding box center [536, 355] width 191 height 12
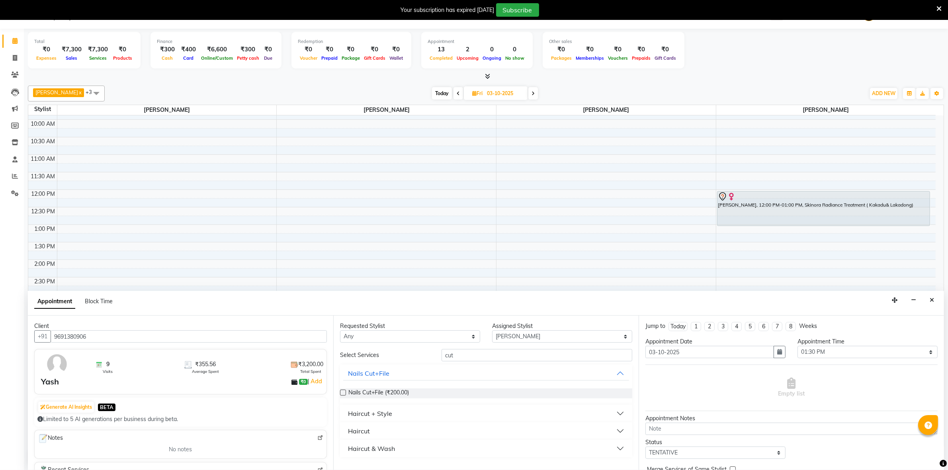
click at [458, 412] on button "Haircut + Style" at bounding box center [486, 413] width 286 height 14
click at [392, 431] on span "Haircut male (₹100.00)" at bounding box center [402, 434] width 108 height 10
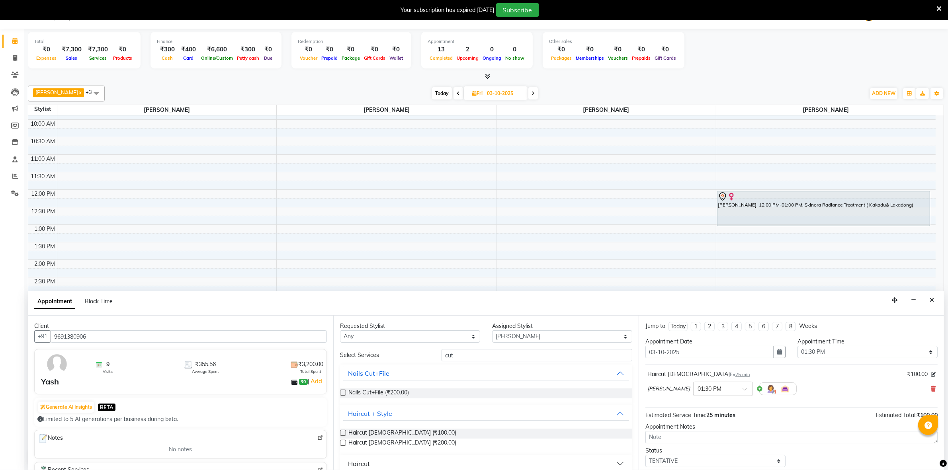
scroll to position [48, 0]
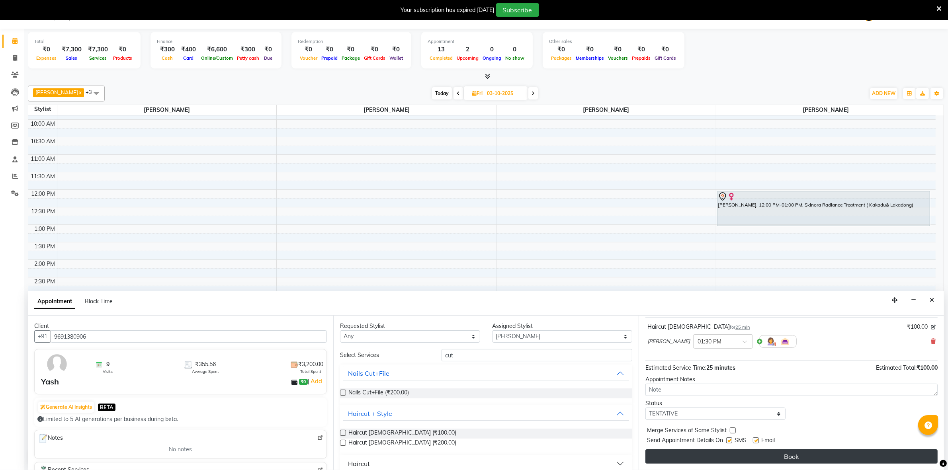
click at [744, 458] on button "Book" at bounding box center [791, 456] width 292 height 14
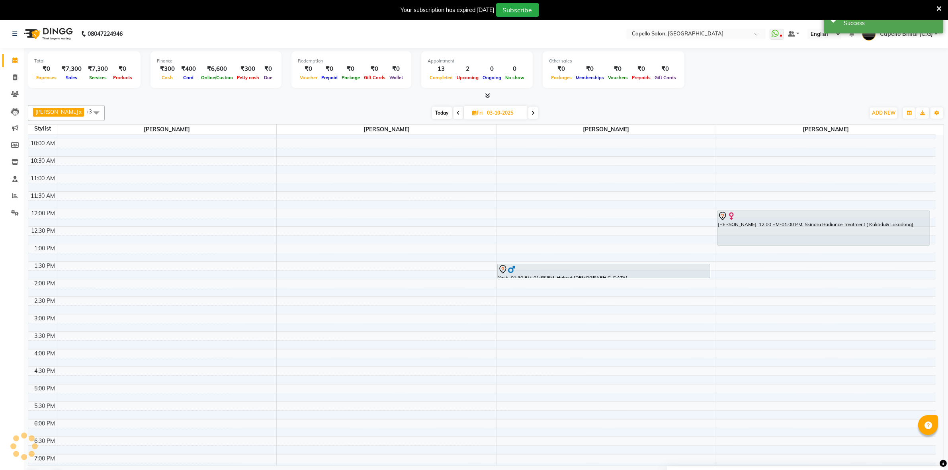
scroll to position [0, 0]
click at [729, 270] on div "8:00 AM 8:30 AM 9:00 AM 9:30 AM 10:00 AM 10:30 AM 11:00 AM 11:30 AM 12:00 PM 12…" at bounding box center [481, 315] width 907 height 490
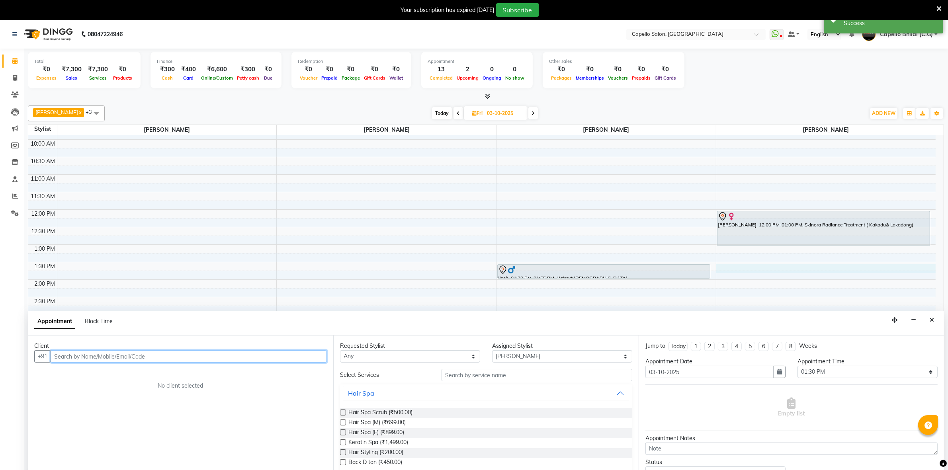
scroll to position [20, 0]
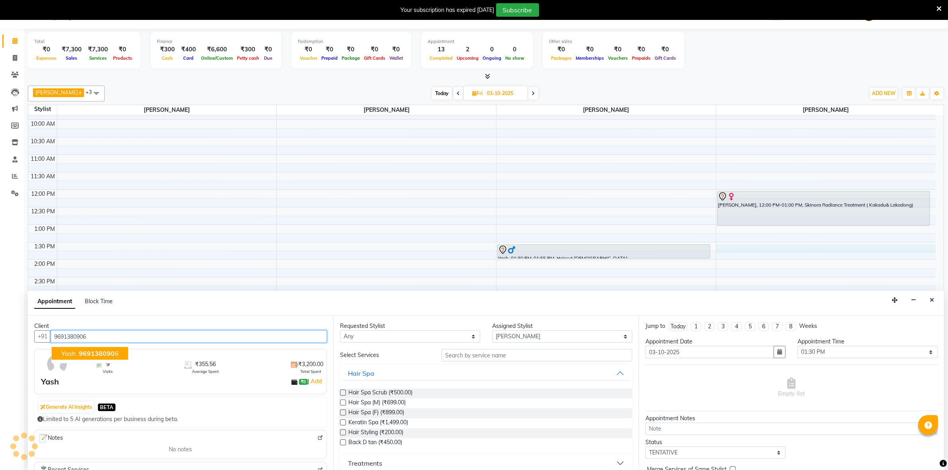
click at [66, 352] on span "Yash" at bounding box center [68, 353] width 14 height 8
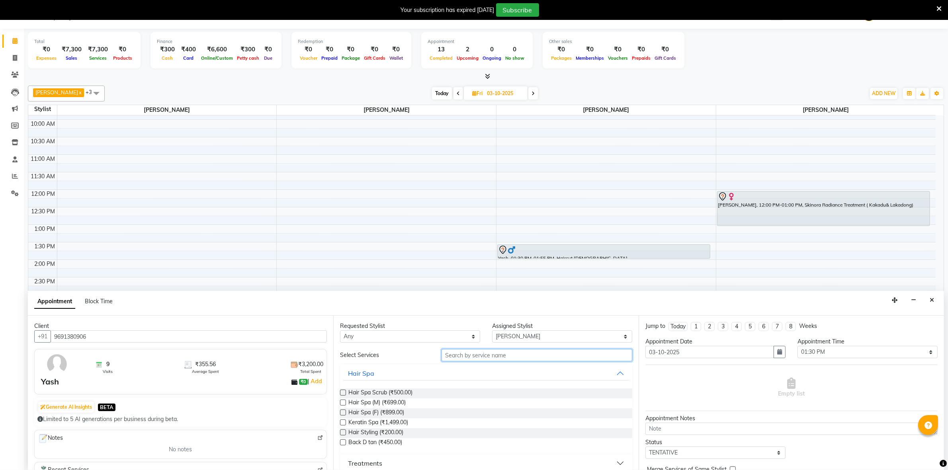
click at [468, 360] on input "text" at bounding box center [536, 355] width 191 height 12
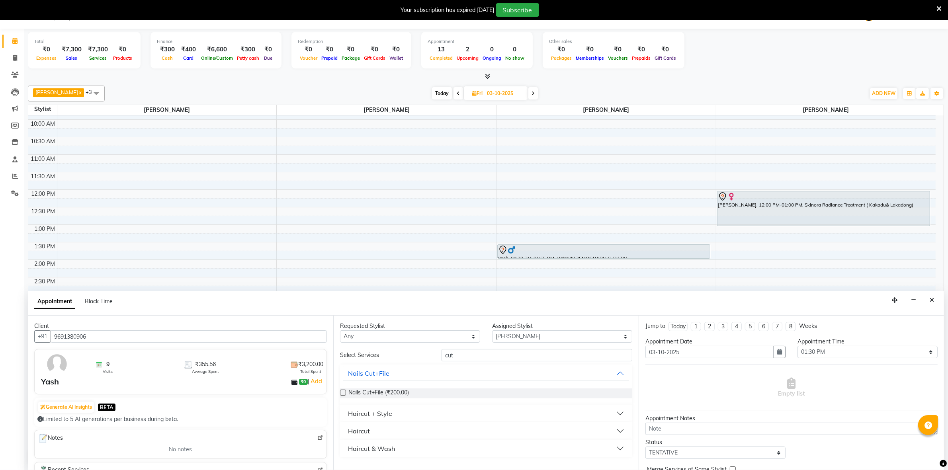
click at [377, 419] on button "Haircut + Style" at bounding box center [486, 413] width 286 height 14
click at [375, 429] on span "Haircut male (₹100.00)" at bounding box center [402, 434] width 108 height 10
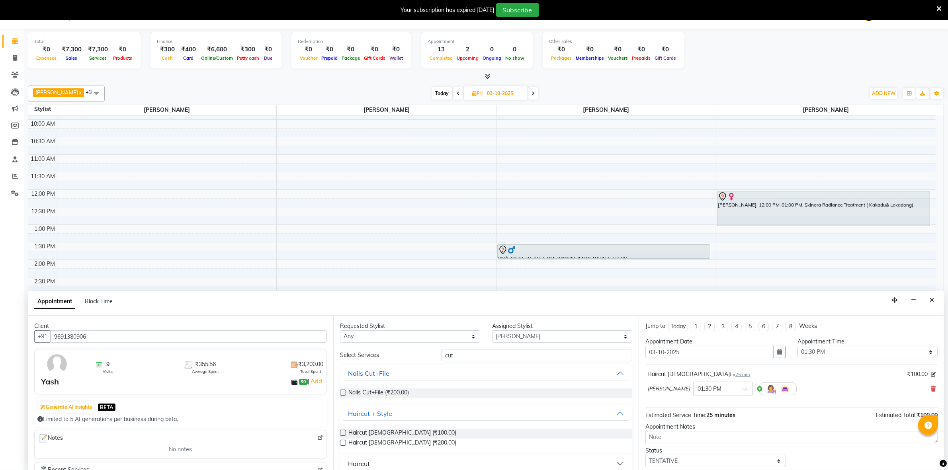
scroll to position [48, 0]
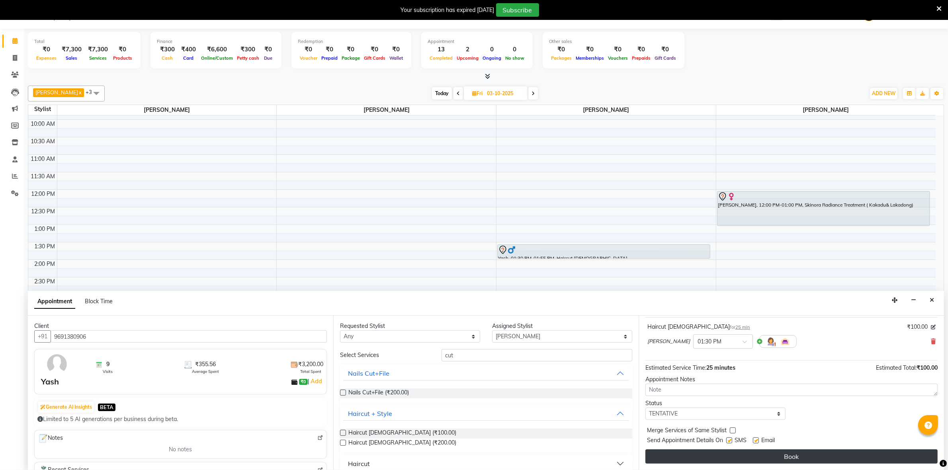
click at [719, 458] on button "Book" at bounding box center [791, 456] width 292 height 14
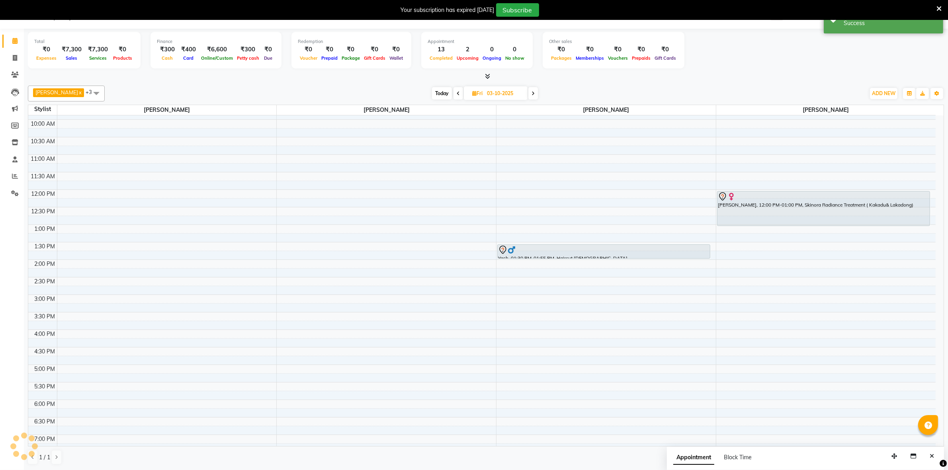
scroll to position [0, 0]
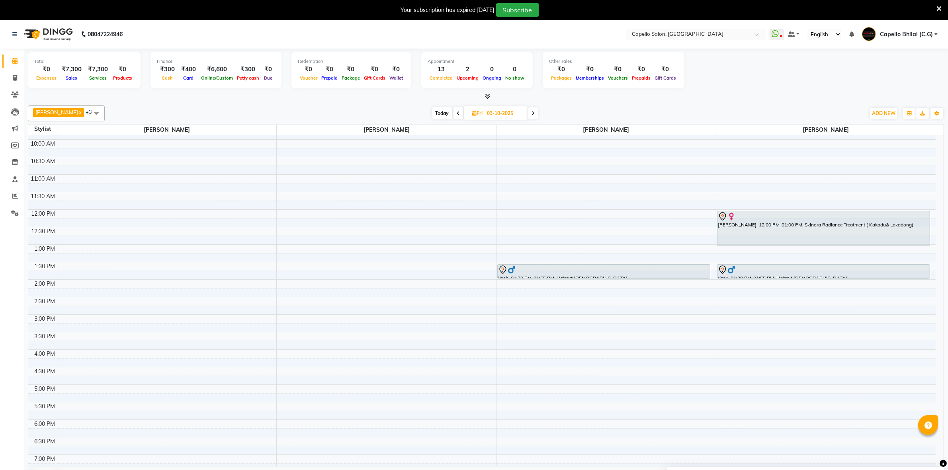
click at [452, 116] on span "Today" at bounding box center [442, 113] width 20 height 12
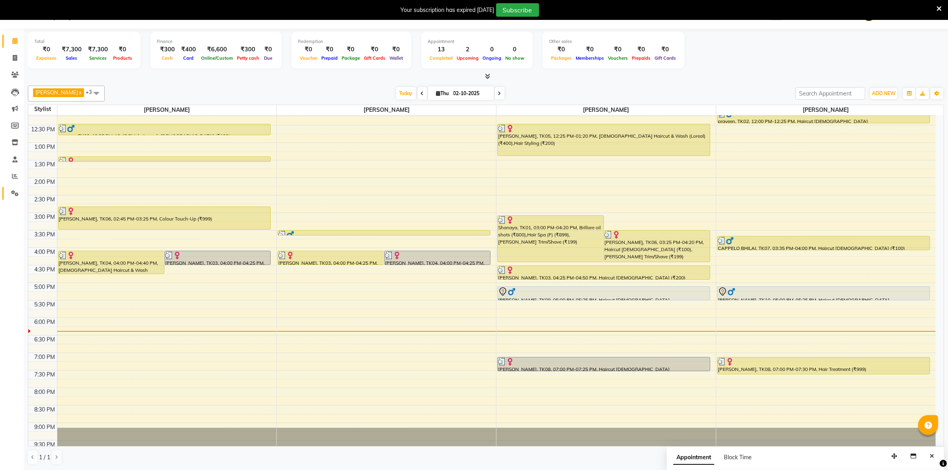
scroll to position [165, 0]
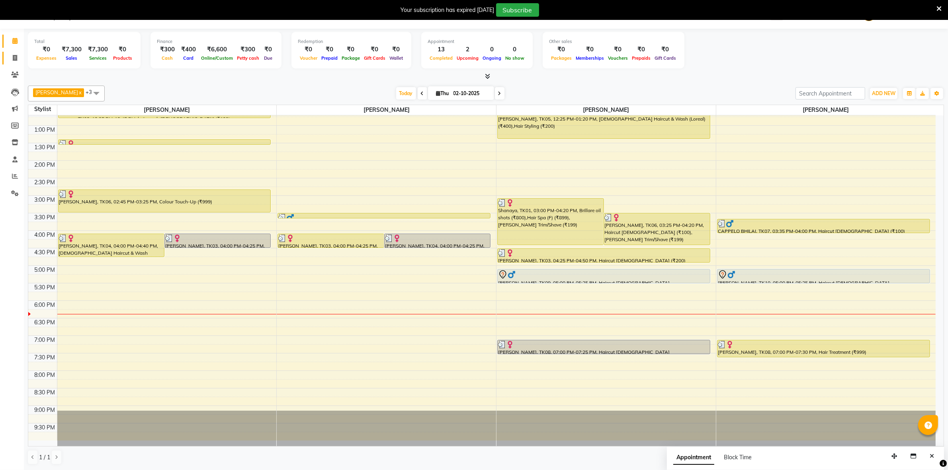
click at [11, 52] on link "Invoice" at bounding box center [11, 58] width 19 height 13
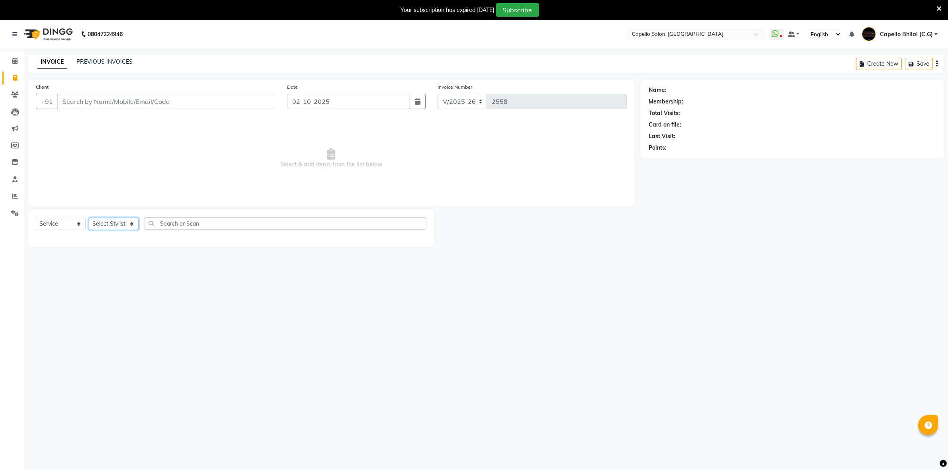
click at [108, 219] on select "Select Stylist ADMIN Anjali Tandia Ashish Kadwe Capello Bhilai (C.G) Nazma Shei…" at bounding box center [114, 224] width 50 height 12
click at [89, 218] on select "Select Stylist ADMIN Anjali Tandia Ashish Kadwe Capello Bhilai (C.G) Nazma Shei…" at bounding box center [114, 224] width 50 height 12
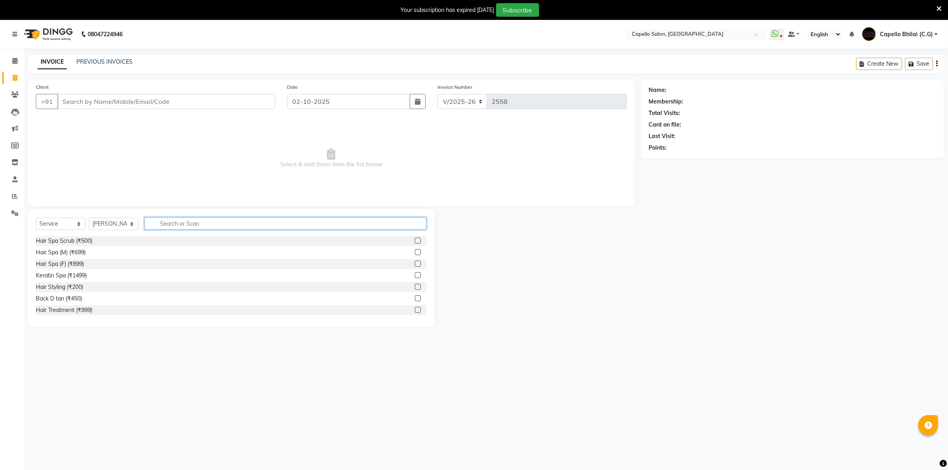
click at [207, 228] on input "text" at bounding box center [285, 223] width 282 height 12
click at [126, 223] on select "Select Stylist ADMIN Anjali Tandia Ashish Kadwe Capello Bhilai (C.G) Nazma Shei…" at bounding box center [114, 224] width 50 height 12
click at [89, 218] on select "Select Stylist ADMIN Anjali Tandia Ashish Kadwe Capello Bhilai (C.G) Nazma Shei…" at bounding box center [114, 224] width 50 height 12
click at [183, 219] on input "text" at bounding box center [285, 223] width 282 height 12
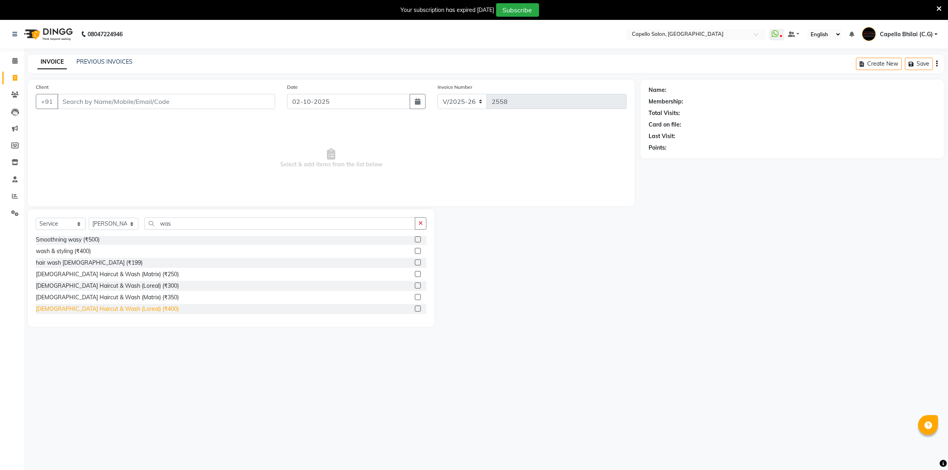
click at [116, 305] on div "Female Haircut & Wash (Loreal) (₹400)" at bounding box center [107, 309] width 143 height 8
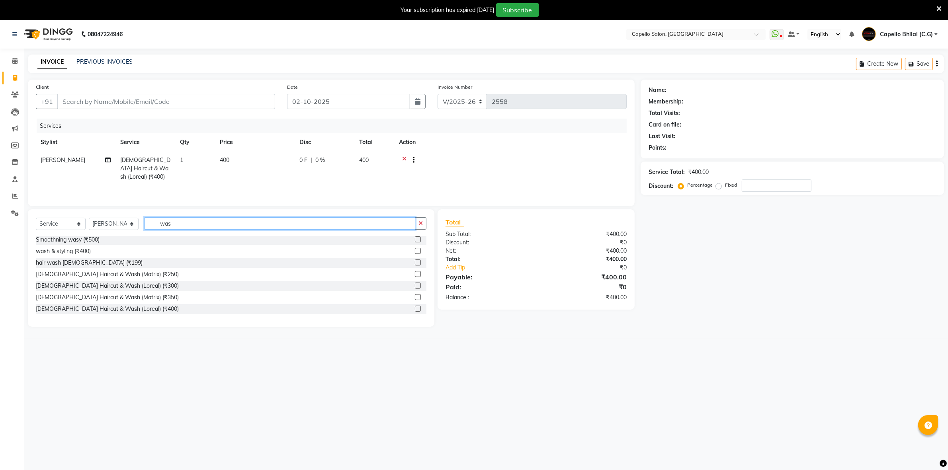
click at [188, 225] on input "was" at bounding box center [279, 223] width 271 height 12
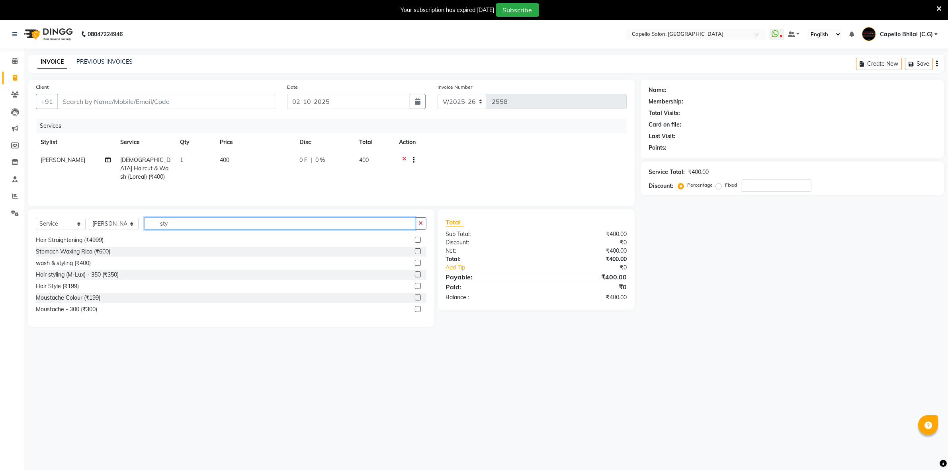
scroll to position [0, 0]
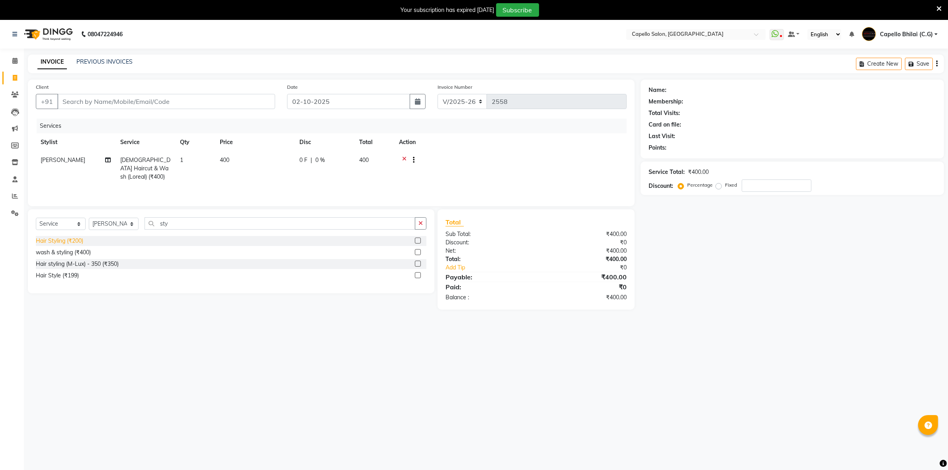
click at [83, 242] on div "Hair Styling (₹200)" at bounding box center [59, 241] width 47 height 8
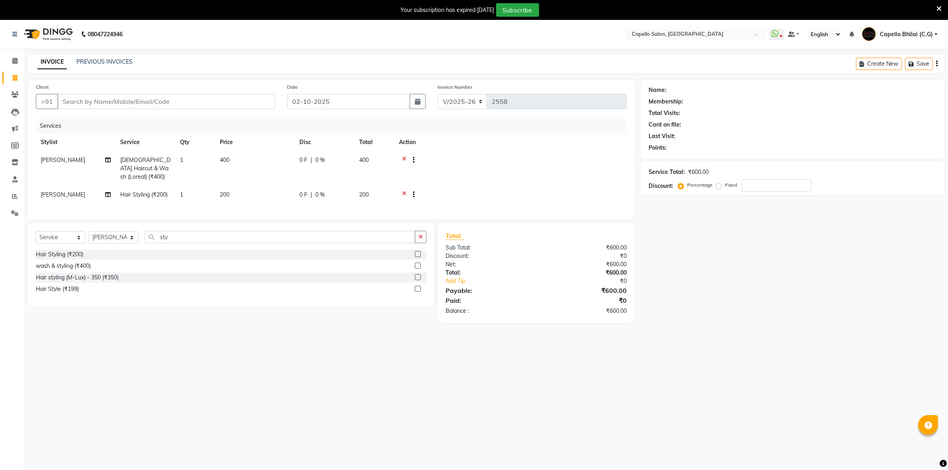
click at [205, 158] on td "1" at bounding box center [195, 168] width 40 height 35
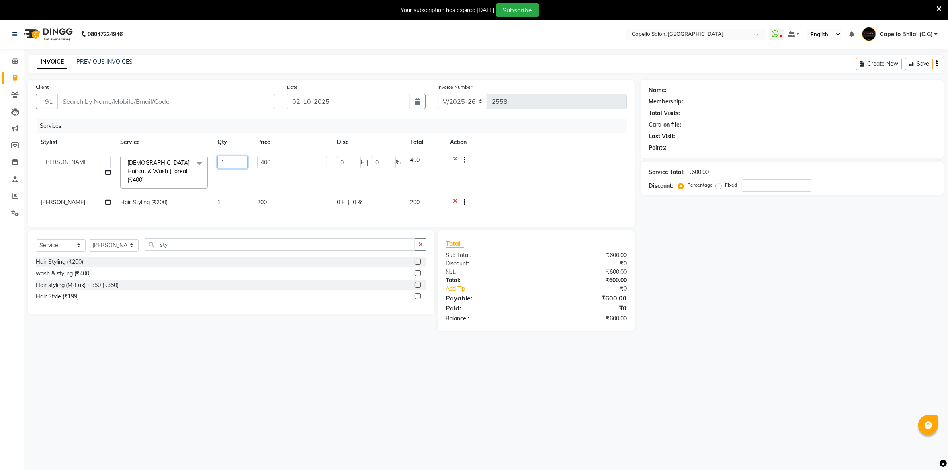
click at [228, 159] on input "1" at bounding box center [232, 162] width 30 height 12
click at [249, 193] on tr "Nazma Sheikh Hair Styling (₹200) 1 200 0 F | 0 % 200" at bounding box center [331, 203] width 591 height 20
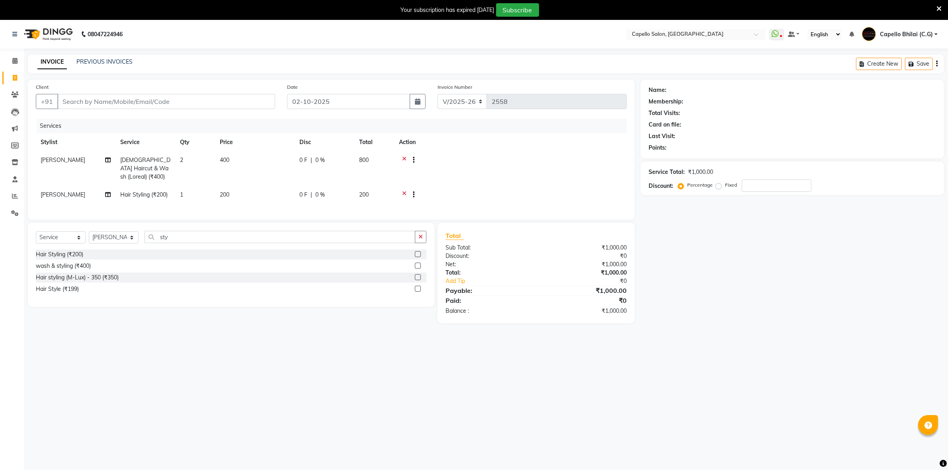
click at [205, 184] on td "2" at bounding box center [195, 168] width 40 height 35
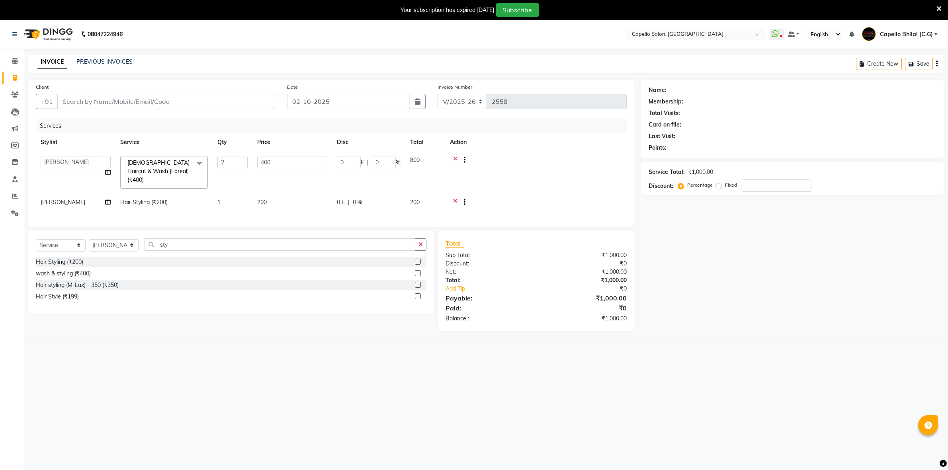
click at [222, 193] on td "1" at bounding box center [233, 203] width 40 height 20
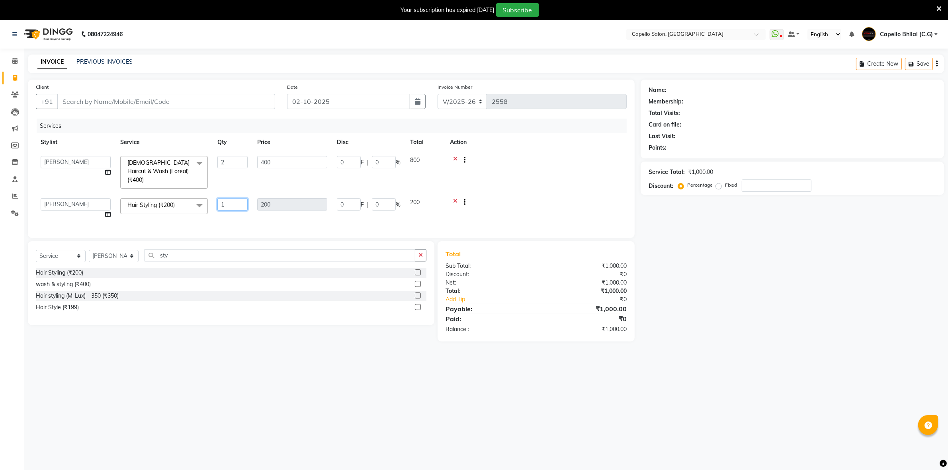
click at [229, 198] on input "1" at bounding box center [232, 204] width 30 height 12
click at [287, 206] on div "Services Stylist Service Qty Price Disc Total Action ADMIN Anjali Tandia Ashish…" at bounding box center [331, 174] width 591 height 111
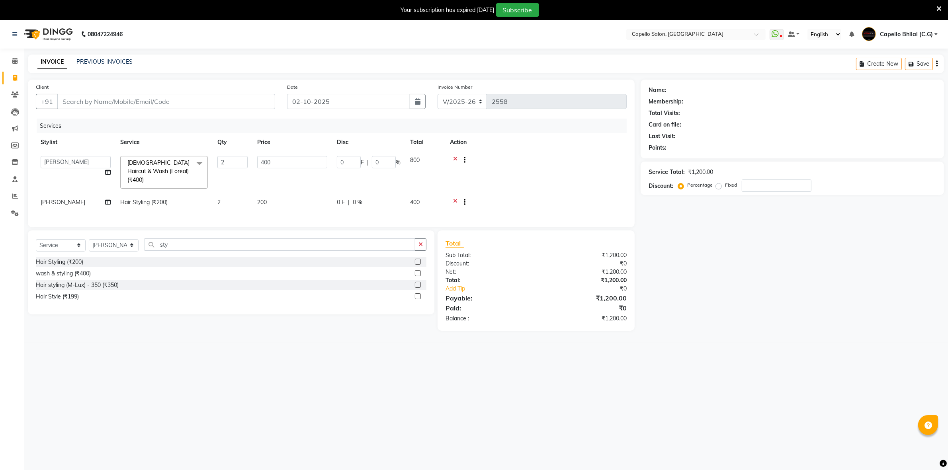
scroll to position [20, 0]
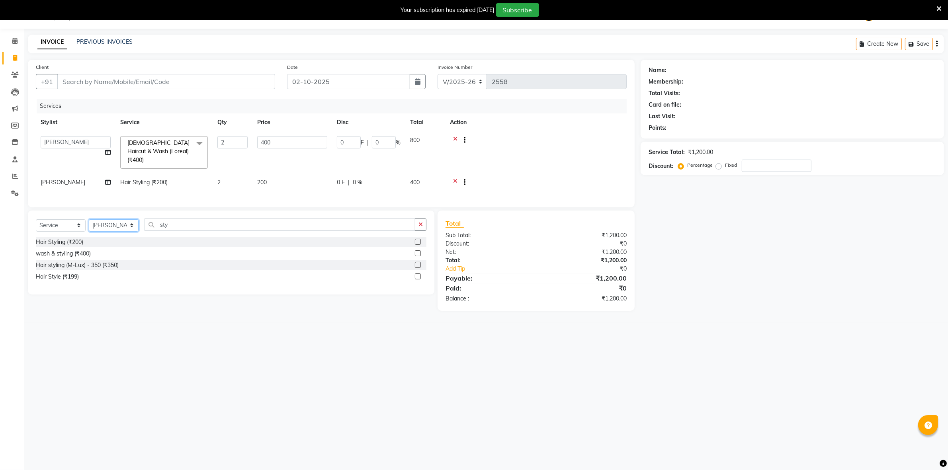
click at [138, 224] on select "Select Stylist ADMIN Anjali Tandia Ashish Kadwe Capello Bhilai (C.G) Nazma Shei…" at bounding box center [114, 225] width 50 height 12
click at [89, 219] on select "Select Stylist ADMIN Anjali Tandia Ashish Kadwe Capello Bhilai (C.G) Nazma Shei…" at bounding box center [114, 225] width 50 height 12
click at [196, 230] on div "sty" at bounding box center [285, 224] width 281 height 12
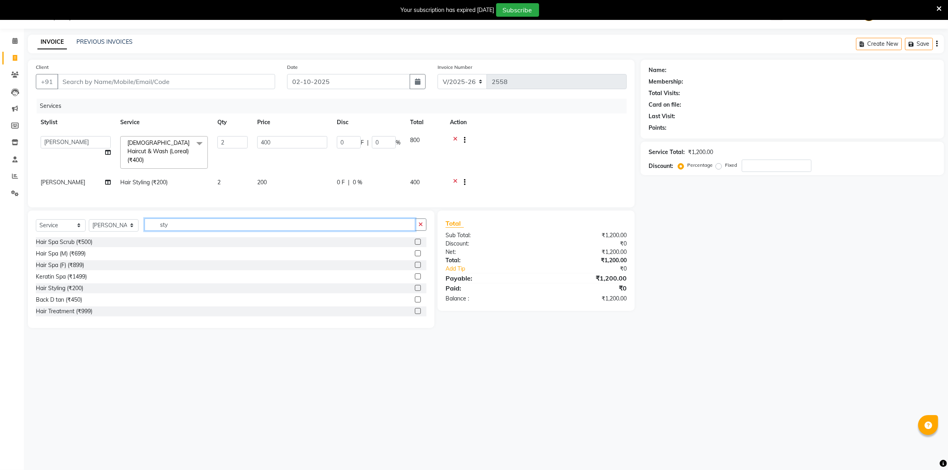
click at [191, 220] on input "sty" at bounding box center [279, 224] width 271 height 12
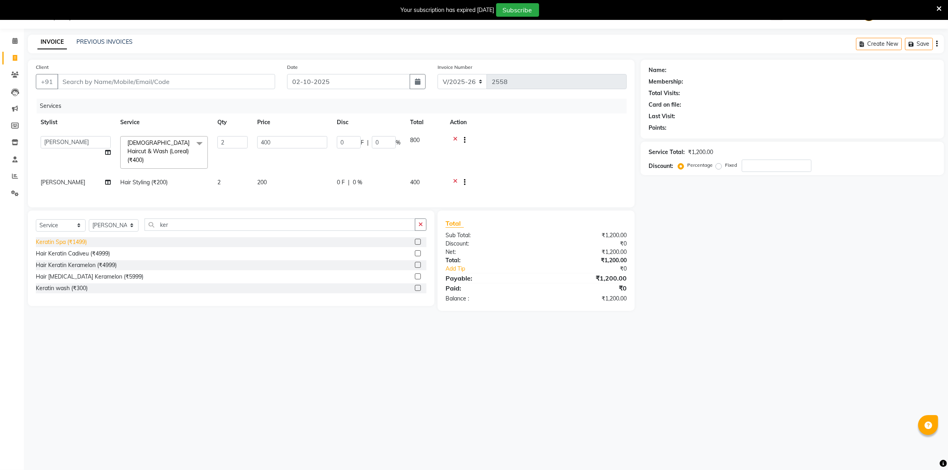
click at [64, 240] on div "Keratin Spa (₹1499)" at bounding box center [61, 242] width 51 height 8
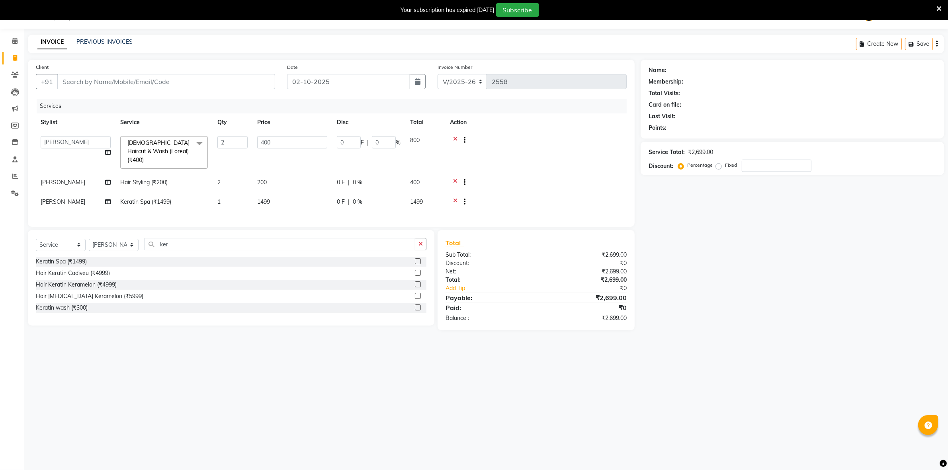
click at [265, 193] on td "1499" at bounding box center [292, 203] width 80 height 20
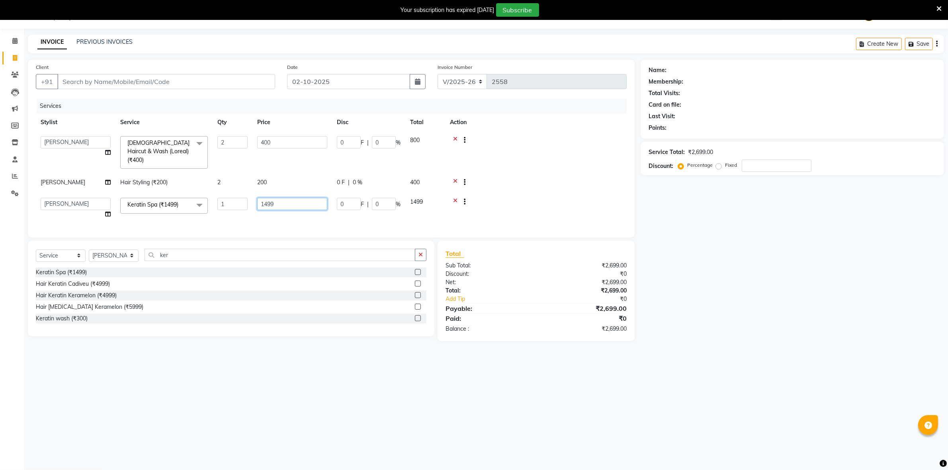
click at [308, 198] on input "1499" at bounding box center [292, 204] width 70 height 12
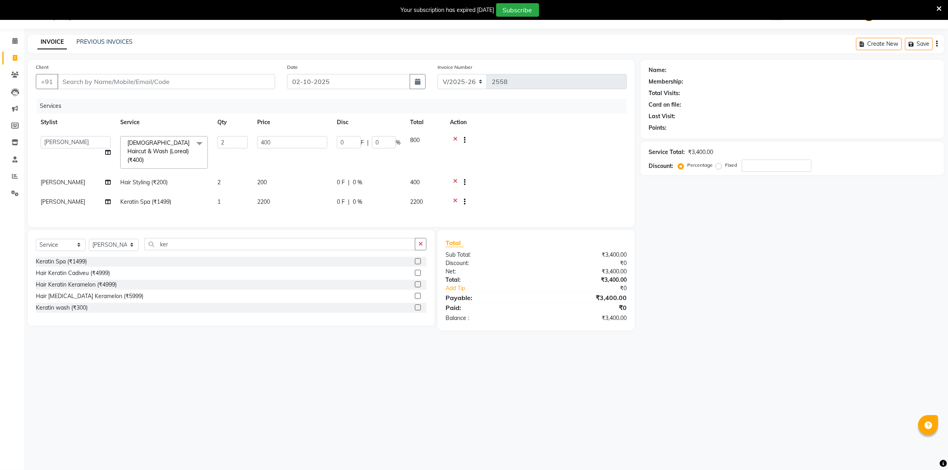
click at [283, 215] on div "Services Stylist Service Qty Price Disc Total Action ADMIN Anjali Tandia Ashish…" at bounding box center [331, 159] width 591 height 120
click at [206, 78] on input "Client" at bounding box center [166, 81] width 218 height 15
click at [361, 198] on span "0 %" at bounding box center [358, 202] width 10 height 8
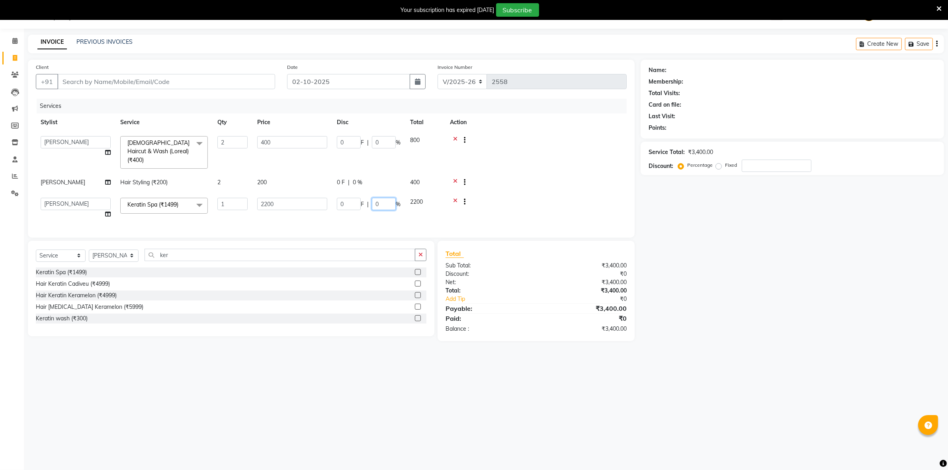
click at [391, 198] on input "0" at bounding box center [384, 204] width 24 height 12
click at [459, 218] on div "Services Stylist Service Qty Price Disc Total Action ADMIN Anjali Tandia Ashish…" at bounding box center [331, 164] width 591 height 131
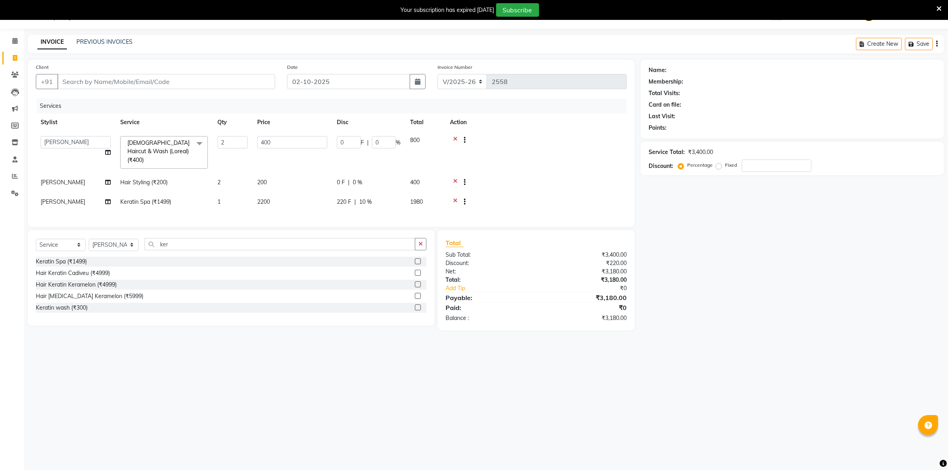
click at [367, 198] on span "10 %" at bounding box center [365, 202] width 13 height 8
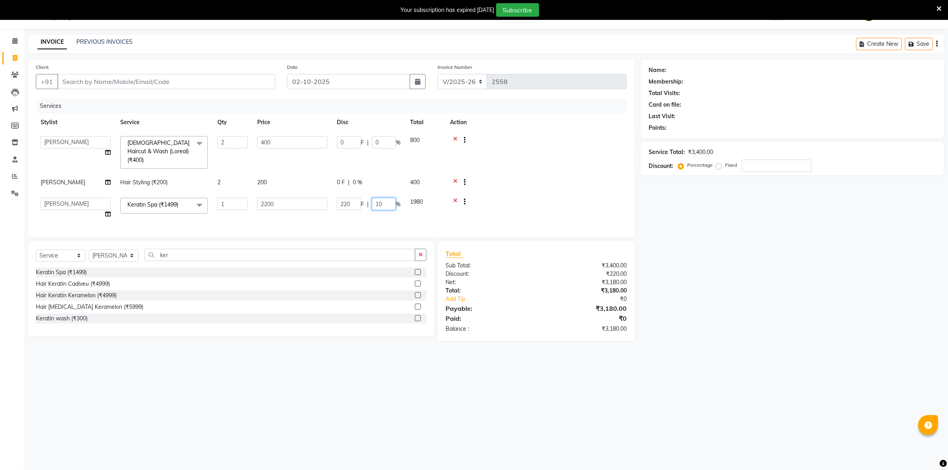
click at [378, 198] on input "10" at bounding box center [384, 204] width 24 height 12
click at [384, 198] on input "10" at bounding box center [384, 204] width 24 height 12
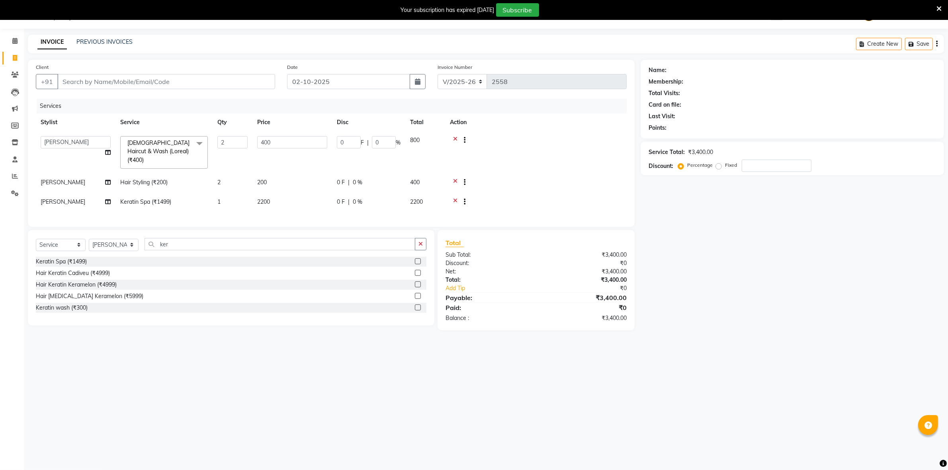
click at [574, 198] on div at bounding box center [536, 203] width 172 height 10
click at [103, 92] on div "Client +91" at bounding box center [155, 79] width 251 height 33
click at [121, 80] on input "Client" at bounding box center [166, 81] width 218 height 15
click at [244, 84] on span "Add Client" at bounding box center [254, 82] width 31 height 8
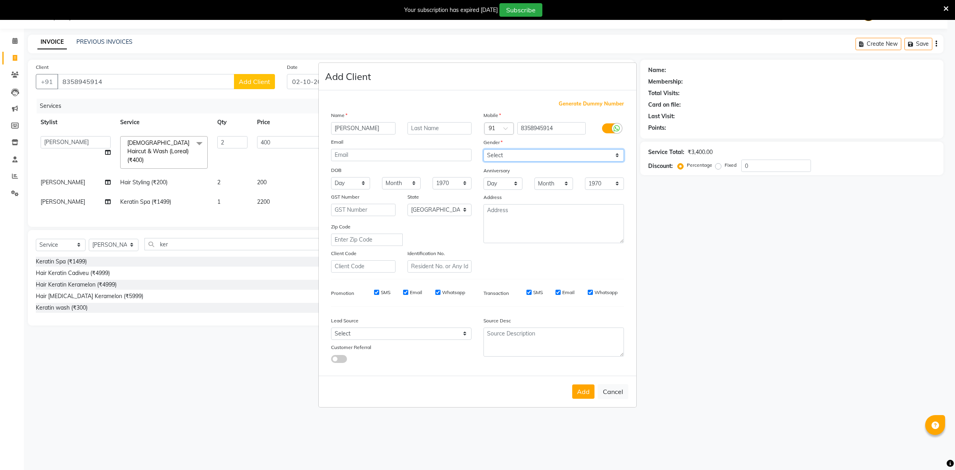
click at [534, 158] on select "Select Male Female Other Prefer Not To Say" at bounding box center [554, 155] width 140 height 12
click at [484, 150] on select "Select Male Female Other Prefer Not To Say" at bounding box center [554, 155] width 140 height 12
click at [579, 394] on button "Add" at bounding box center [583, 391] width 22 height 14
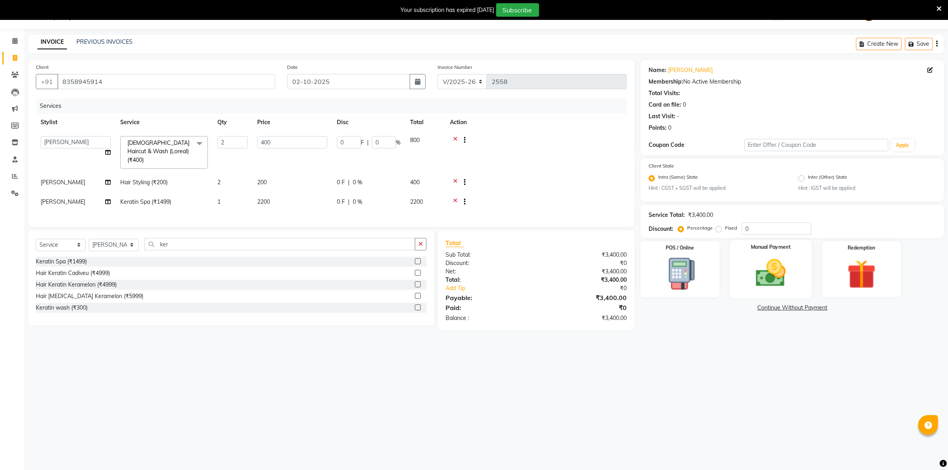
click at [754, 282] on img at bounding box center [770, 273] width 49 height 35
click at [723, 309] on span "UPI" at bounding box center [724, 308] width 12 height 9
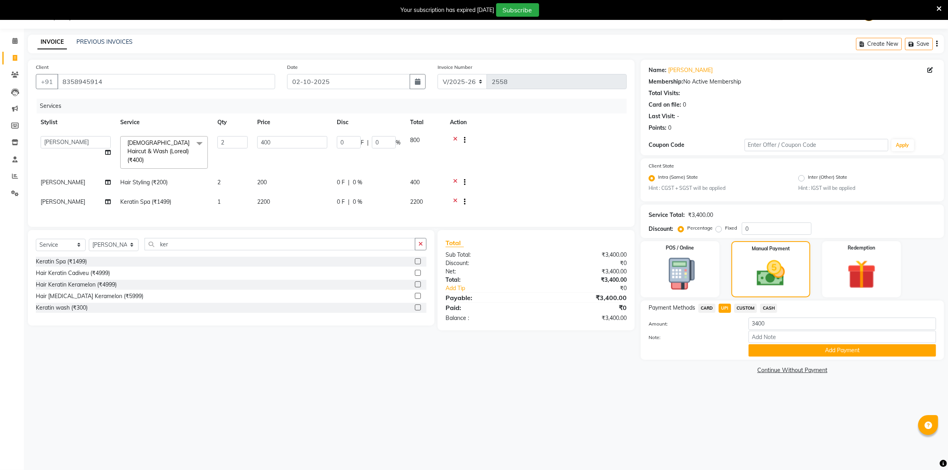
click at [762, 347] on button "Add Payment" at bounding box center [841, 350] width 187 height 12
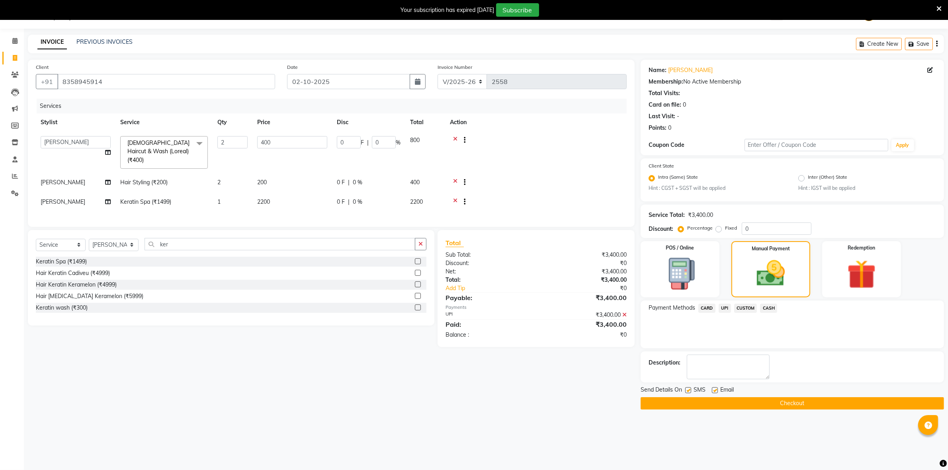
click at [715, 388] on label at bounding box center [715, 390] width 6 height 6
click at [715, 388] on input "checkbox" at bounding box center [714, 390] width 5 height 5
click at [689, 390] on label at bounding box center [688, 390] width 6 height 6
click at [689, 390] on input "checkbox" at bounding box center [687, 390] width 5 height 5
click at [702, 407] on button "Checkout" at bounding box center [791, 403] width 303 height 12
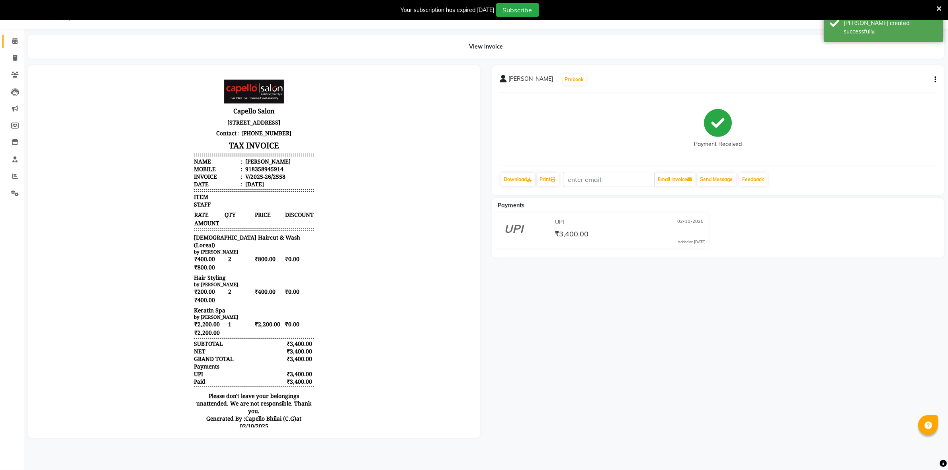
click at [13, 46] on link "Calendar" at bounding box center [11, 41] width 19 height 13
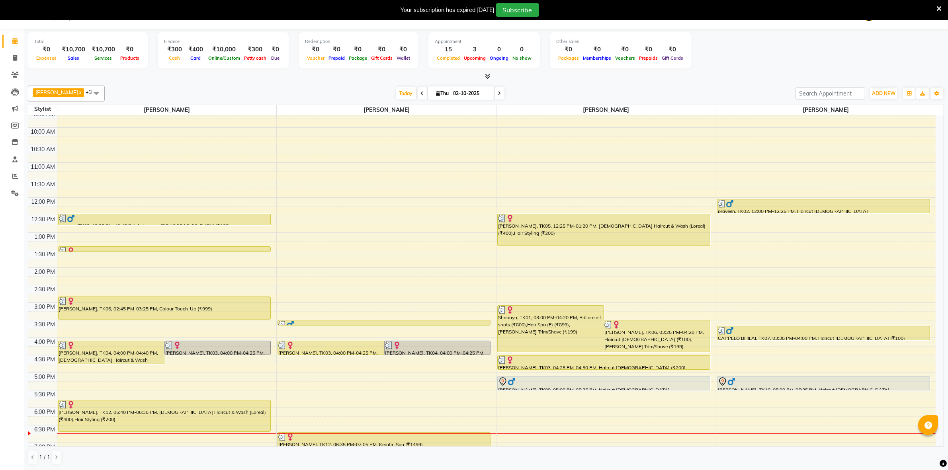
scroll to position [149, 0]
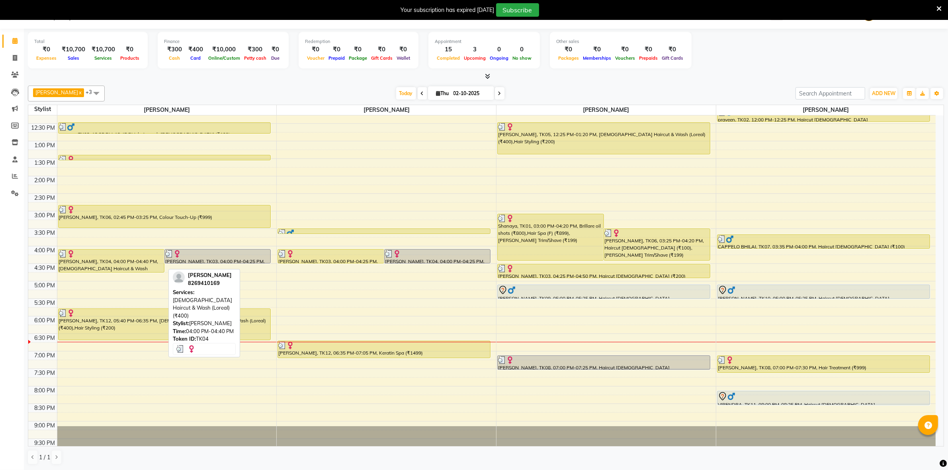
click at [134, 257] on div at bounding box center [111, 254] width 105 height 8
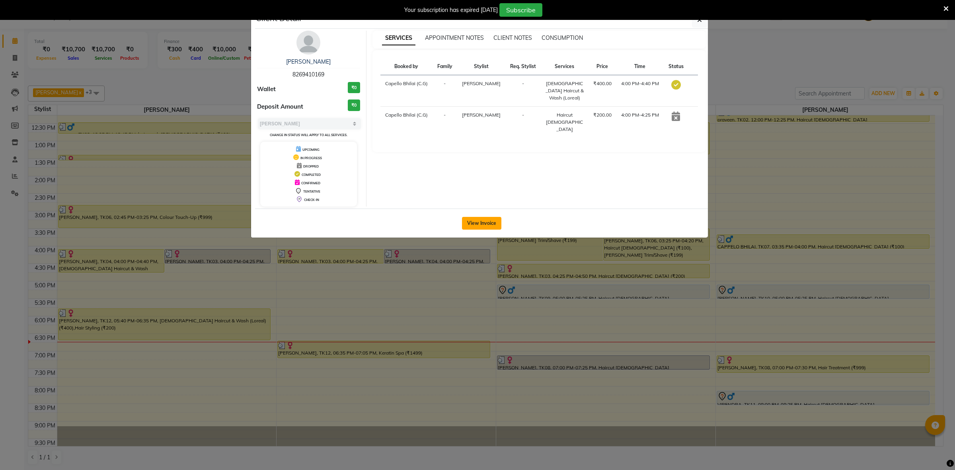
click at [489, 221] on button "View Invoice" at bounding box center [481, 223] width 39 height 13
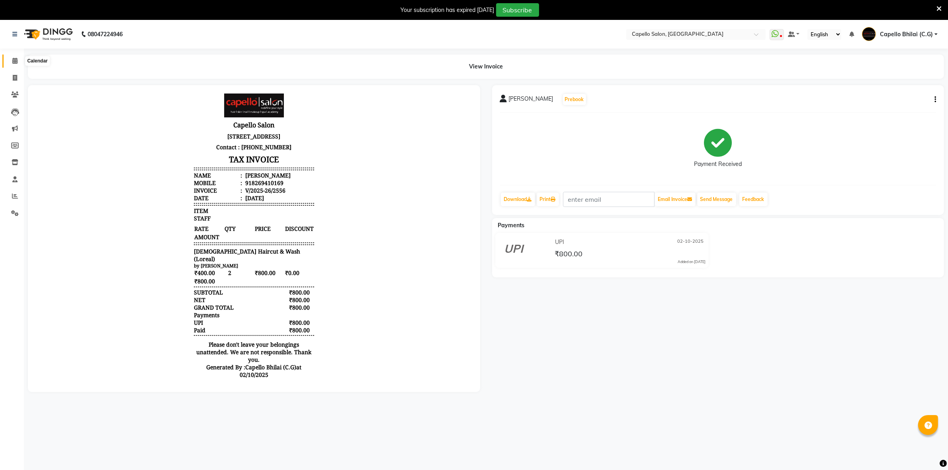
click at [8, 59] on span at bounding box center [15, 61] width 14 height 9
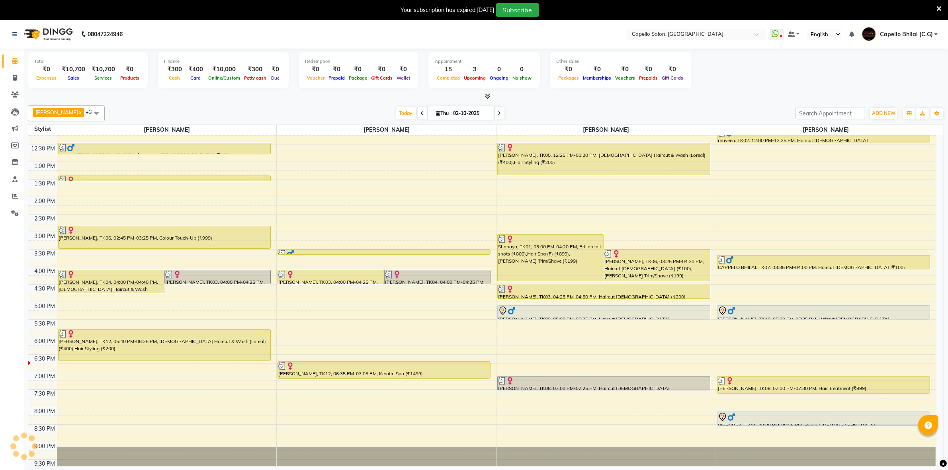
scroll to position [149, 0]
click at [14, 198] on icon at bounding box center [15, 196] width 6 height 6
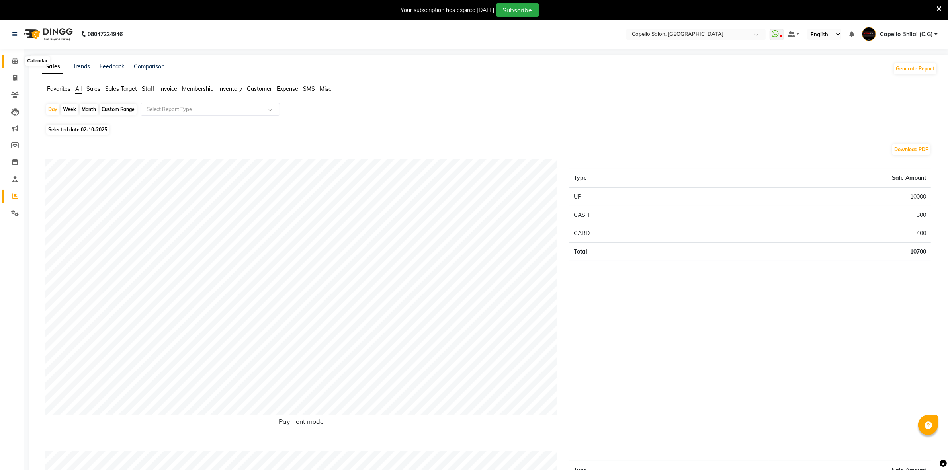
click at [13, 60] on icon at bounding box center [14, 61] width 5 height 6
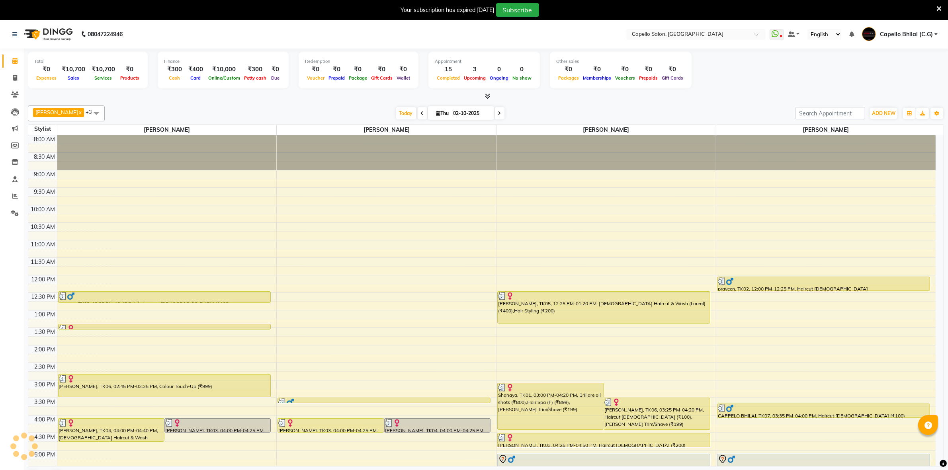
scroll to position [150, 0]
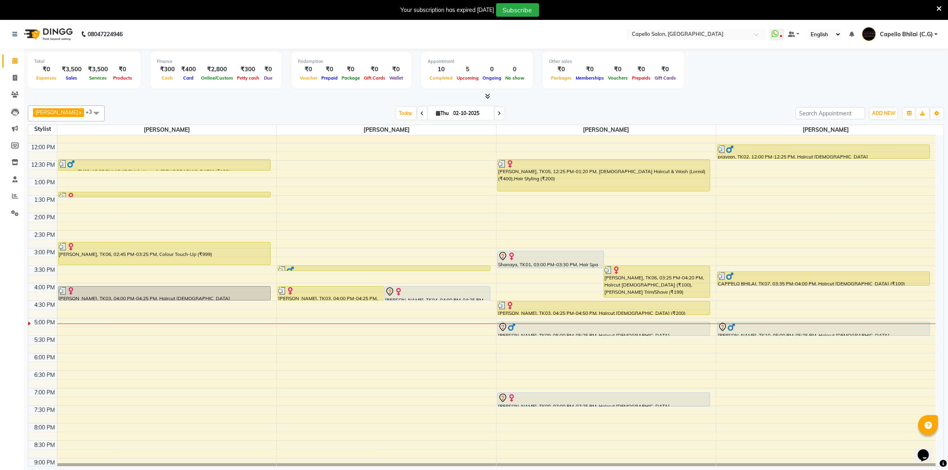
scroll to position [149, 0]
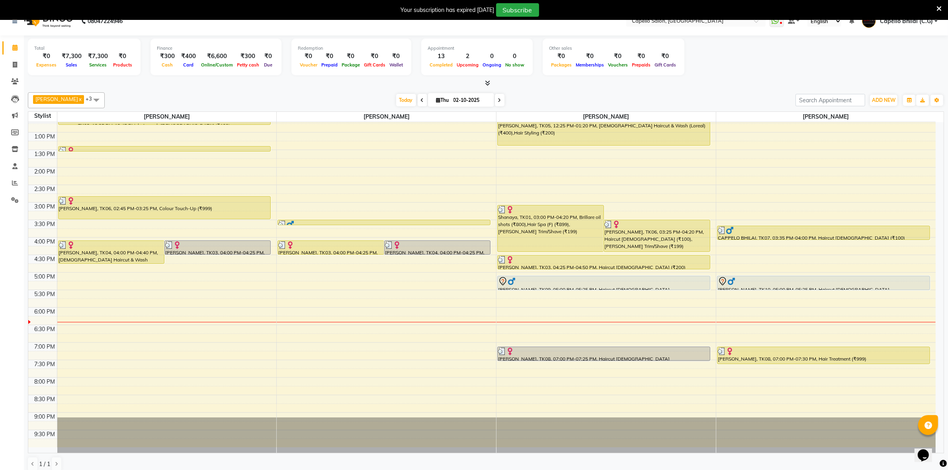
scroll to position [20, 0]
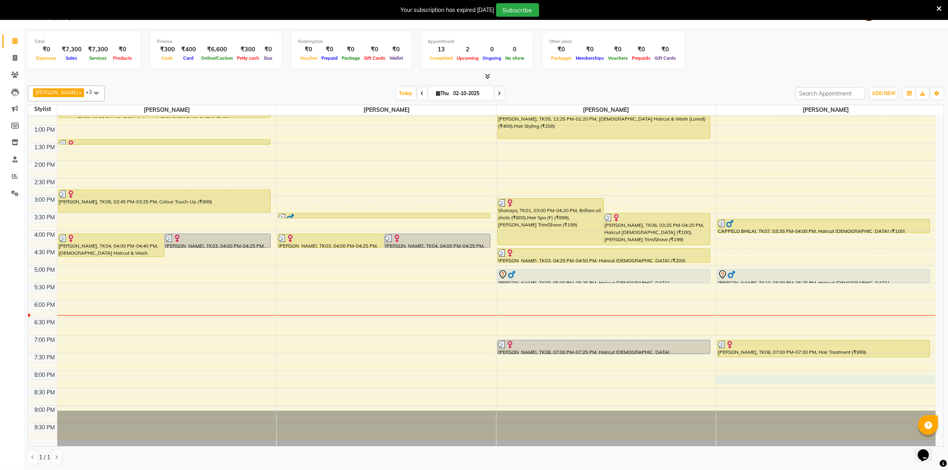
click at [731, 380] on div "8:00 AM 8:30 AM 9:00 AM 9:30 AM 10:00 AM 10:30 AM 11:00 AM 11:30 AM 12:00 PM 12…" at bounding box center [481, 196] width 907 height 490
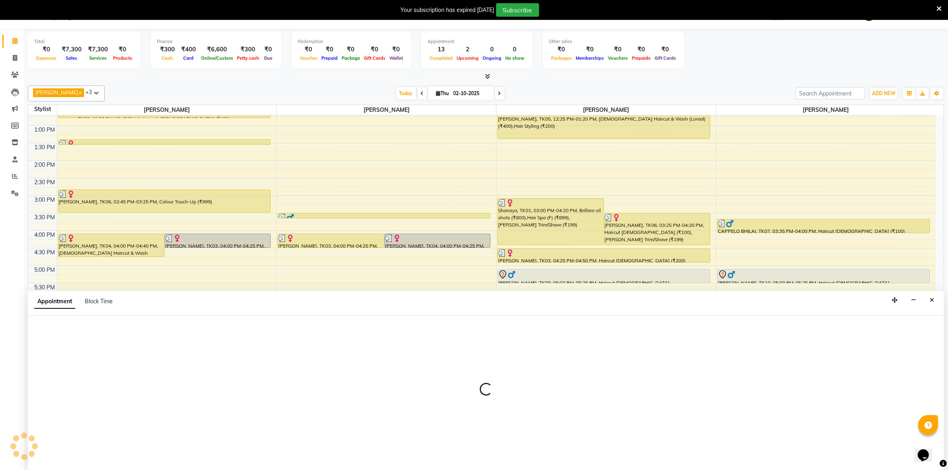
select select "60545"
select select "tentative"
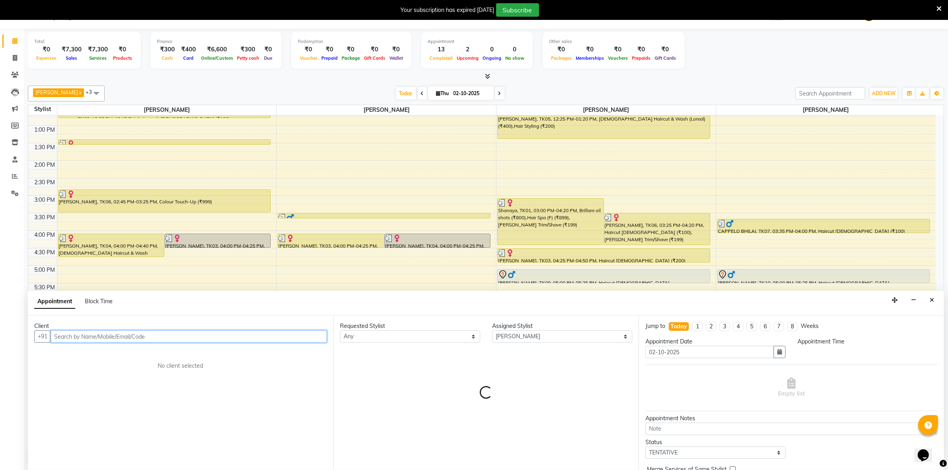
select select "1200"
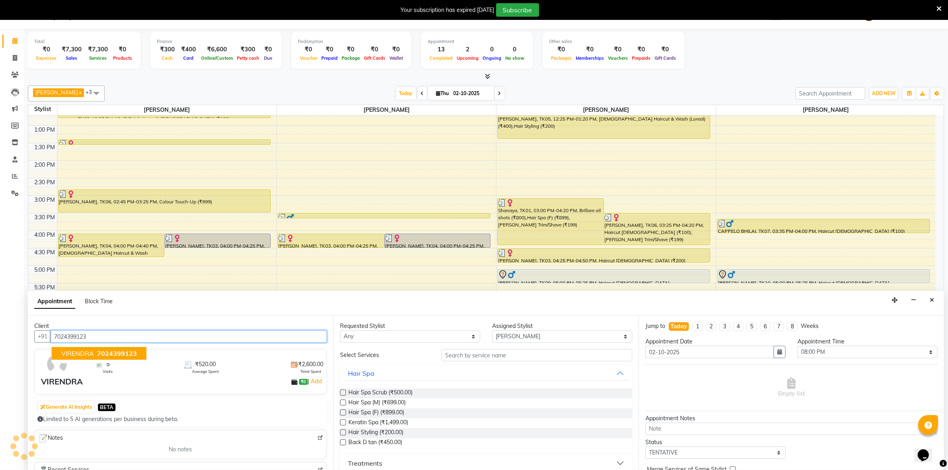
type input "7024399123"
click at [460, 355] on input "text" at bounding box center [536, 355] width 191 height 12
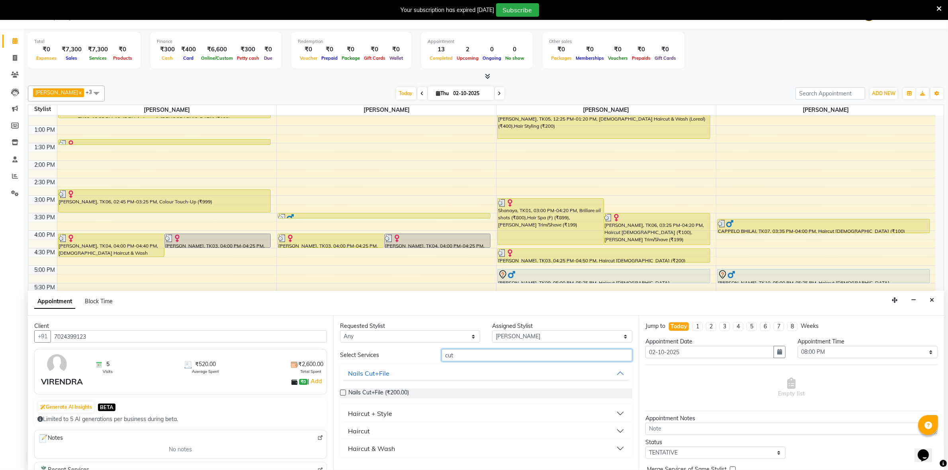
type input "cut"
click at [411, 415] on button "Haircut + Style" at bounding box center [486, 413] width 286 height 14
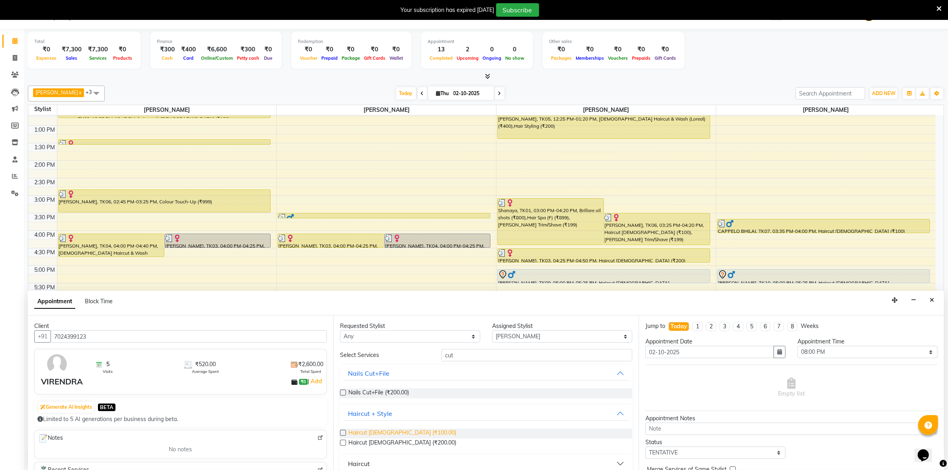
click at [398, 433] on span "Haircut male (₹100.00)" at bounding box center [402, 434] width 108 height 10
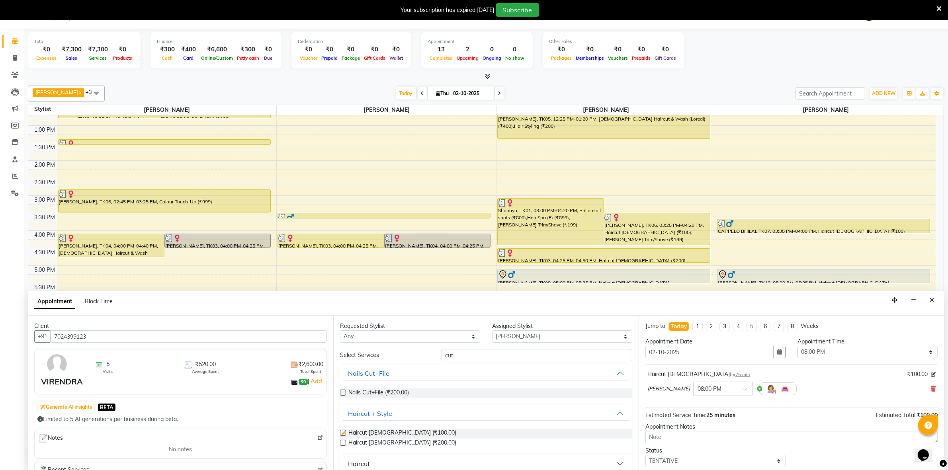
checkbox input "false"
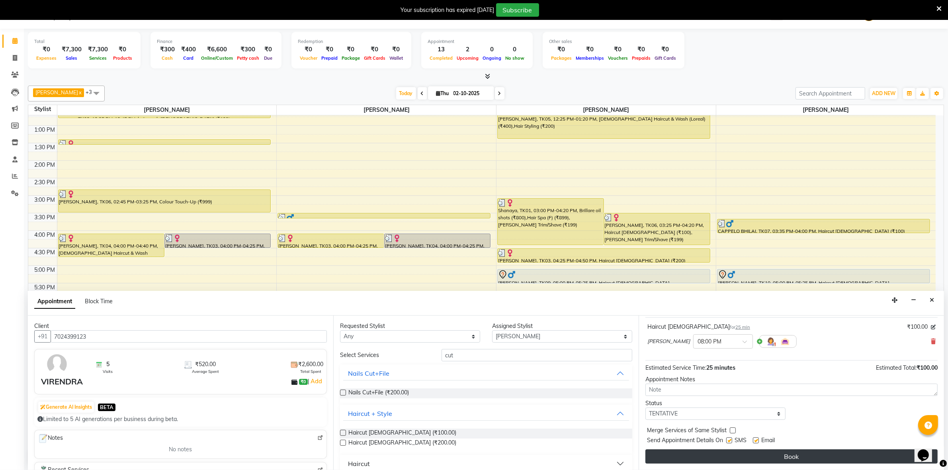
click at [770, 456] on button "Book" at bounding box center [791, 456] width 292 height 14
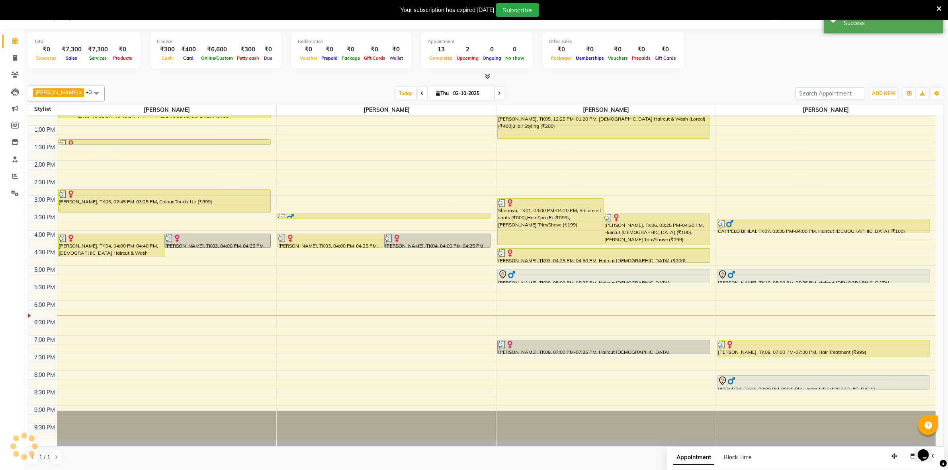
scroll to position [0, 0]
